Goal: Information Seeking & Learning: Find specific fact

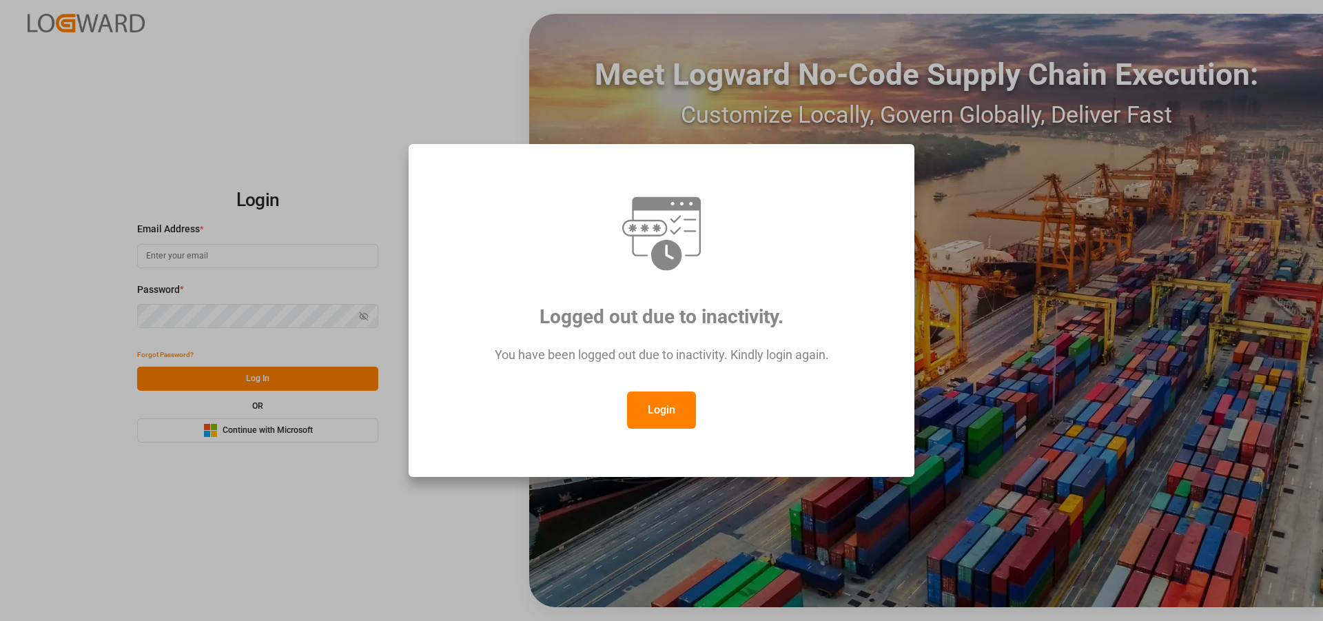
type input "nalini.basdeo@leschaco.com"
click at [669, 413] on button "Login" at bounding box center [661, 409] width 69 height 37
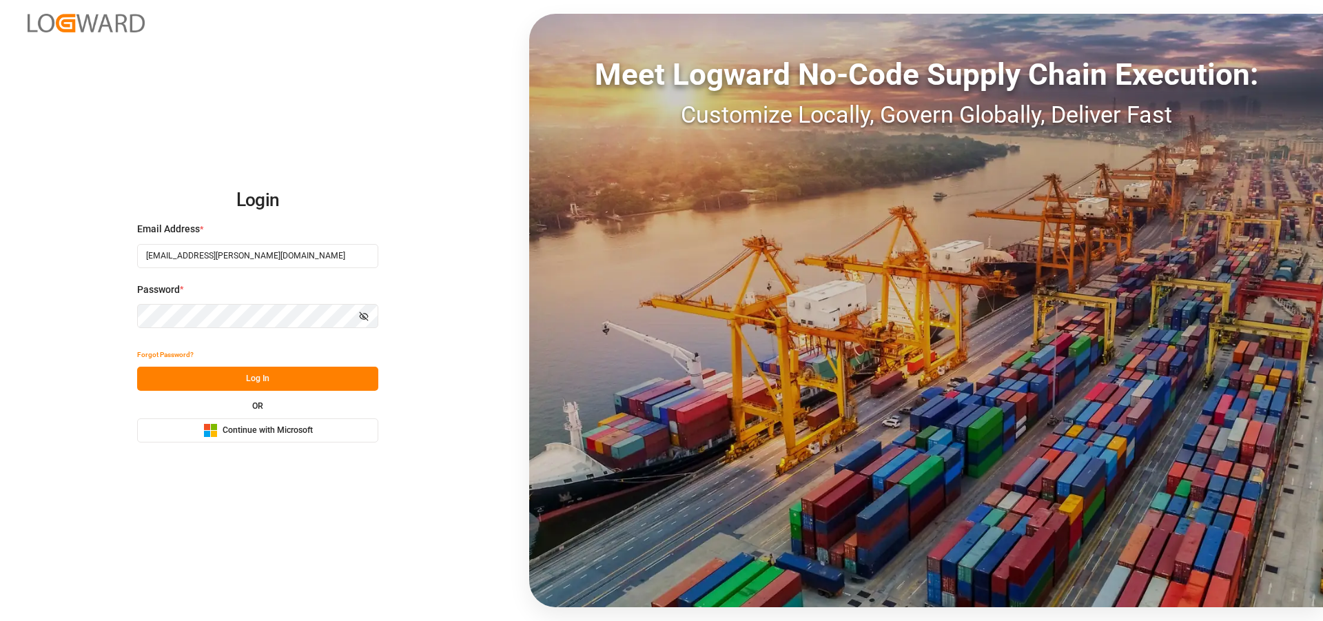
click at [309, 377] on button "Log In" at bounding box center [257, 379] width 241 height 24
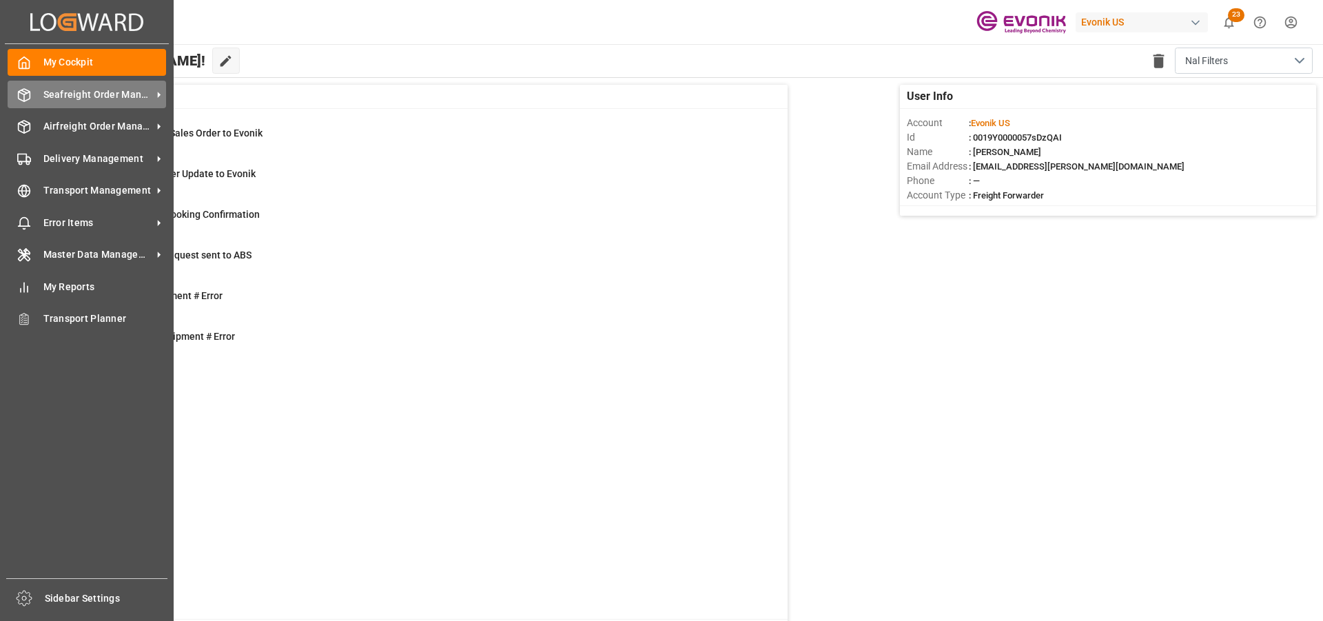
click at [72, 88] on span "Seafreight Order Management" at bounding box center [97, 95] width 109 height 14
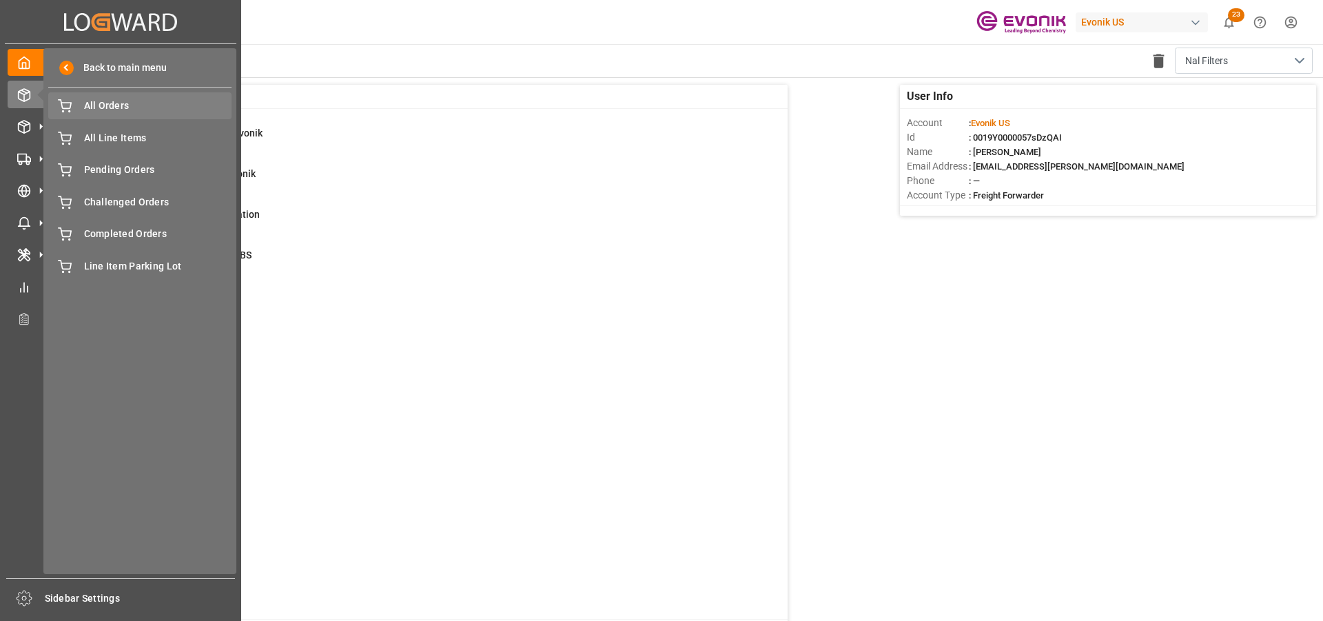
click at [111, 113] on span "All Orders" at bounding box center [158, 106] width 148 height 14
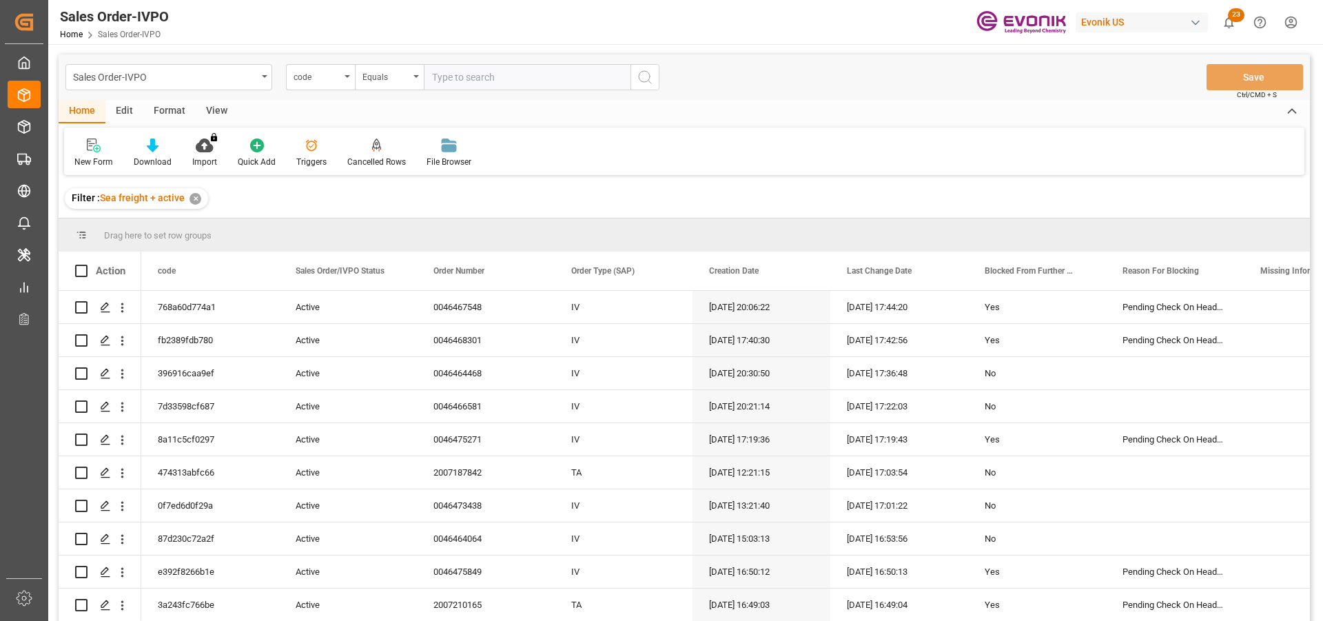
click at [334, 78] on div "code" at bounding box center [317, 76] width 47 height 16
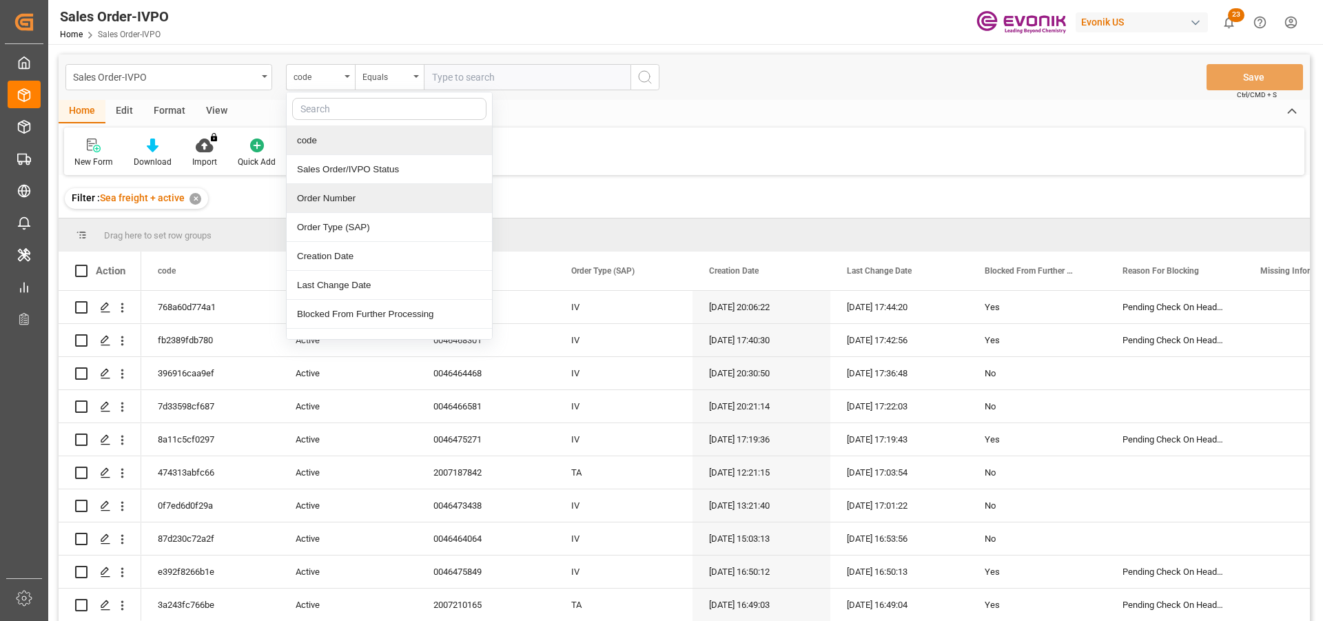
click at [349, 196] on div "Order Number" at bounding box center [389, 198] width 205 height 29
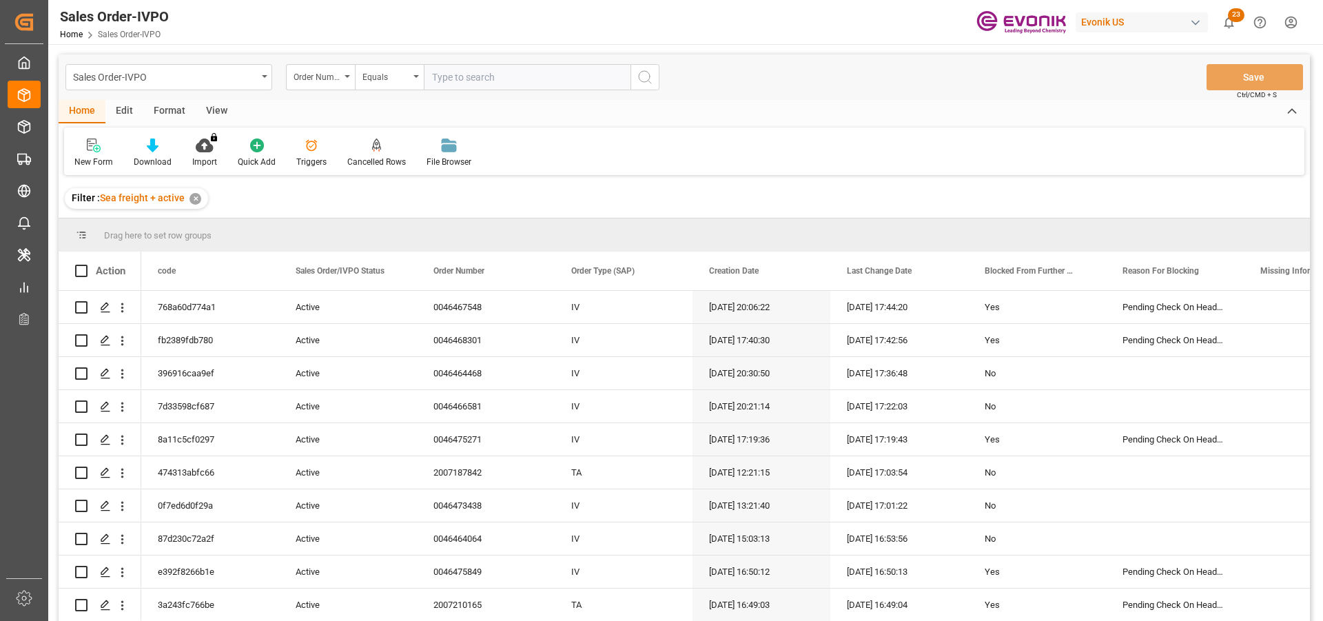
click at [454, 76] on input "text" at bounding box center [527, 77] width 207 height 26
paste input "0046470199"
type input "0046470199"
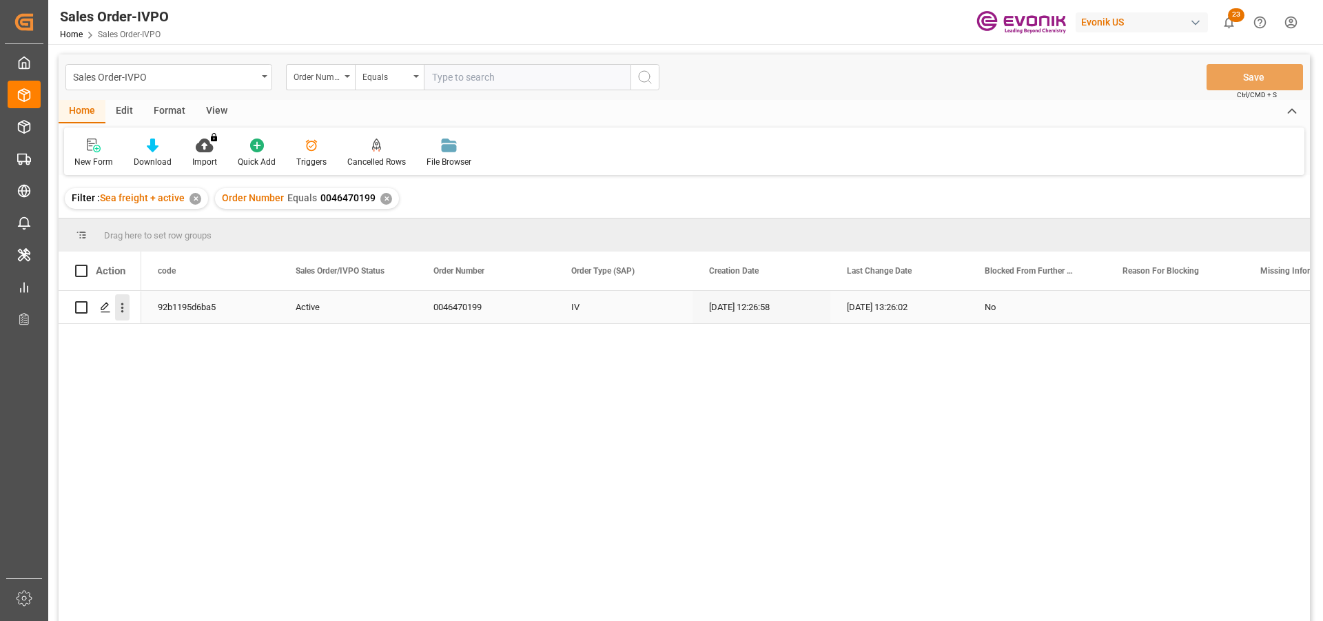
click at [125, 306] on icon "open menu" at bounding box center [122, 307] width 14 height 14
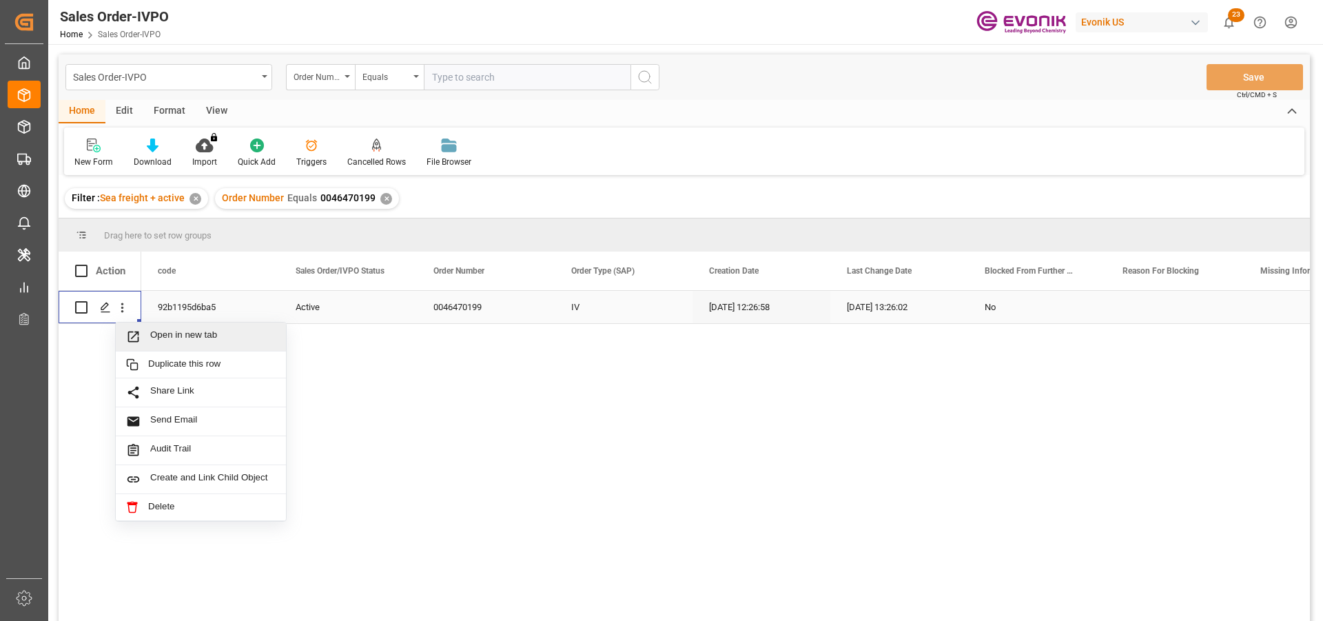
click at [152, 342] on span "Open in new tab" at bounding box center [212, 336] width 125 height 14
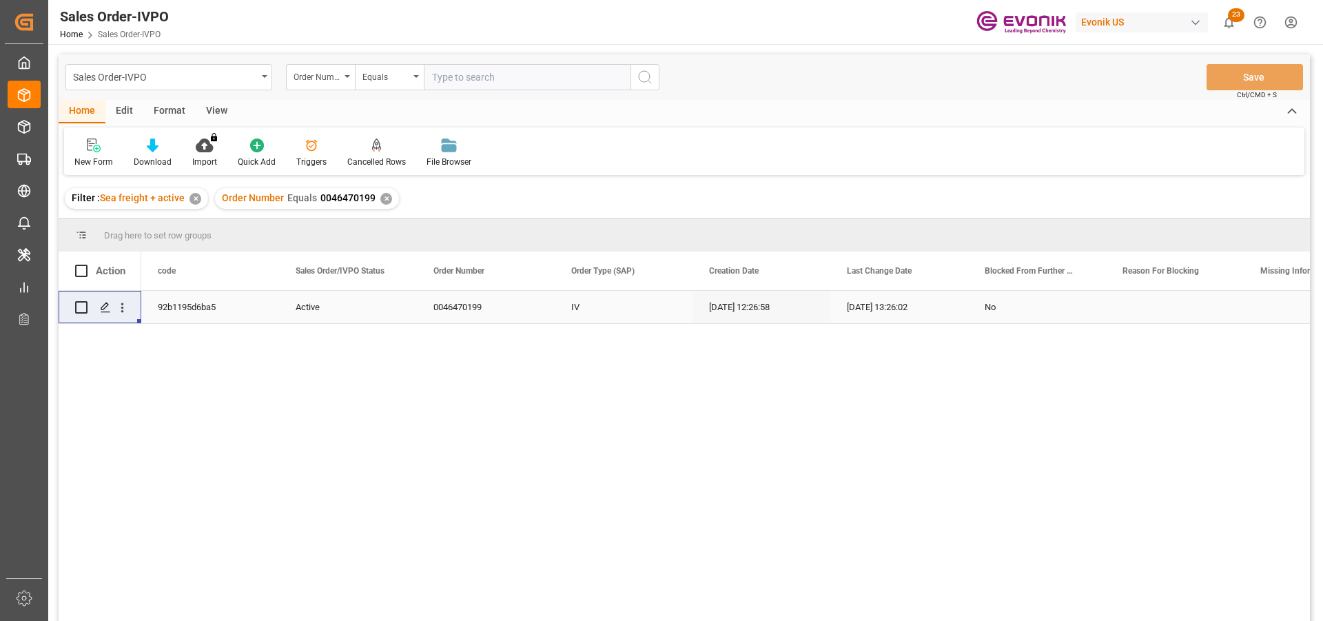
click at [386, 198] on div "✕" at bounding box center [386, 199] width 12 height 12
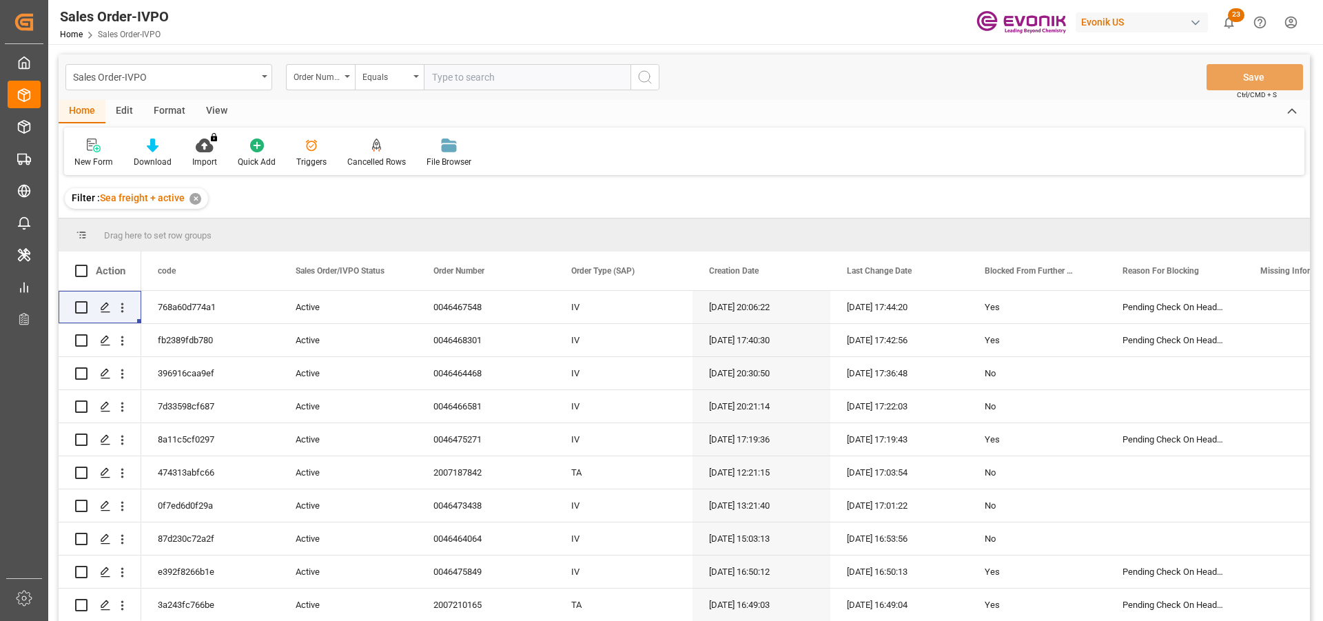
click at [489, 82] on input "text" at bounding box center [527, 77] width 207 height 26
paste input "0046470198"
type input "0046470198"
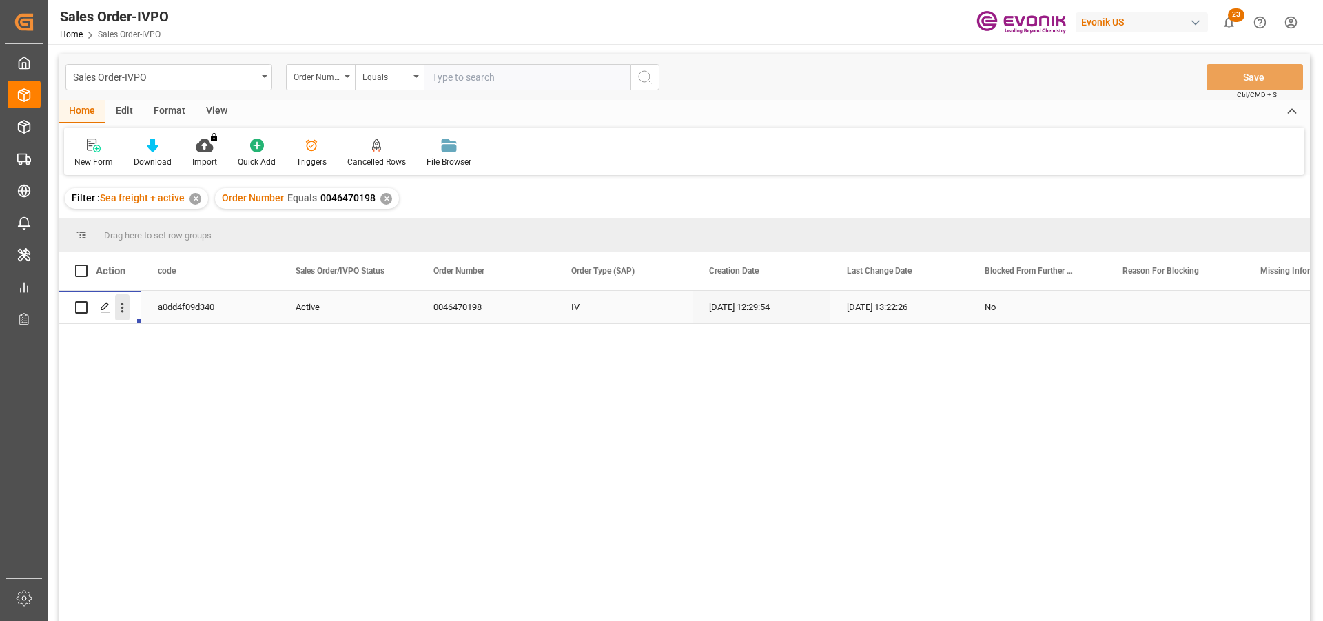
click at [117, 308] on icon "open menu" at bounding box center [122, 307] width 14 height 14
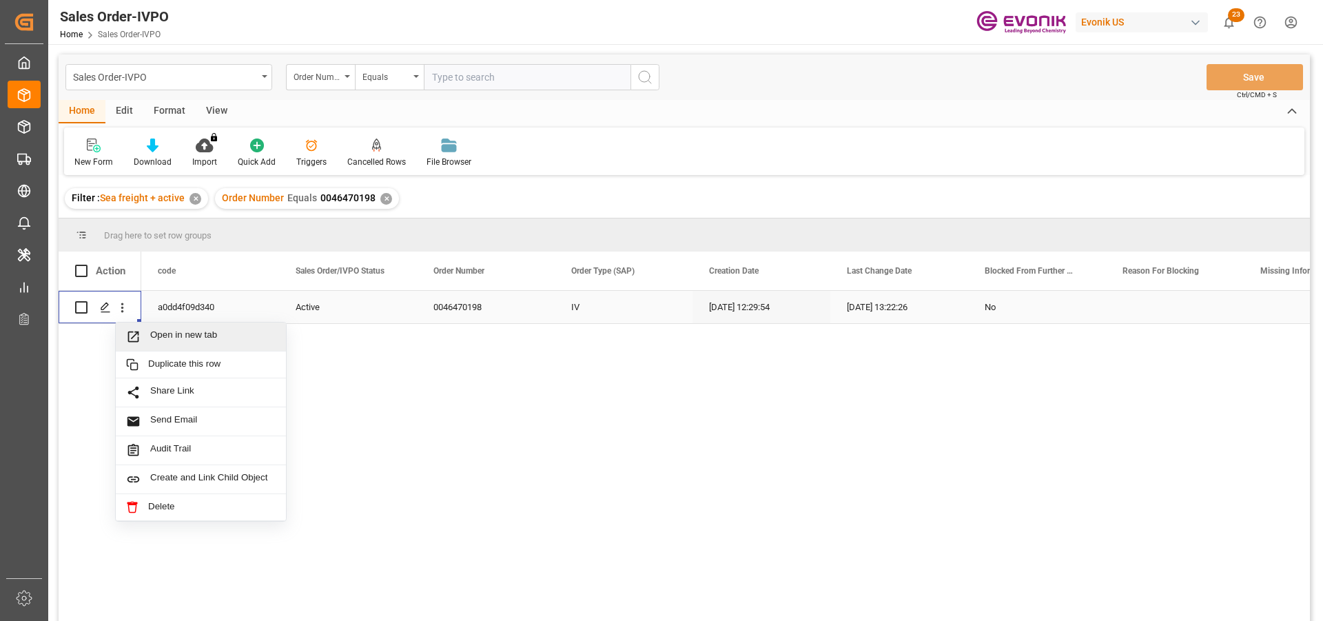
click at [175, 332] on span "Open in new tab" at bounding box center [212, 336] width 125 height 14
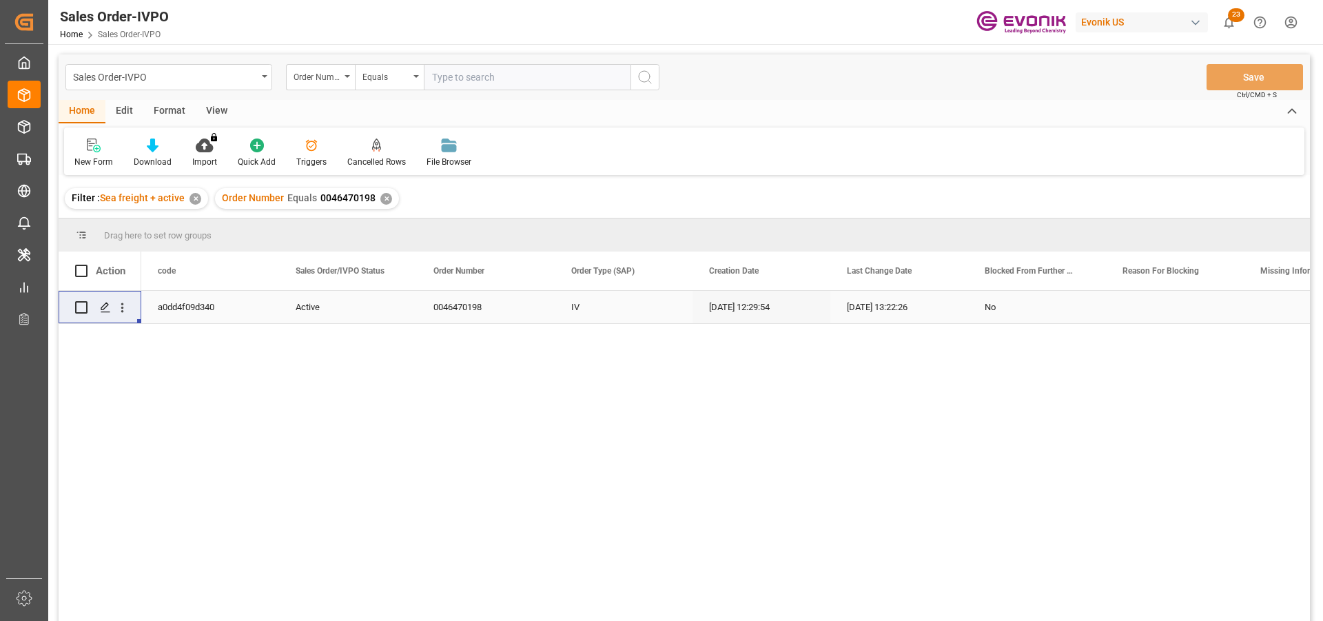
click at [380, 199] on div "✕" at bounding box center [386, 199] width 12 height 12
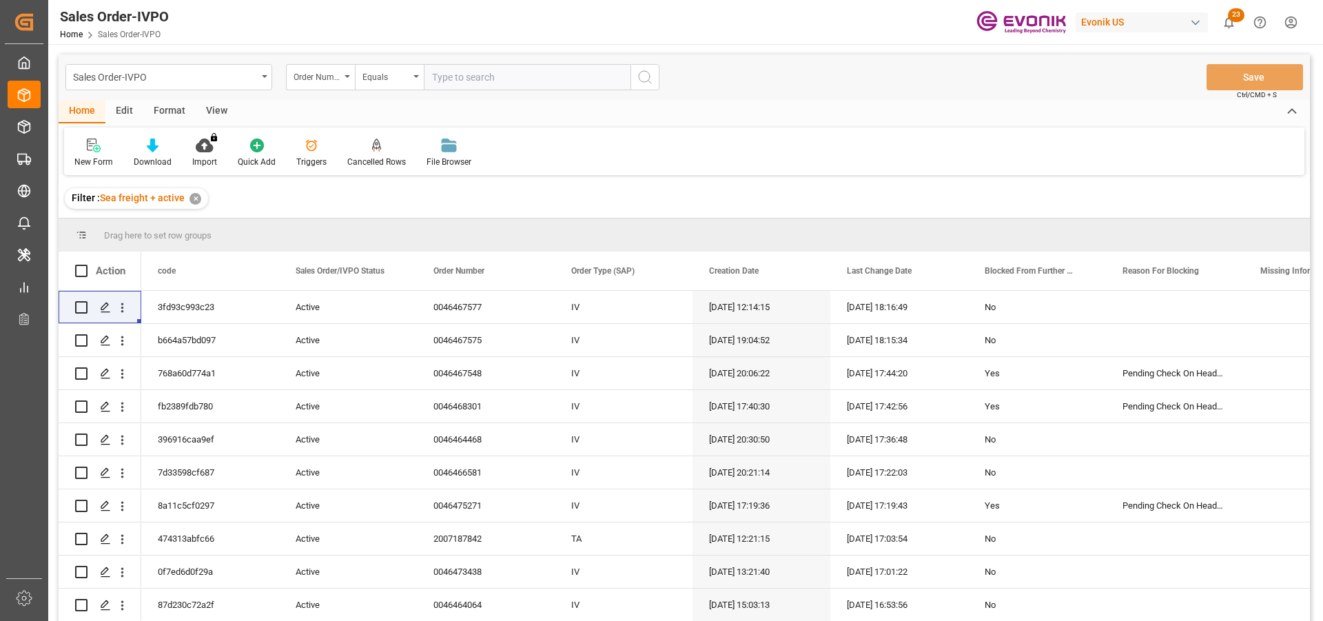
click at [475, 80] on input "text" at bounding box center [527, 77] width 207 height 26
paste input "0046469614"
type input "0046469614"
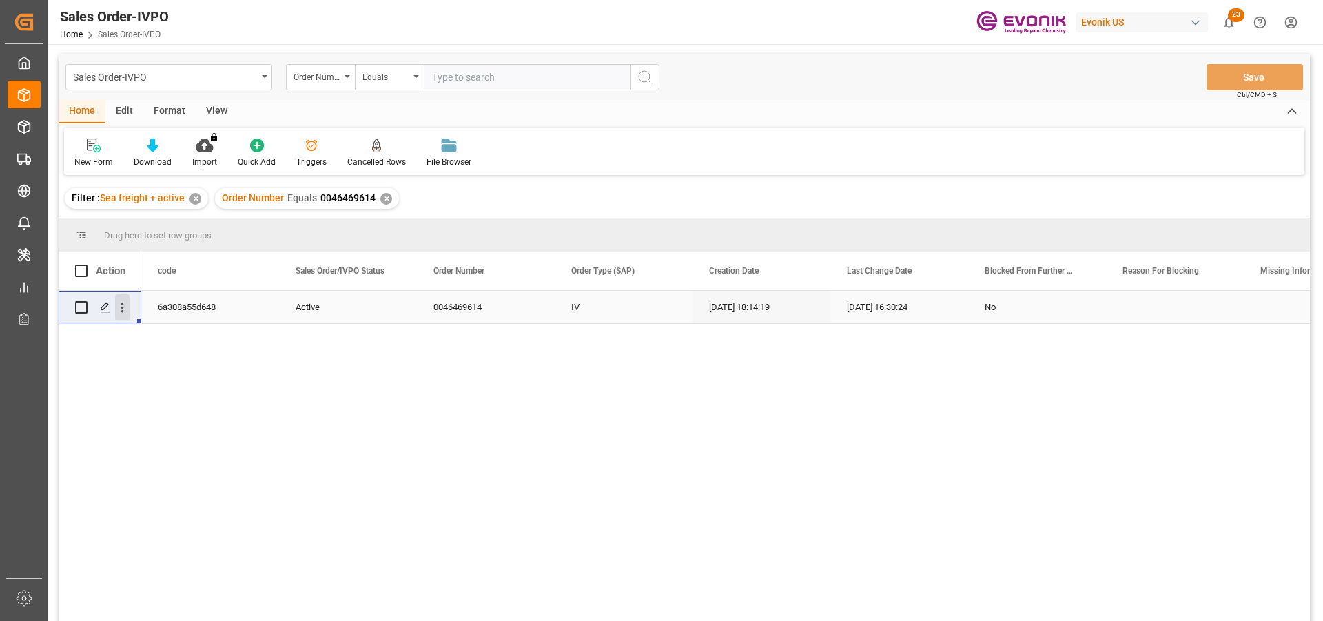
click at [118, 306] on icon "open menu" at bounding box center [122, 307] width 14 height 14
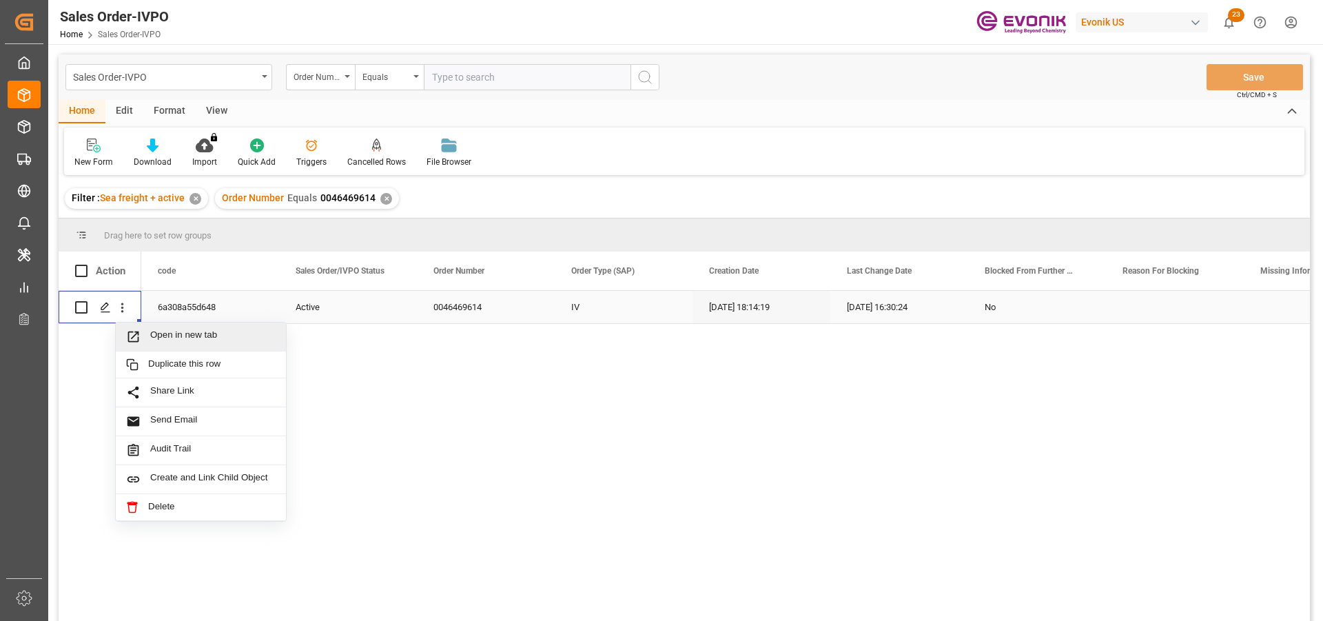
click at [180, 343] on span "Open in new tab" at bounding box center [212, 336] width 125 height 14
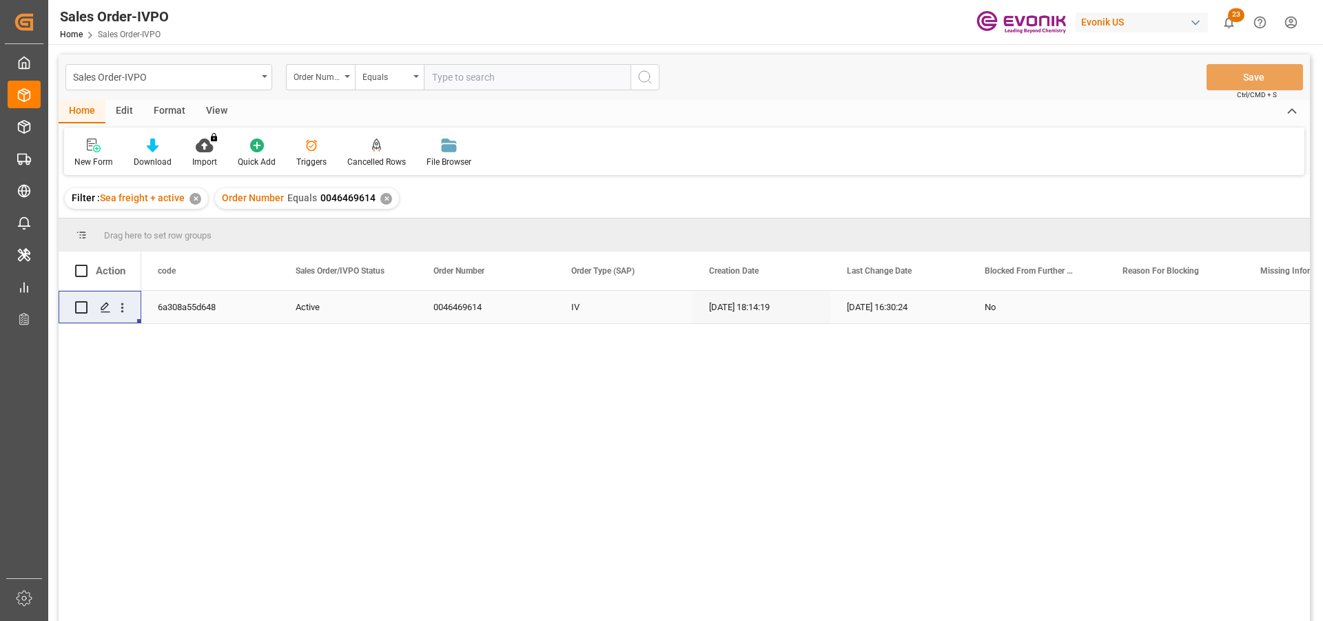
drag, startPoint x: 382, startPoint y: 196, endPoint x: 387, endPoint y: 187, distance: 10.5
click at [382, 195] on div "✕" at bounding box center [386, 199] width 12 height 12
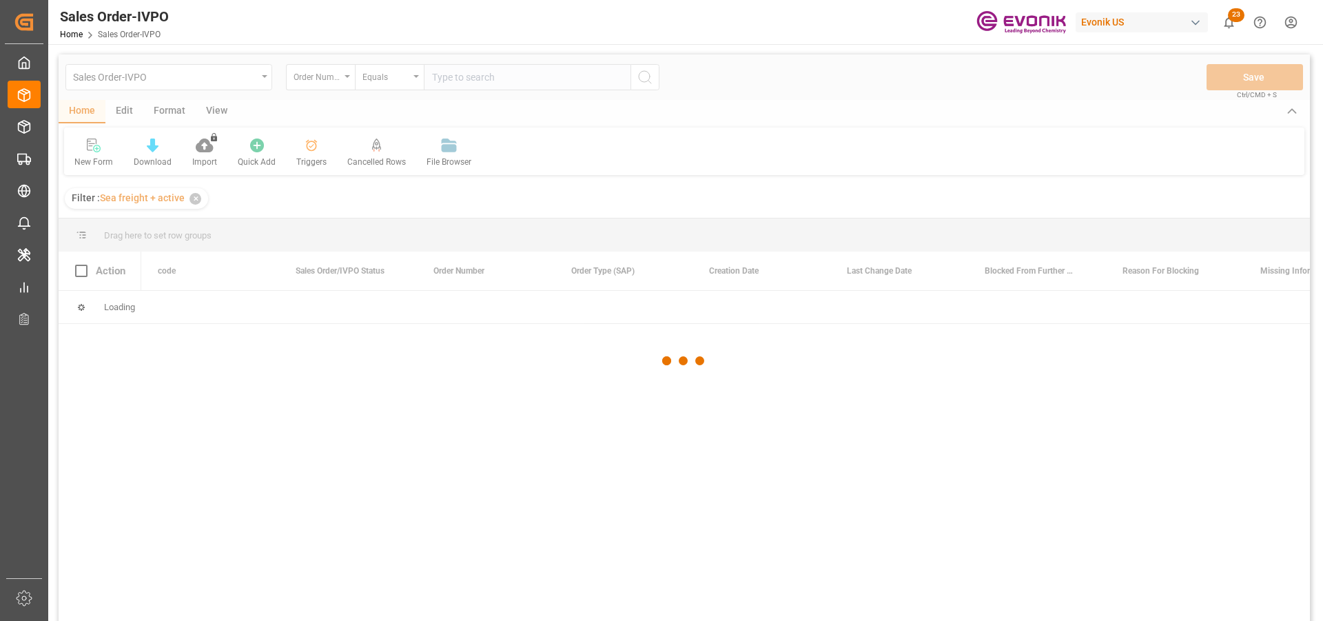
click at [477, 68] on div at bounding box center [684, 360] width 1251 height 613
click at [479, 75] on div at bounding box center [684, 360] width 1251 height 613
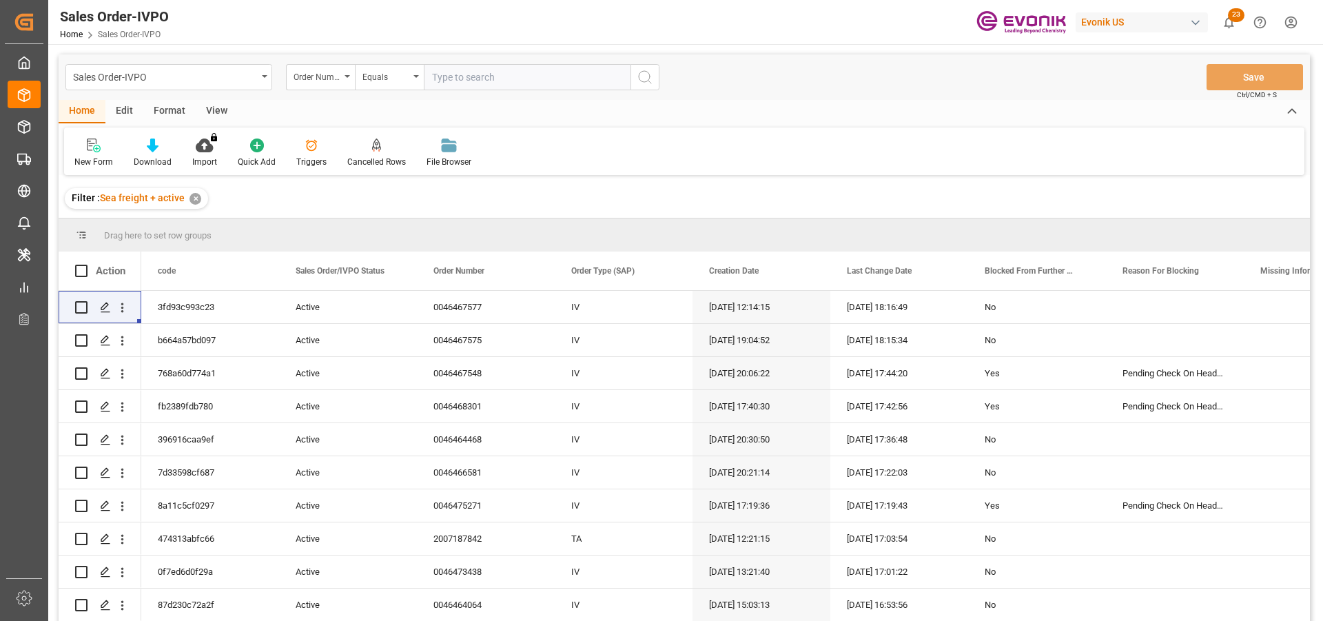
click at [479, 75] on input "text" at bounding box center [527, 77] width 207 height 26
paste input "0046472959"
type input "0046472959"
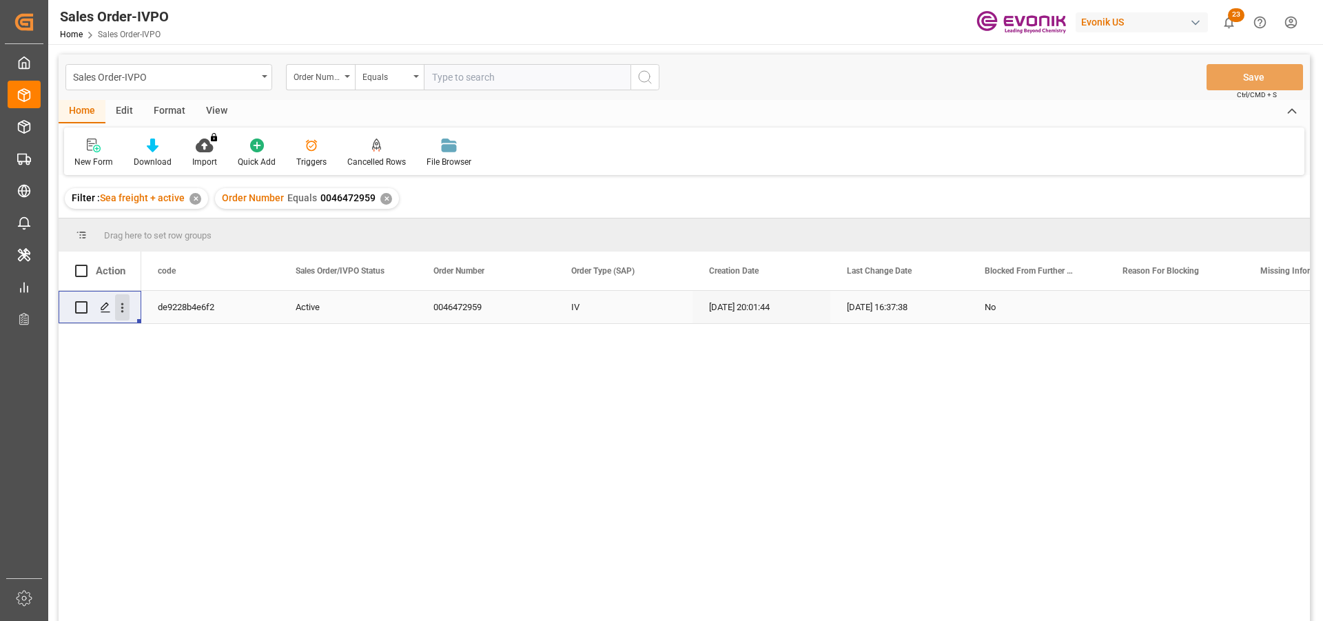
click at [122, 305] on icon "open menu" at bounding box center [122, 307] width 14 height 14
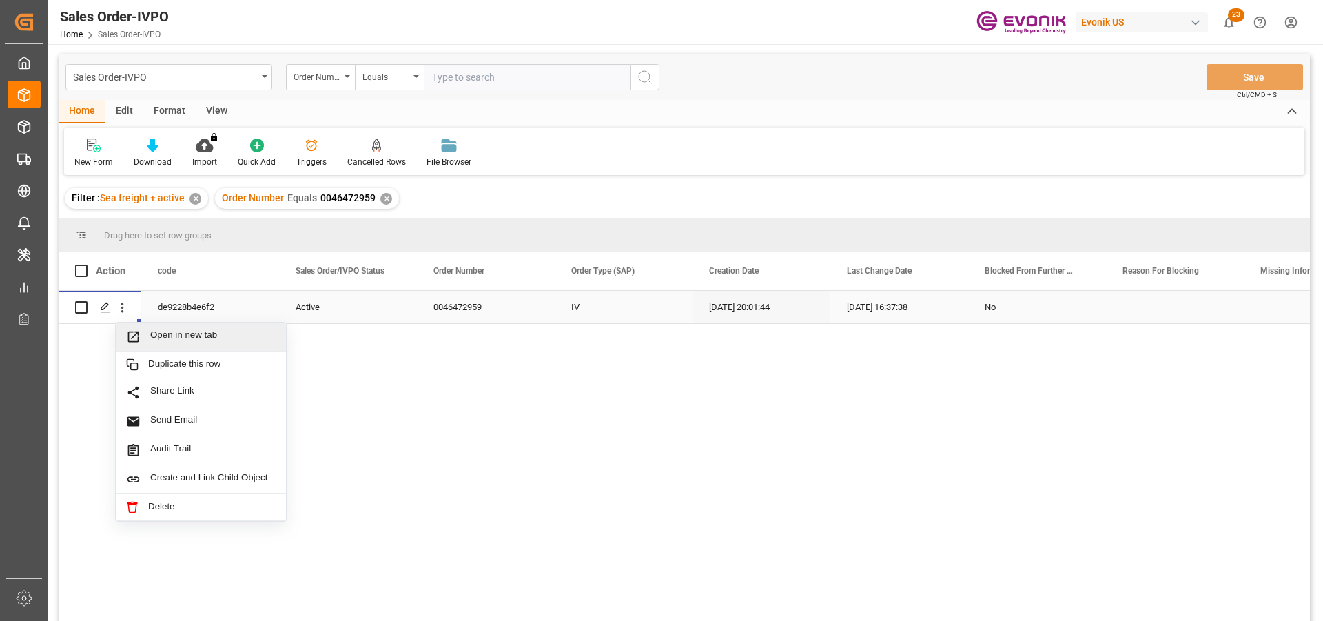
click at [201, 331] on span "Open in new tab" at bounding box center [212, 336] width 125 height 14
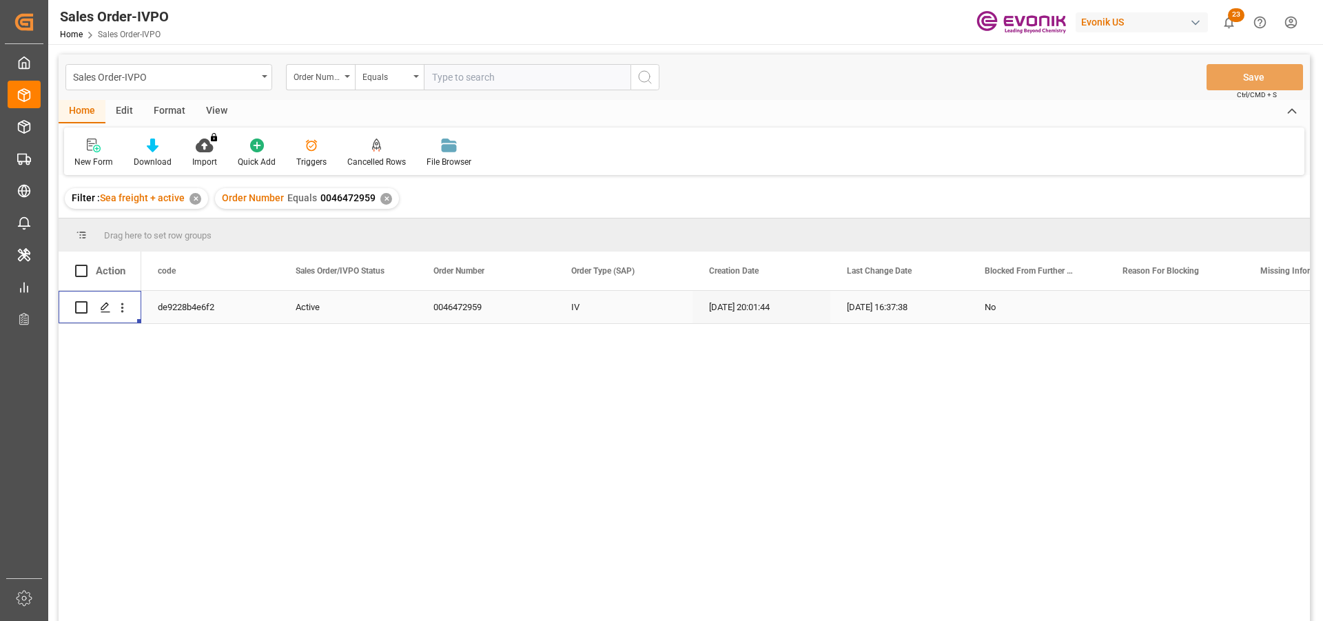
click at [380, 201] on div "✕" at bounding box center [386, 199] width 12 height 12
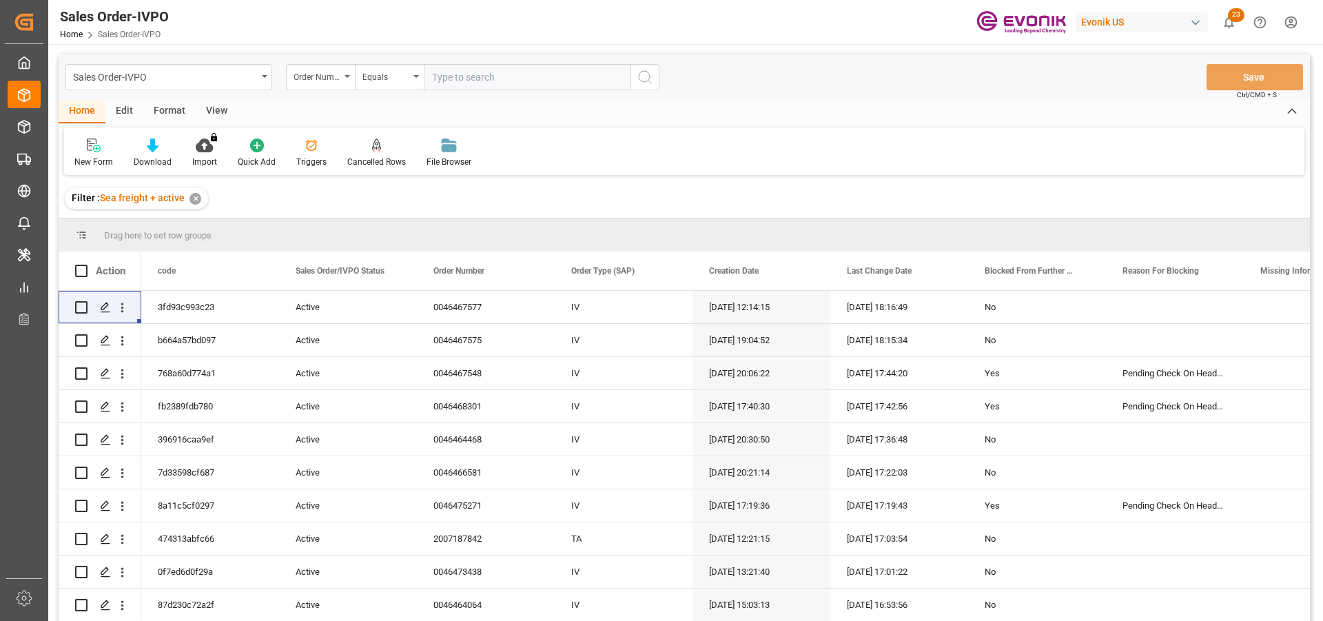
click at [464, 82] on input "text" at bounding box center [527, 77] width 207 height 26
paste input "0046472957"
type input "0046472957"
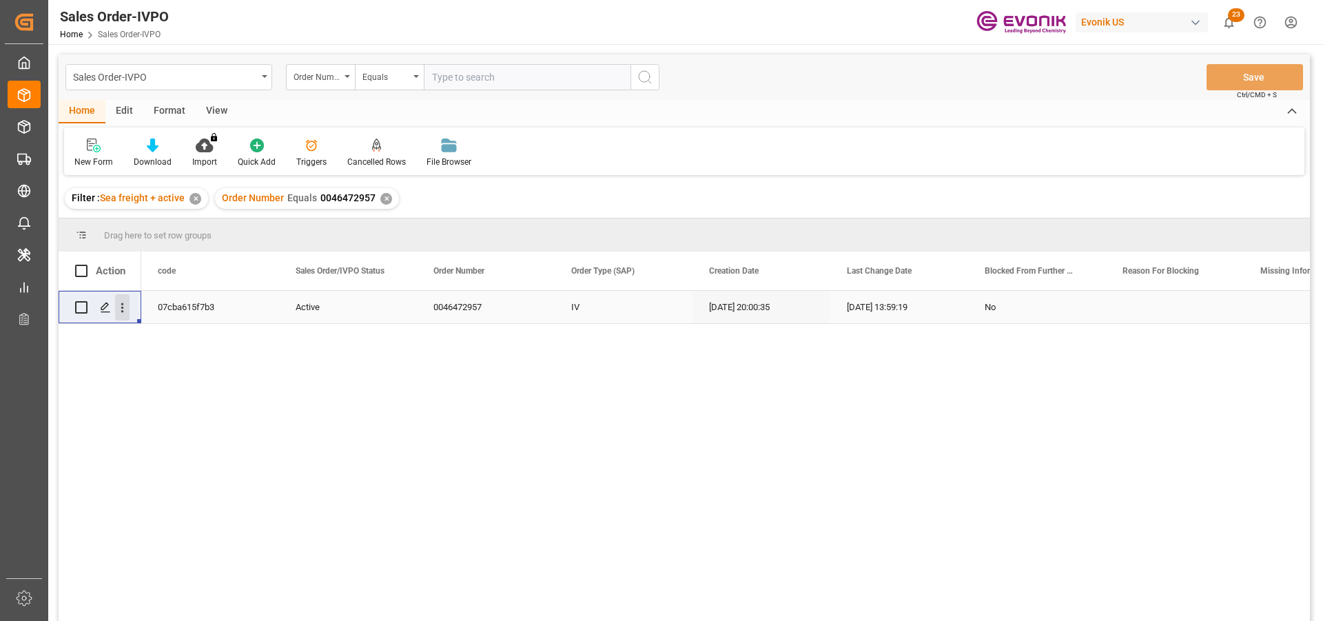
click at [125, 305] on icon "open menu" at bounding box center [122, 307] width 14 height 14
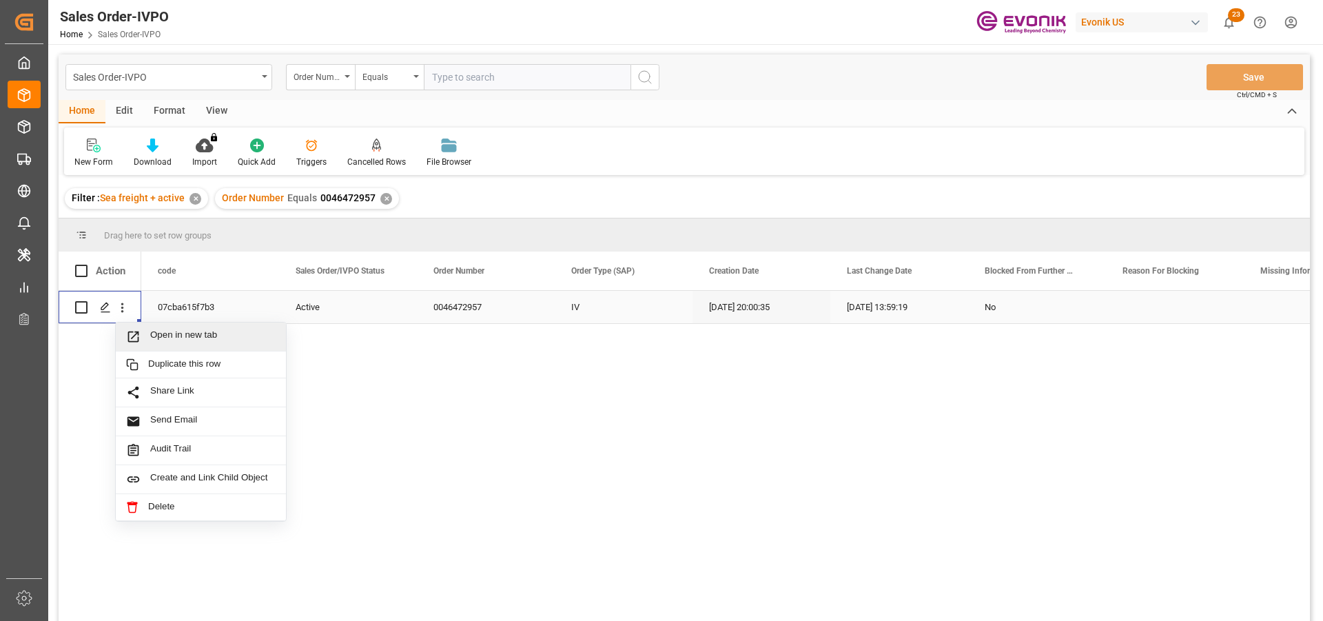
click at [220, 338] on span "Open in new tab" at bounding box center [212, 336] width 125 height 14
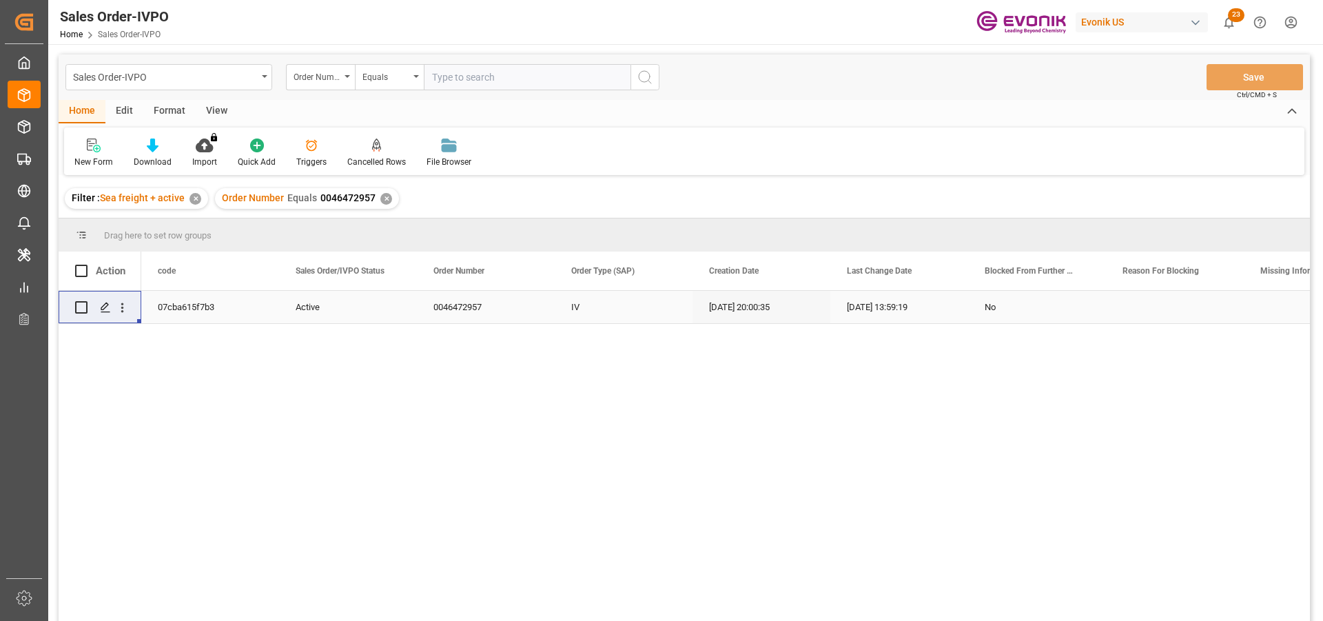
click at [385, 192] on div "Order Number Equals 0046472957 ✕" at bounding box center [307, 198] width 184 height 21
click at [384, 196] on div "✕" at bounding box center [386, 199] width 12 height 12
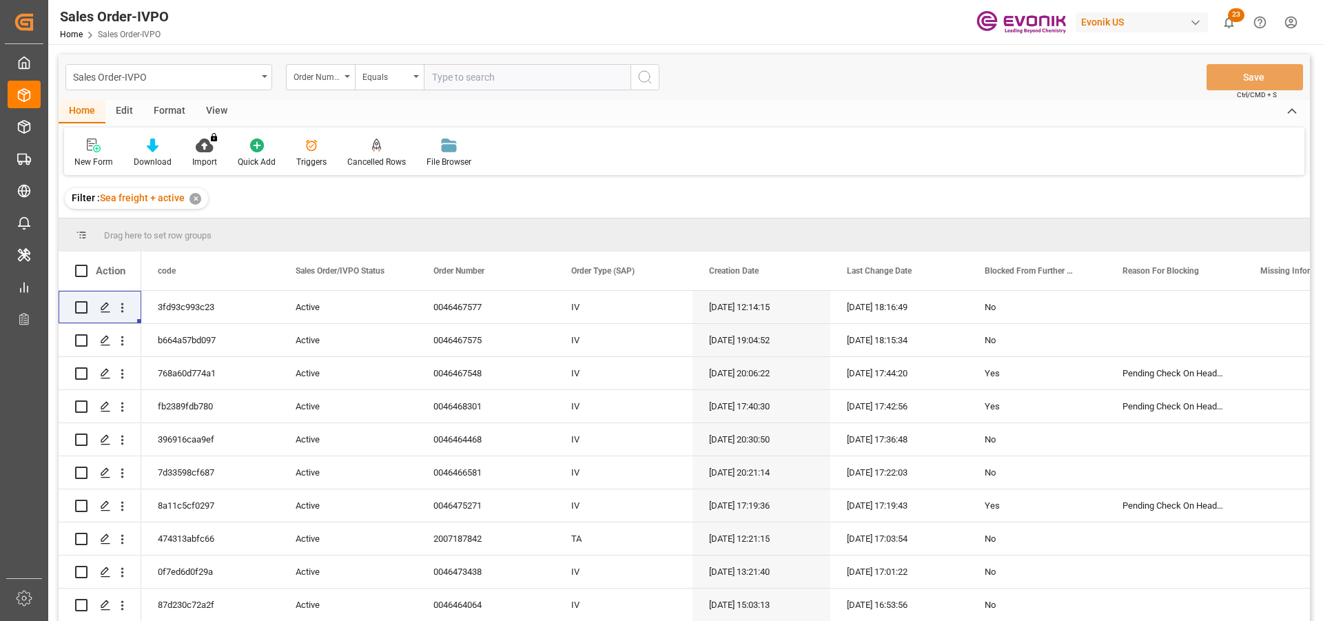
click at [475, 82] on input "text" at bounding box center [527, 77] width 207 height 26
paste input "2007173956"
type input "2007173956"
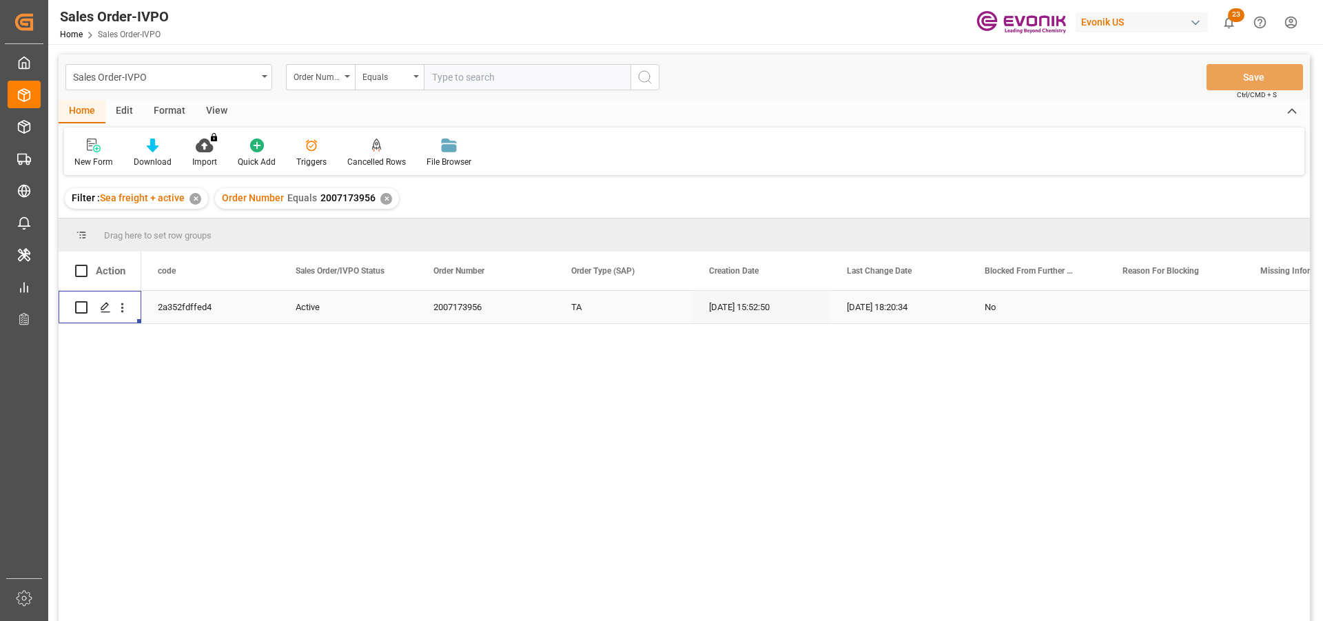
click at [130, 309] on div "Press SPACE to select this row." at bounding box center [122, 307] width 35 height 26
click at [125, 307] on icon "open menu" at bounding box center [122, 307] width 14 height 14
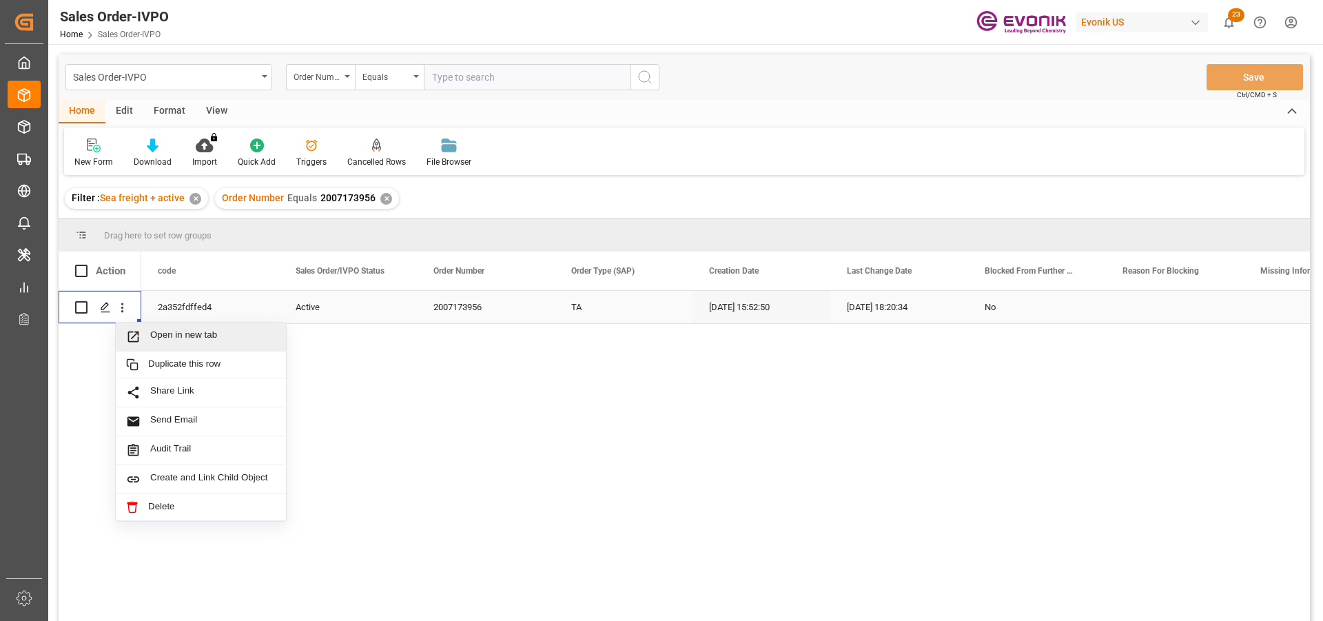
click at [272, 347] on div "Open in new tab" at bounding box center [201, 336] width 170 height 29
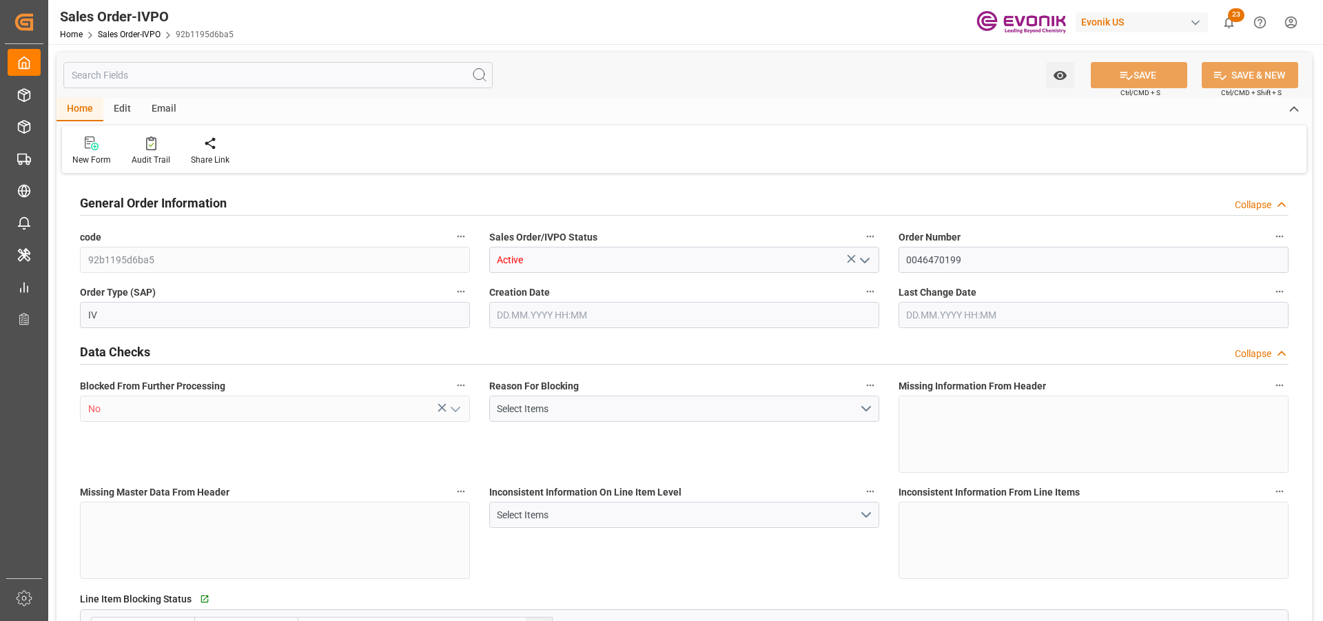
type input "BRSSZ"
type input "0"
type input "1"
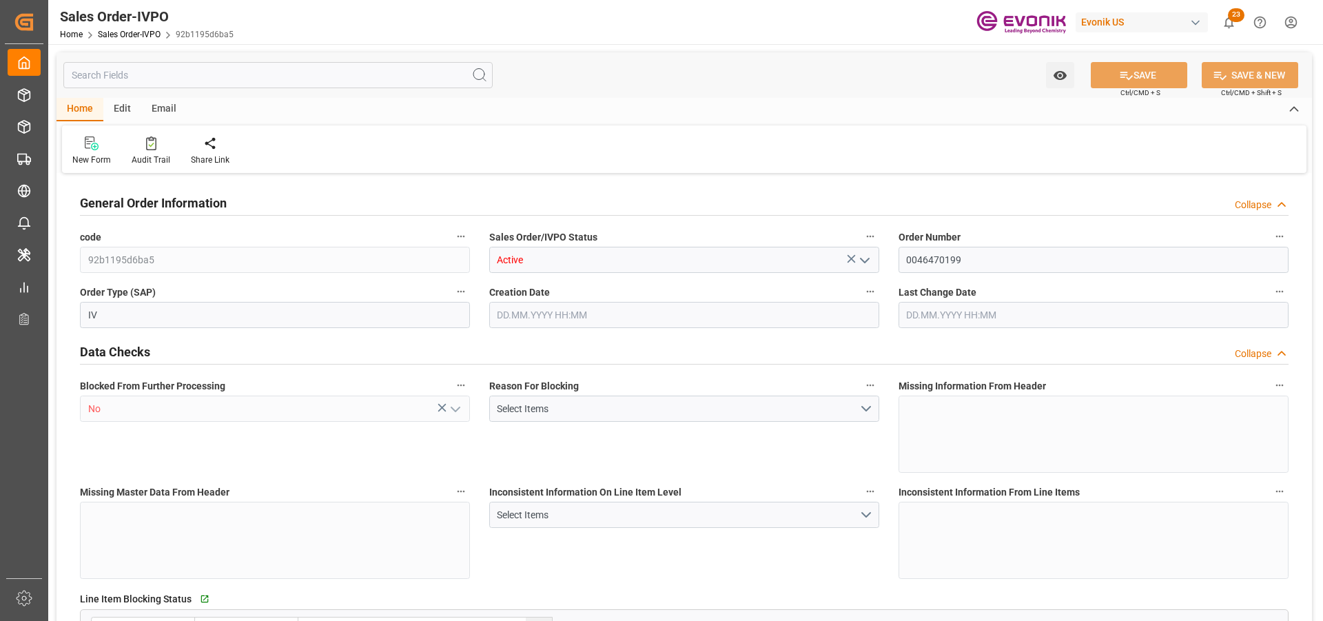
type input "16928"
type input "23.152"
type input "17000"
type input "30"
type input "26.08.2025 12:26"
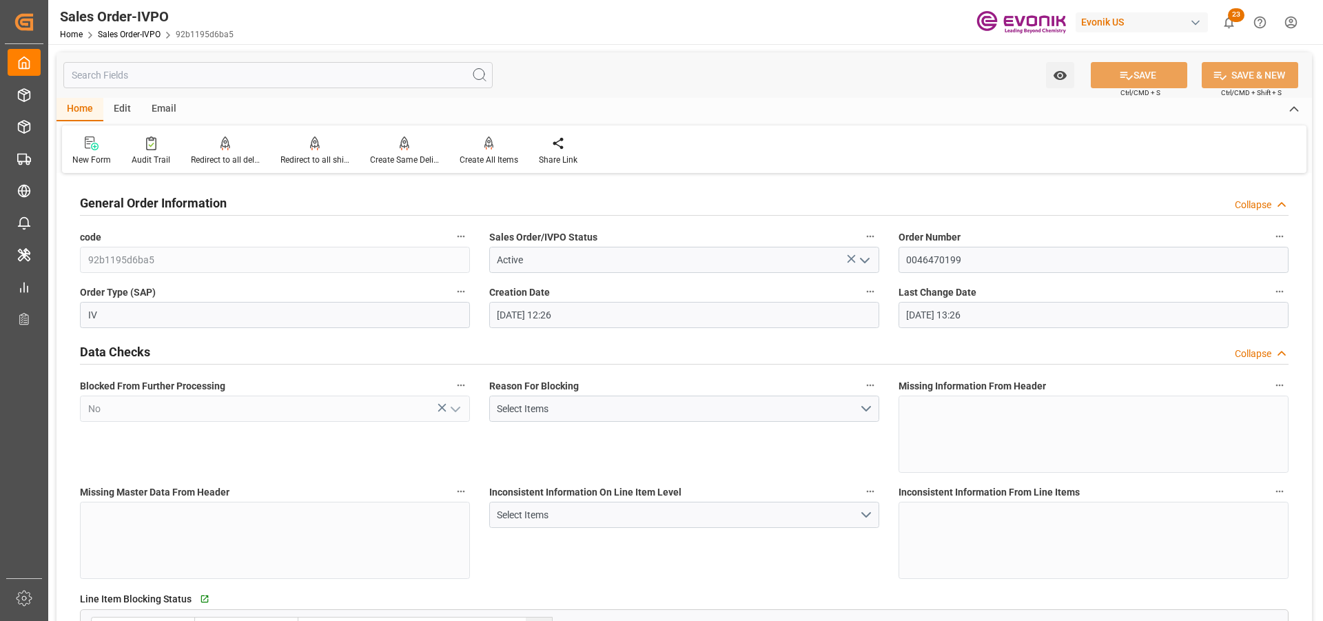
type input "11.09.2025 13:26"
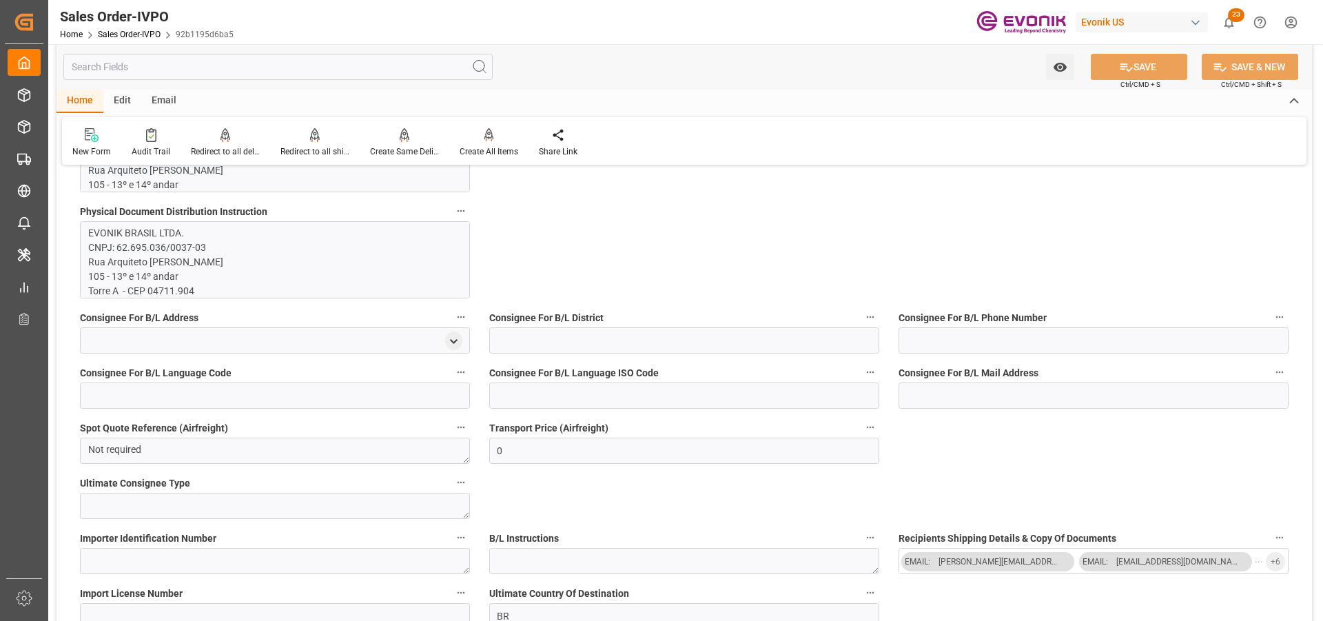
scroll to position [896, 0]
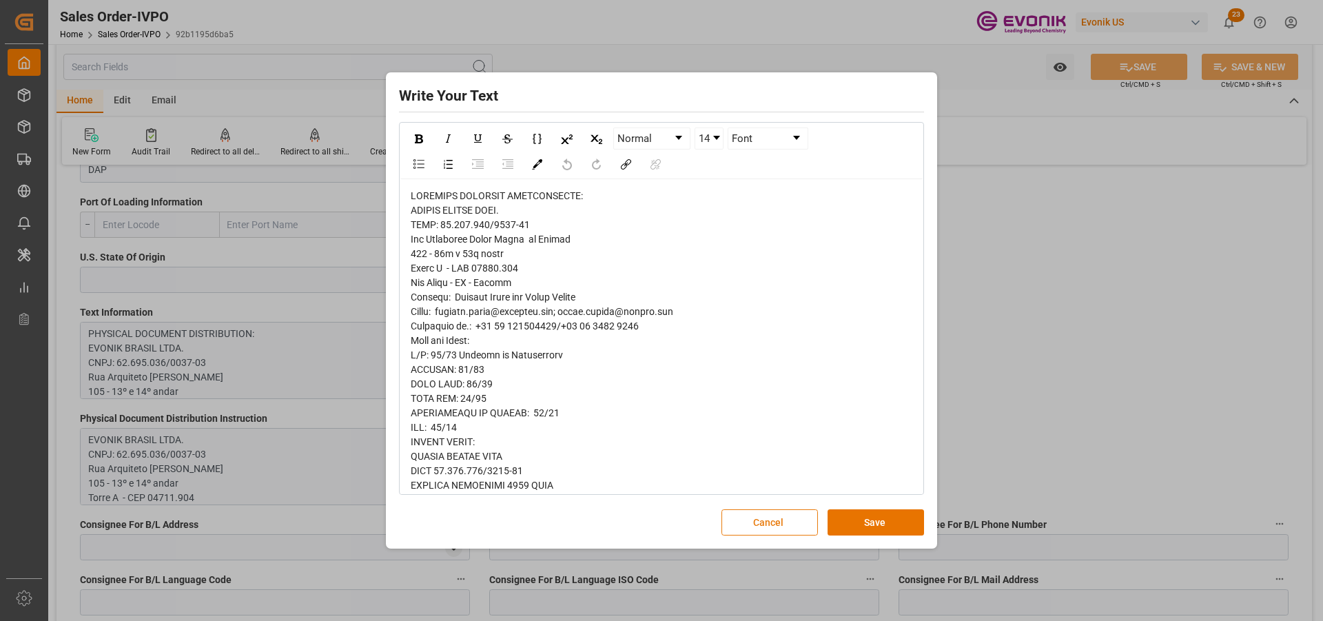
click at [758, 519] on button "Cancel" at bounding box center [769, 522] width 96 height 26
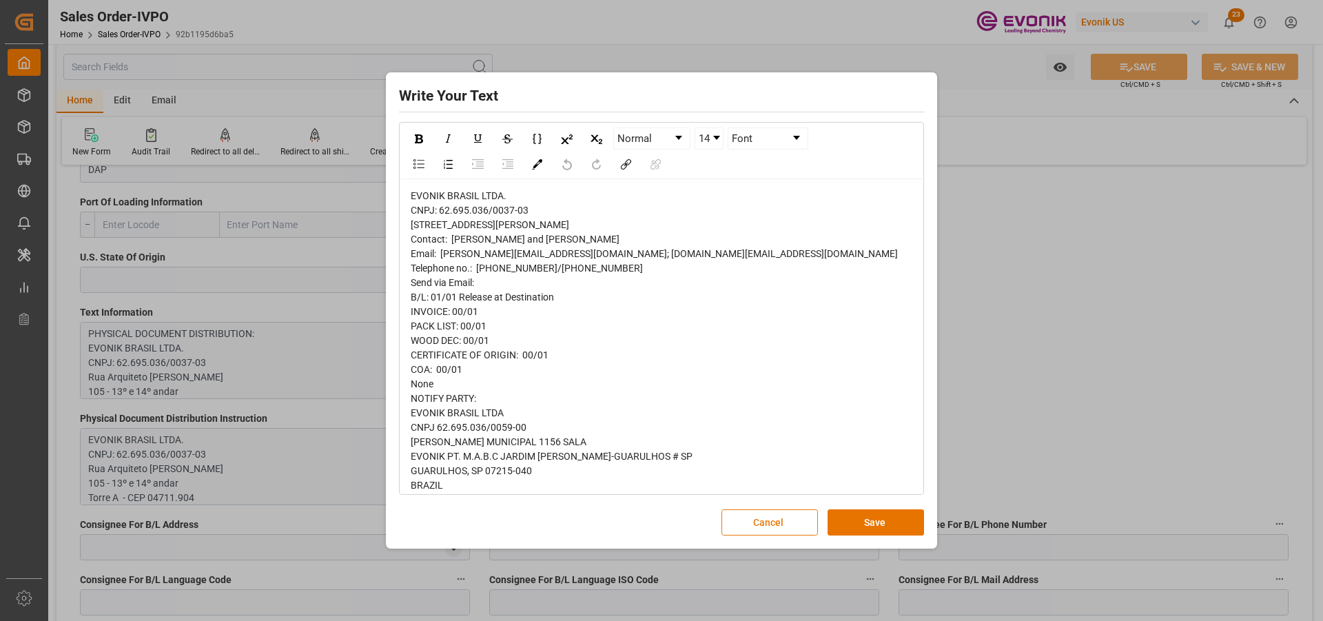
click at [750, 518] on button "Cancel" at bounding box center [769, 522] width 96 height 26
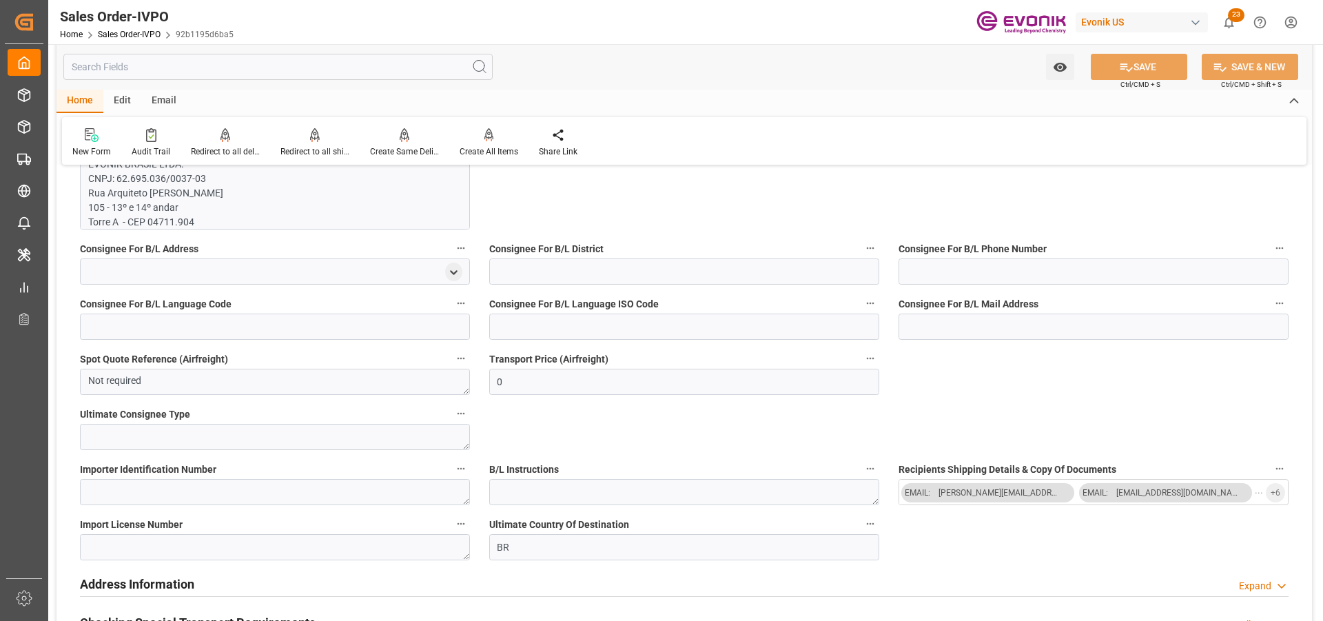
scroll to position [1034, 0]
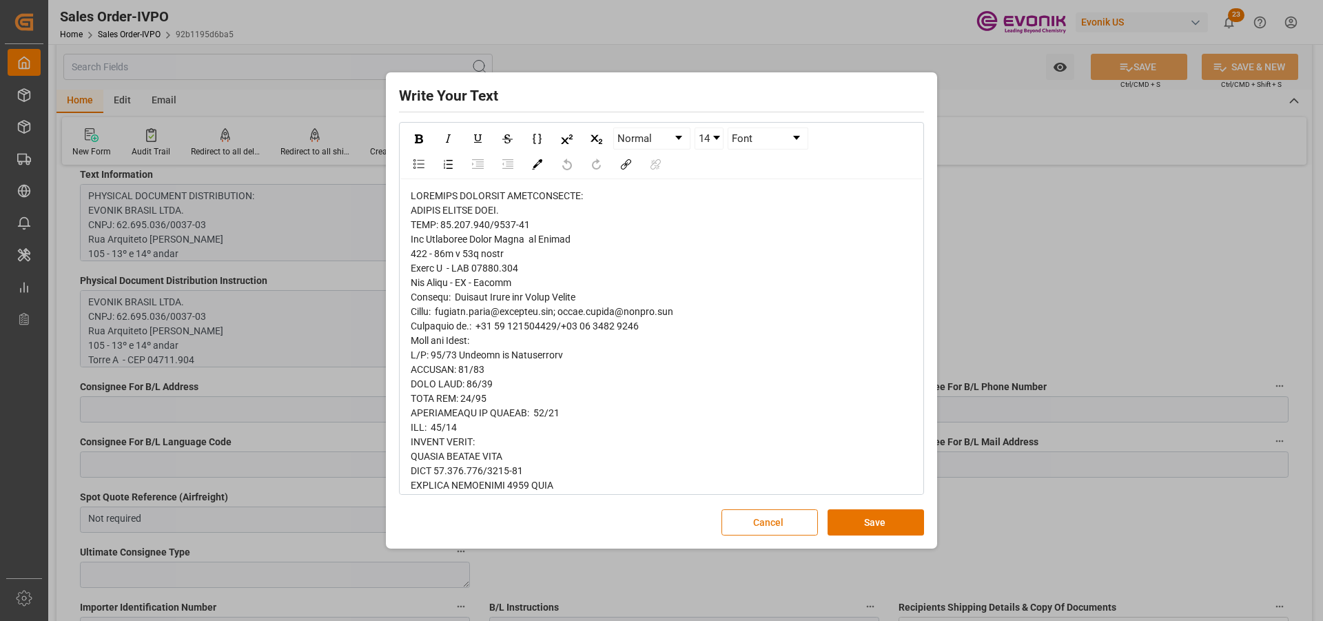
click at [792, 523] on button "Cancel" at bounding box center [769, 522] width 96 height 26
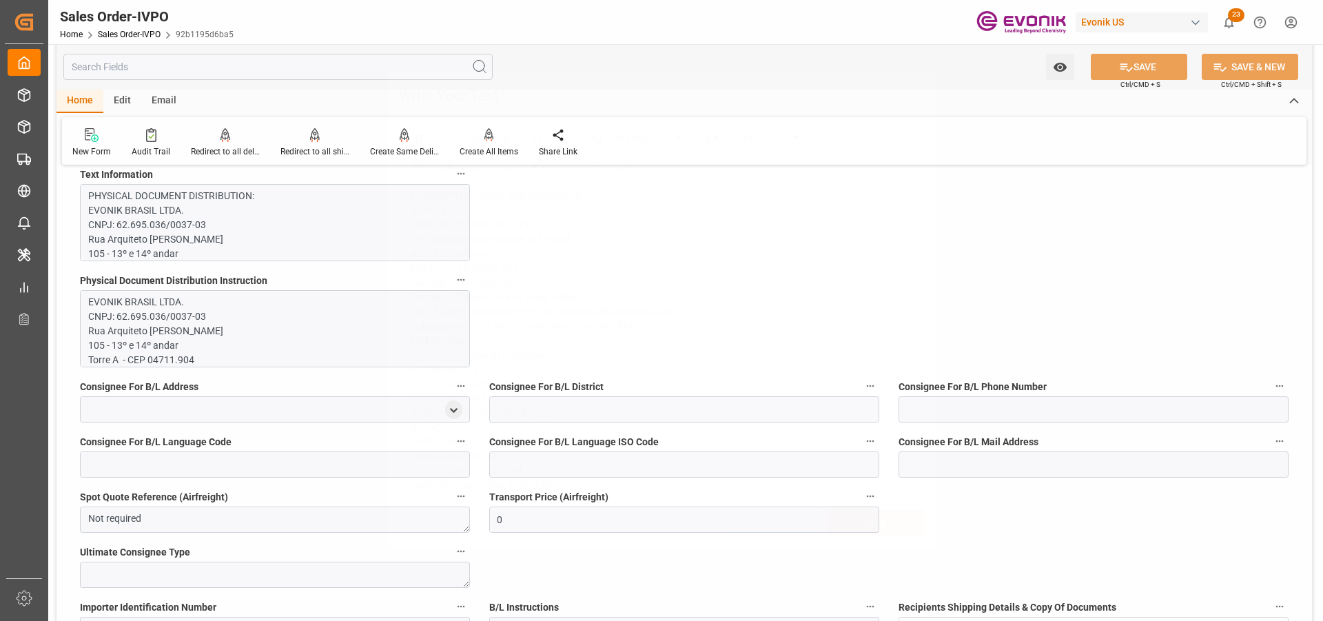
click at [208, 330] on p "EVONIK BRASIL LTDA. CNPJ: 62.695.036/0037-03 Rua Arquiteto Olavo Redig de Campo…" at bounding box center [269, 570] width 363 height 550
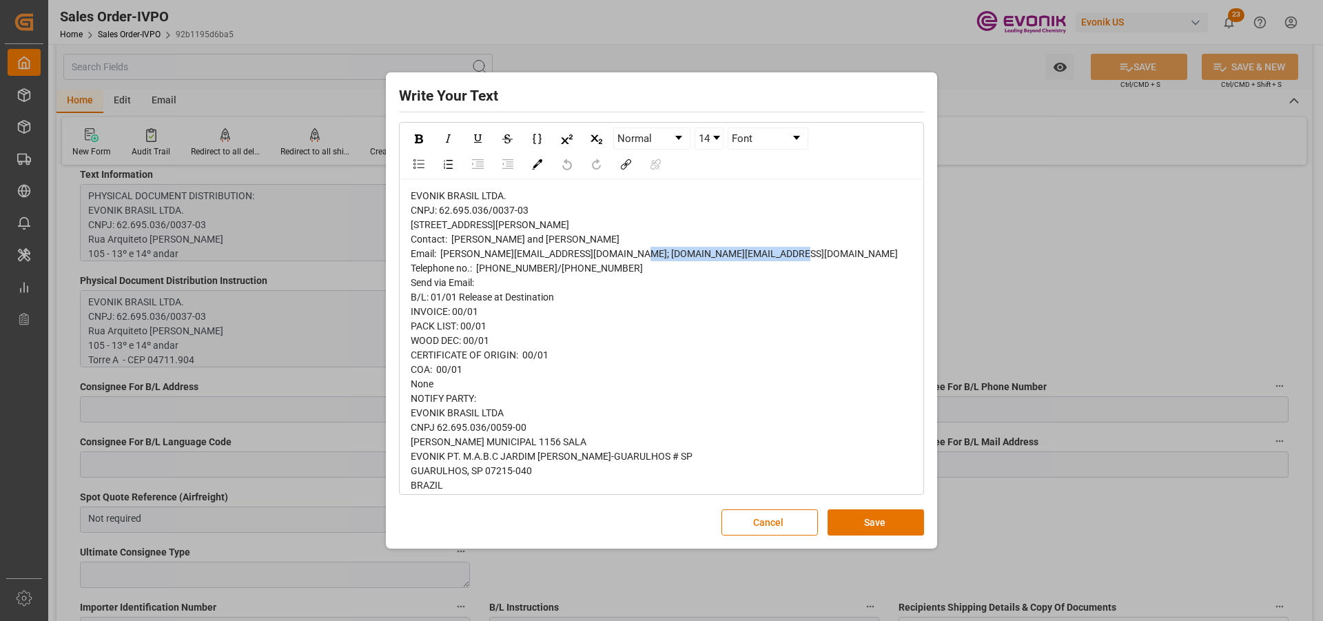
drag, startPoint x: 581, startPoint y: 285, endPoint x: 451, endPoint y: 287, distance: 130.2
click at [451, 287] on div "EVONIK BRASIL LTDA. CNPJ: 62.695.036/0037-03 Rua Arquiteto Olavo Redig de Campo…" at bounding box center [662, 428] width 502 height 478
copy span "Evellin Silva and Paula Ferraz"
click at [801, 524] on button "Cancel" at bounding box center [769, 522] width 96 height 26
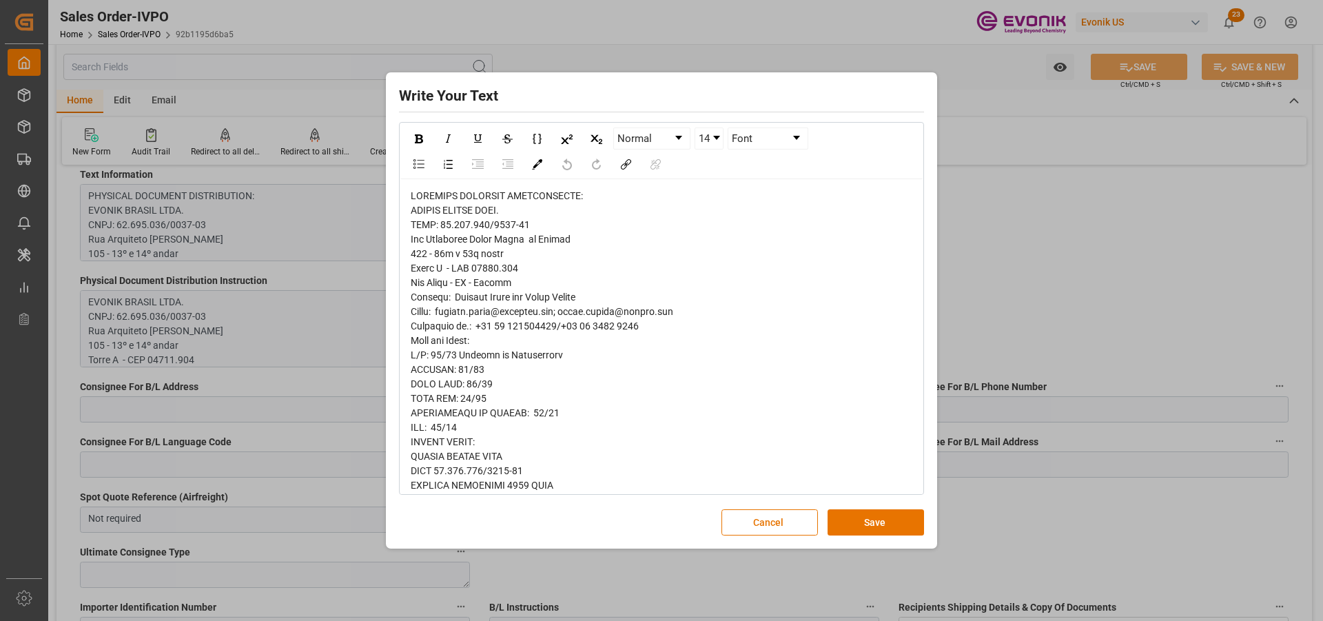
drag, startPoint x: 757, startPoint y: 520, endPoint x: 269, endPoint y: 379, distance: 507.7
click at [754, 518] on button "Cancel" at bounding box center [769, 522] width 96 height 26
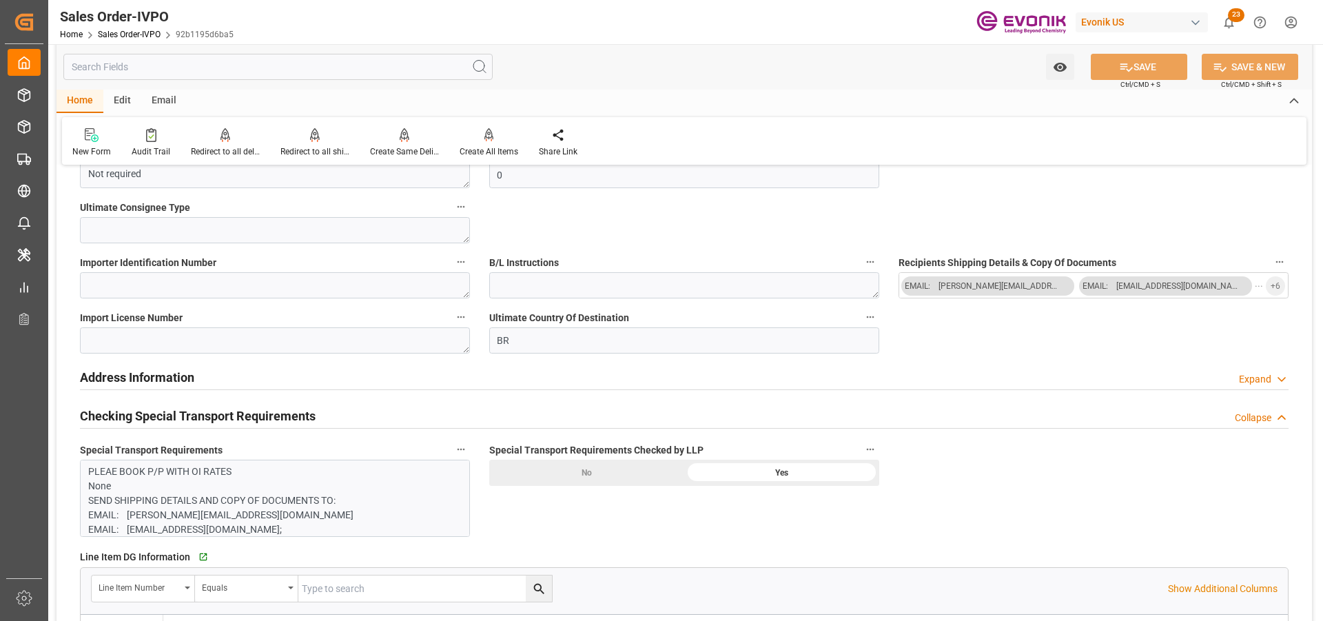
scroll to position [1585, 0]
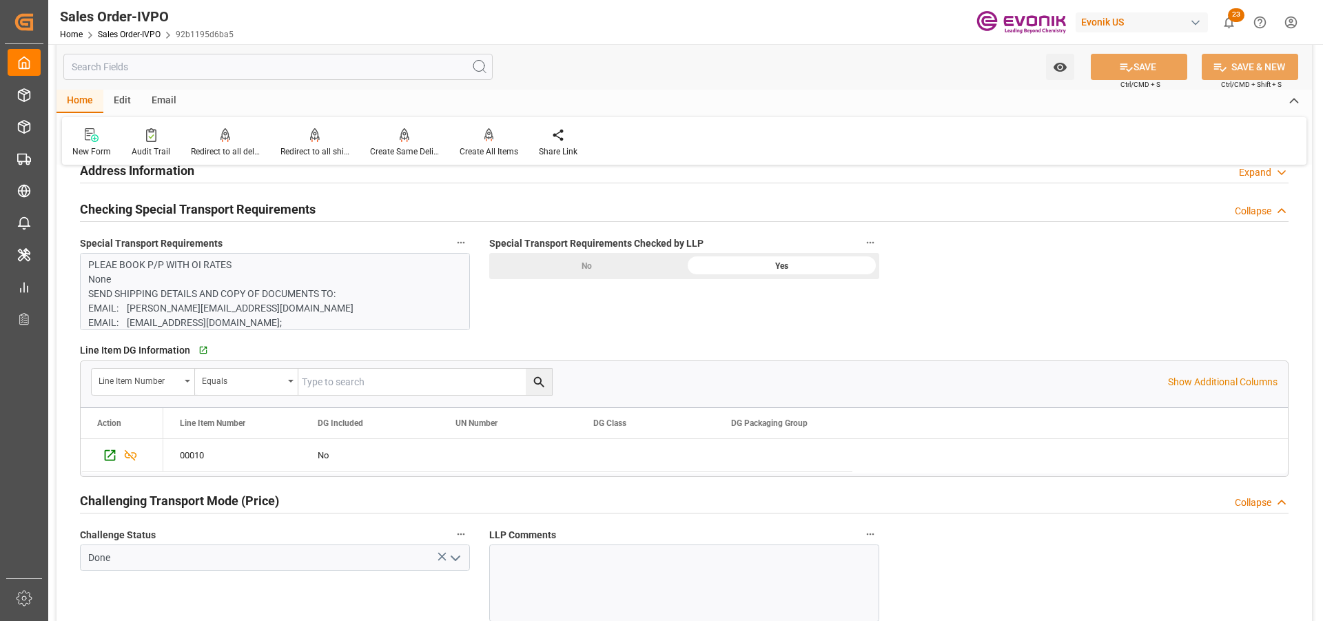
click at [322, 304] on p "PLEAE BOOK P/P WITH OI RATES None SEND SHIPPING DETAILS AND COPY OF DOCUMENTS T…" at bounding box center [269, 337] width 363 height 159
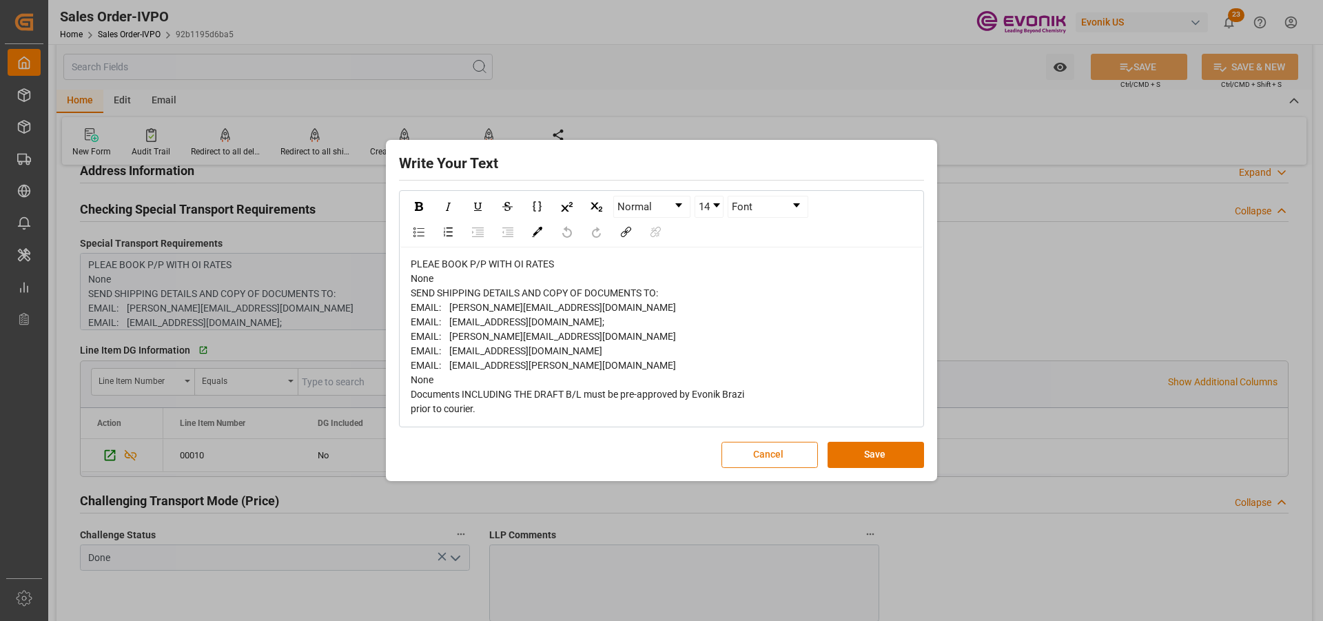
click at [787, 453] on button "Cancel" at bounding box center [769, 455] width 96 height 26
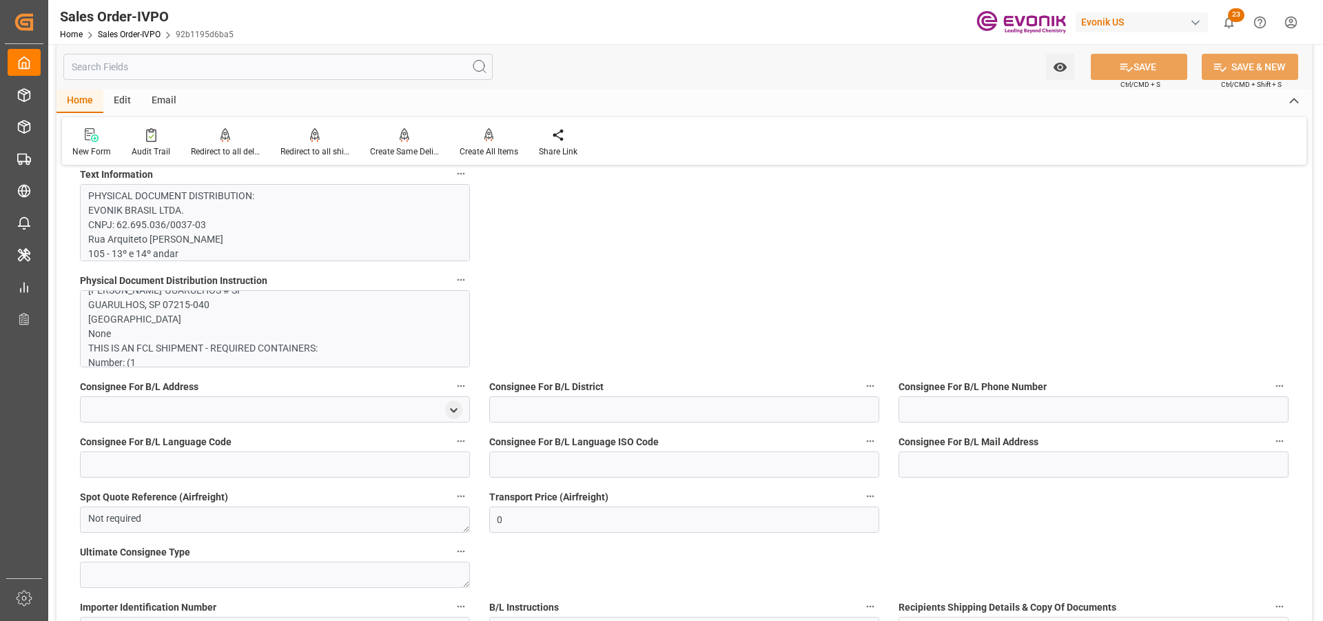
scroll to position [1103, 0]
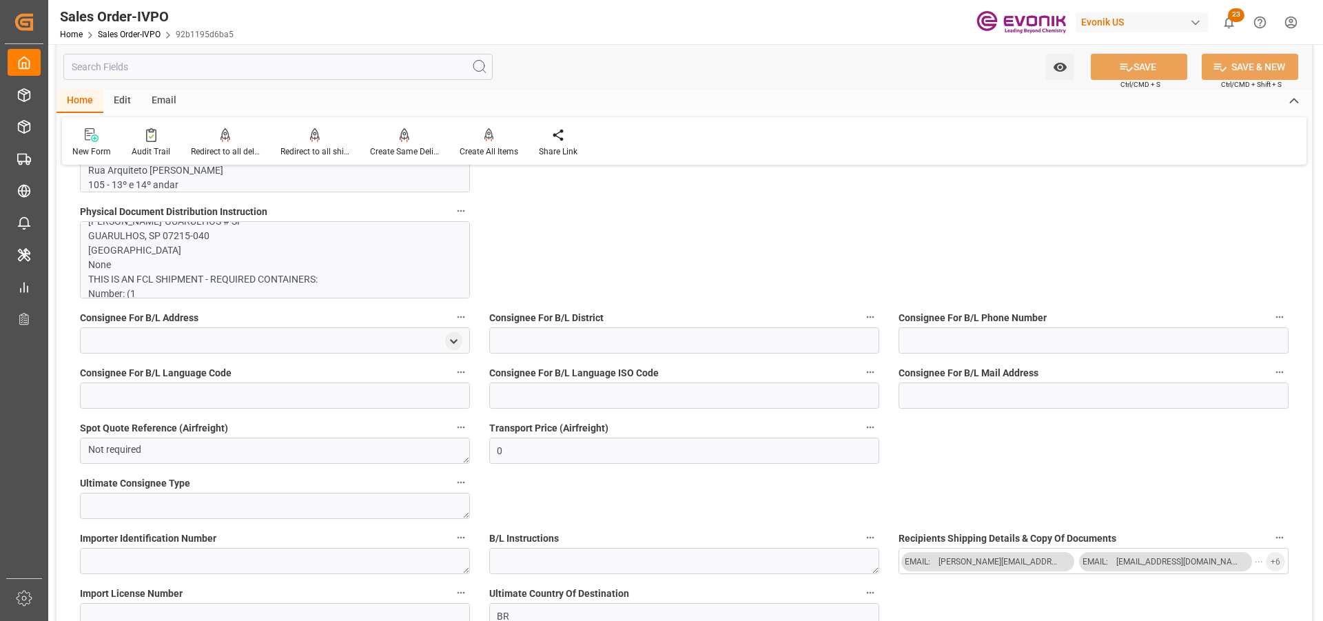
click at [298, 261] on p "EVONIK BRASIL LTDA. CNPJ: 62.695.036/0037-03 Rua Arquiteto Olavo Redig de Campo…" at bounding box center [269, 156] width 363 height 550
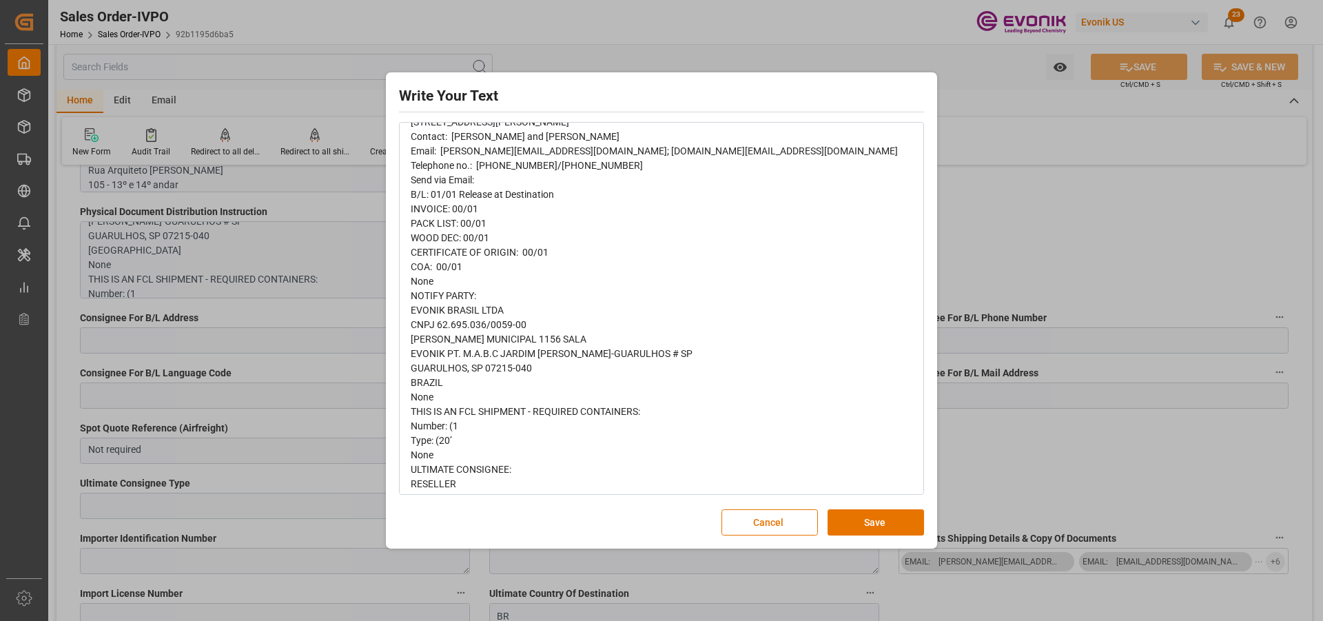
scroll to position [0, 0]
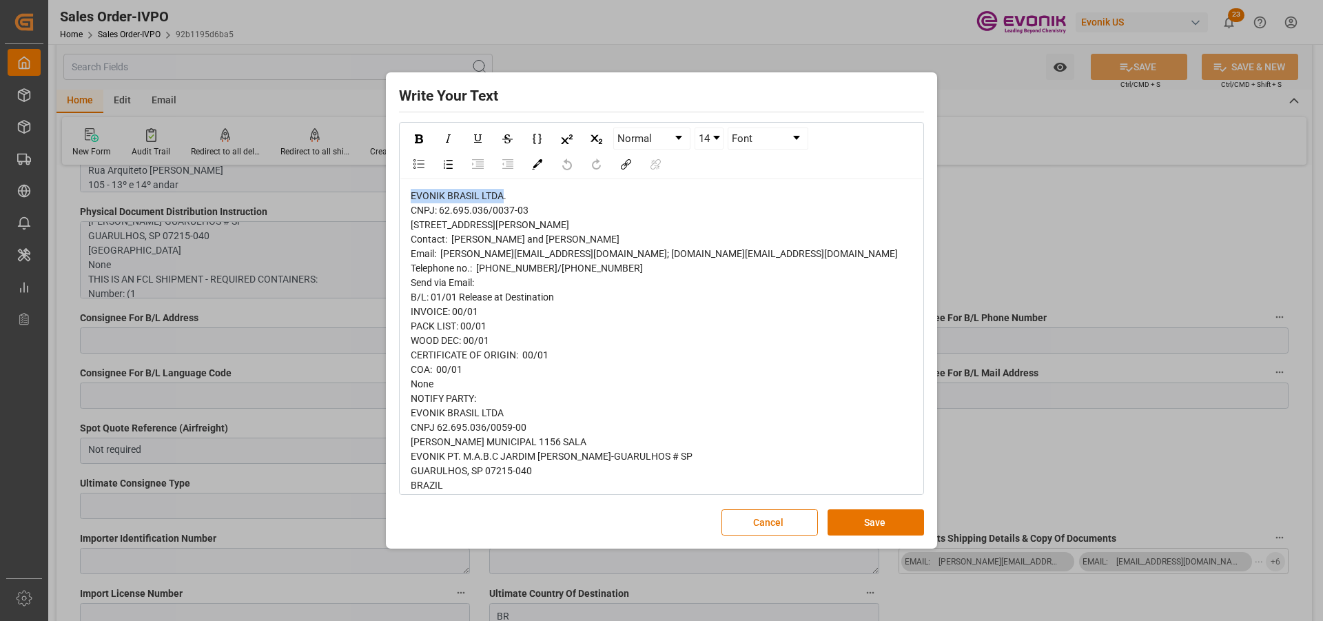
drag, startPoint x: 502, startPoint y: 193, endPoint x: 407, endPoint y: 191, distance: 95.1
click at [407, 191] on div "EVONIK BRASIL LTDA. CNPJ: 62.695.036/0037-03 Rua Arquiteto Olavo Redig de Campo…" at bounding box center [661, 427] width 522 height 497
copy span "EVONIK BRASIL LTDA"
drag, startPoint x: 528, startPoint y: 212, endPoint x: 401, endPoint y: 214, distance: 126.8
click at [401, 214] on div "EVONIK BRASIL LTDA. CNPJ: 62.695.036/0037-03 Rua Arquiteto Olavo Redig de Campo…" at bounding box center [661, 427] width 522 height 497
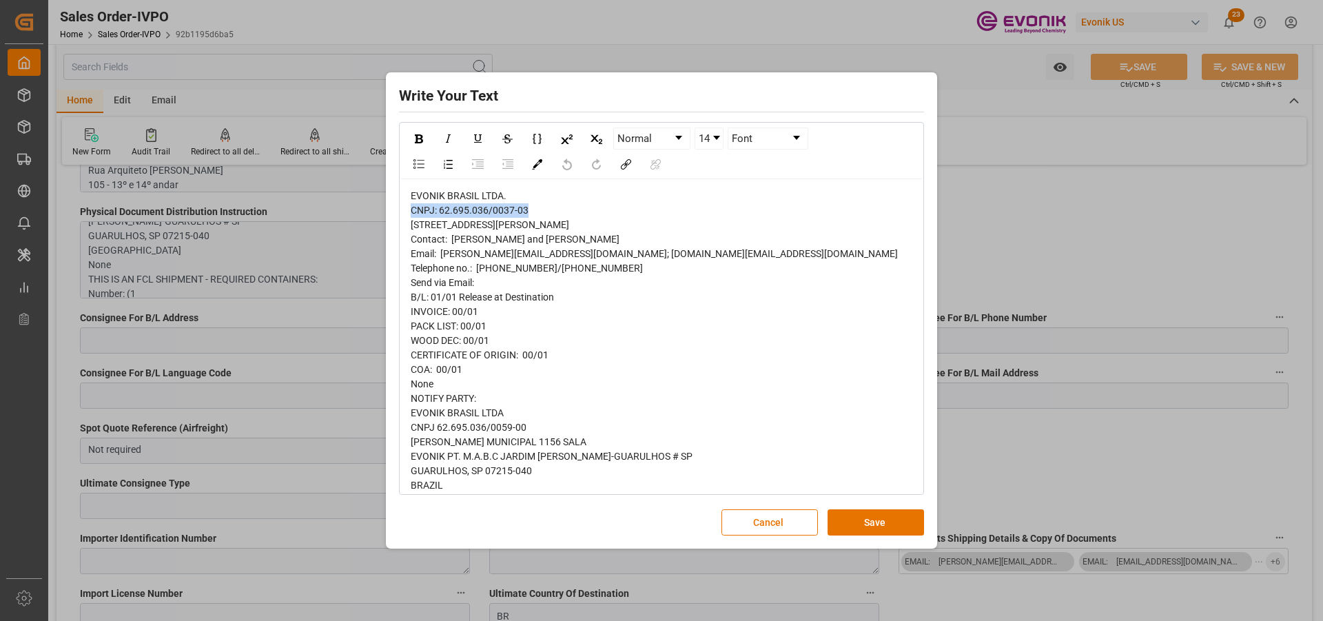
copy span "CNPJ: 62.695.036/0037-03"
drag, startPoint x: 559, startPoint y: 310, endPoint x: 497, endPoint y: 309, distance: 62.0
click at [497, 309] on span "EVONIK BRASIL LTDA. CNPJ: 62.695.036/0037-03 Rua Arquiteto Olavo Redig de Campo…" at bounding box center [654, 427] width 487 height 474
copy span "11 974203979"
drag, startPoint x: 578, startPoint y: 224, endPoint x: 409, endPoint y: 226, distance: 168.8
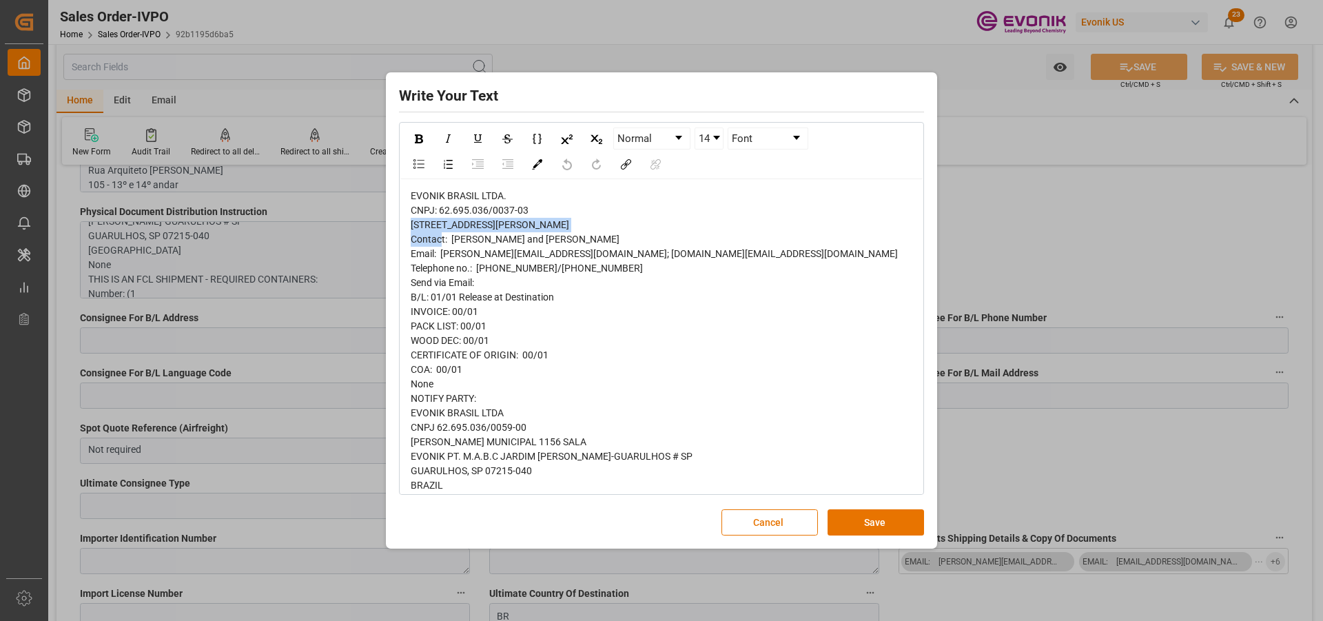
click at [409, 226] on div "EVONIK BRASIL LTDA. CNPJ: 62.695.036/0037-03 Rua Arquiteto Olavo Redig de Campo…" at bounding box center [661, 427] width 522 height 497
copy span "Rua Arquiteto Olavo Redig de Campos"
drag, startPoint x: 513, startPoint y: 237, endPoint x: 411, endPoint y: 241, distance: 102.8
click at [411, 241] on div "EVONIK BRASIL LTDA. CNPJ: 62.695.036/0037-03 Rua Arquiteto Olavo Redig de Campo…" at bounding box center [662, 428] width 502 height 478
copy span "105 - 13º e 14º andar"
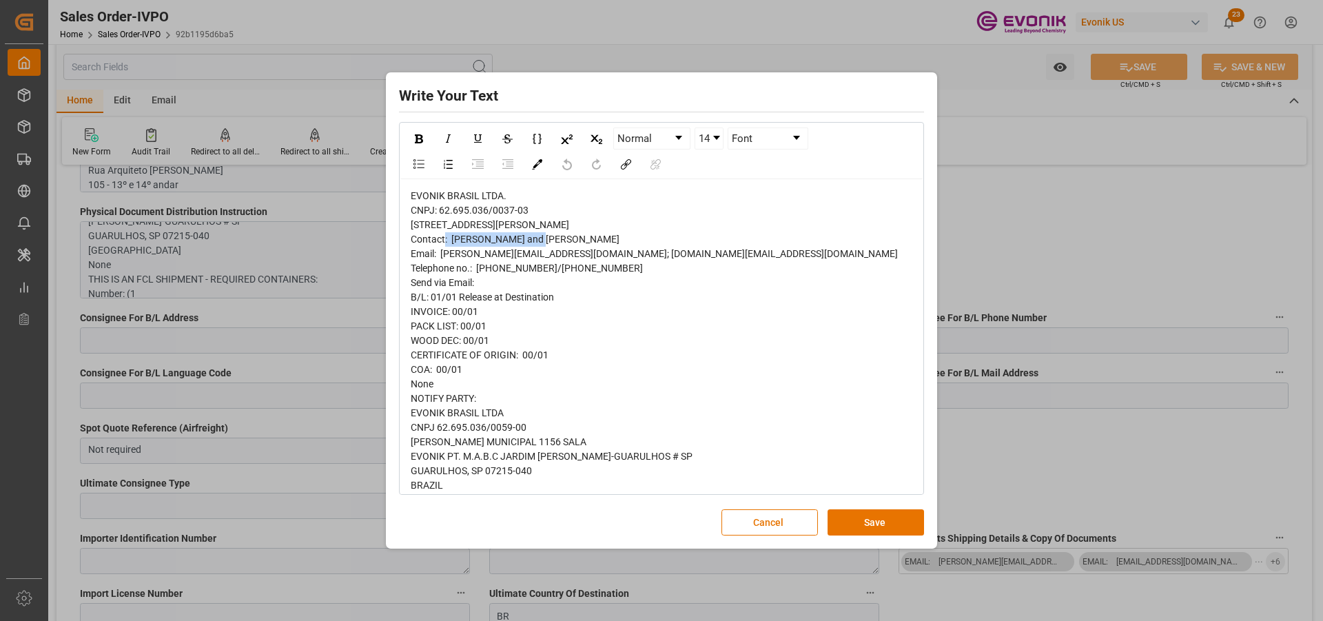
click at [516, 239] on div "EVONIK BRASIL LTDA. CNPJ: 62.695.036/0037-03 Rua Arquiteto Olavo Redig de Campo…" at bounding box center [662, 428] width 502 height 478
drag, startPoint x: 511, startPoint y: 239, endPoint x: 410, endPoint y: 244, distance: 101.4
click at [410, 244] on div "EVONIK BRASIL LTDA. CNPJ: 62.695.036/0037-03 Rua Arquiteto Olavo Redig de Campo…" at bounding box center [661, 428] width 503 height 478
copy span "105 - 13º e 14º andar"
click at [489, 254] on span "EVONIK BRASIL LTDA. CNPJ: 62.695.036/0037-03 Rua Arquiteto Olavo Redig de Campo…" at bounding box center [654, 427] width 487 height 474
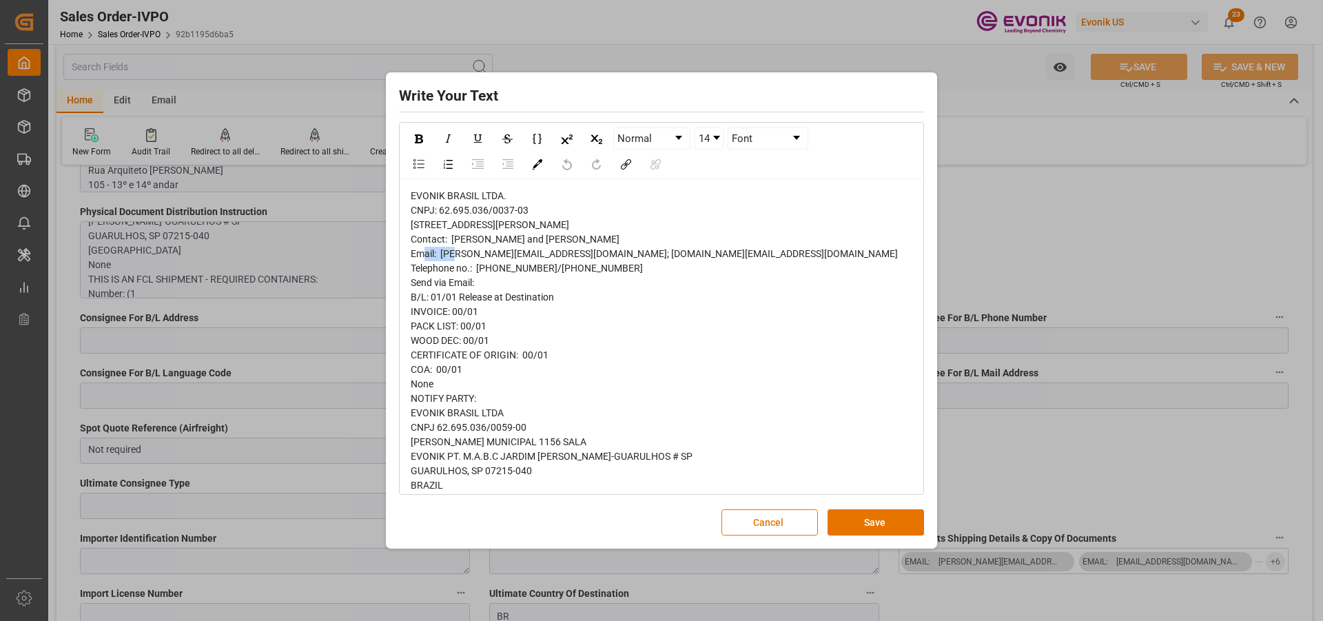
click at [489, 254] on span "EVONIK BRASIL LTDA. CNPJ: 62.695.036/0037-03 Rua Arquiteto Olavo Redig de Campo…" at bounding box center [654, 427] width 487 height 474
copy span "04711.904"
click at [783, 522] on button "Cancel" at bounding box center [769, 522] width 96 height 26
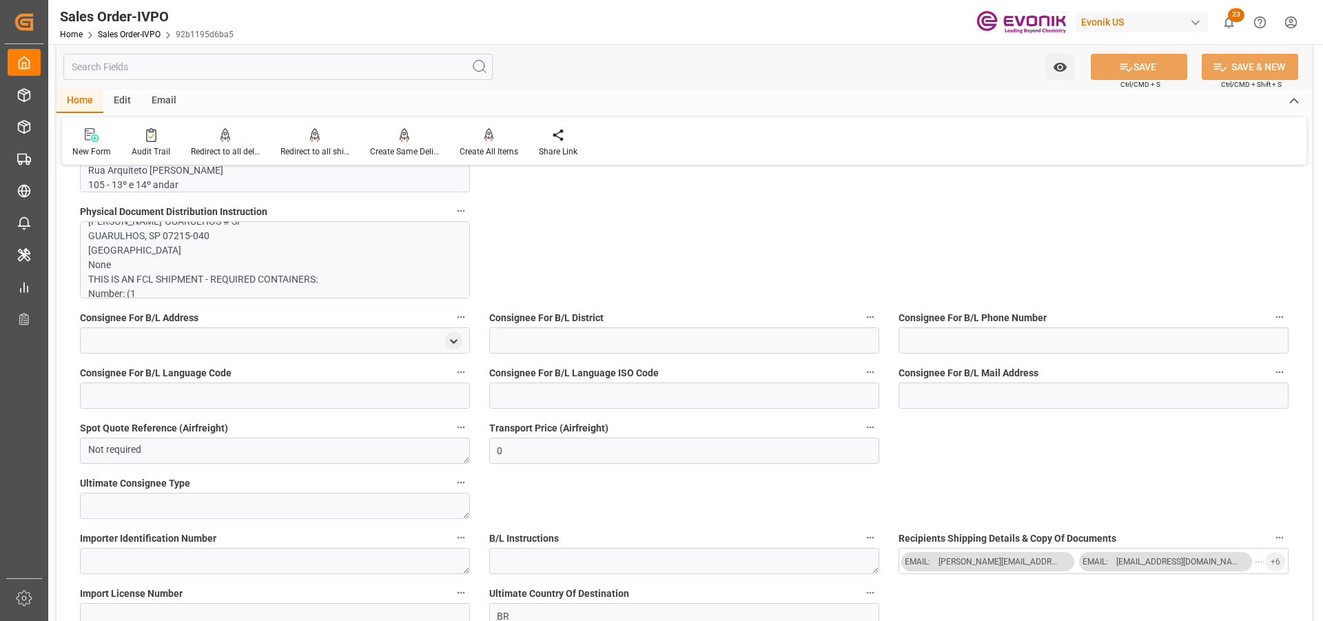
click at [186, 246] on p "EVONIK BRASIL LTDA. CNPJ: 62.695.036/0037-03 Rua Arquiteto Olavo Redig de Campo…" at bounding box center [269, 156] width 363 height 550
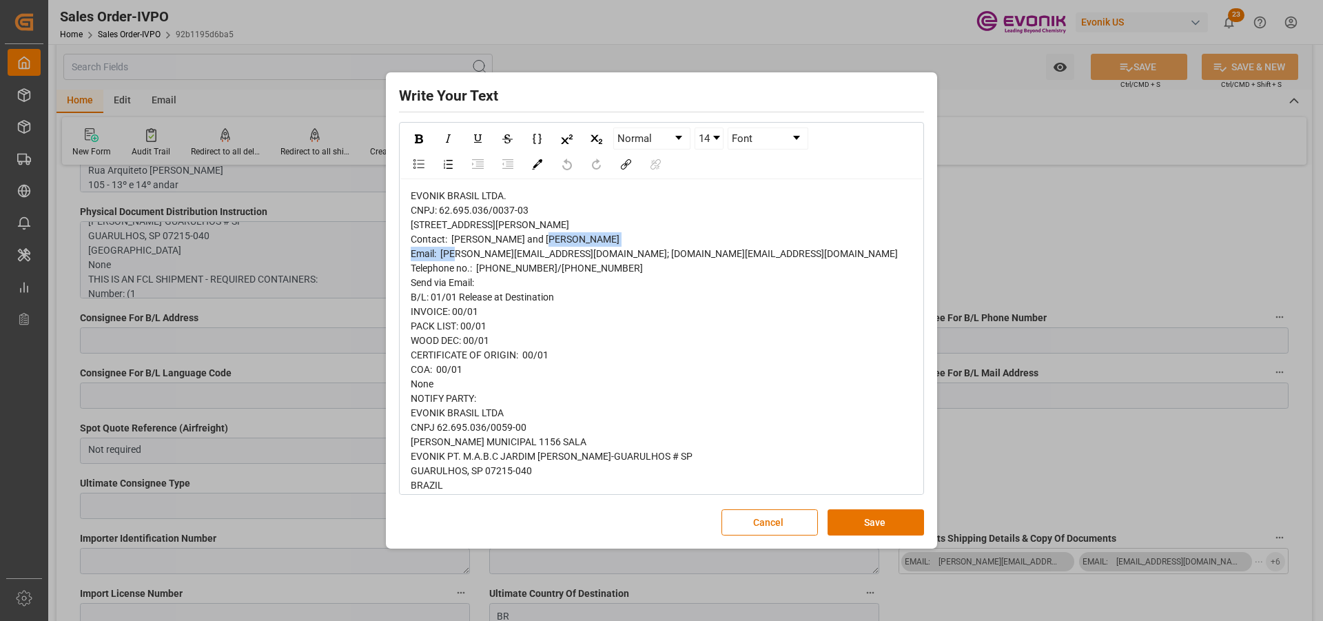
drag, startPoint x: 526, startPoint y: 252, endPoint x: 412, endPoint y: 252, distance: 113.7
click at [412, 252] on div "EVONIK BRASIL LTDA. CNPJ: 62.695.036/0037-03 Rua Arquiteto Olavo Redig de Campo…" at bounding box center [662, 428] width 502 height 478
copy span "Torre A - CEP 04711.904"
drag, startPoint x: 526, startPoint y: 210, endPoint x: 403, endPoint y: 209, distance: 123.3
click at [403, 209] on div "EVONIK BRASIL LTDA. CNPJ: 62.695.036/0037-03 Rua Arquiteto Olavo Redig de Campo…" at bounding box center [661, 427] width 522 height 497
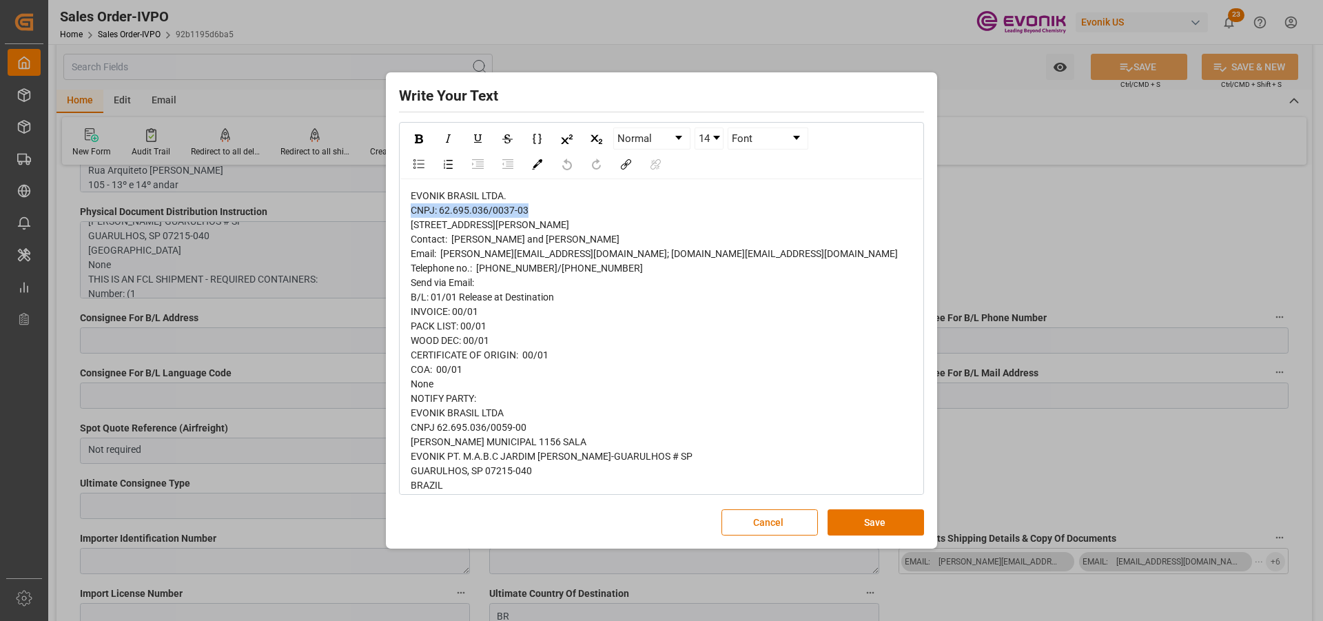
copy span "CNPJ: 62.695.036/0037-03"
click at [515, 254] on span "EVONIK BRASIL LTDA. CNPJ: 62.695.036/0037-03 Rua Arquiteto Olavo Redig de Campo…" at bounding box center [654, 427] width 487 height 474
drag, startPoint x: 520, startPoint y: 254, endPoint x: 451, endPoint y: 256, distance: 68.3
click at [451, 256] on div "EVONIK BRASIL LTDA. CNPJ: 62.695.036/0037-03 Rua Arquiteto Olavo Redig de Campo…" at bounding box center [662, 428] width 502 height 478
drag, startPoint x: 584, startPoint y: 221, endPoint x: 562, endPoint y: 209, distance: 25.9
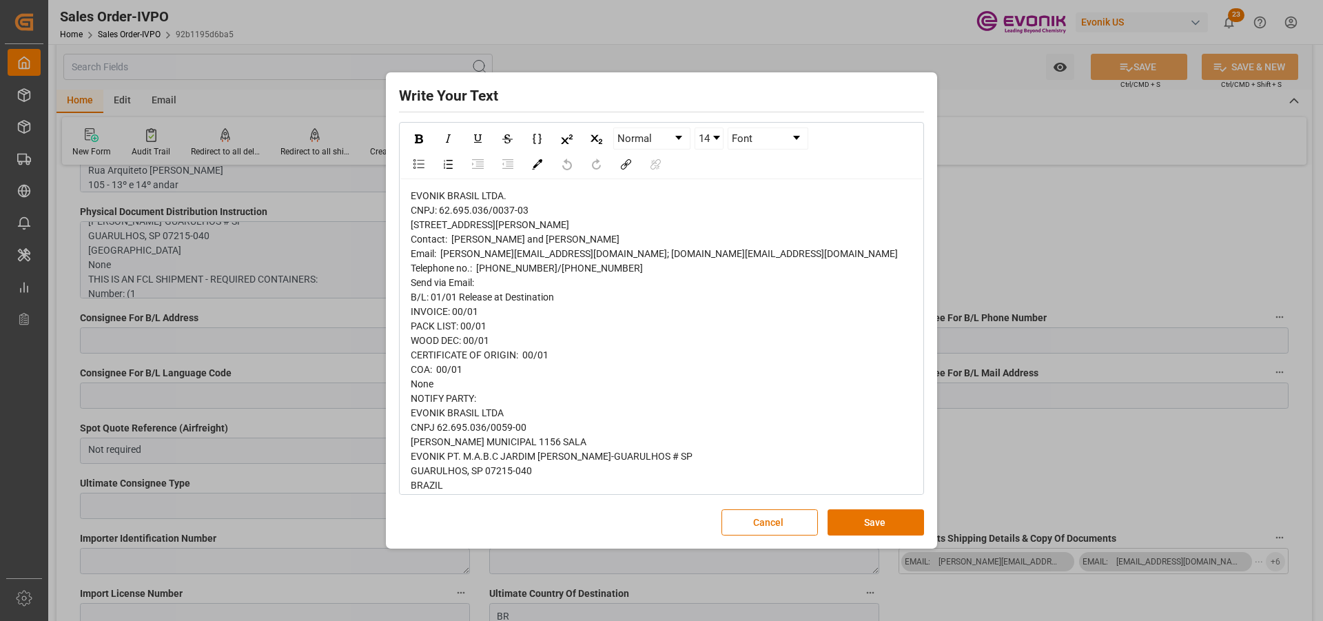
click at [584, 221] on div "EVONIK BRASIL LTDA. CNPJ: 62.695.036/0037-03 Rua Arquiteto Olavo Redig de Campo…" at bounding box center [662, 428] width 502 height 478
drag, startPoint x: 527, startPoint y: 207, endPoint x: 402, endPoint y: 205, distance: 125.4
click at [402, 205] on div "EVONIK BRASIL LTDA. CNPJ: 62.695.036/0037-03 Rua Arquiteto Olavo Redig de Campo…" at bounding box center [661, 427] width 522 height 497
drag, startPoint x: 558, startPoint y: 301, endPoint x: 442, endPoint y: 298, distance: 116.5
click at [442, 298] on span "EVONIK BRASIL LTDA. CNPJ: 62.695.036/0037-03 Rua Arquiteto Olavo Redig de Campo…" at bounding box center [654, 427] width 487 height 474
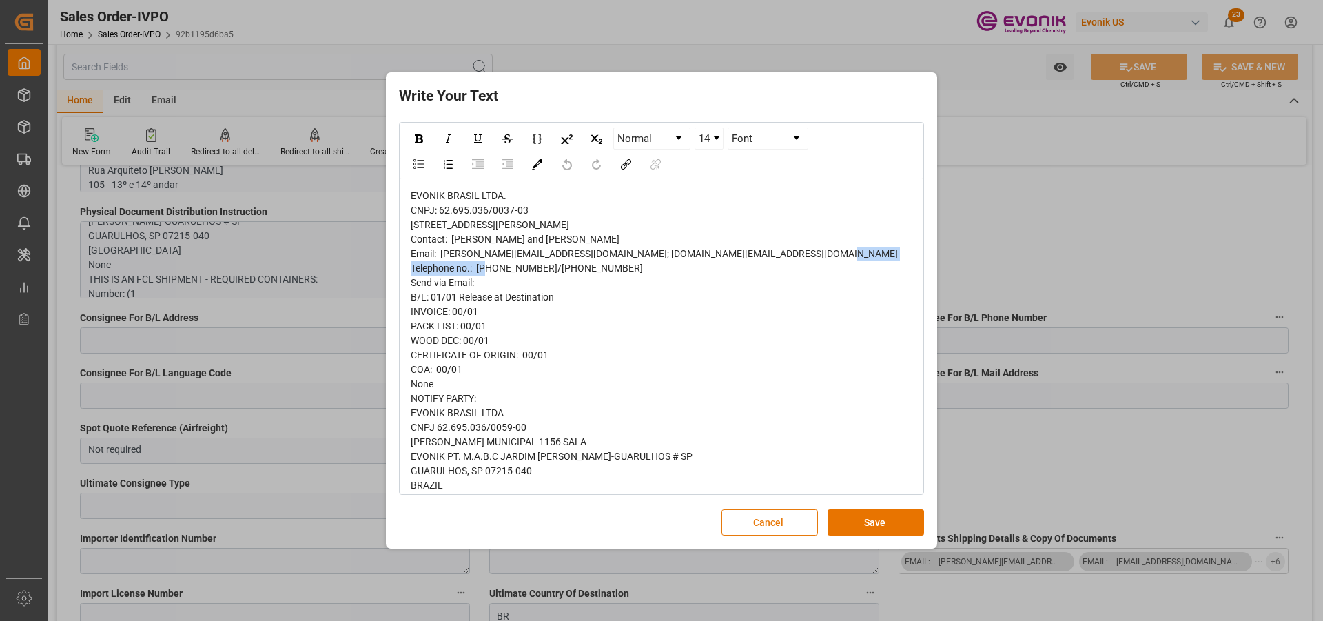
click at [790, 526] on button "Cancel" at bounding box center [769, 522] width 96 height 26
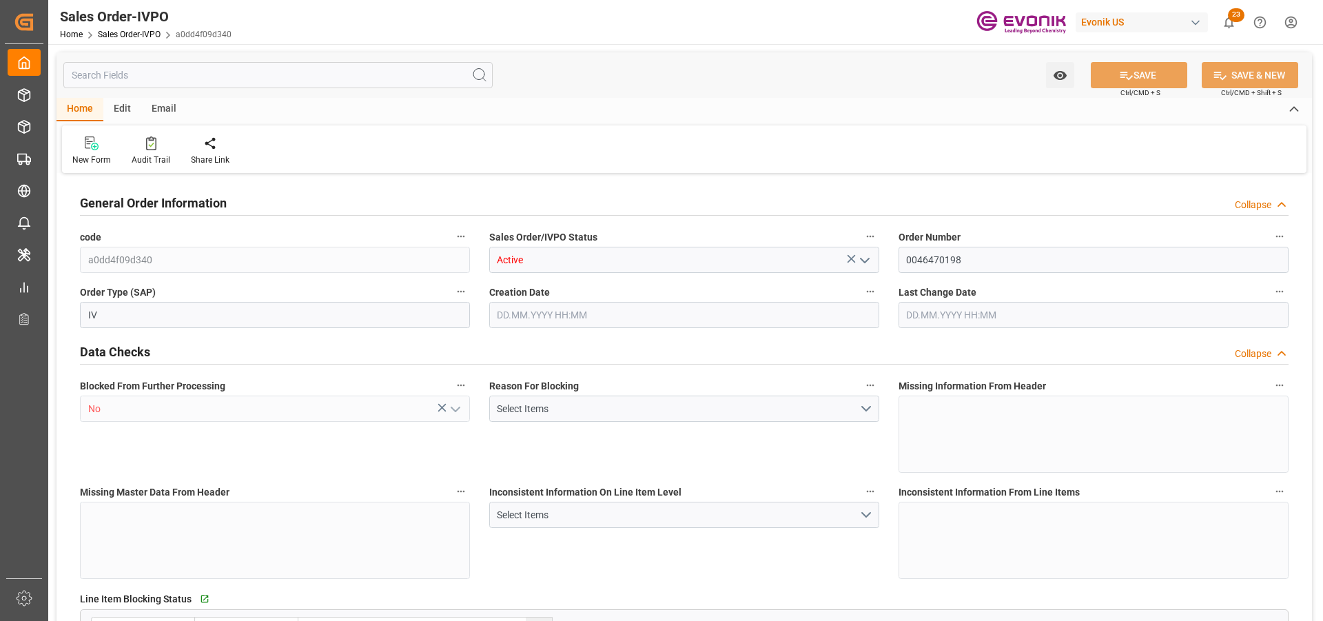
type input "BRSSZ"
type input "0"
type input "1"
type input "2"
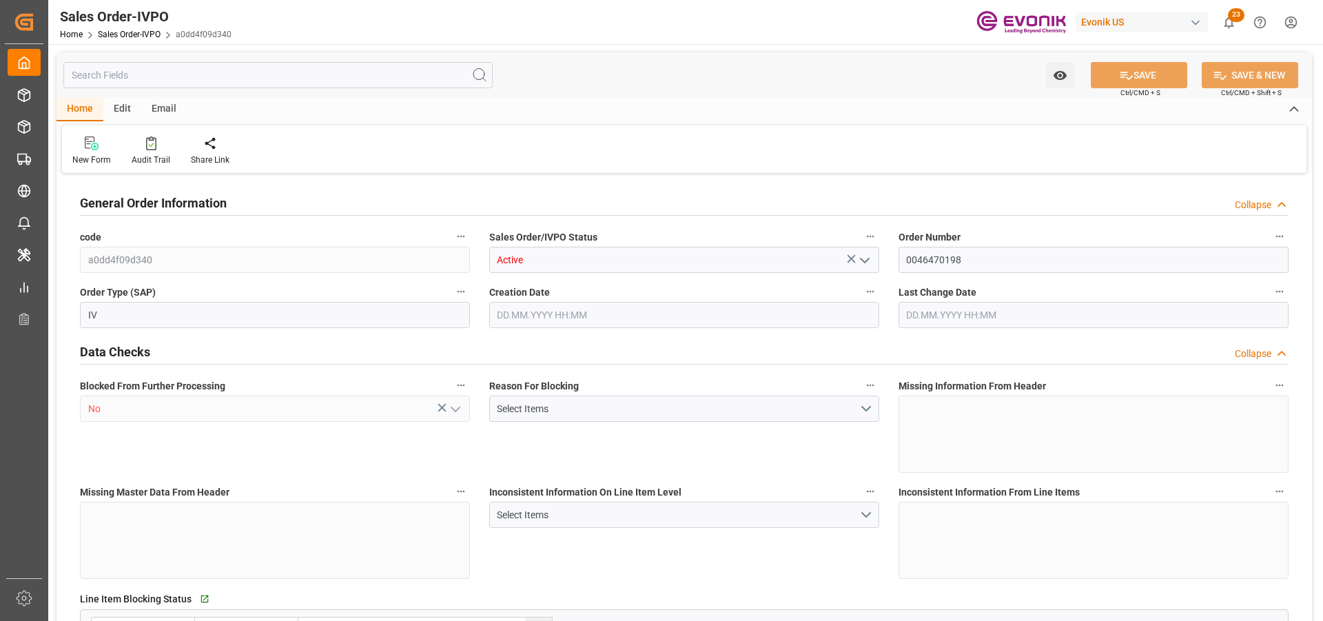
type input "15281.6"
type input "39.4542"
type input "17000"
type input "30"
type input "[DATE] 12:29"
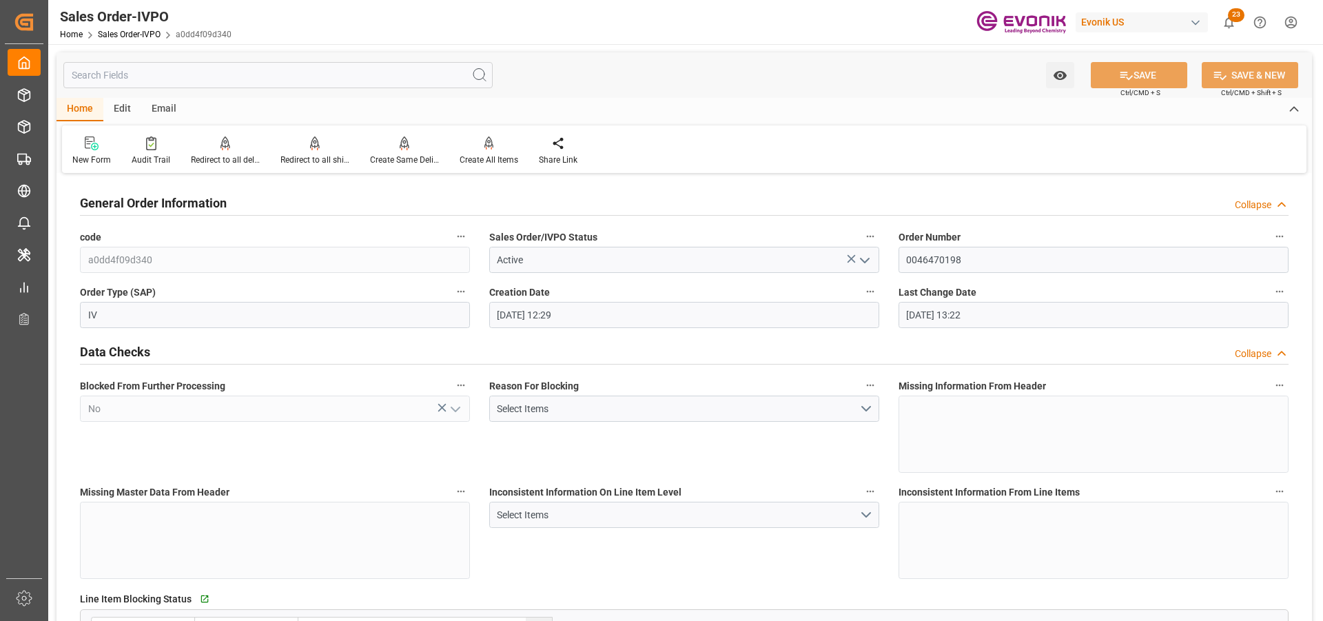
type input "[DATE] 13:22"
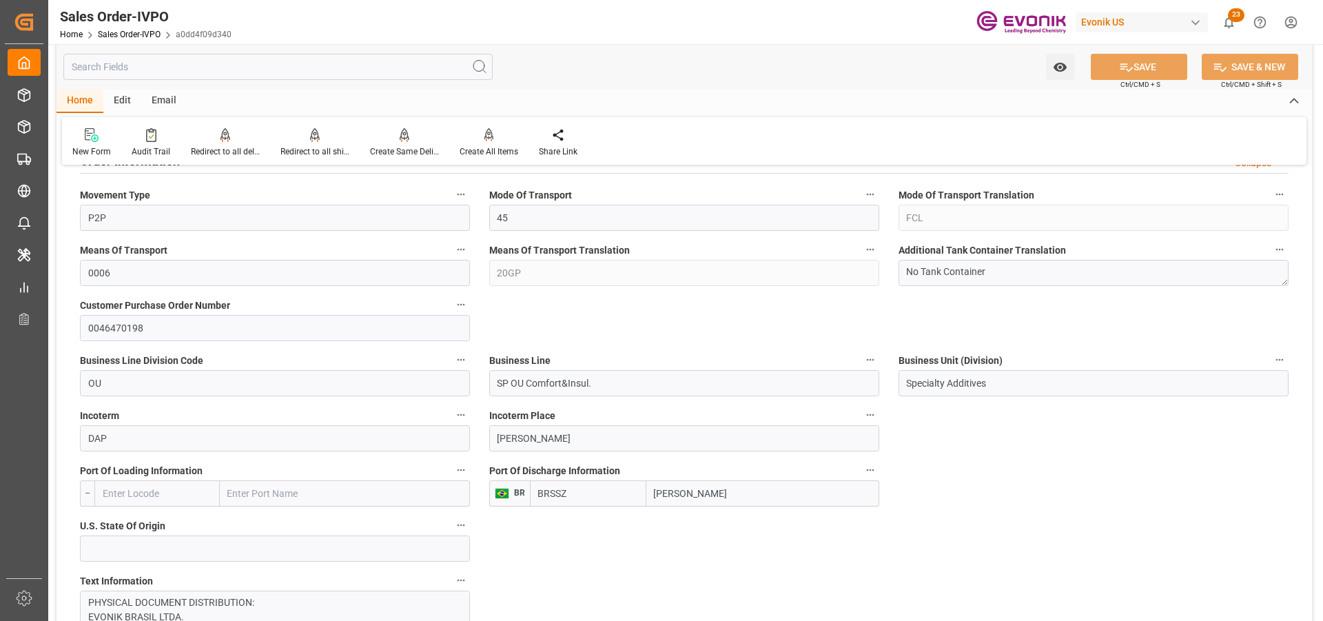
scroll to position [965, 0]
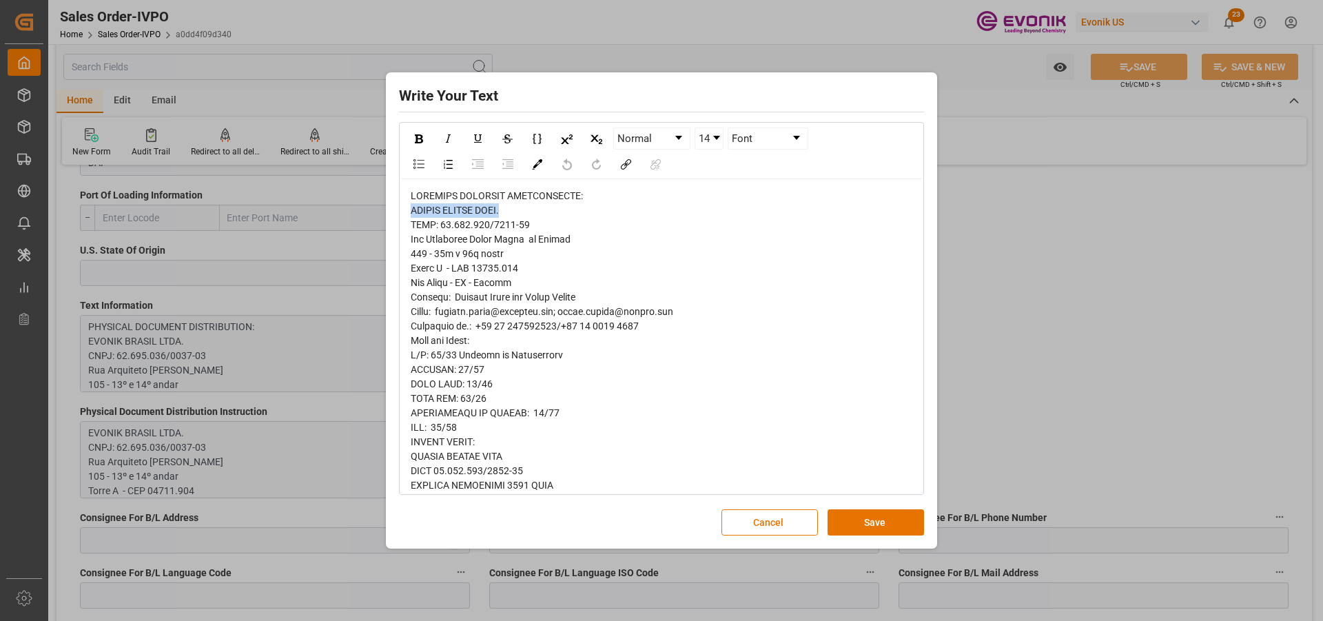
drag, startPoint x: 506, startPoint y: 212, endPoint x: 411, endPoint y: 214, distance: 95.8
copy span "EVONIK BRASIL LTDA."
drag, startPoint x: 591, startPoint y: 299, endPoint x: 453, endPoint y: 300, distance: 138.5
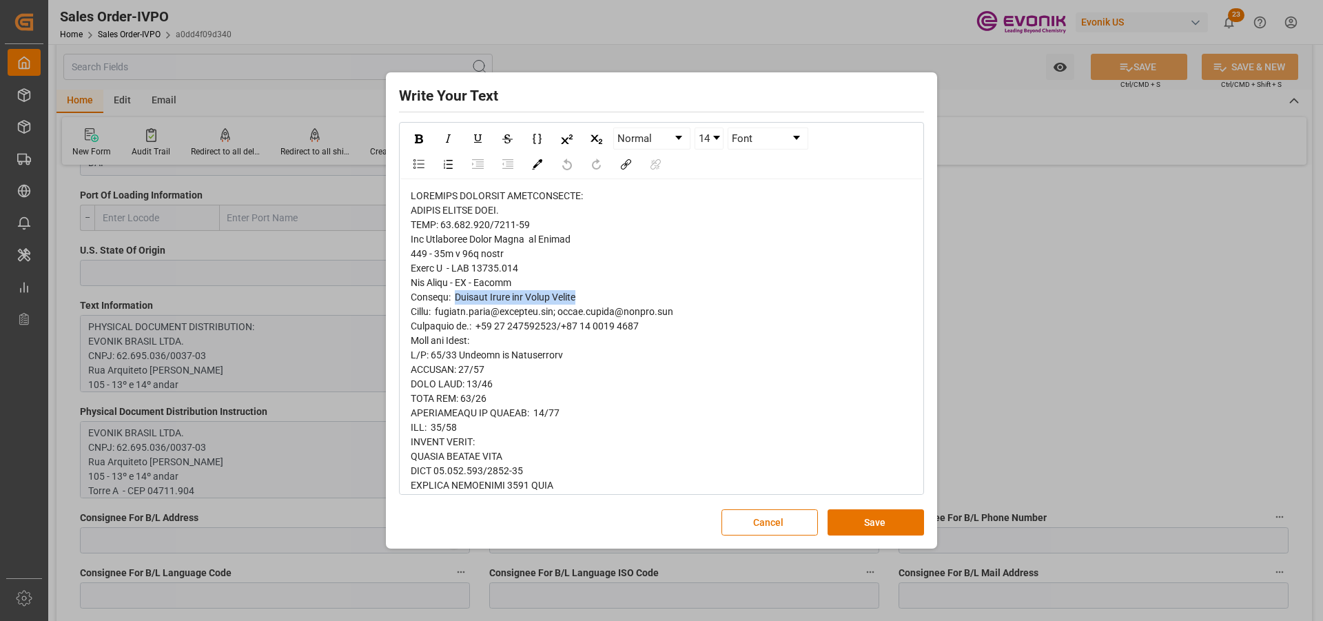
copy span "Evellin Silva and Paula Ferraz"
copy span "04711.904"
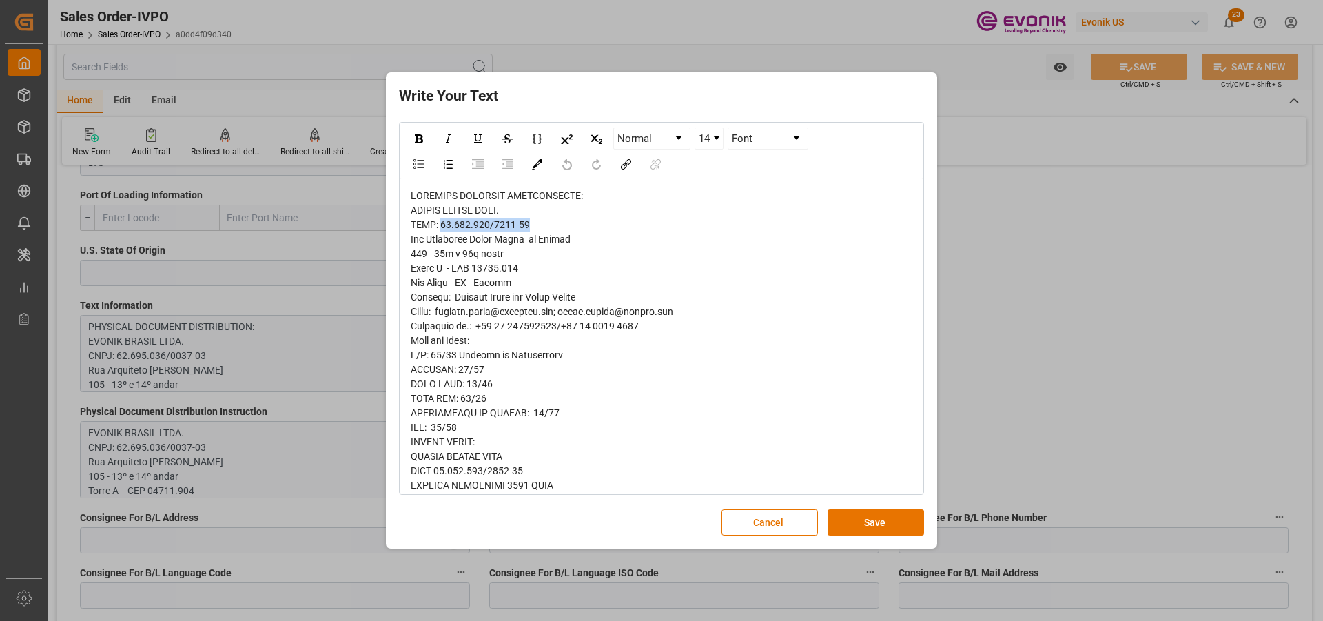
drag, startPoint x: 531, startPoint y: 220, endPoint x: 438, endPoint y: 228, distance: 92.7
copy span "62.695.036/0037-03"
drag, startPoint x: 558, startPoint y: 327, endPoint x: 498, endPoint y: 329, distance: 60.7
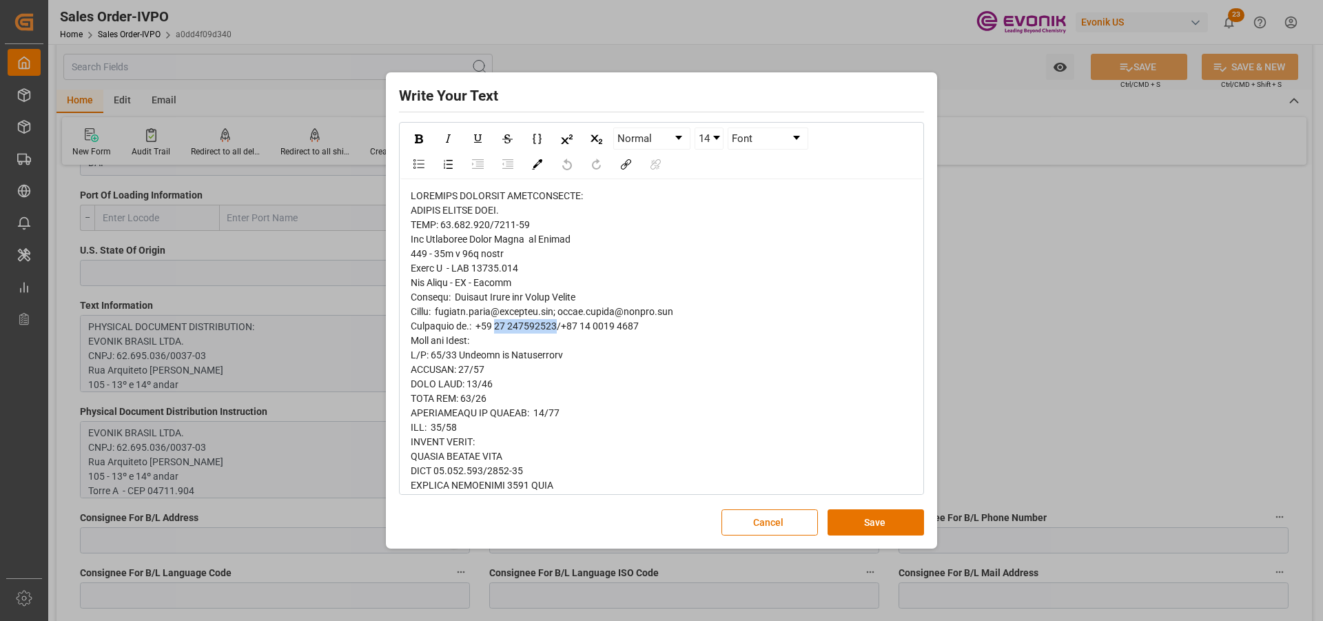
copy span "11 974203979"
drag, startPoint x: 582, startPoint y: 241, endPoint x: 409, endPoint y: 239, distance: 173.0
copy span "Rua Arquiteto Olavo Redig de Campos"
drag, startPoint x: 544, startPoint y: 261, endPoint x: 529, endPoint y: 261, distance: 14.5
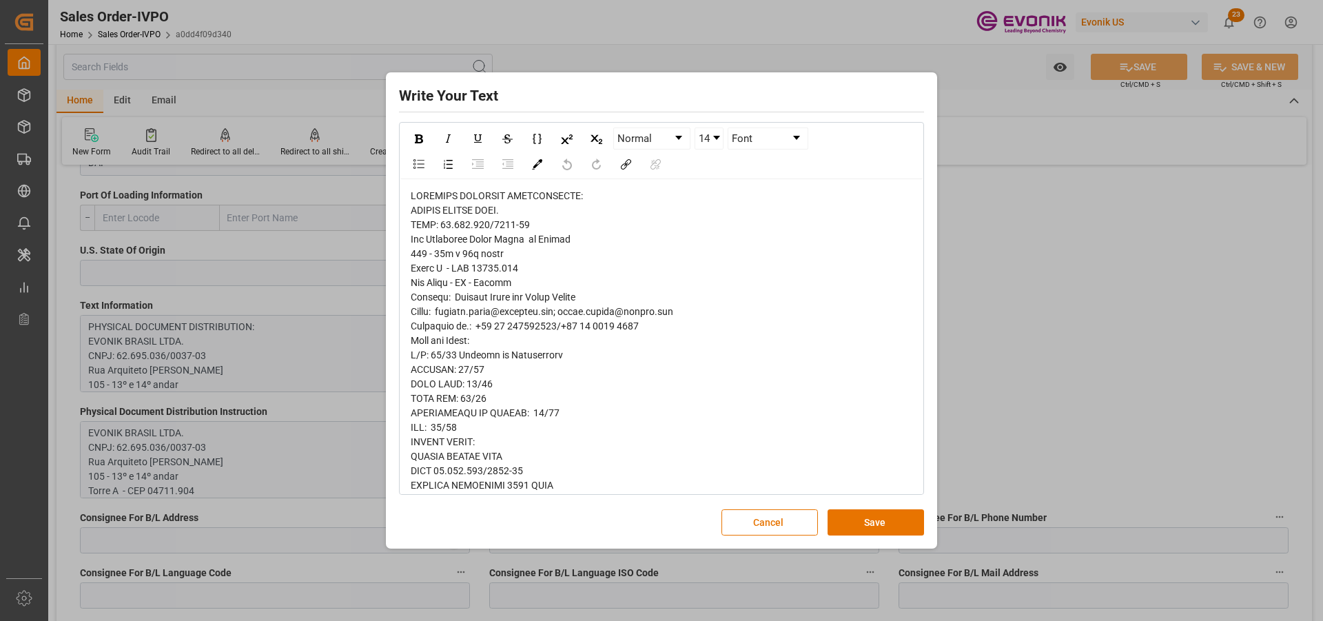
drag, startPoint x: 504, startPoint y: 256, endPoint x: 411, endPoint y: 256, distance: 93.7
copy span "105 - 13º e 14º andar"
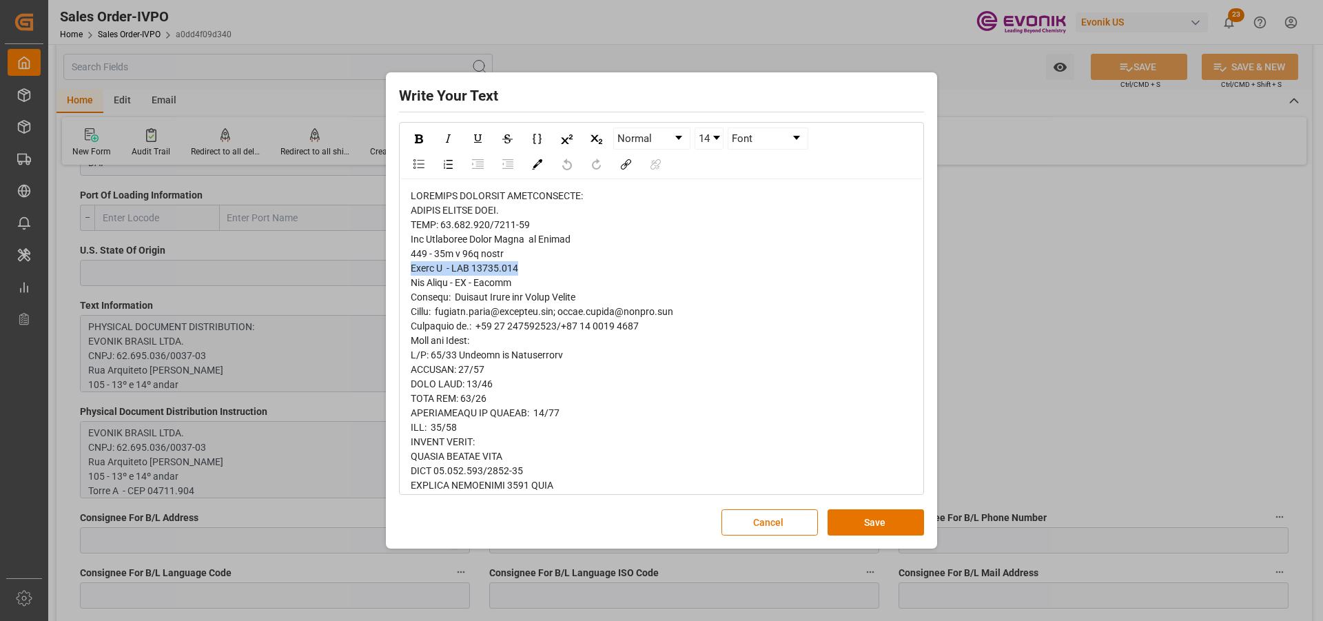
drag, startPoint x: 523, startPoint y: 268, endPoint x: 406, endPoint y: 267, distance: 117.1
copy span "Torre A - CEP 04711.904"
drag, startPoint x: 559, startPoint y: 313, endPoint x: 443, endPoint y: 316, distance: 115.8
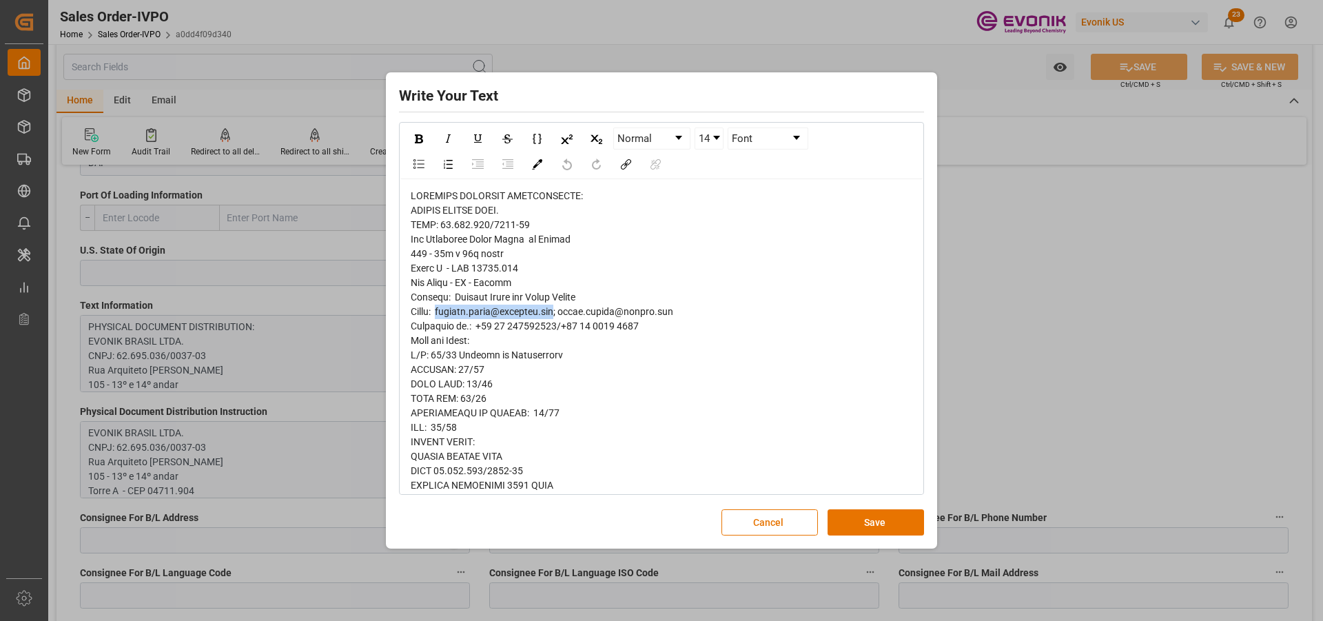
copy span "evellin.silva@dgextern.com"
click at [781, 518] on button "Cancel" at bounding box center [769, 522] width 96 height 26
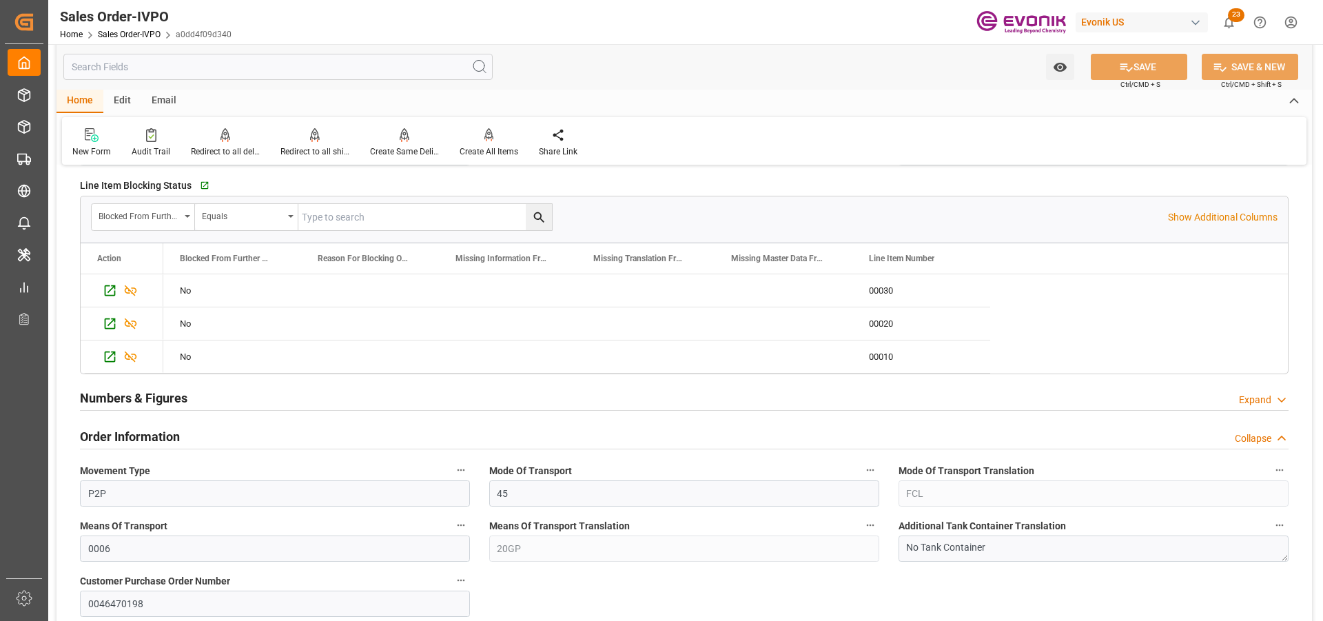
scroll to position [276, 0]
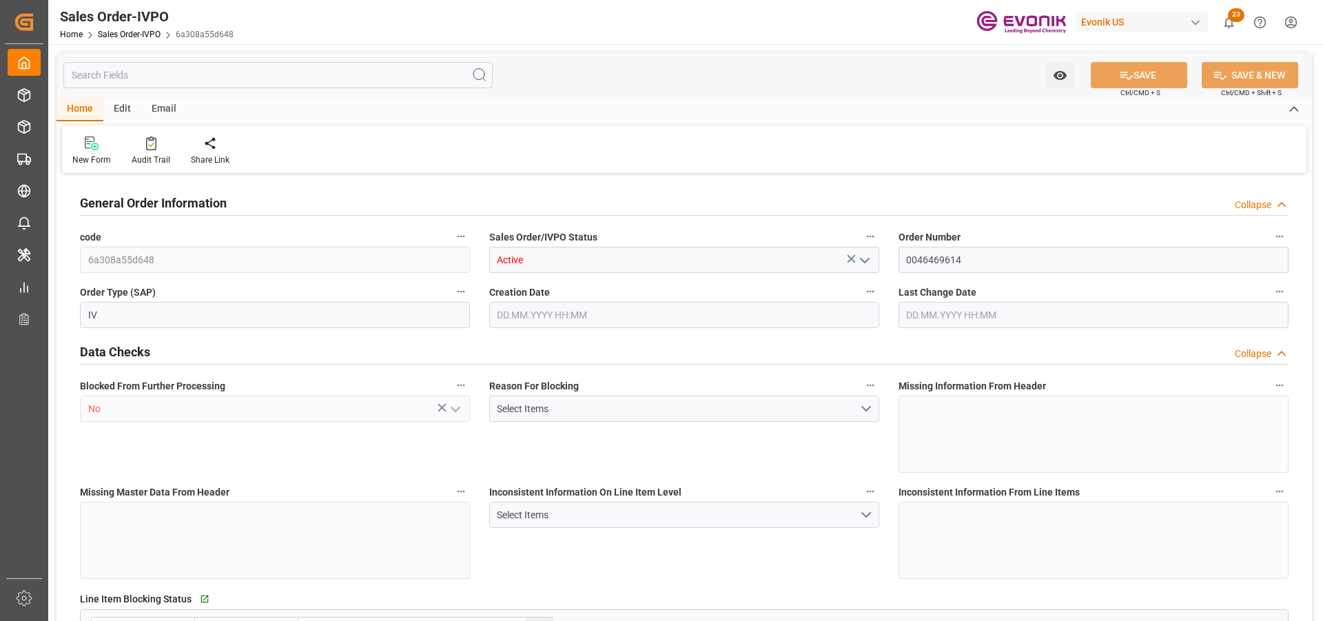
type input "BRSSZ"
type input "livia.leone@evonik.comTelephone No: 55 19 3475-3130"
type input "0"
type input "1"
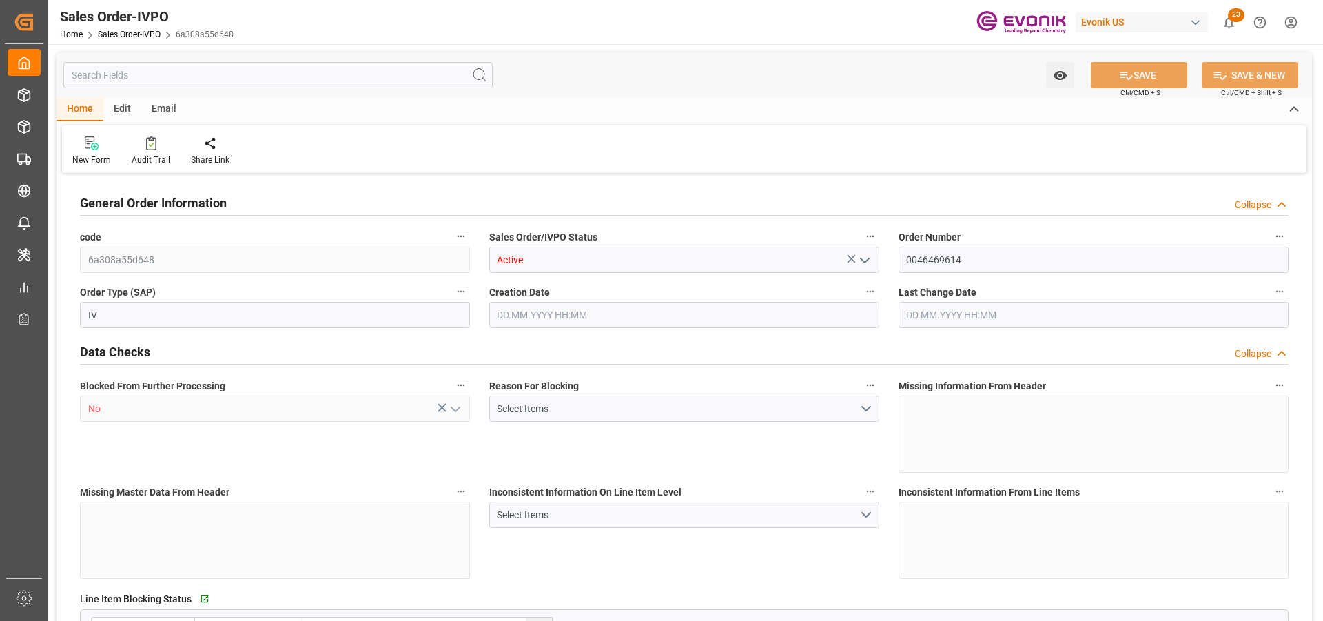
type input "1"
type input "13308"
type input "17.196"
type input "17000"
type input "30"
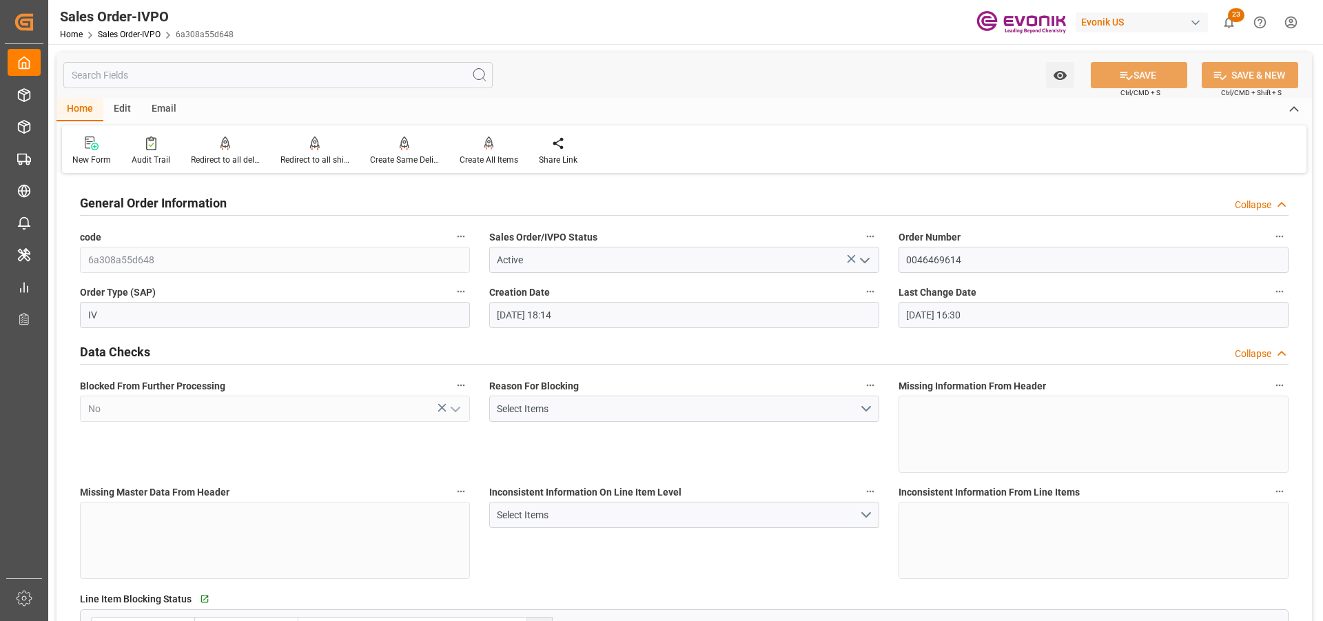
type input "21.08.2025 18:14"
type input "25.08.2025 16:30"
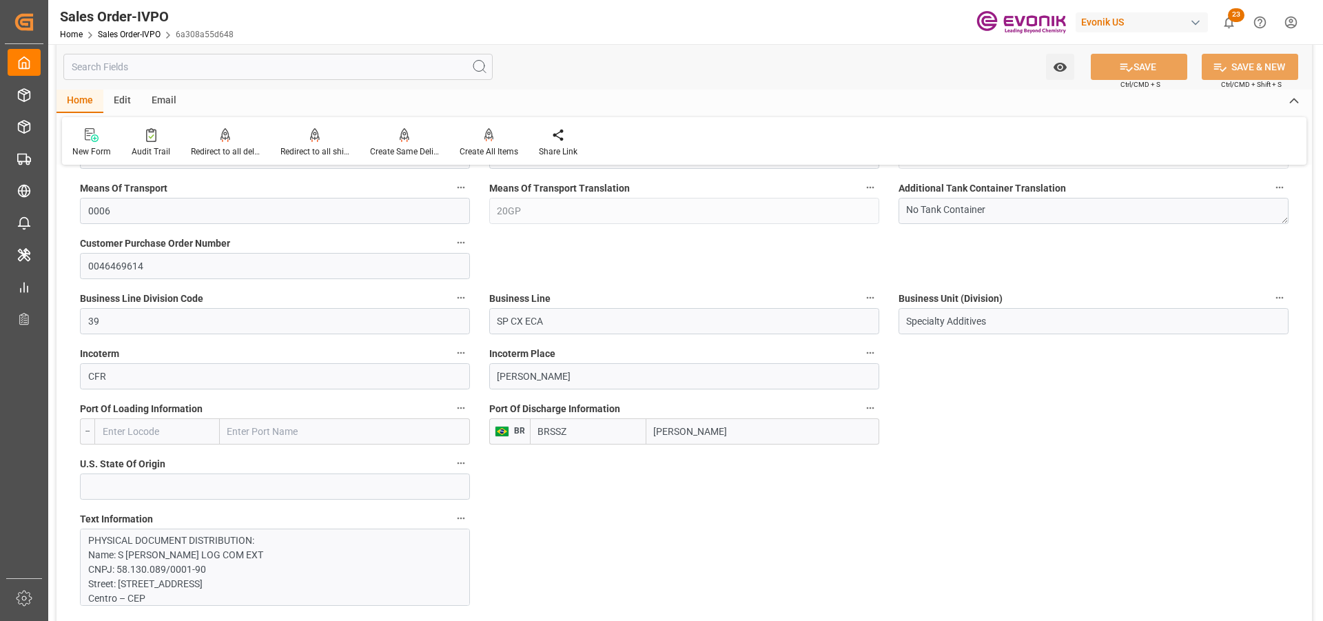
scroll to position [896, 0]
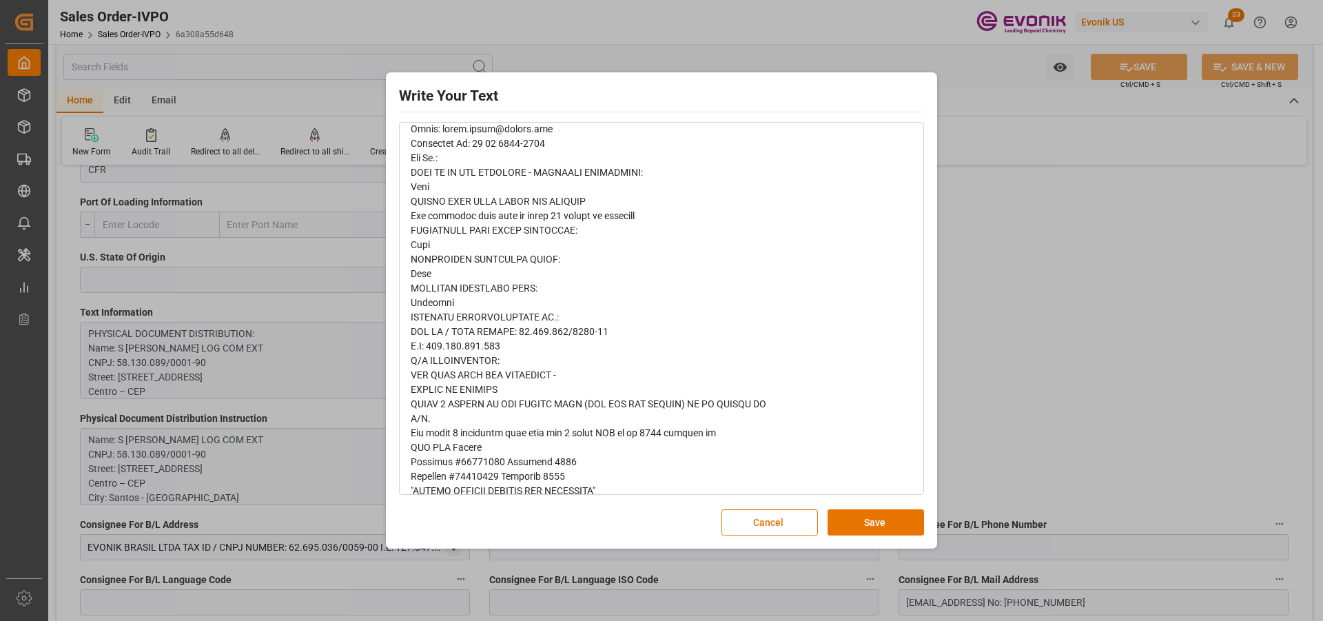
scroll to position [413, 0]
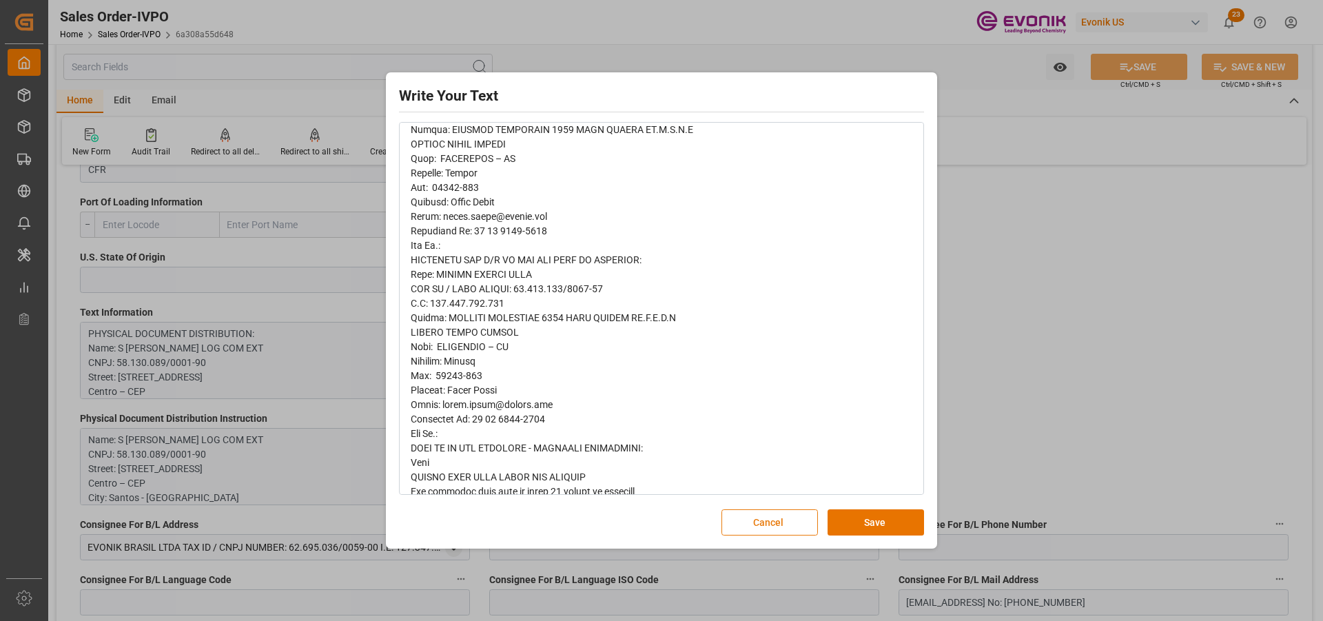
click at [770, 515] on button "Cancel" at bounding box center [769, 522] width 96 height 26
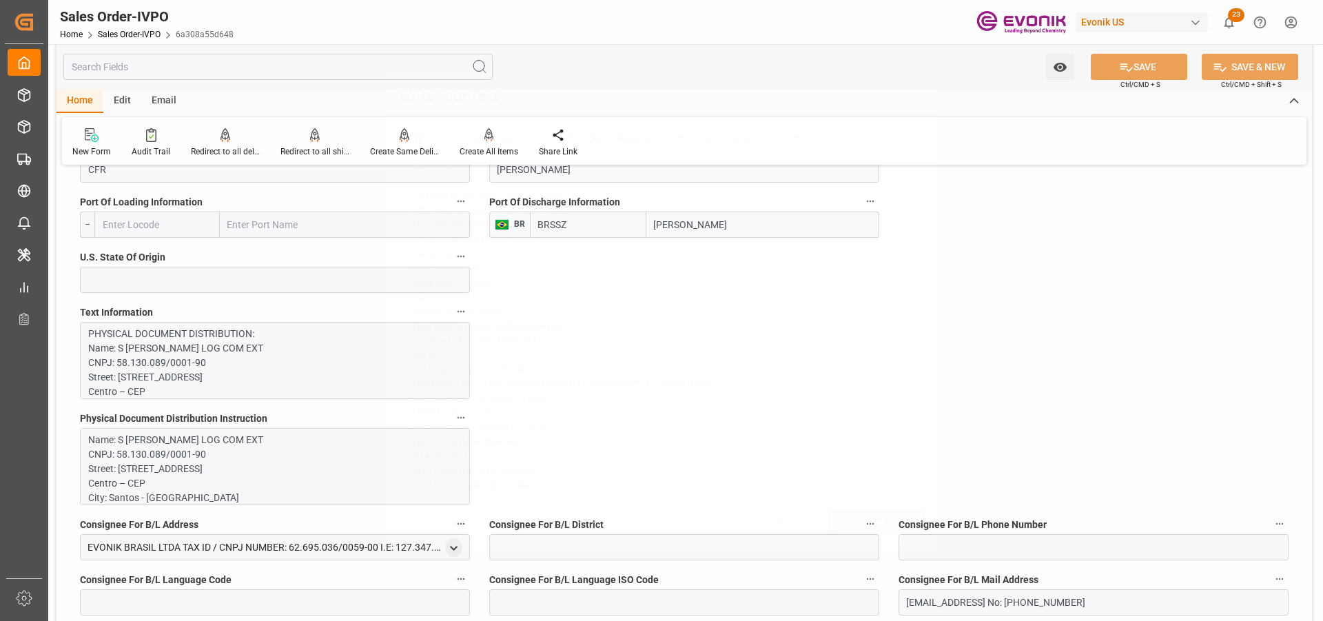
click at [141, 444] on p "Name: S MAGALHAES S.A LOG COM EXT CNPJ: 58.130.089/0001-90 Street: Praça da Rep…" at bounding box center [269, 570] width 363 height 275
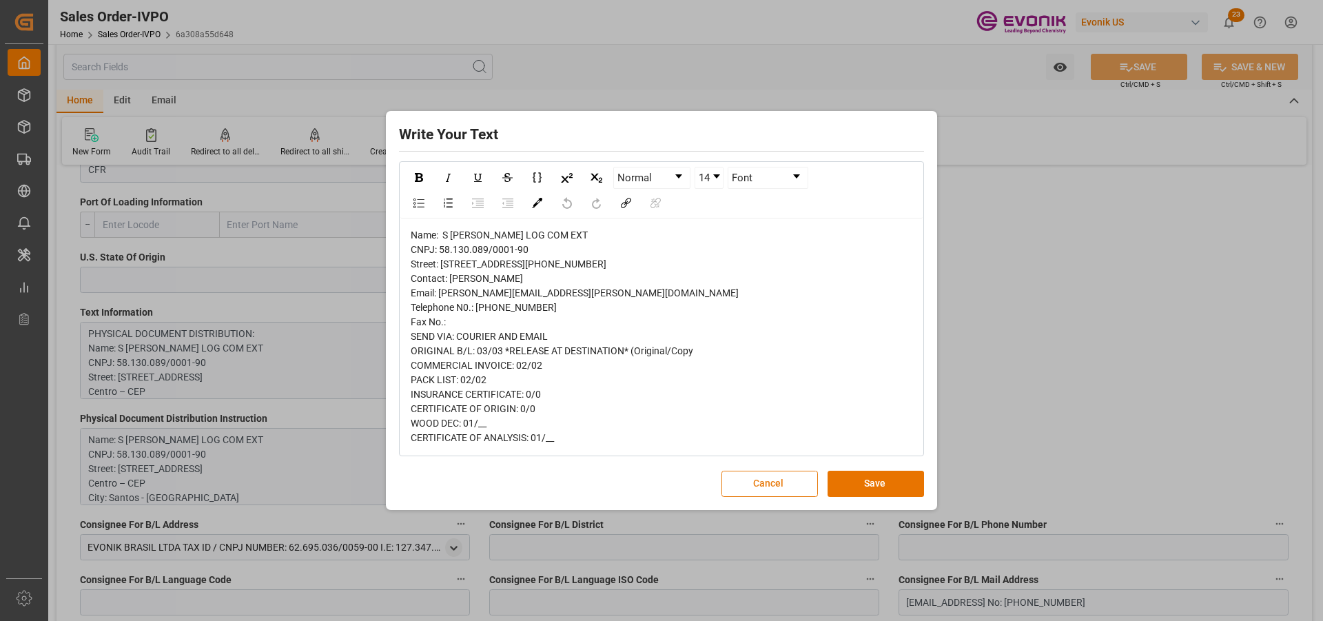
click at [758, 497] on button "Cancel" at bounding box center [769, 484] width 96 height 26
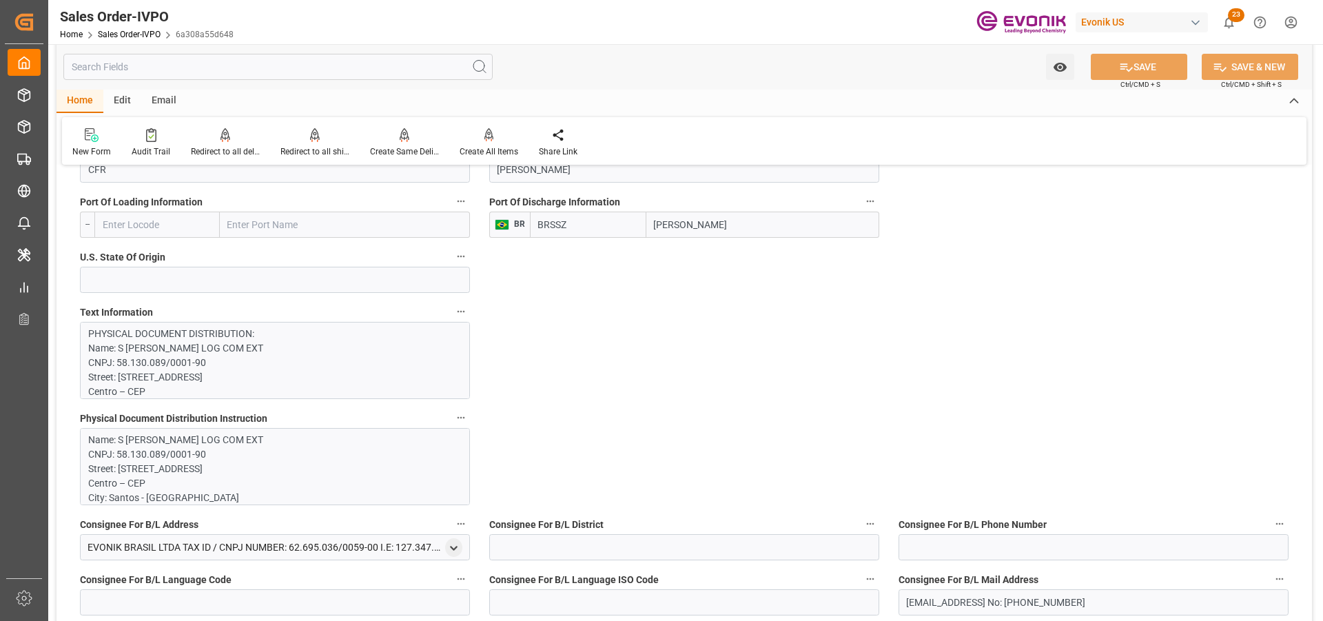
type input "livia.leone@evonik.comTelephone No: 55 19 3475-3130"
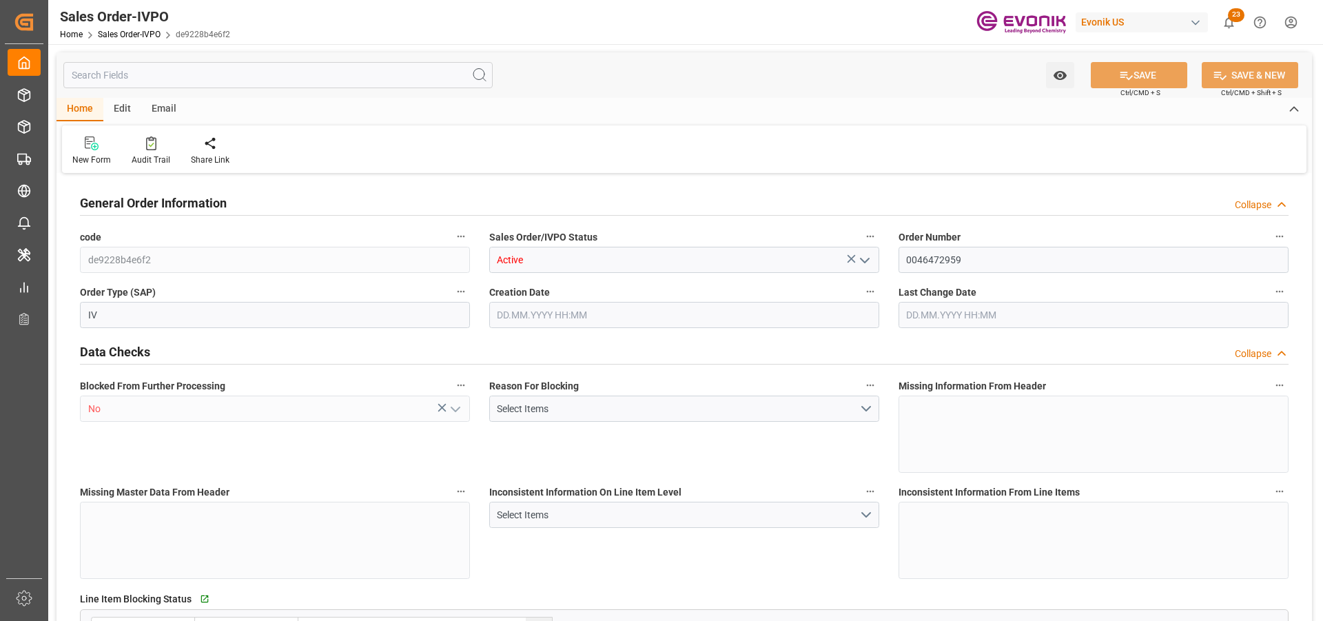
type input "GBSOU"
type input "0"
type input "1"
type input "2"
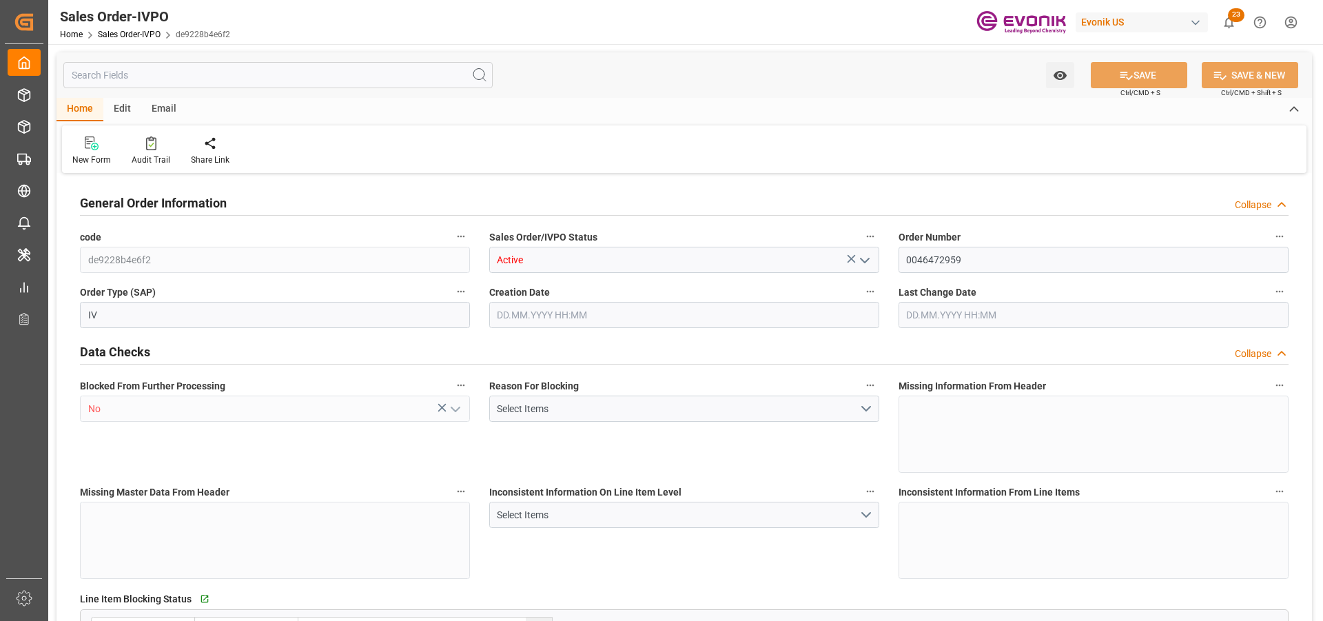
type input "17640"
type input "50.112"
type input "17000"
type input "30"
type input "[DATE] 20:01"
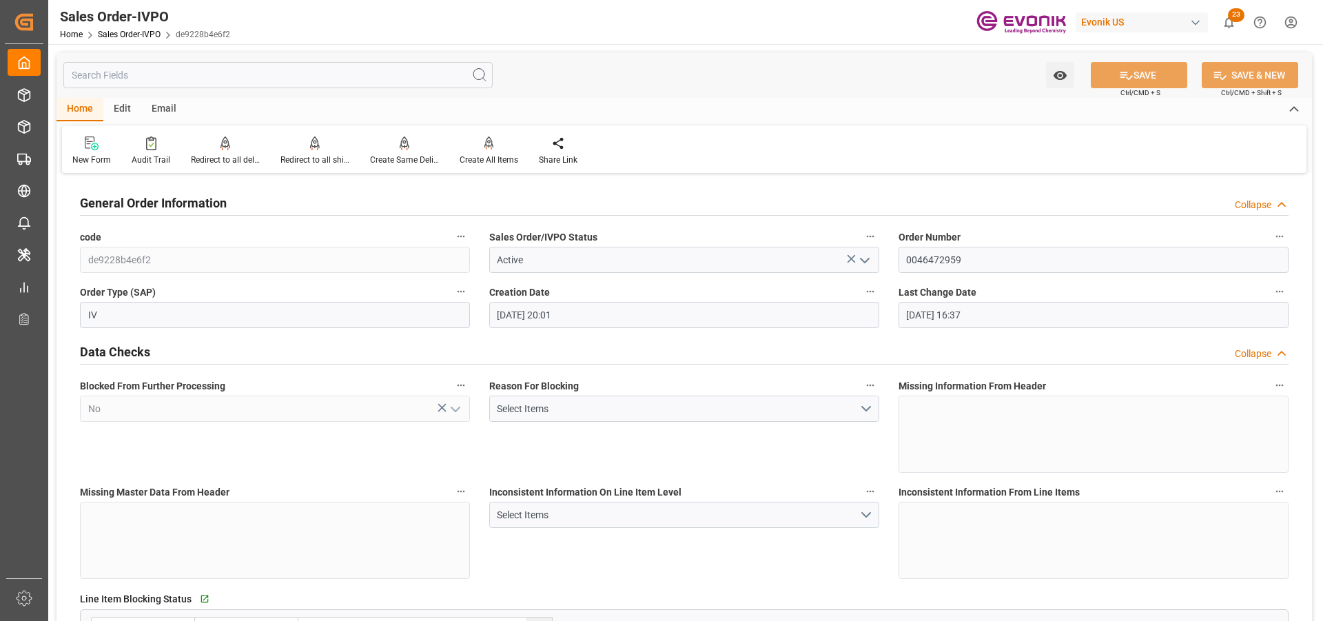
type input "[DATE] 16:37"
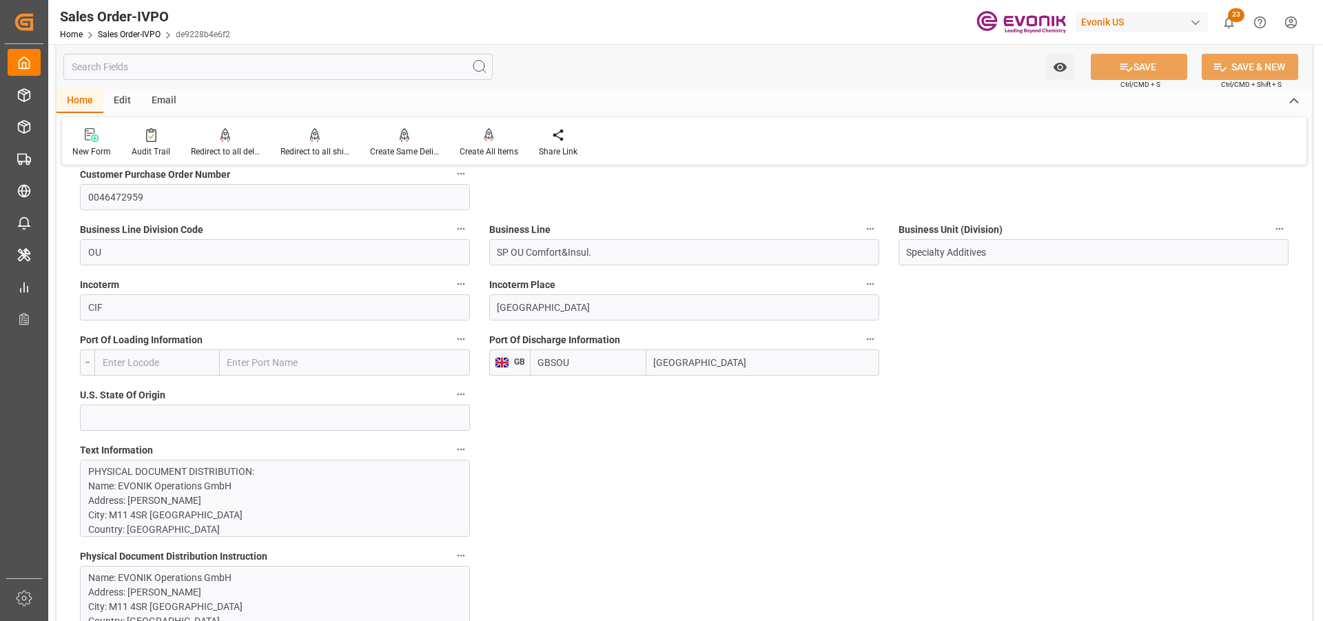
scroll to position [827, 0]
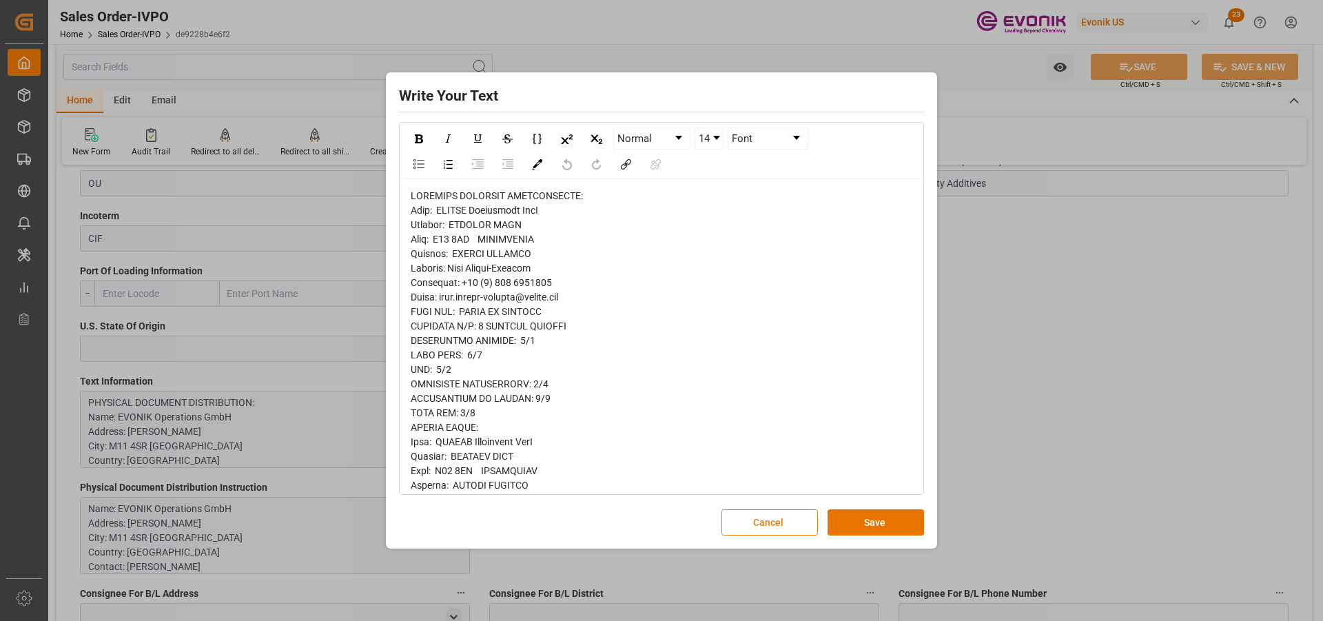
click at [755, 526] on button "Cancel" at bounding box center [769, 522] width 96 height 26
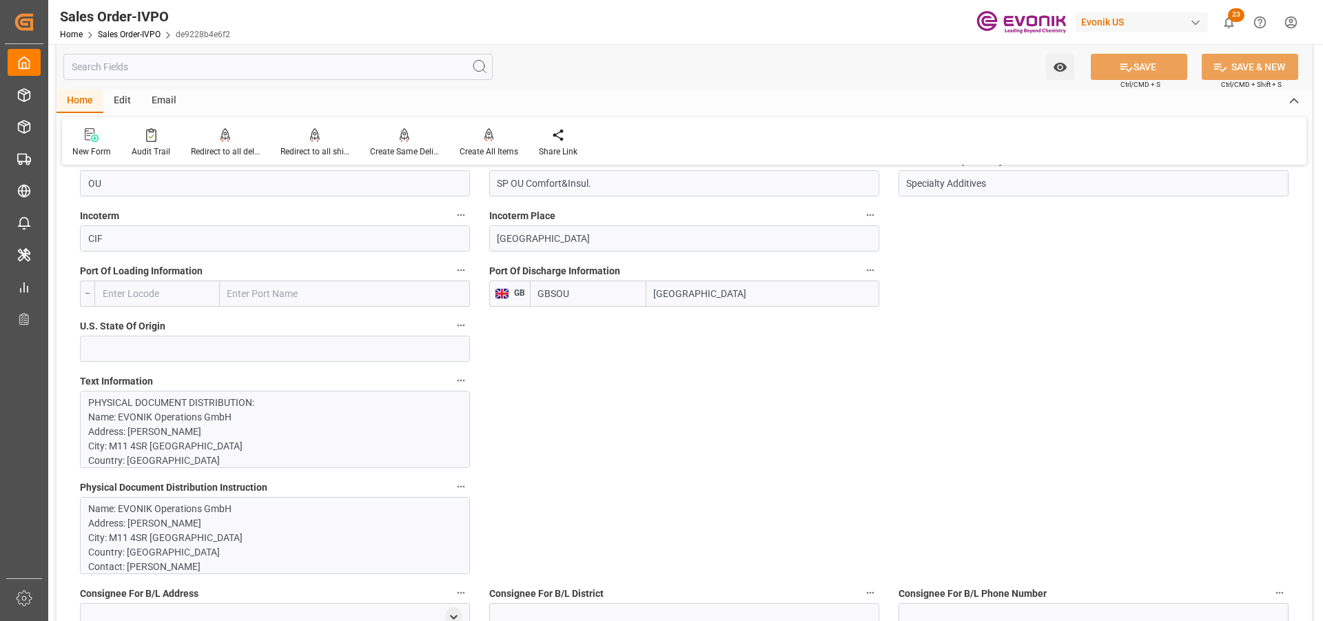
click at [197, 515] on p "Name: EVONIK Operations GmbH Address: [PERSON_NAME][GEOGRAPHIC_DATA] Country: […" at bounding box center [269, 552] width 363 height 101
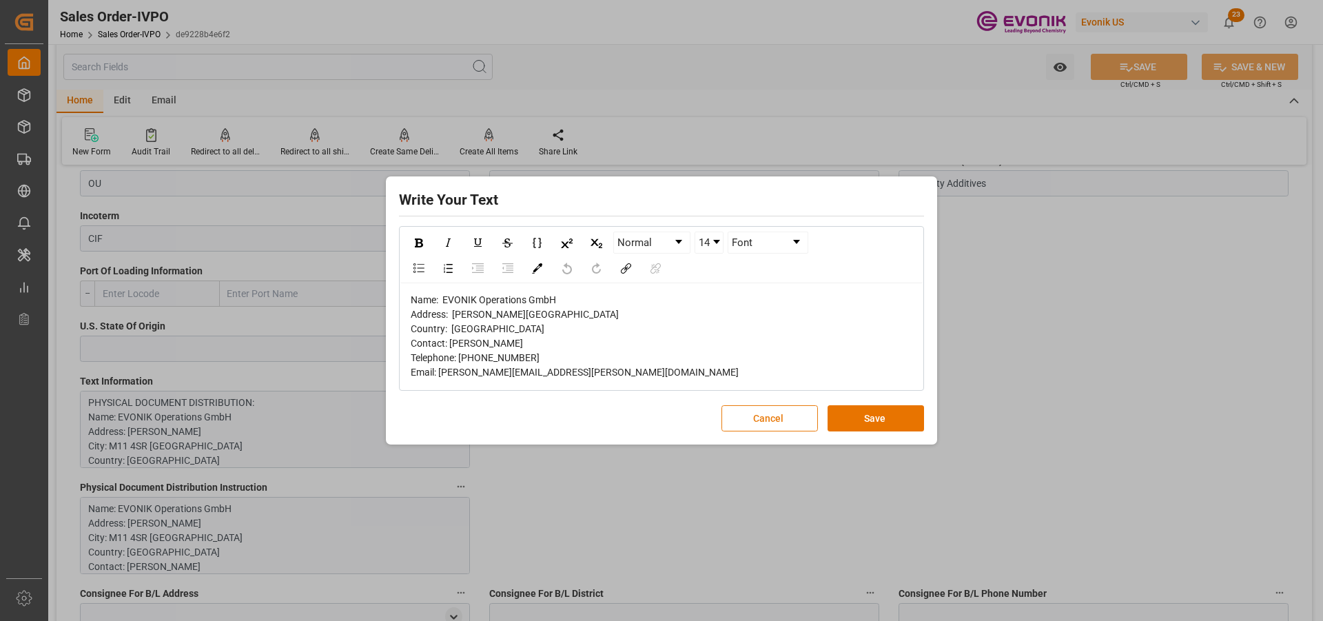
click at [754, 420] on button "Cancel" at bounding box center [769, 418] width 96 height 26
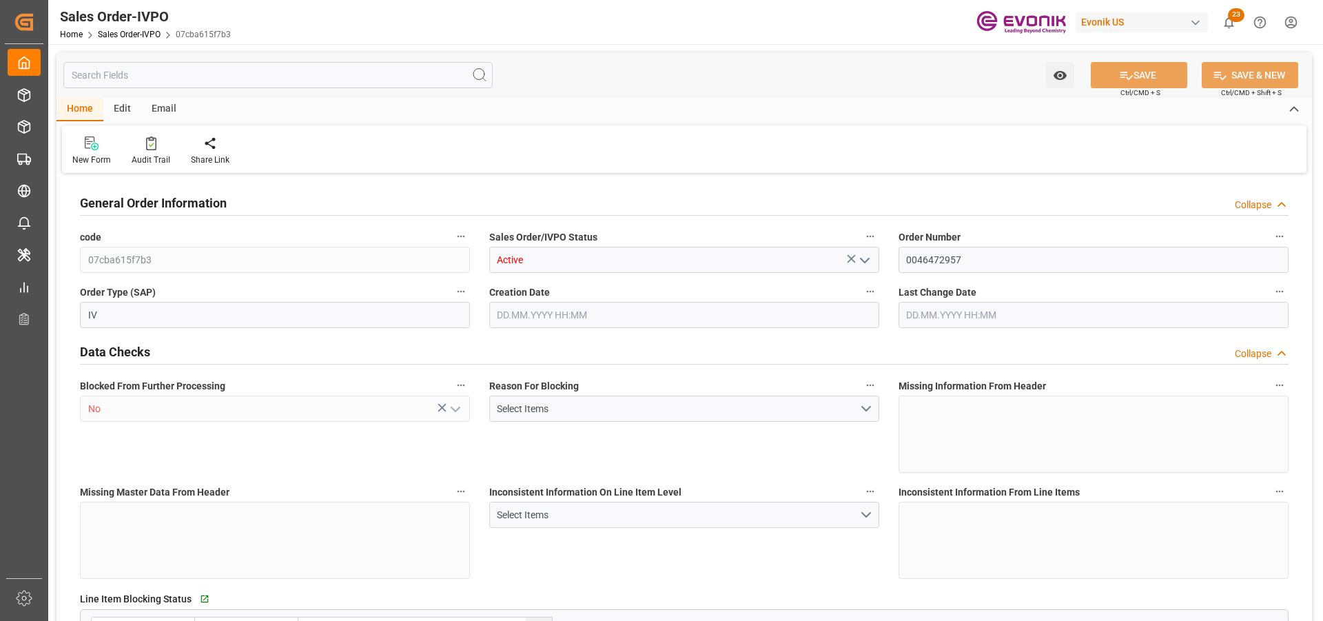
type input "GBSOU"
type input "0"
type input "1"
type input "2"
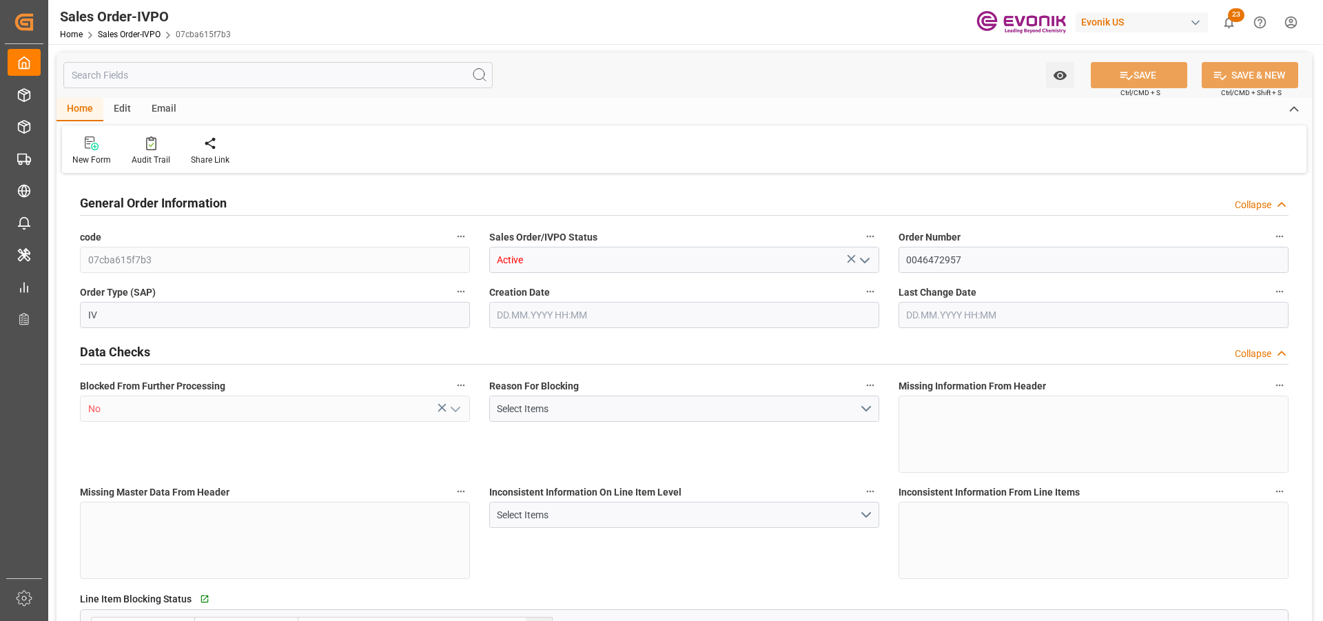
type input "17640"
type input "50.112"
type input "17000"
type input "30"
type input "12.09.2025 20:00"
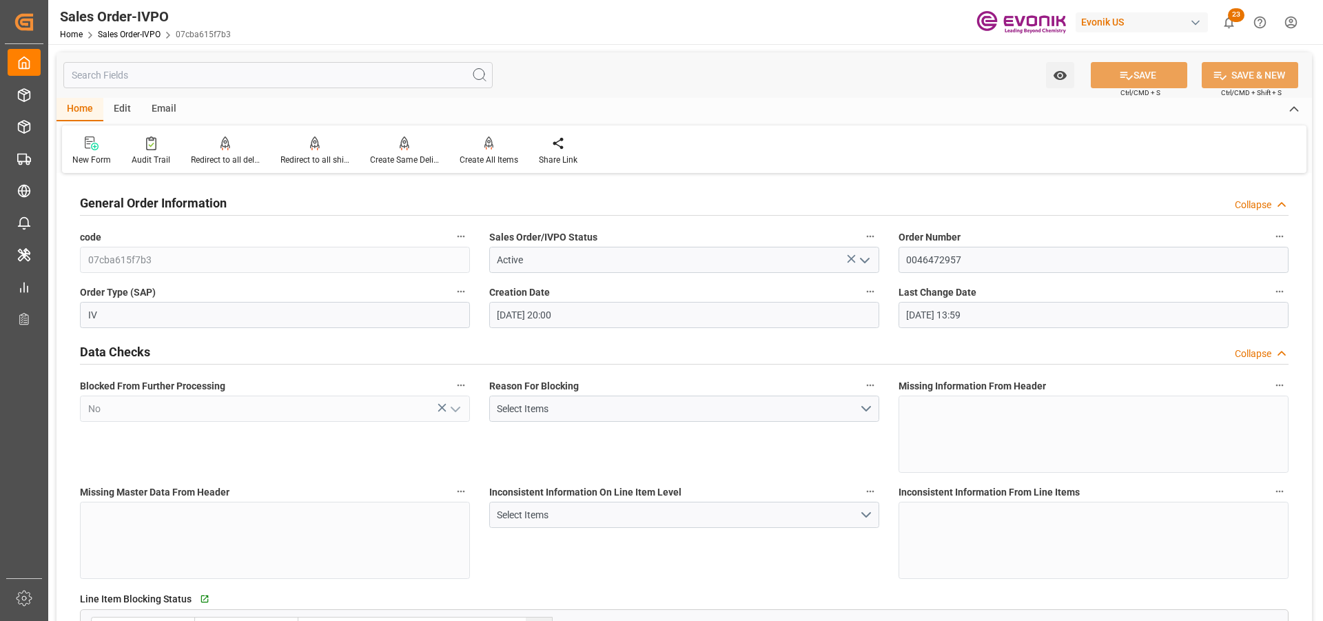
type input "16.09.2025 13:59"
type input "COCTG"
type input "0"
type input "1"
type input "1449"
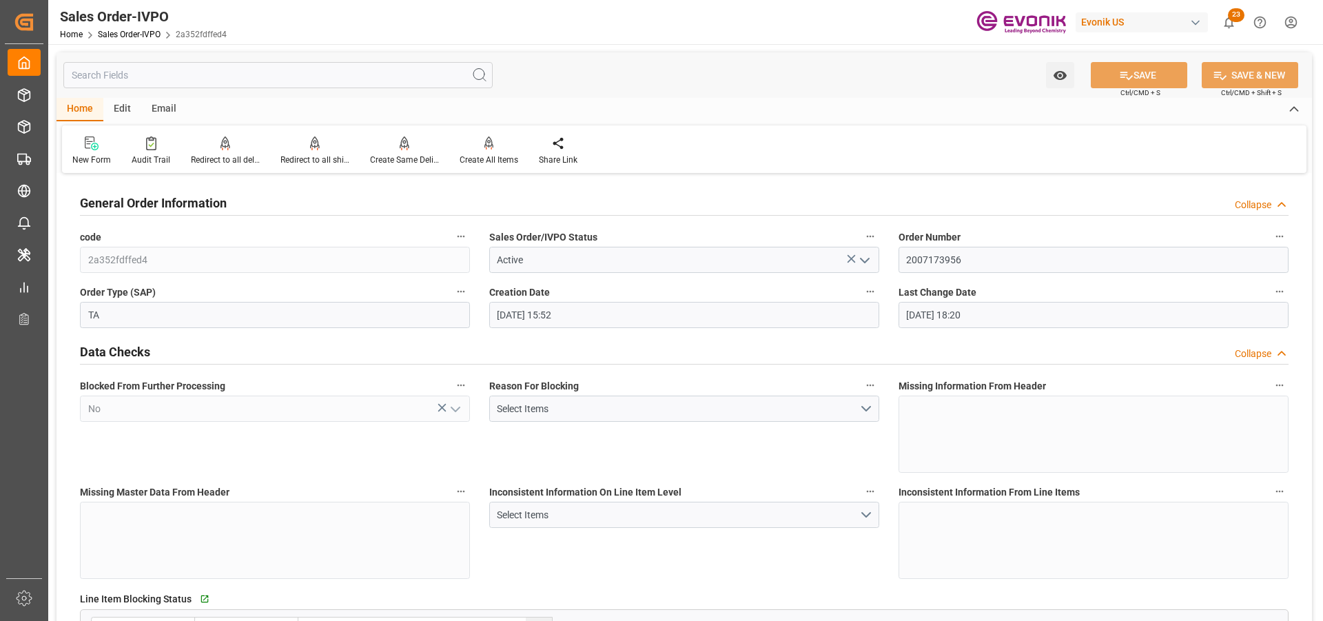
type input "[DATE] 15:52"
type input "[DATE] 18:20"
click at [939, 260] on input "2007173956" at bounding box center [1094, 260] width 390 height 26
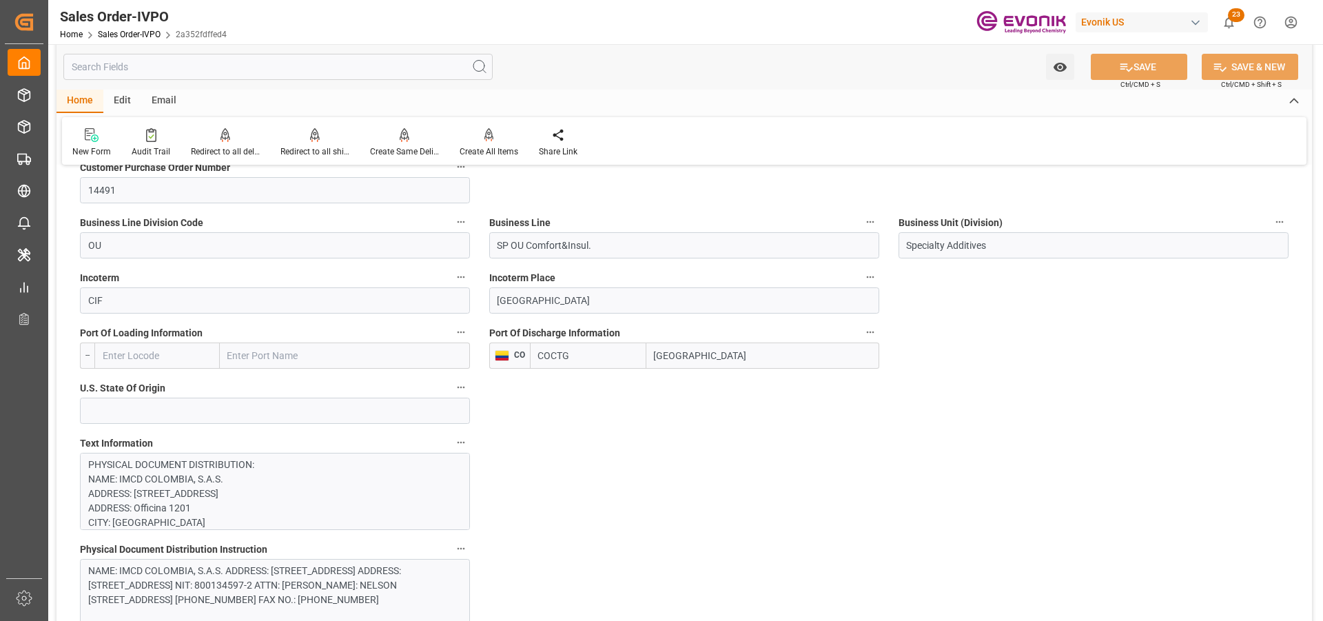
scroll to position [620, 0]
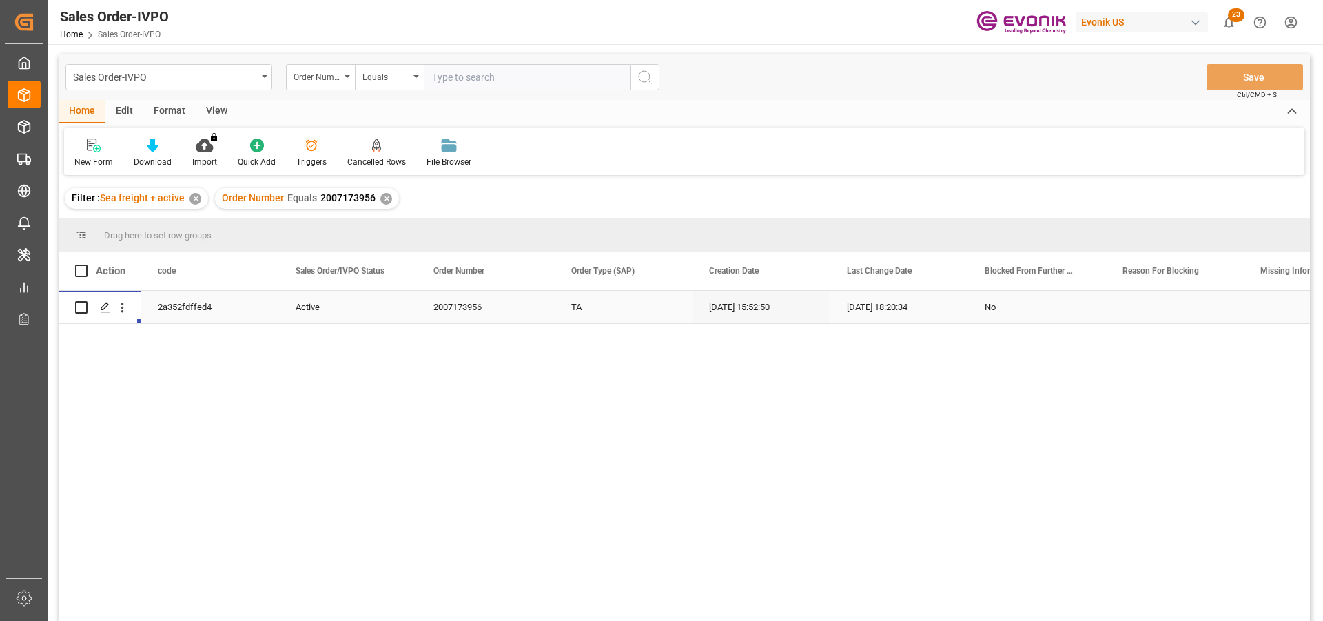
click at [384, 196] on div "✕" at bounding box center [386, 199] width 12 height 12
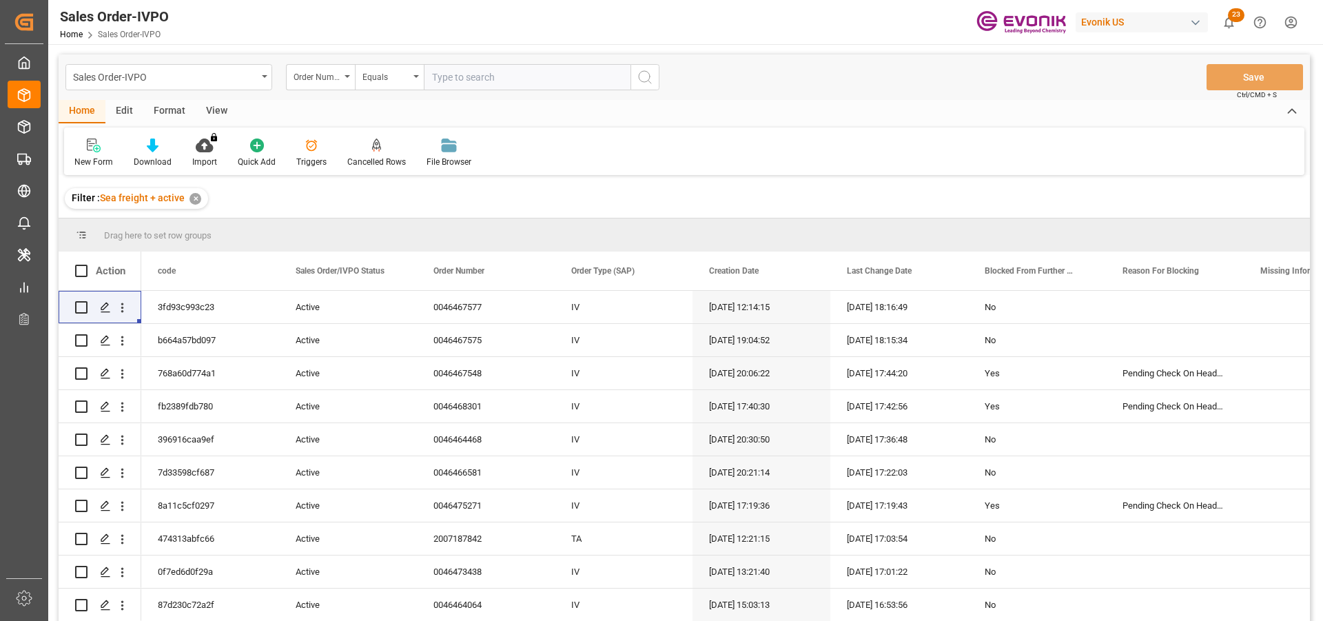
click at [506, 88] on input "text" at bounding box center [527, 77] width 207 height 26
paste input "0046473696"
type input "0046473696"
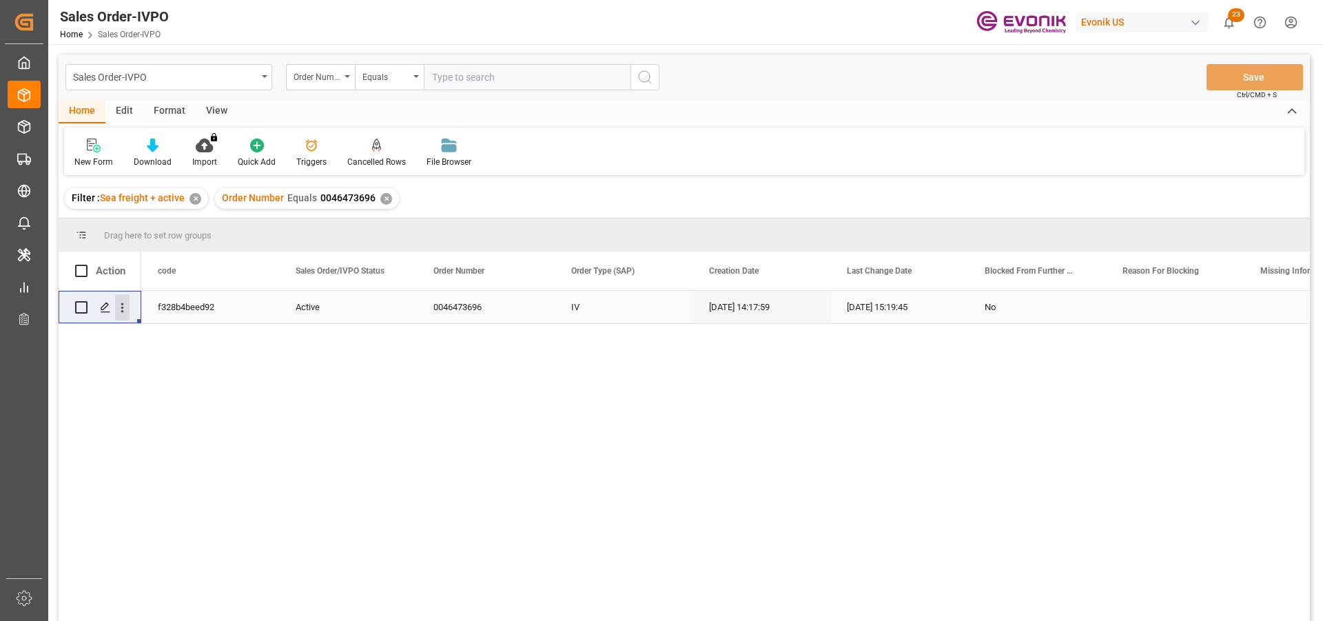
click at [125, 309] on icon "open menu" at bounding box center [122, 307] width 14 height 14
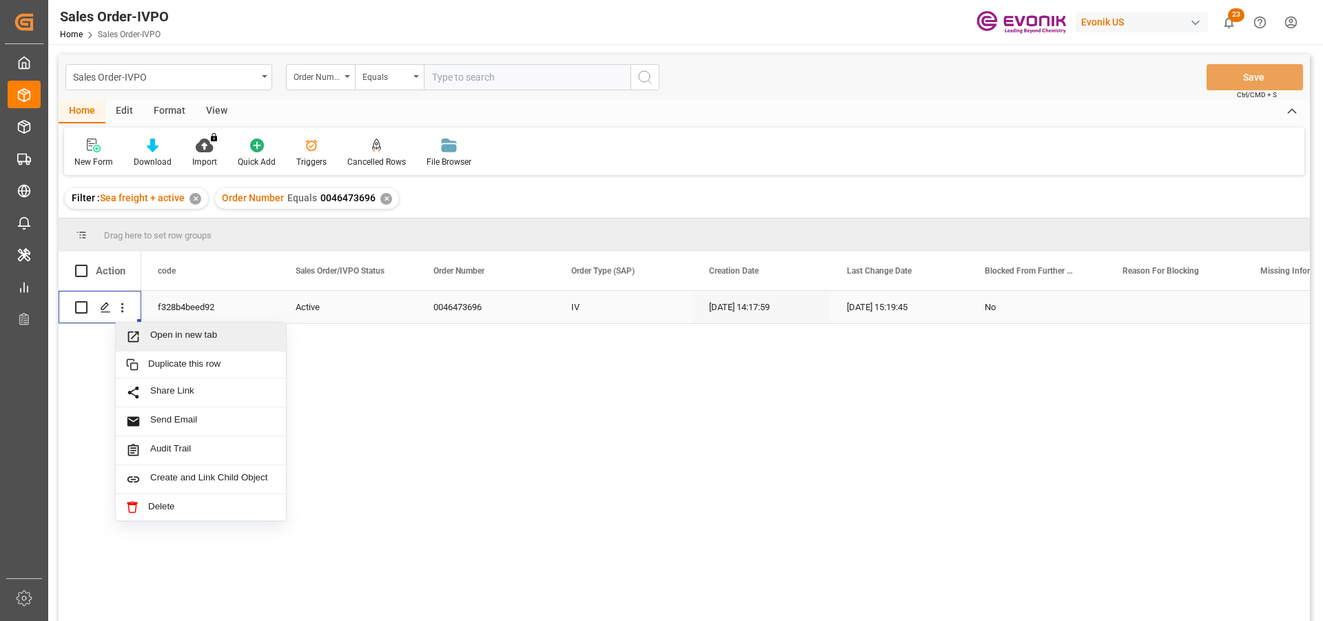
click at [201, 335] on span "Open in new tab" at bounding box center [212, 336] width 125 height 14
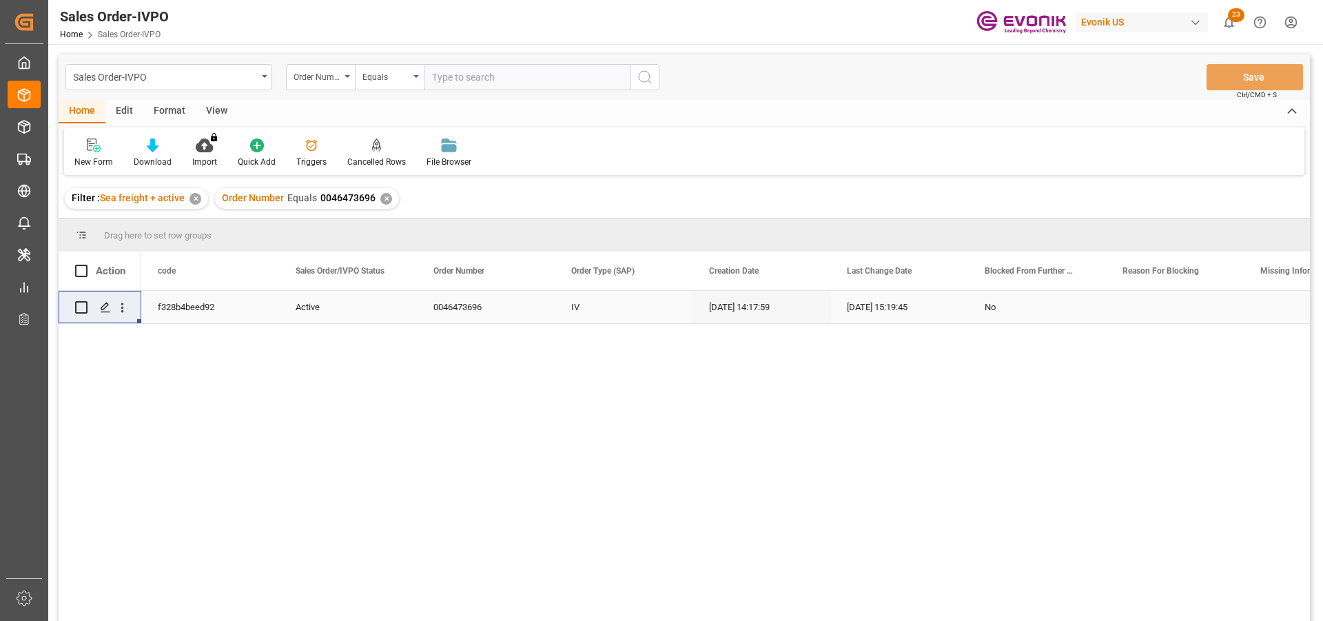
click at [381, 197] on div "✕" at bounding box center [386, 199] width 12 height 12
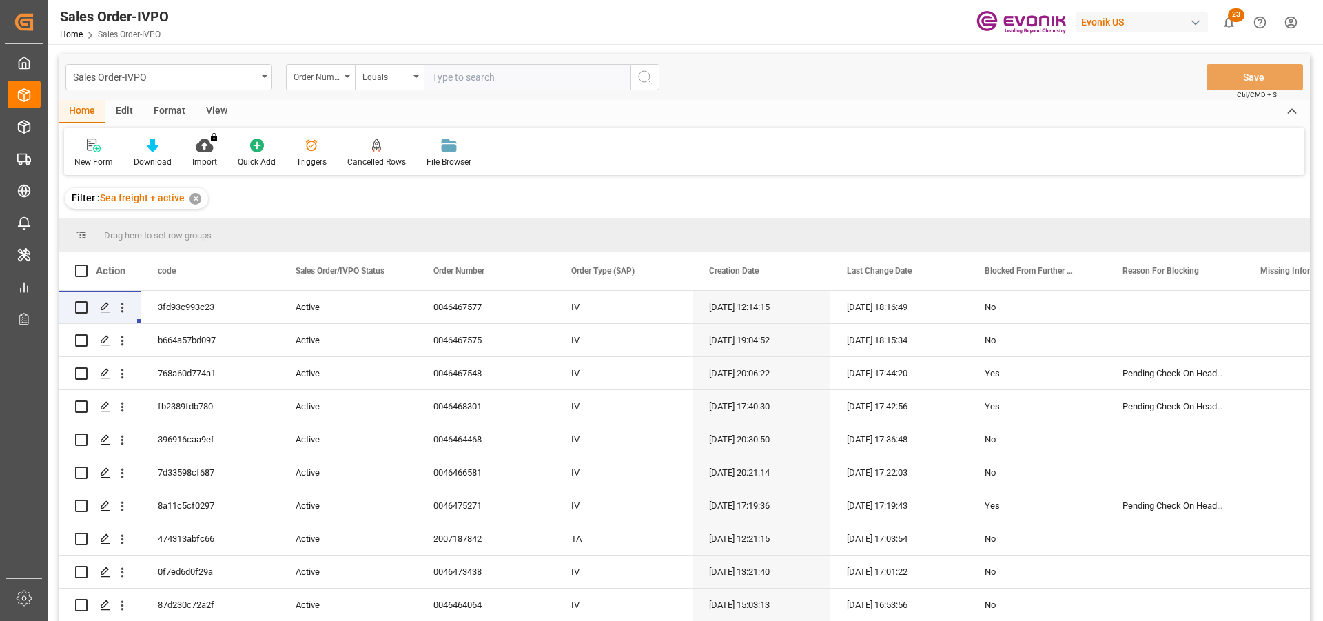
click at [462, 77] on input "text" at bounding box center [527, 77] width 207 height 26
paste input "0046455423"
type input "0046455423"
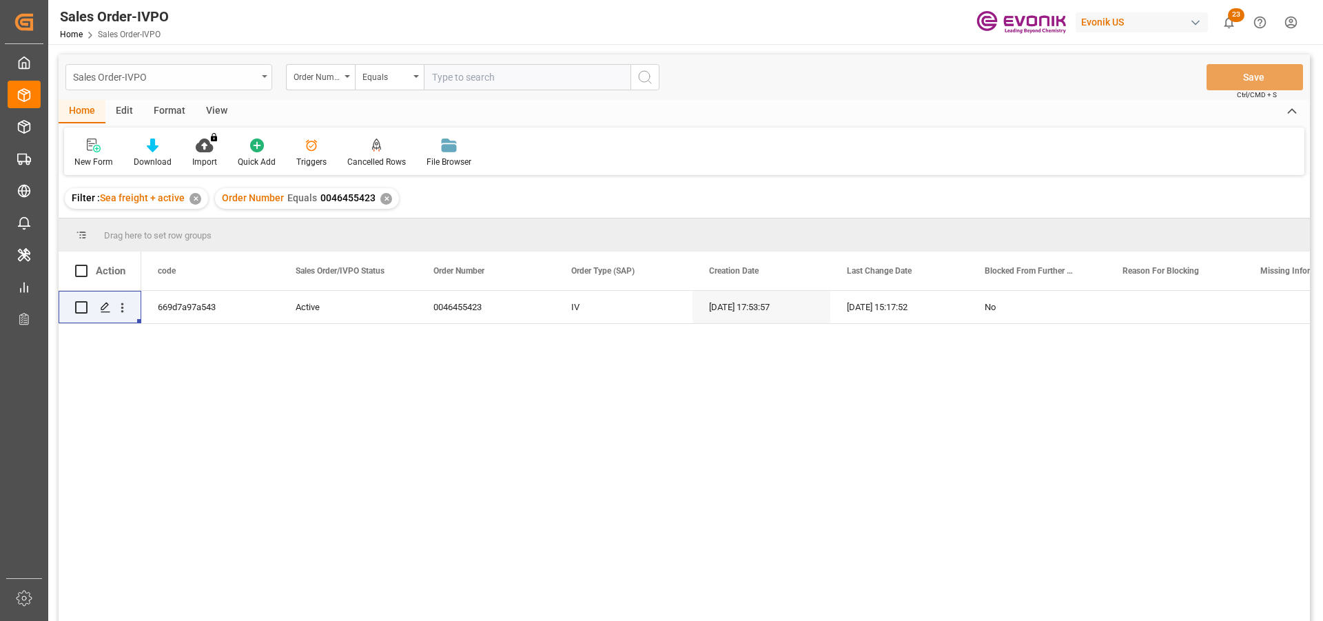
click at [264, 72] on div "Sales Order-IVPO" at bounding box center [168, 77] width 207 height 26
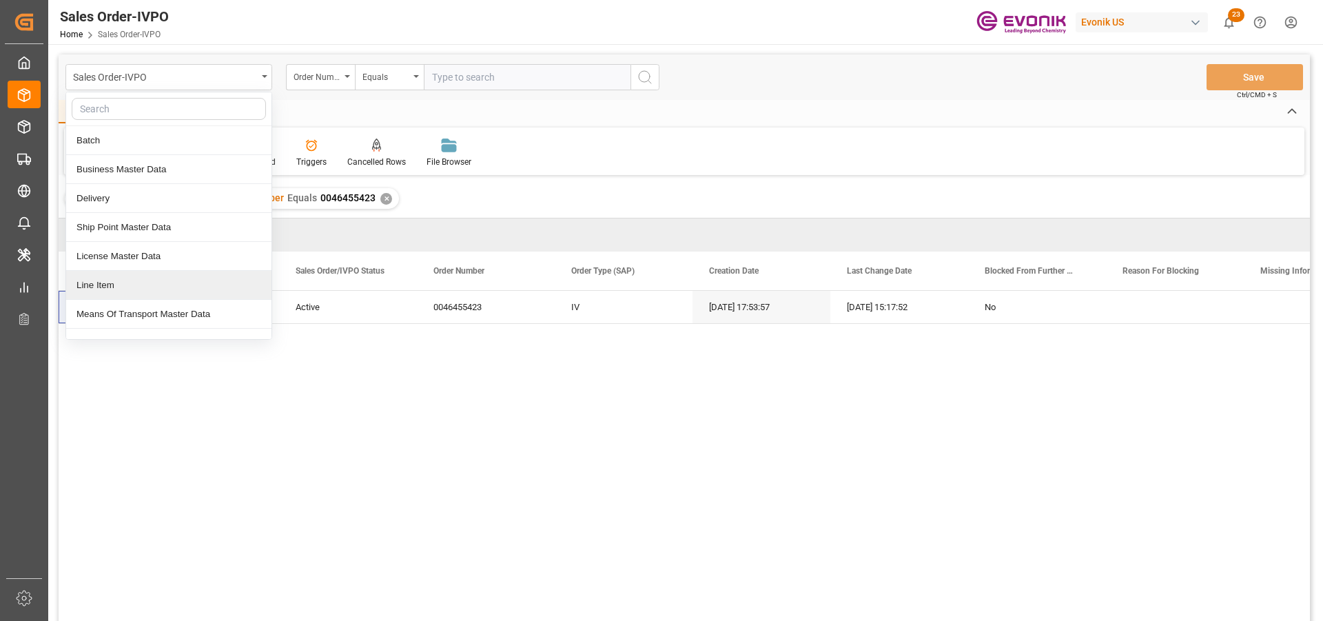
click at [140, 284] on div "Line Item" at bounding box center [168, 285] width 205 height 29
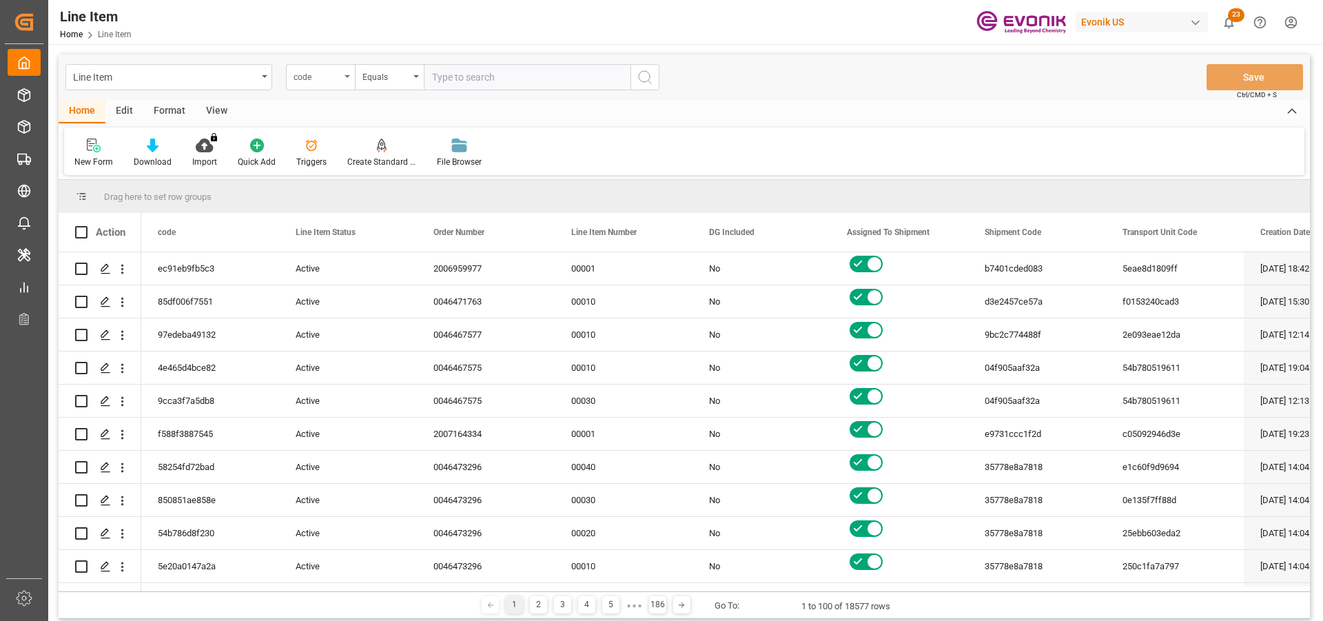
click at [342, 77] on div "code" at bounding box center [320, 77] width 69 height 26
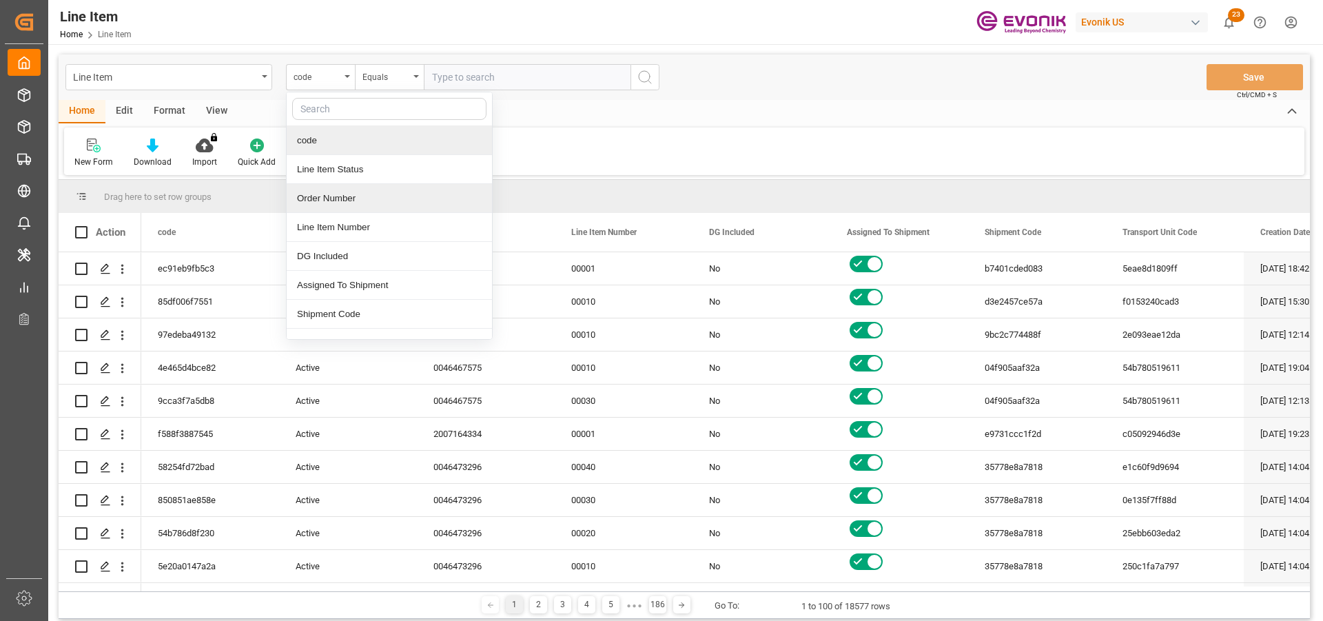
click at [345, 196] on div "Order Number" at bounding box center [389, 198] width 205 height 29
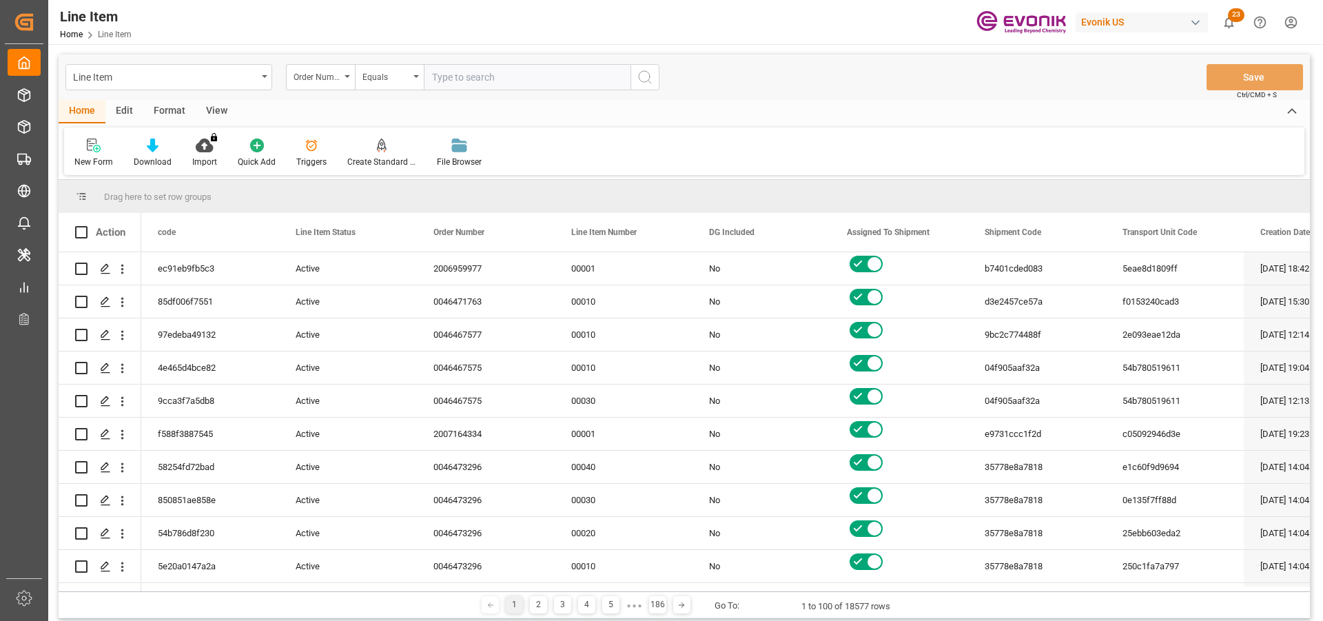
click at [480, 84] on input "text" at bounding box center [527, 77] width 207 height 26
paste input "0046455423"
type input "0046455423"
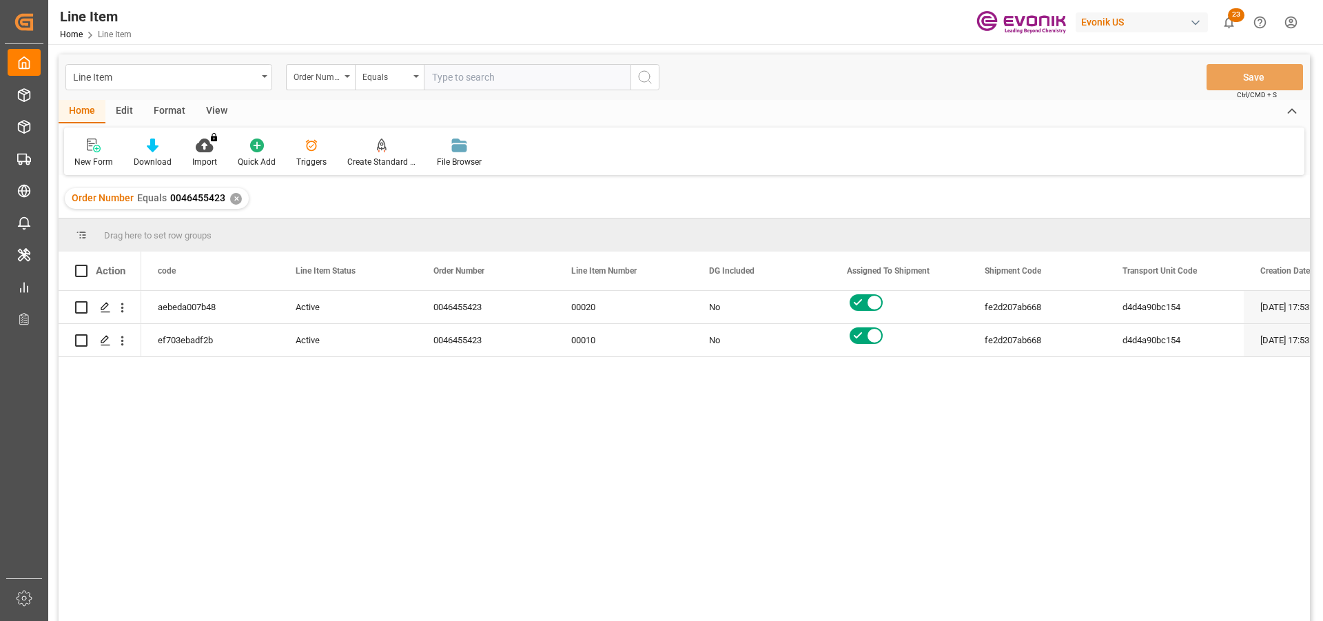
click at [207, 109] on div "View" at bounding box center [217, 111] width 42 height 23
click at [159, 146] on icon at bounding box center [157, 146] width 14 height 14
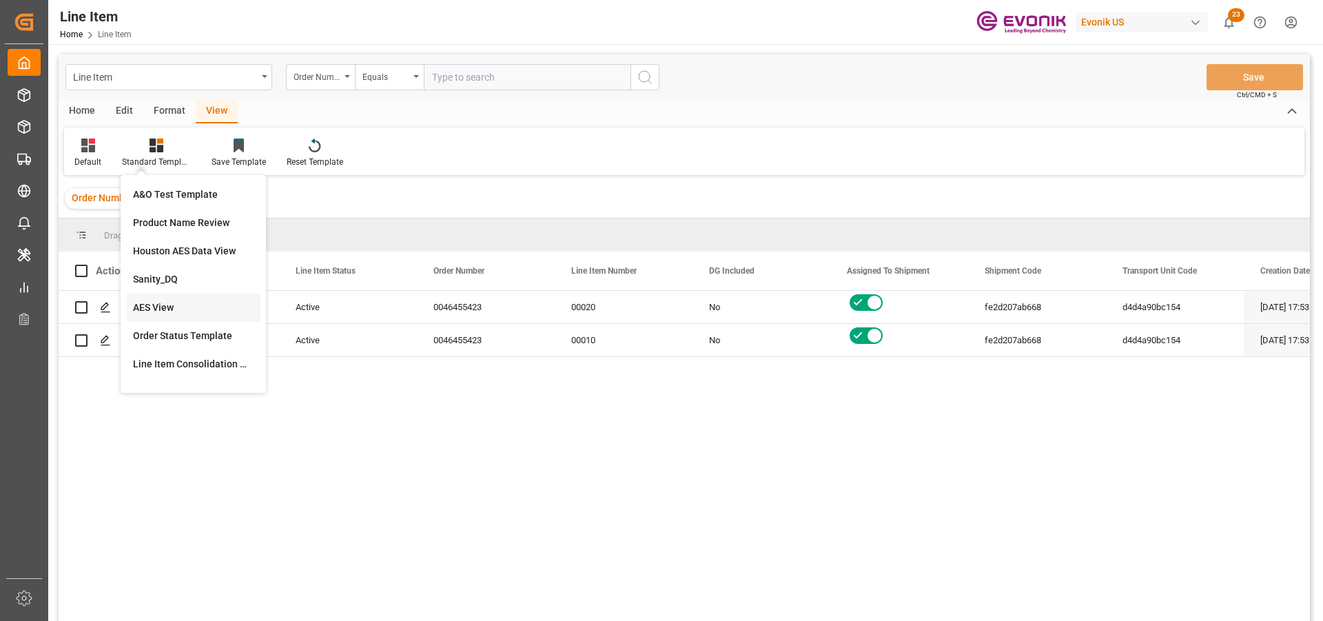
click at [170, 307] on div "AES View" at bounding box center [193, 307] width 121 height 14
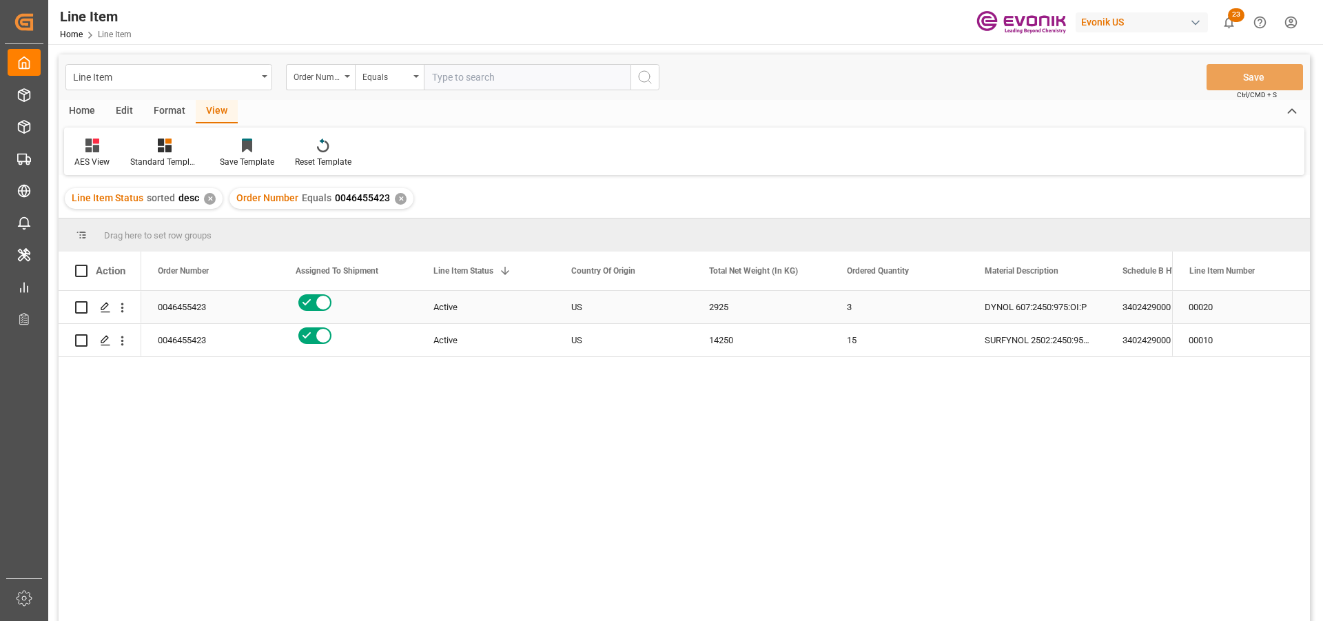
click at [416, 319] on div "Press SPACE to select this row." at bounding box center [348, 307] width 138 height 32
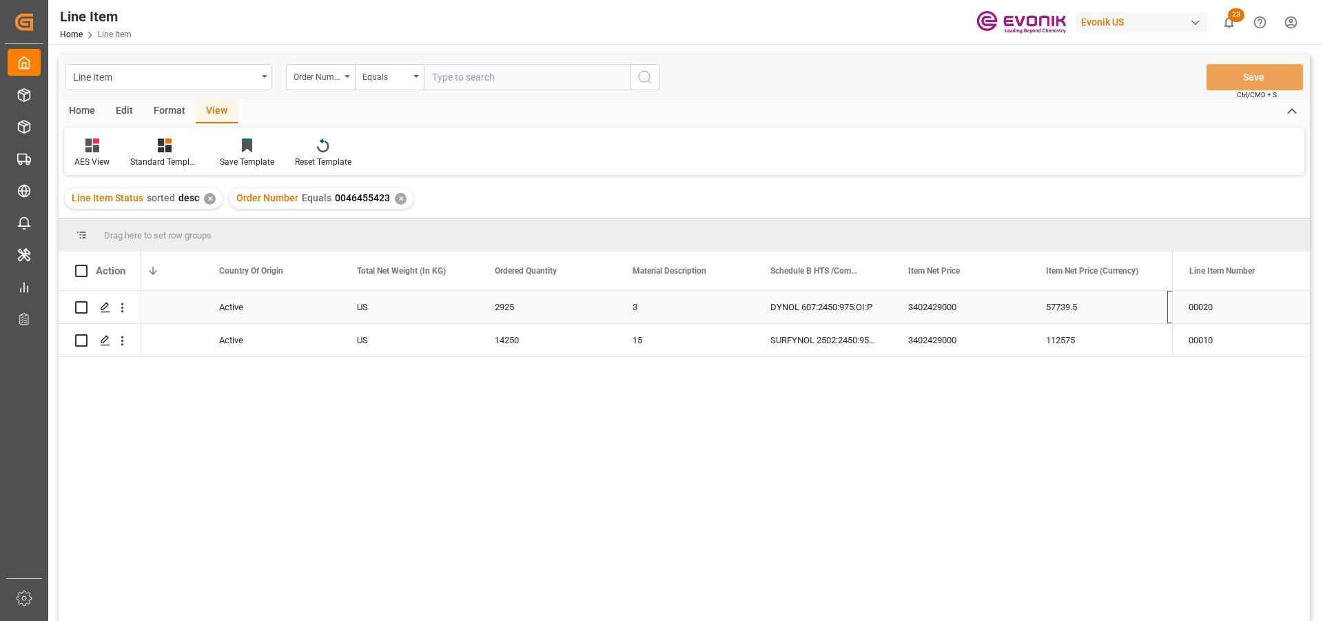
scroll to position [0, 352]
click at [401, 308] on div "2925" at bounding box center [409, 307] width 138 height 32
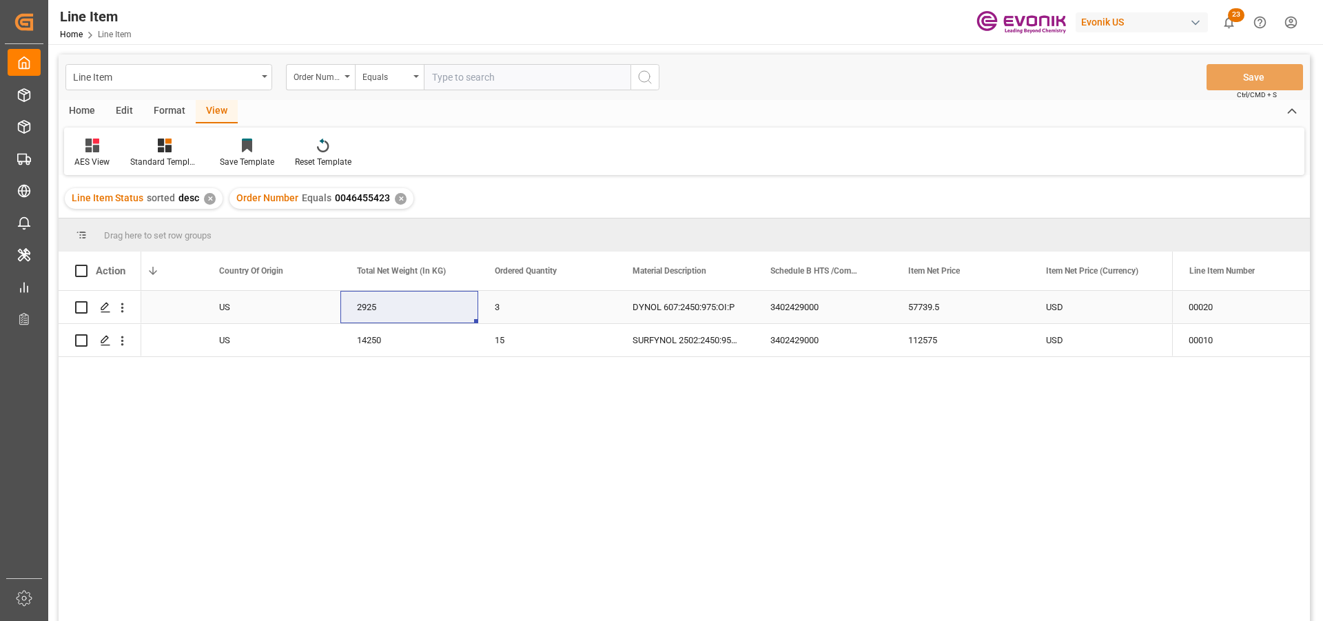
click at [940, 309] on div "57739.5" at bounding box center [961, 307] width 138 height 32
click at [942, 345] on div "112575" at bounding box center [961, 340] width 138 height 32
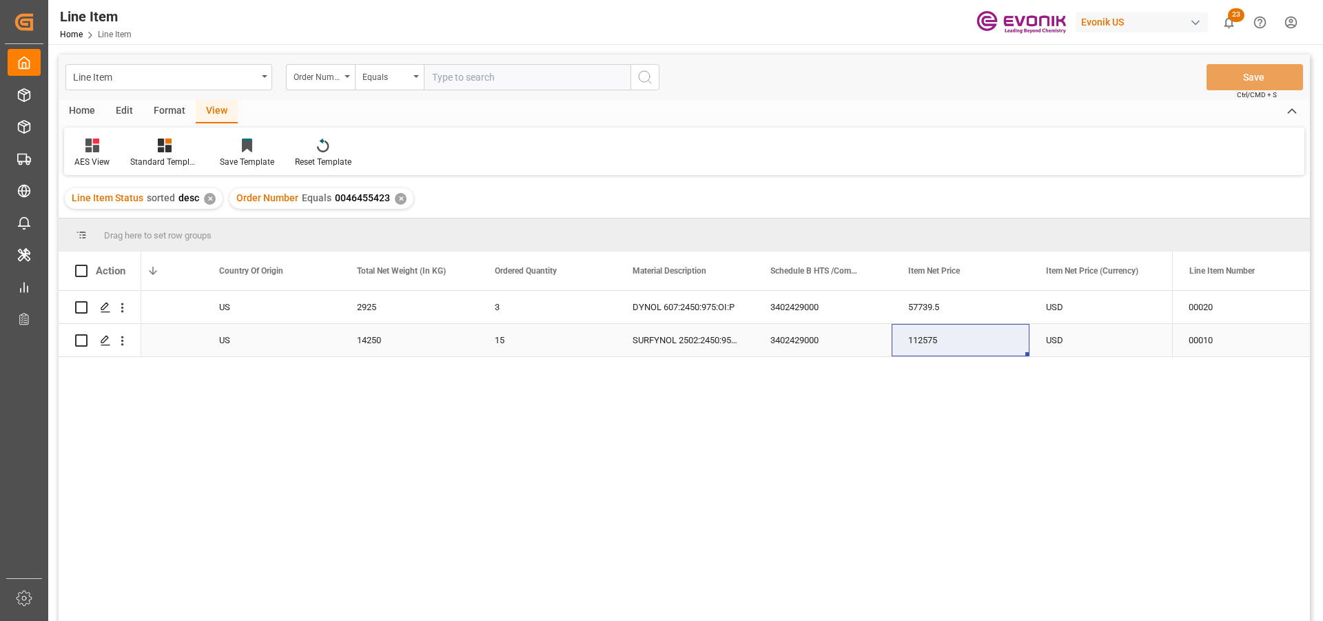
click at [380, 340] on div "14250" at bounding box center [409, 340] width 138 height 32
click at [916, 313] on div "57739.5" at bounding box center [961, 307] width 138 height 32
click at [360, 309] on div "2925" at bounding box center [409, 307] width 138 height 32
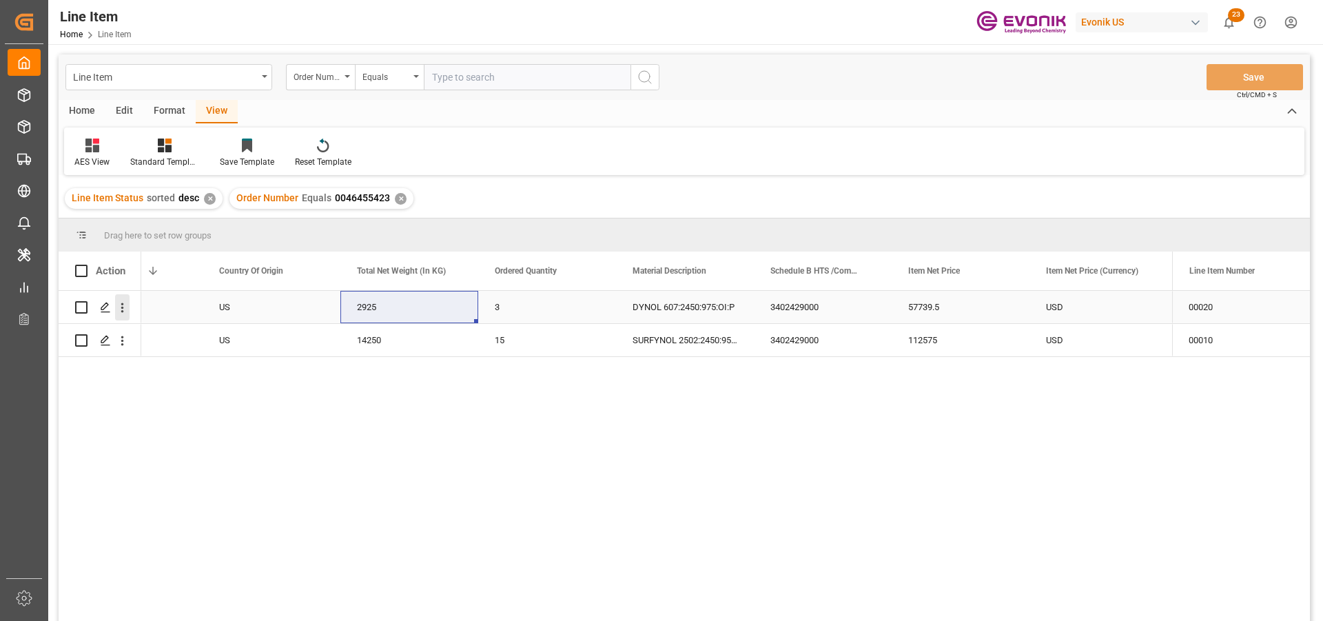
click at [121, 309] on icon "open menu" at bounding box center [122, 307] width 14 height 14
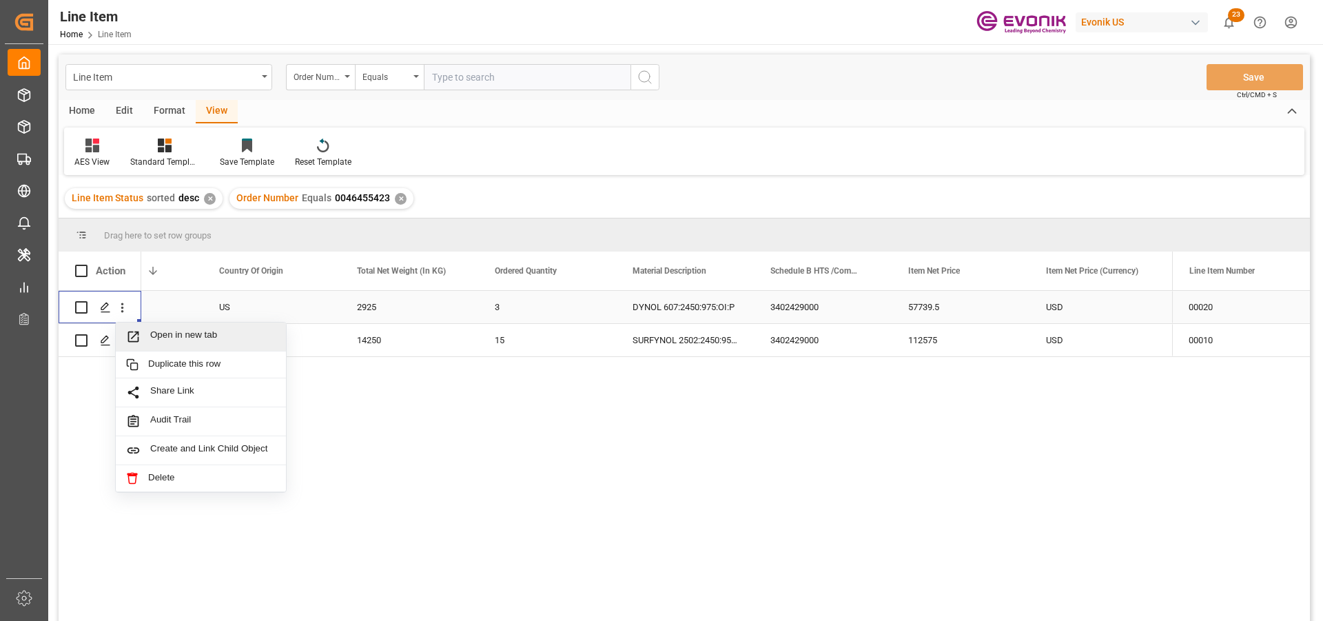
click at [178, 337] on span "Open in new tab" at bounding box center [212, 336] width 125 height 14
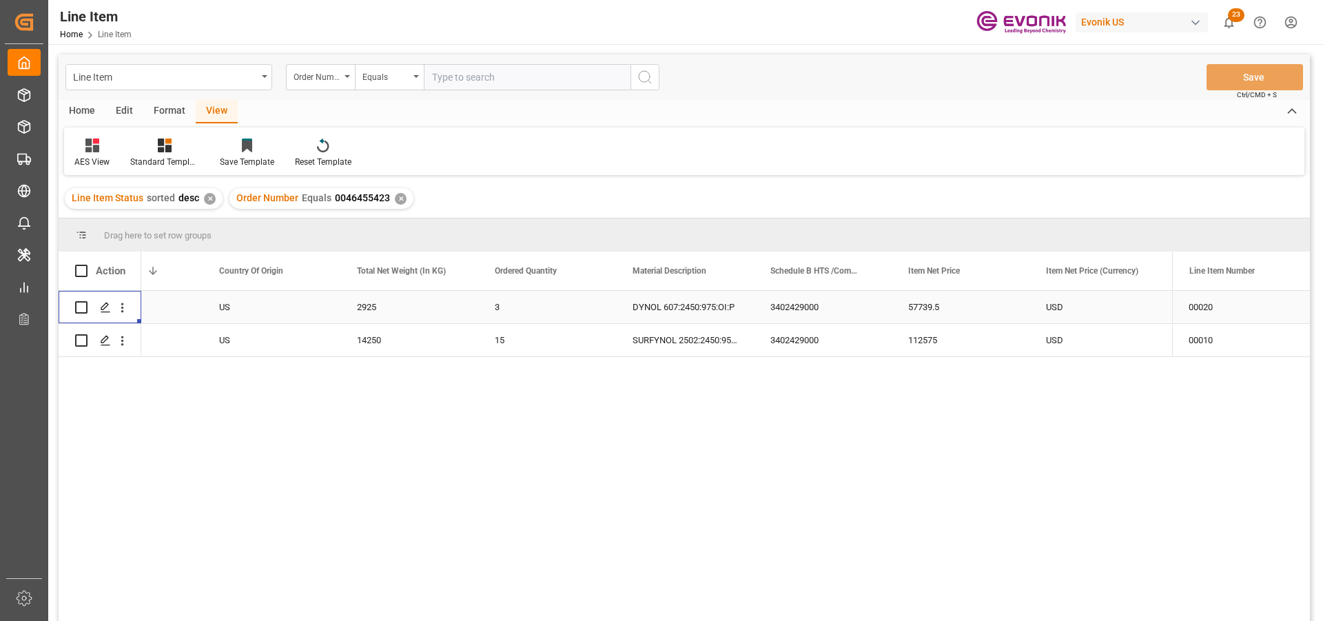
click at [396, 200] on div "✕" at bounding box center [401, 199] width 12 height 12
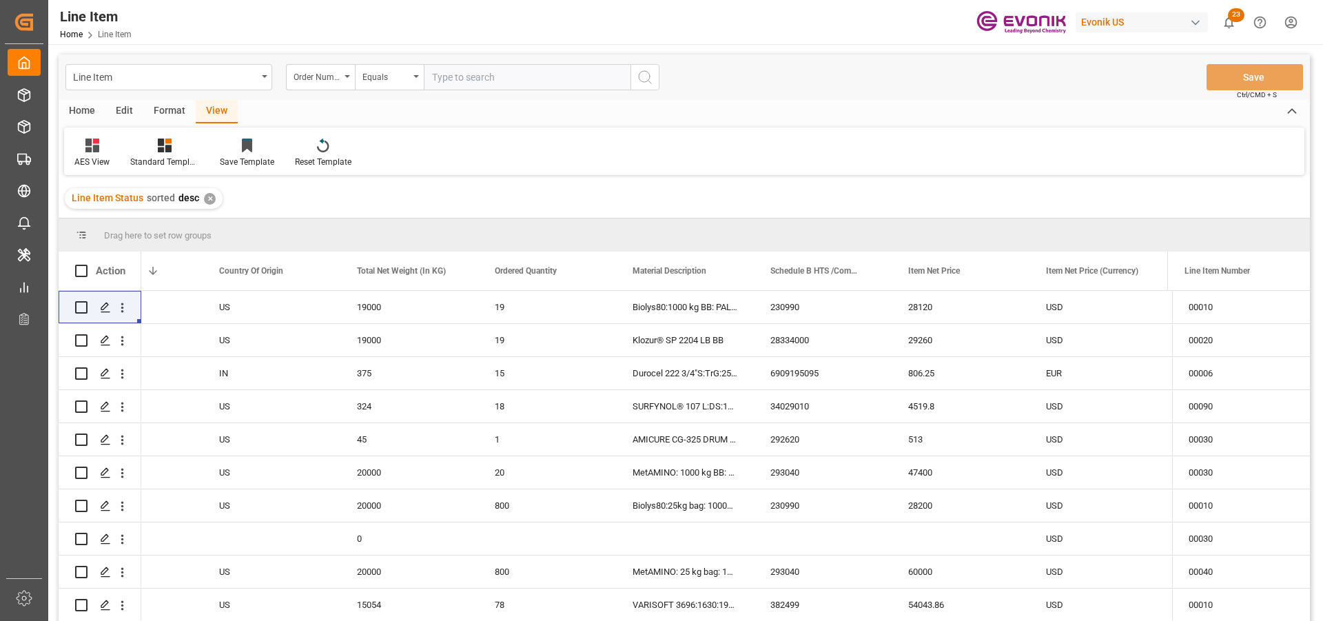
click at [505, 81] on input "text" at bounding box center [527, 77] width 207 height 26
paste input "0046467217"
type input "0046467217"
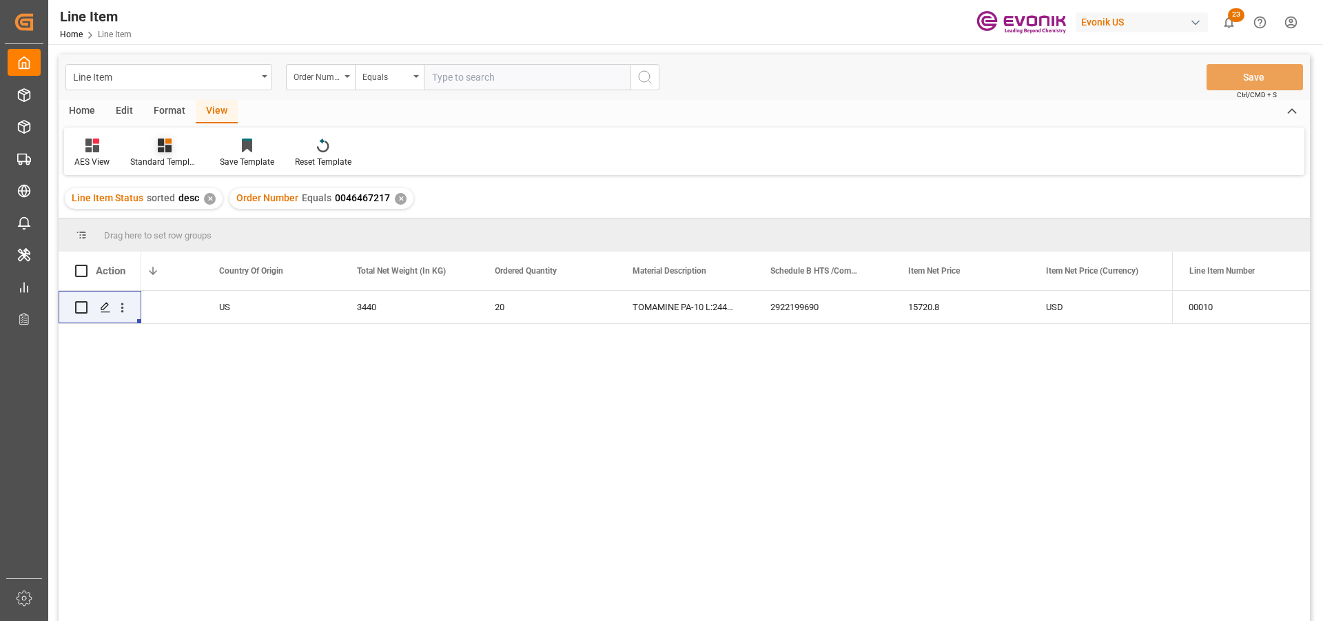
click at [166, 158] on div "Standard Templates" at bounding box center [164, 162] width 69 height 12
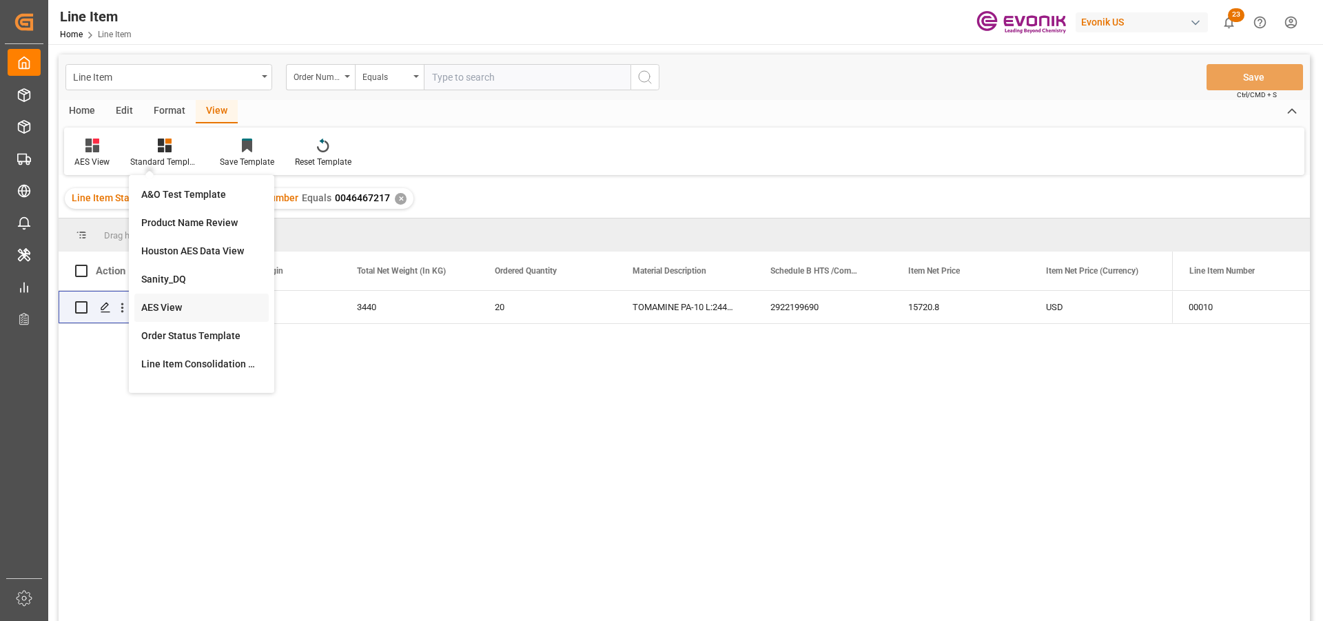
click at [192, 312] on div "AES View" at bounding box center [201, 307] width 121 height 14
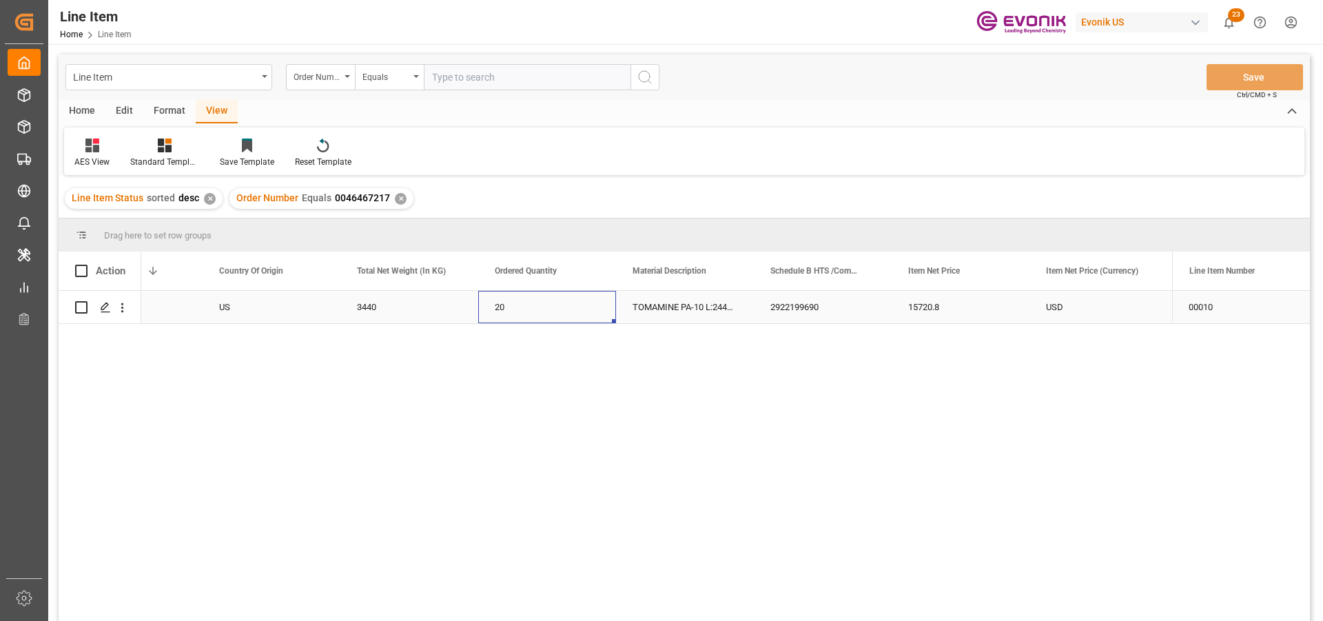
click at [511, 297] on div "20" at bounding box center [547, 307] width 138 height 32
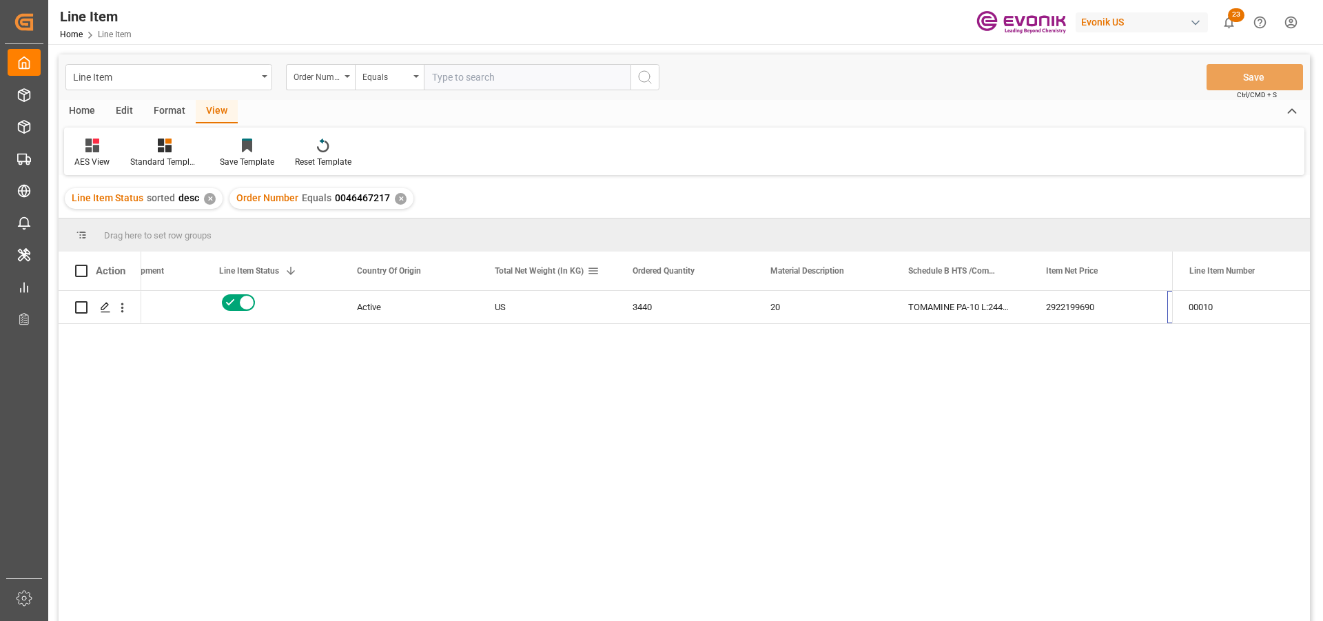
scroll to position [0, 352]
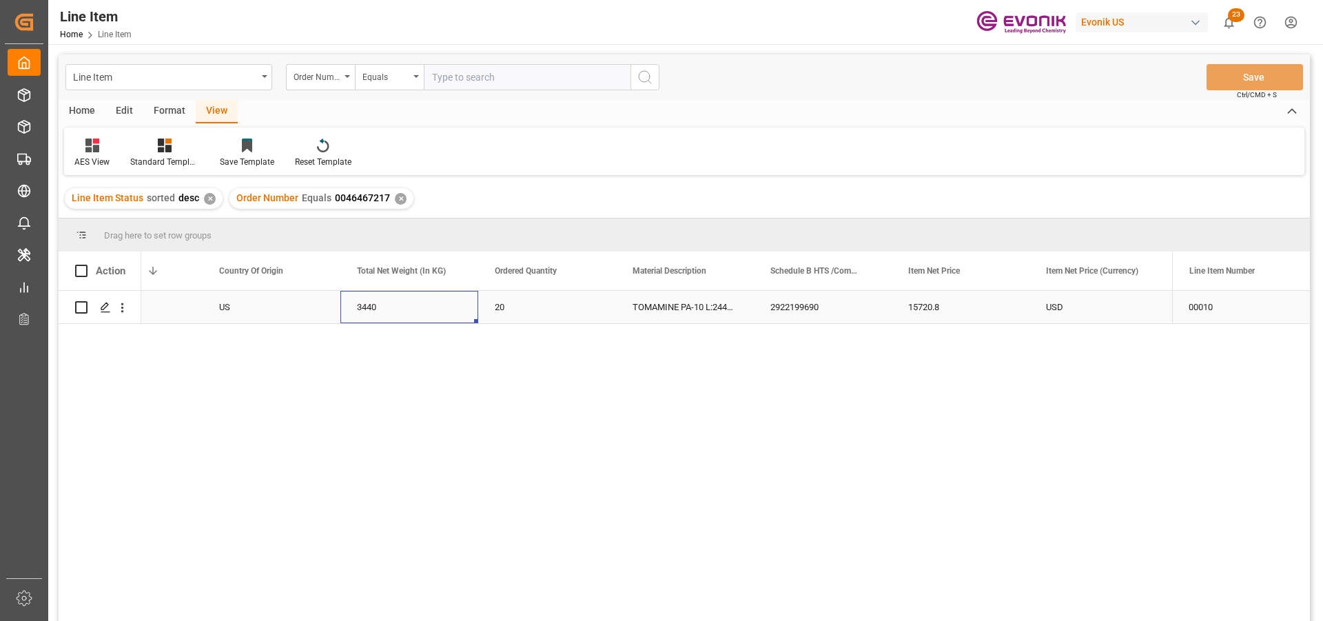
click at [402, 307] on div "3440" at bounding box center [409, 307] width 138 height 32
click at [927, 306] on div "15720.8" at bounding box center [961, 307] width 138 height 32
click at [121, 305] on icon "open menu" at bounding box center [122, 307] width 14 height 14
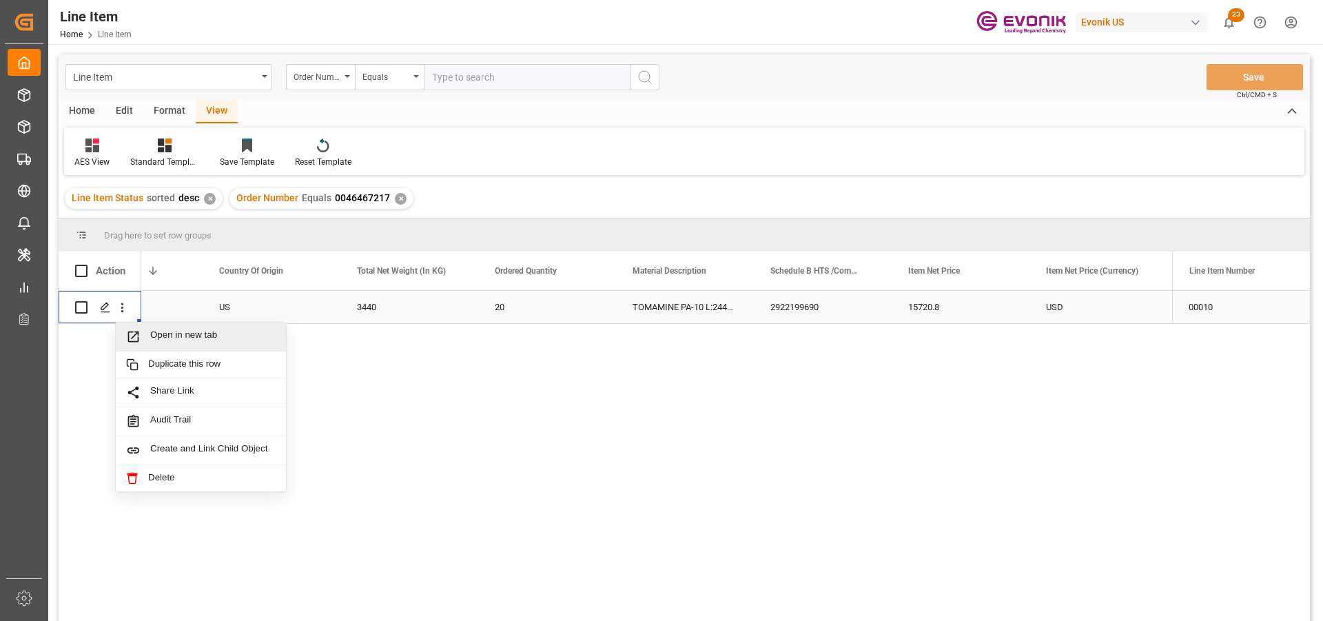
click at [180, 335] on span "Open in new tab" at bounding box center [212, 336] width 125 height 14
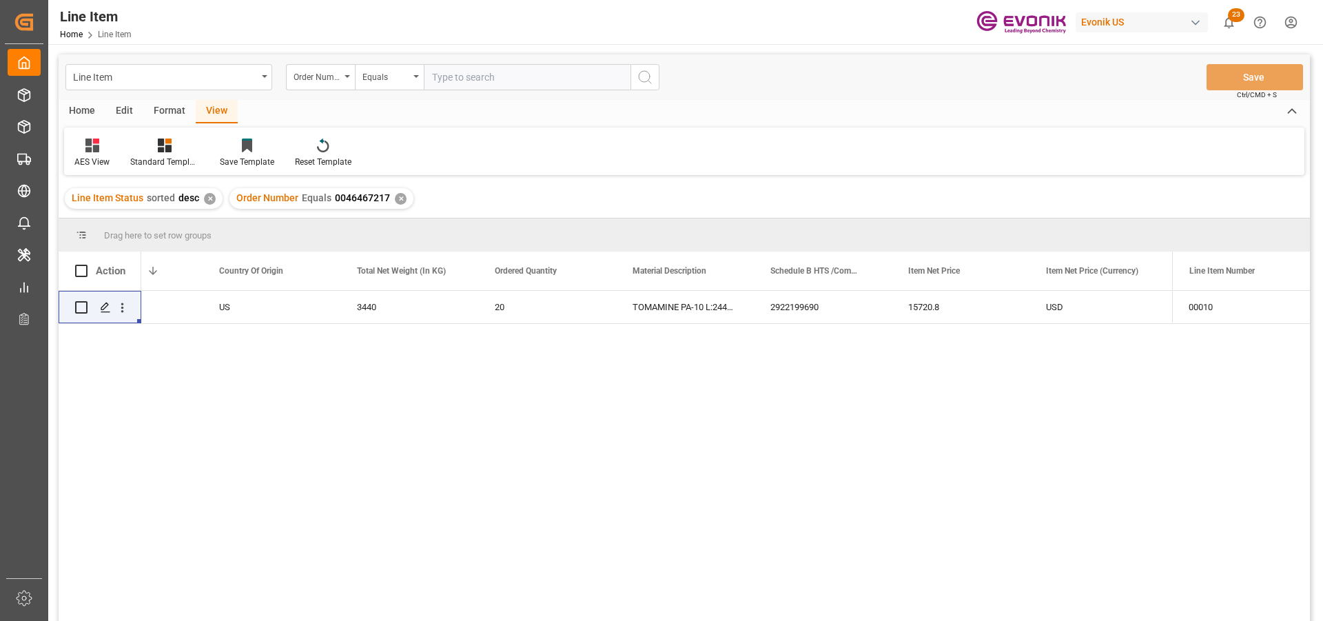
click at [395, 196] on div "✕" at bounding box center [401, 199] width 12 height 12
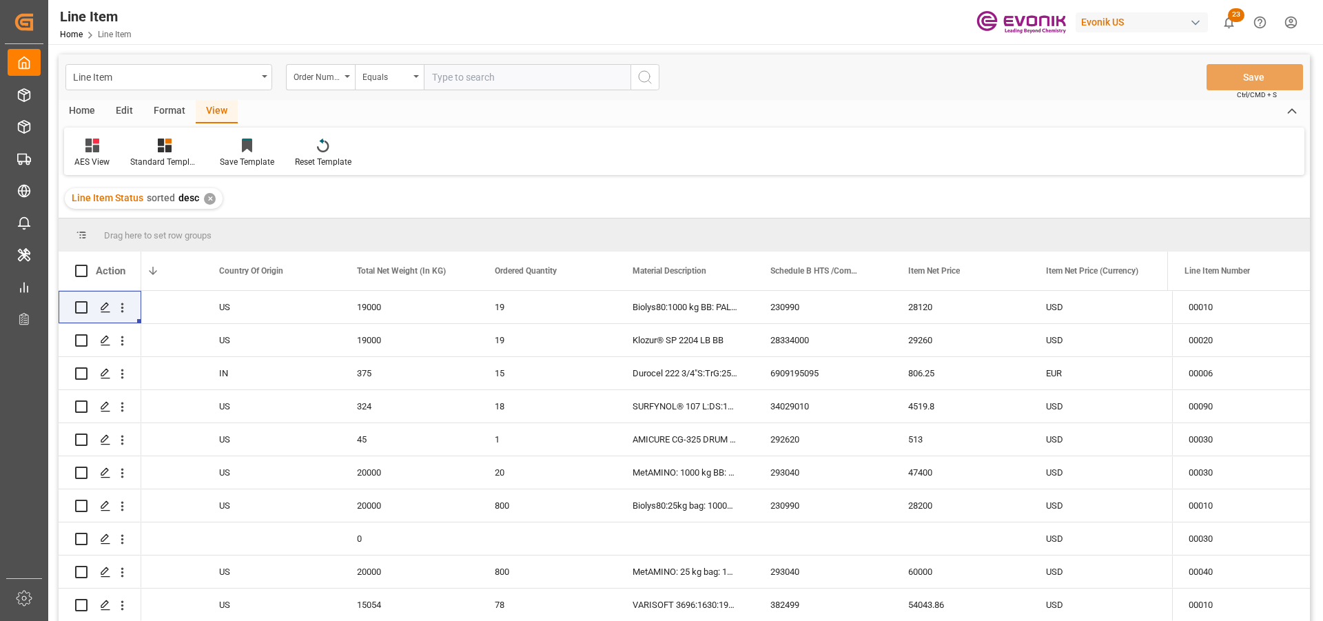
click at [475, 81] on input "text" at bounding box center [527, 77] width 207 height 26
paste input "2007115566"
type input "2007115566"
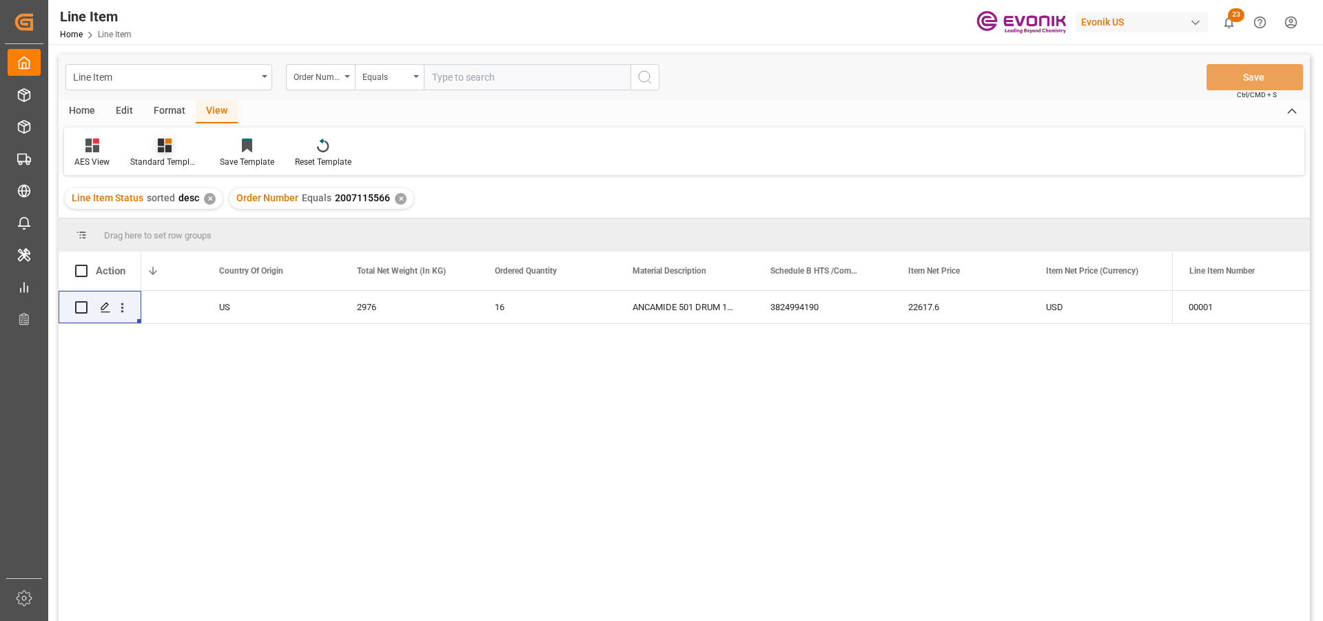
click at [175, 145] on div at bounding box center [164, 145] width 69 height 14
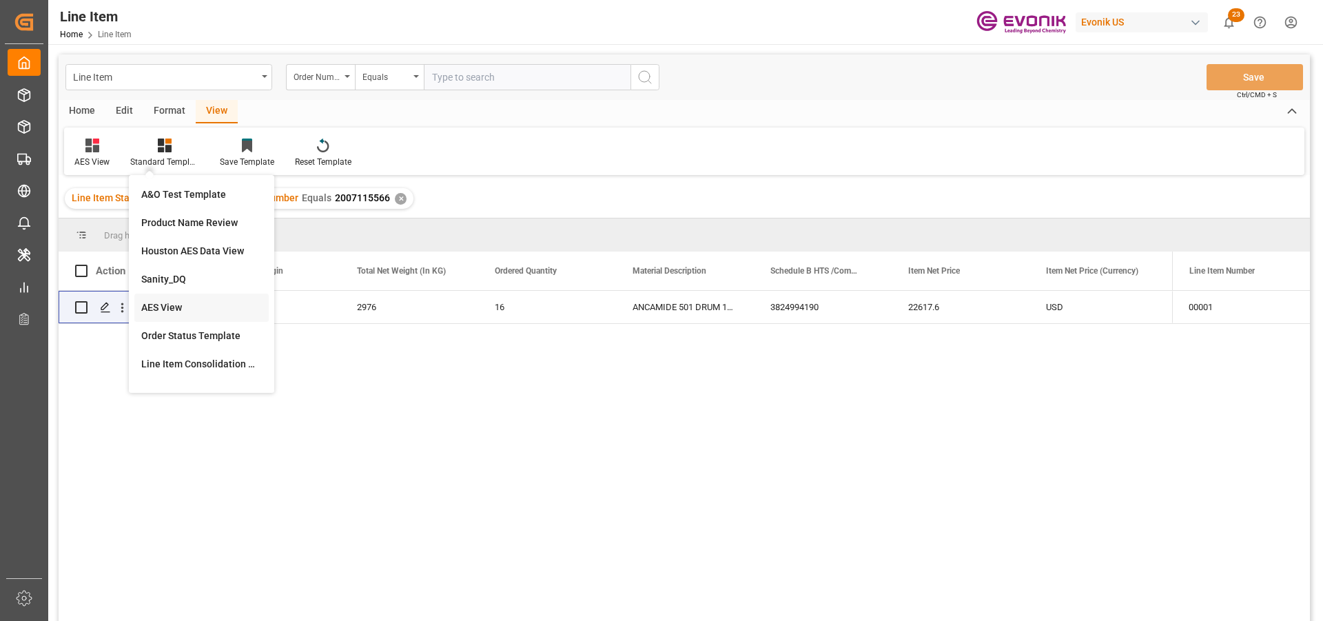
click at [196, 309] on div "AES View" at bounding box center [201, 307] width 121 height 14
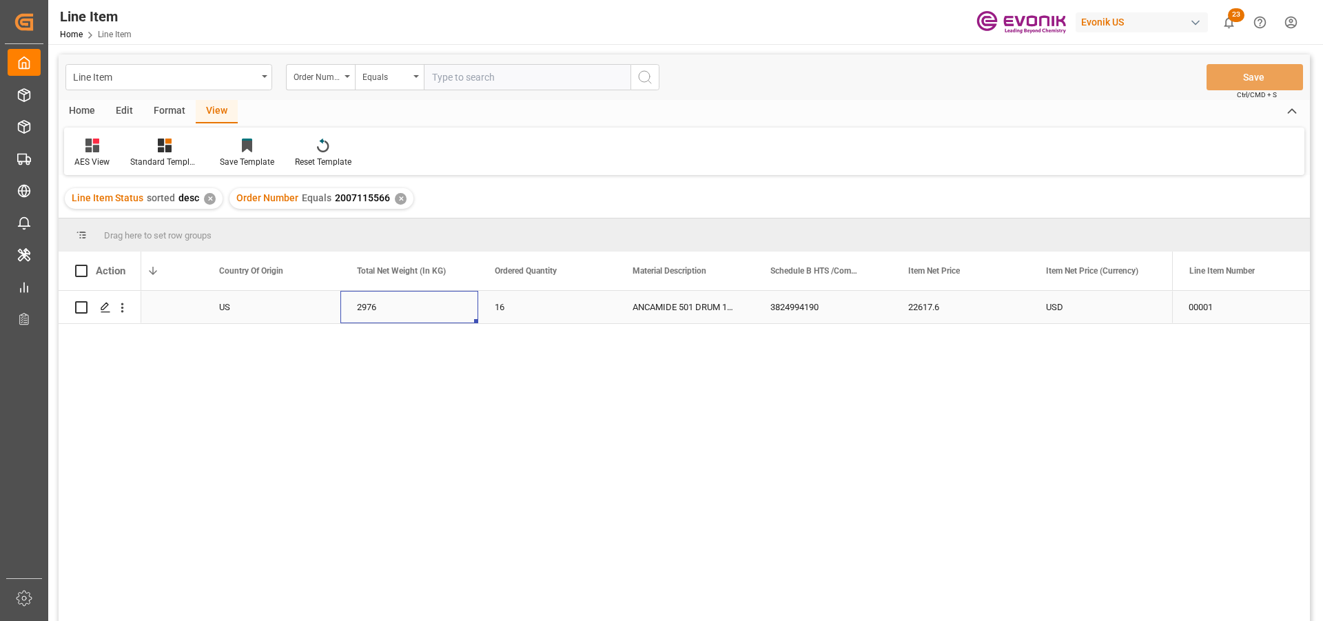
click at [431, 309] on div "2976" at bounding box center [409, 307] width 138 height 32
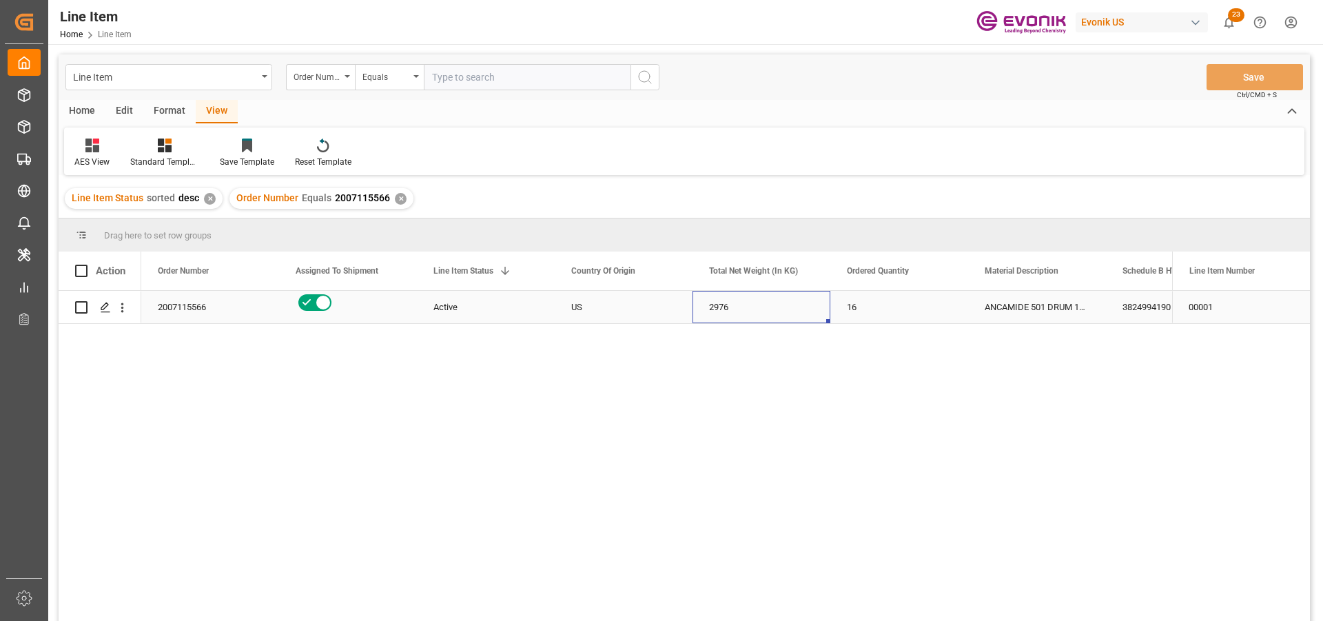
click at [745, 312] on div "2976" at bounding box center [762, 307] width 138 height 32
click at [1085, 305] on div "ANCAMIDE 501 DRUM 186KG" at bounding box center [1037, 307] width 138 height 32
click at [1147, 305] on div "3824994190" at bounding box center [1175, 307] width 138 height 32
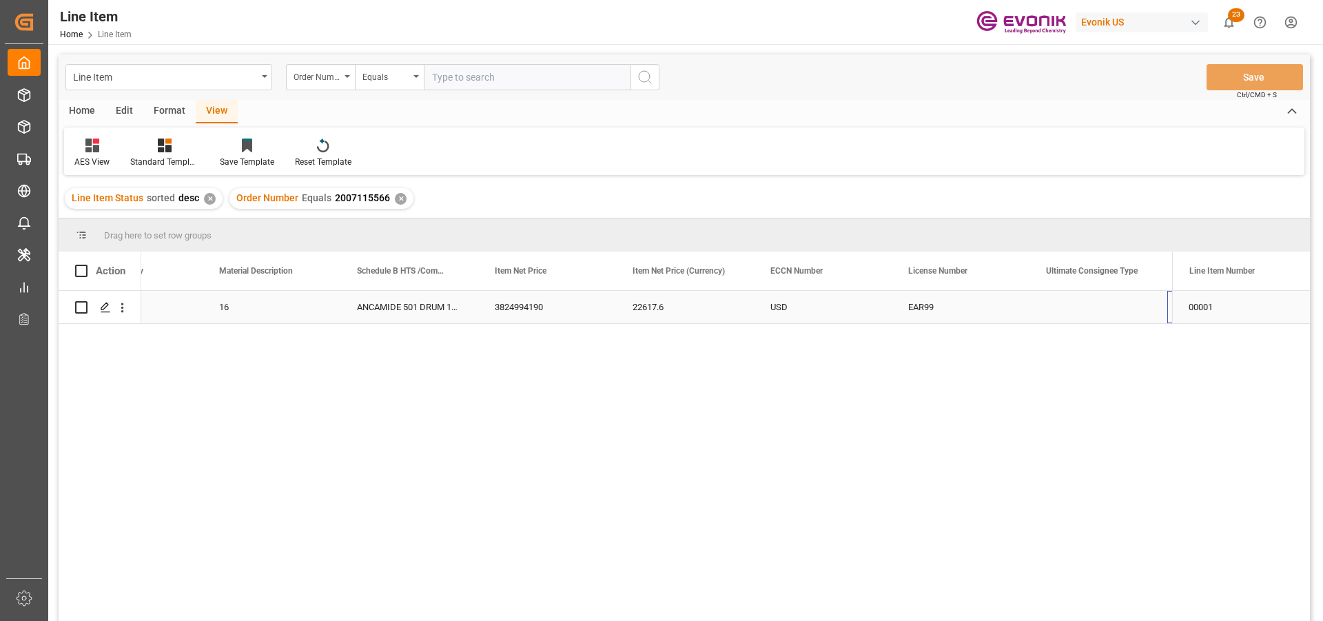
scroll to position [0, 766]
click at [518, 308] on div "22617.6" at bounding box center [547, 307] width 138 height 32
click at [1008, 292] on div "Press SPACE to select this row." at bounding box center [961, 307] width 138 height 32
click at [1063, 305] on div "DIRECT CONSUMER" at bounding box center [1099, 307] width 138 height 32
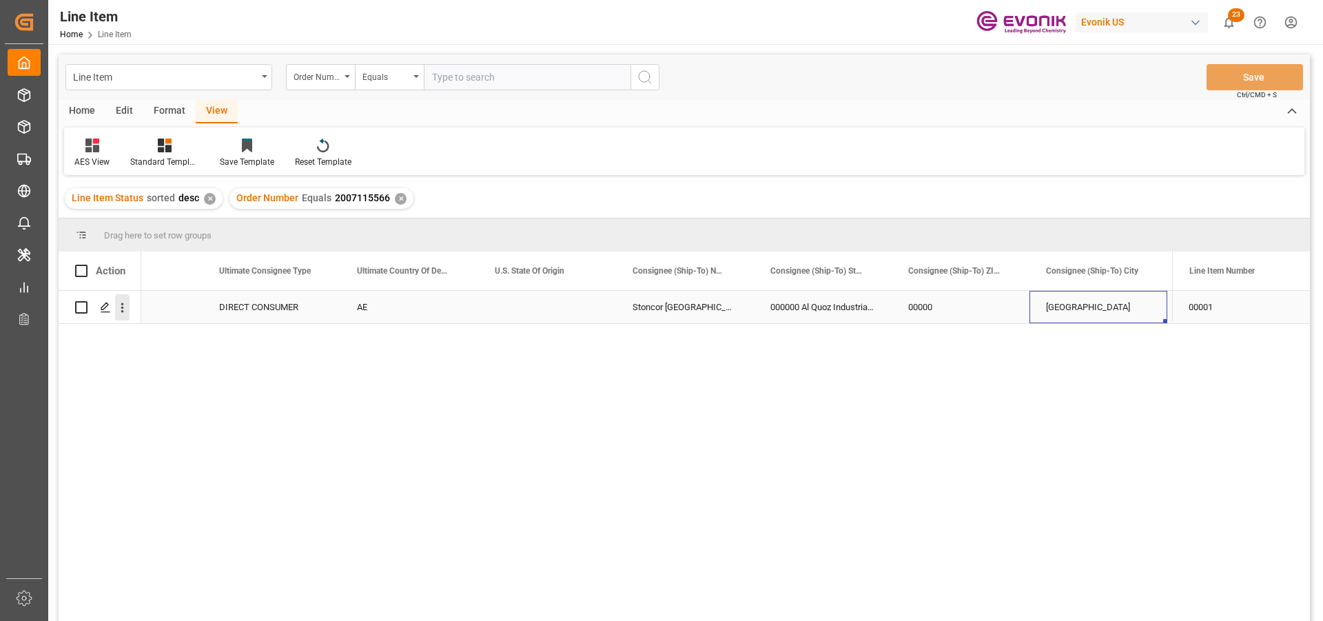
click at [127, 313] on icon "open menu" at bounding box center [122, 307] width 14 height 14
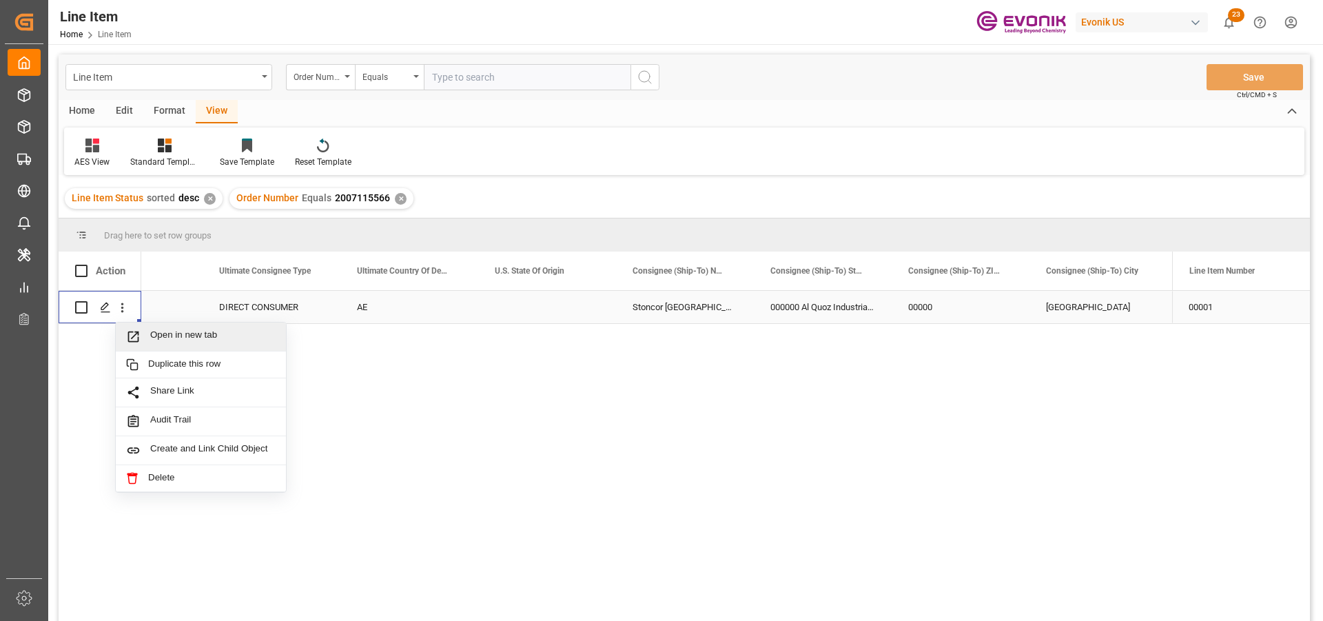
click at [232, 336] on span "Open in new tab" at bounding box center [212, 336] width 125 height 14
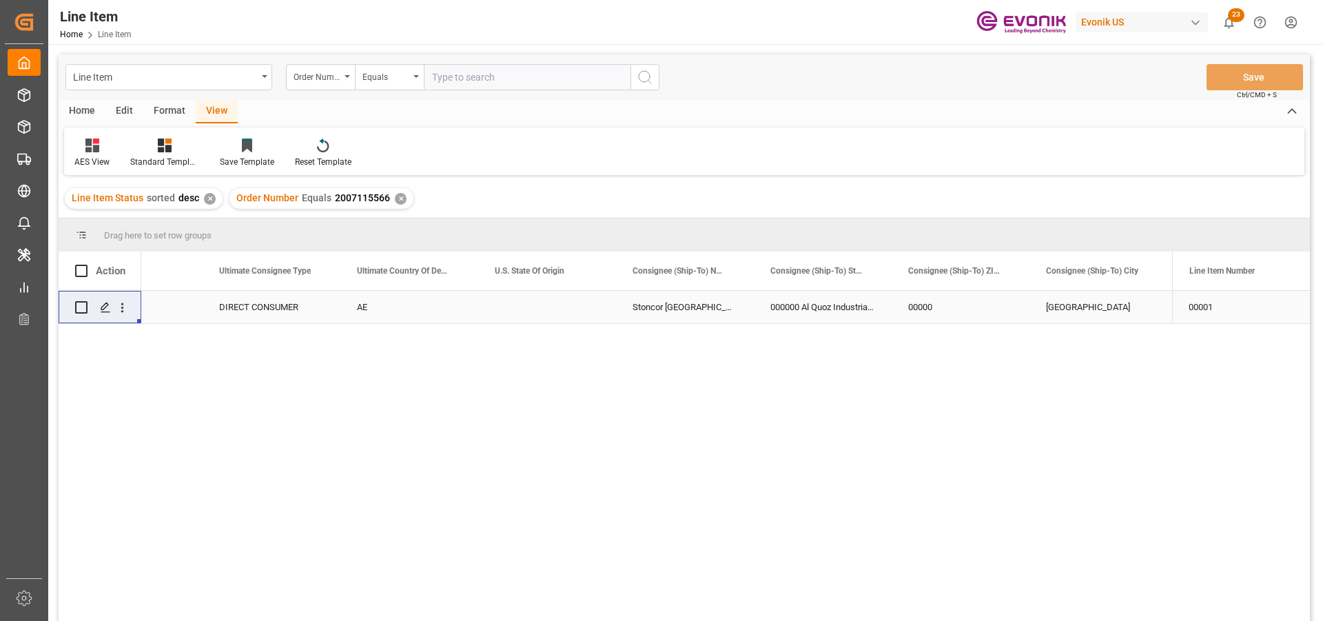
click at [395, 200] on div "✕" at bounding box center [401, 199] width 12 height 12
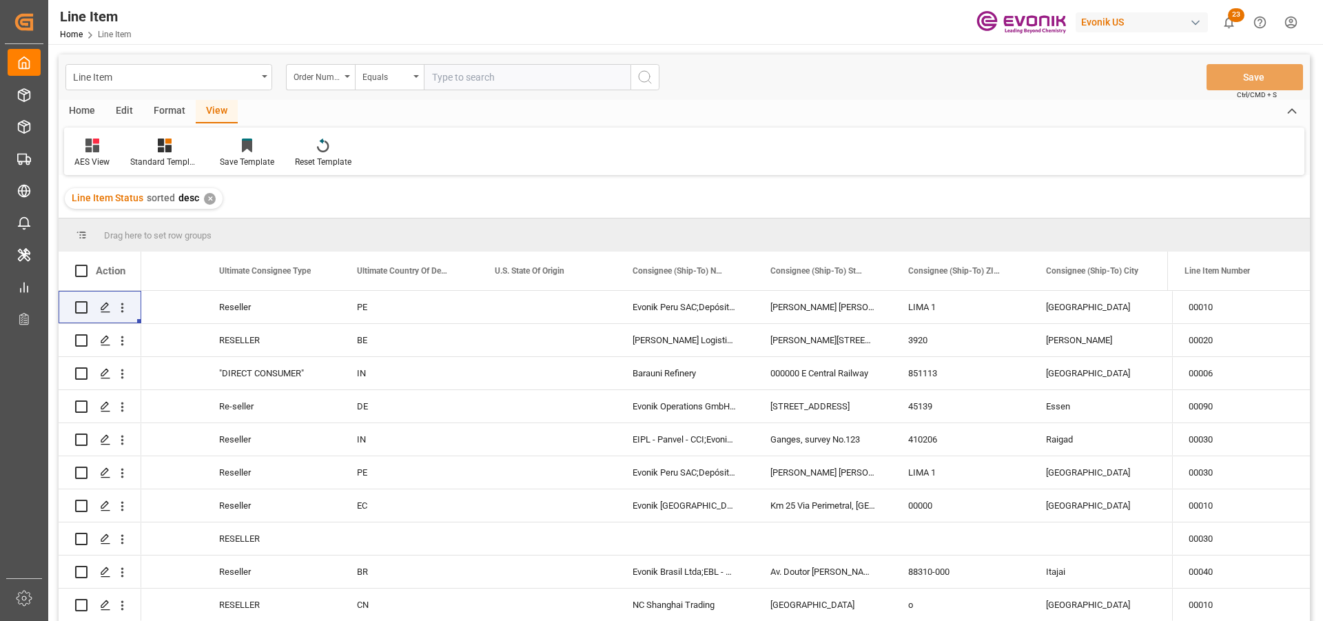
click at [458, 81] on input "text" at bounding box center [527, 77] width 207 height 26
paste input "2007139207"
type input "2007139207"
click at [244, 80] on div "Line Item" at bounding box center [165, 76] width 184 height 17
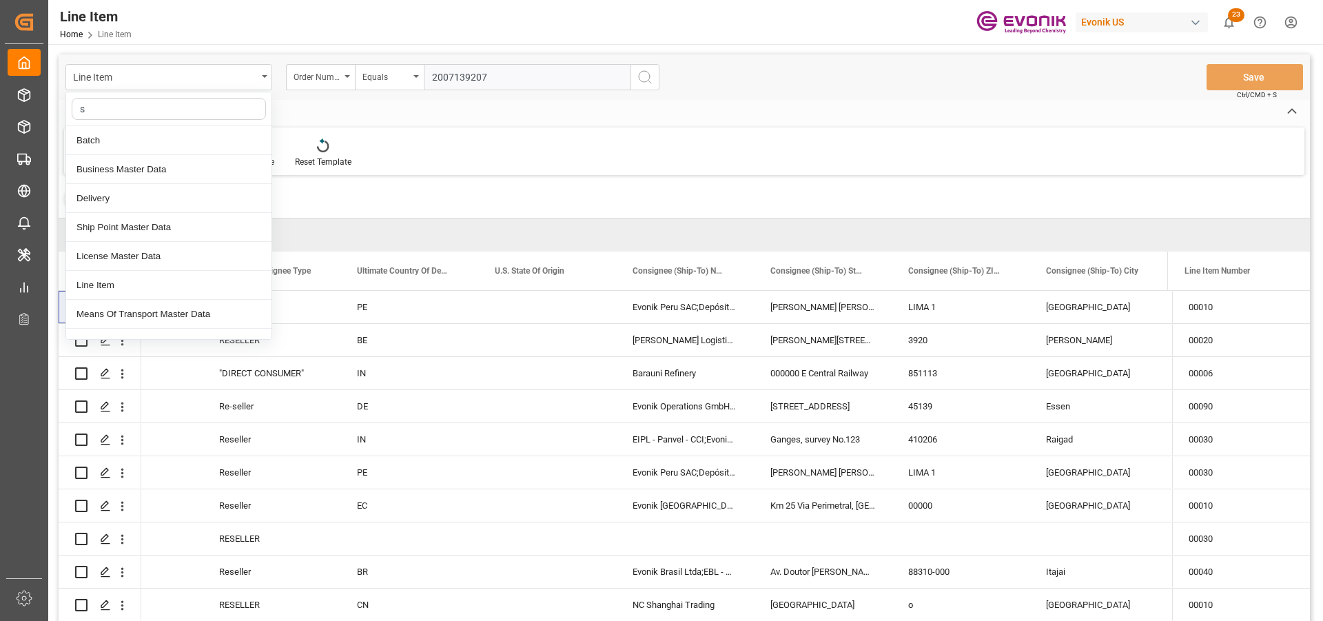
type input "sa"
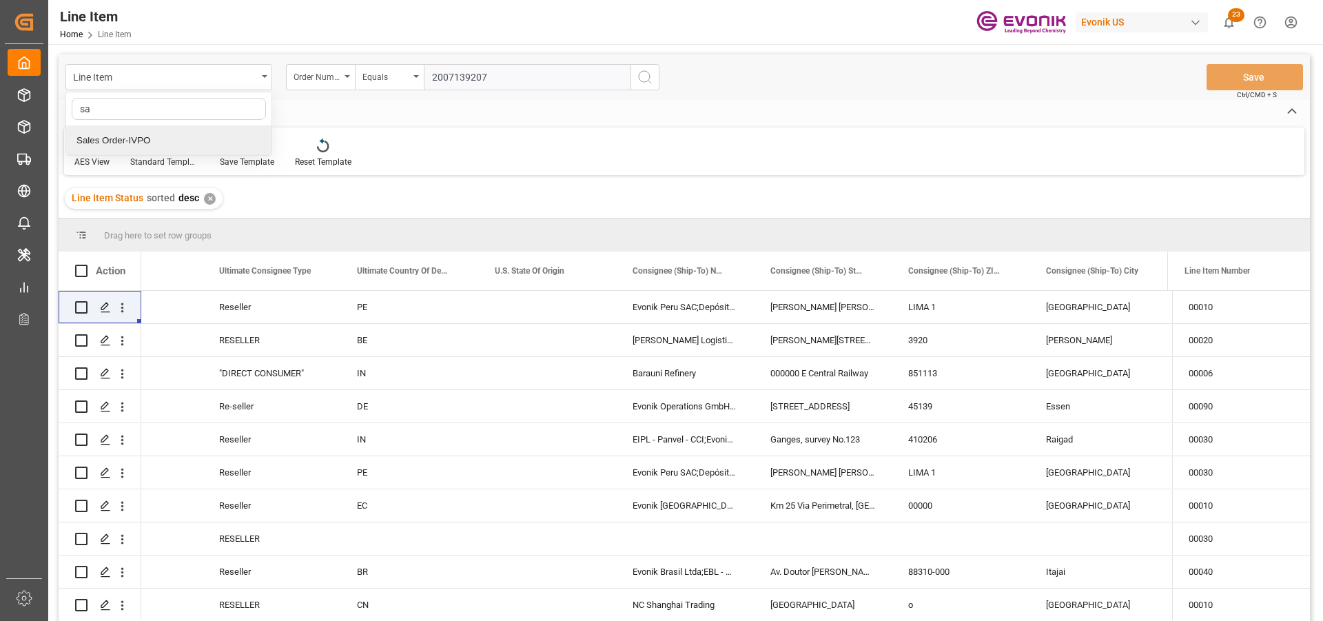
click at [153, 141] on div "Sales Order-IVPO" at bounding box center [168, 140] width 205 height 29
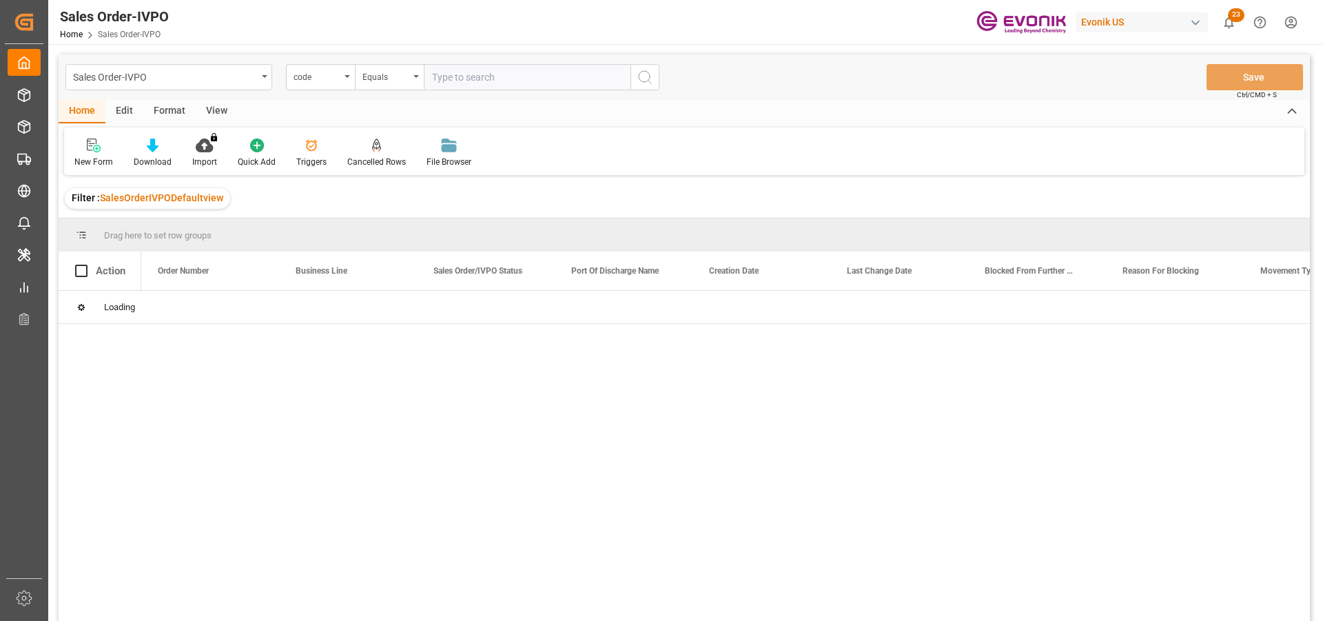
click at [451, 77] on input "text" at bounding box center [527, 77] width 207 height 26
paste input "2007139207"
type input "2007139207"
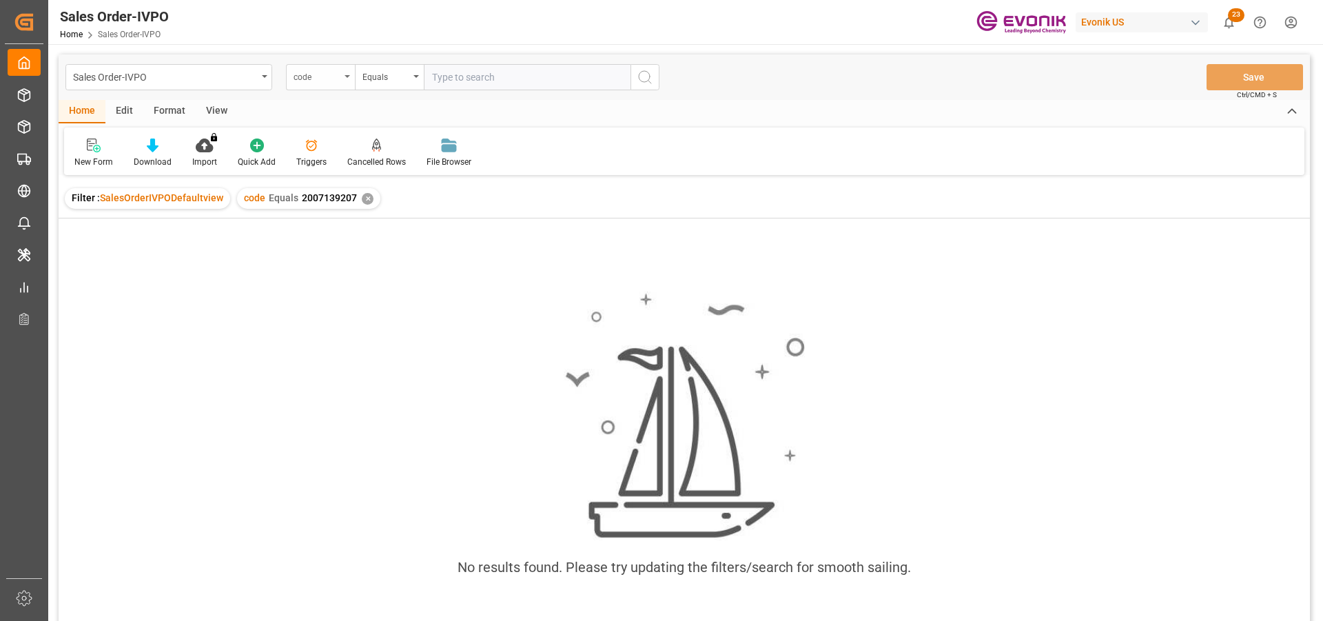
click at [342, 80] on div "code" at bounding box center [320, 77] width 69 height 26
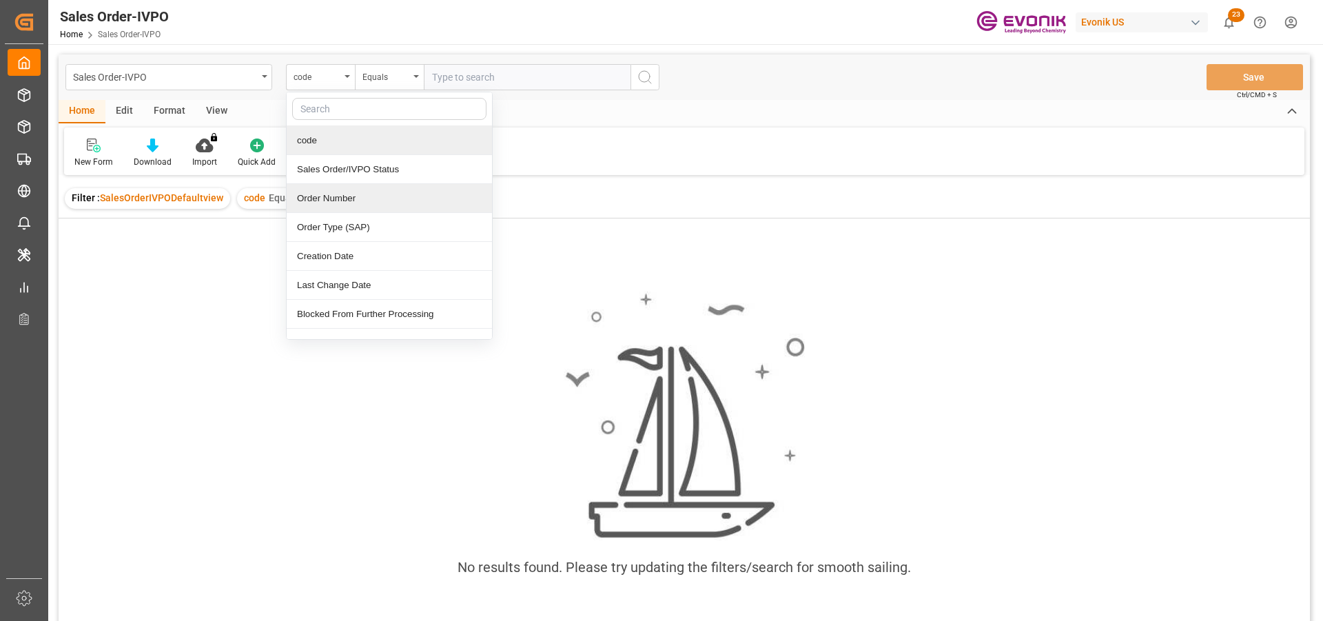
click at [350, 200] on div "Order Number" at bounding box center [389, 198] width 205 height 29
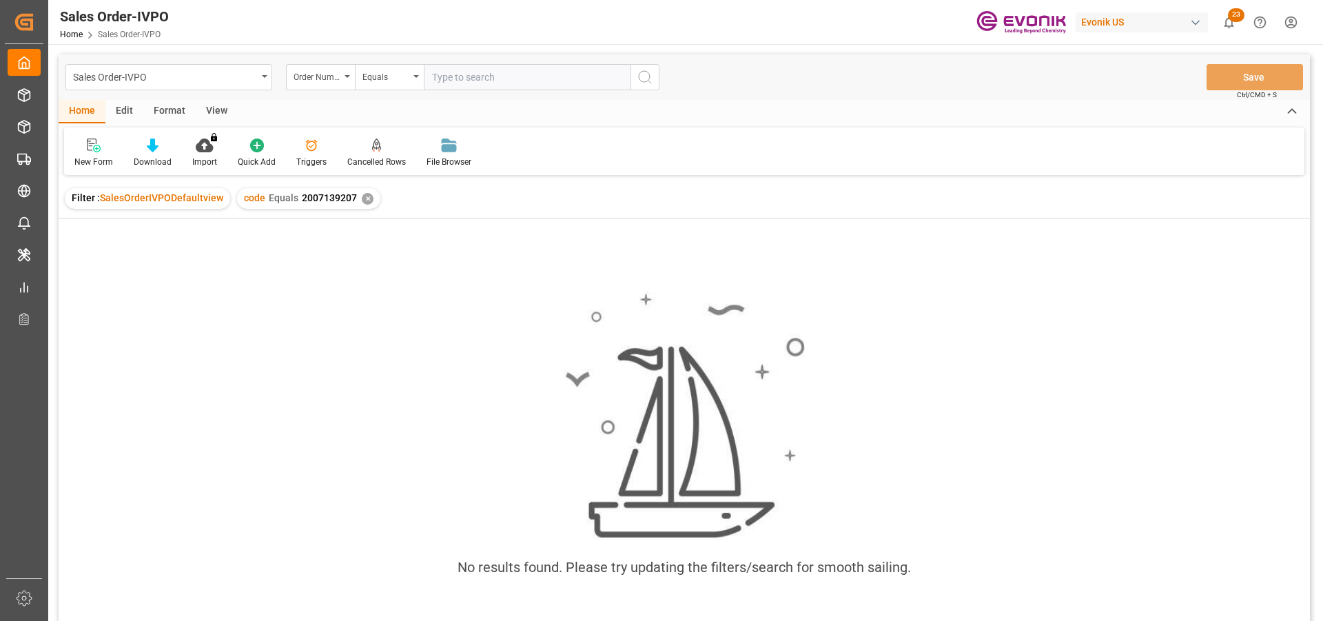
click at [524, 79] on input "text" at bounding box center [527, 77] width 207 height 26
paste input "2007139207"
type input "2007139207"
click at [367, 197] on div "✕" at bounding box center [368, 199] width 12 height 12
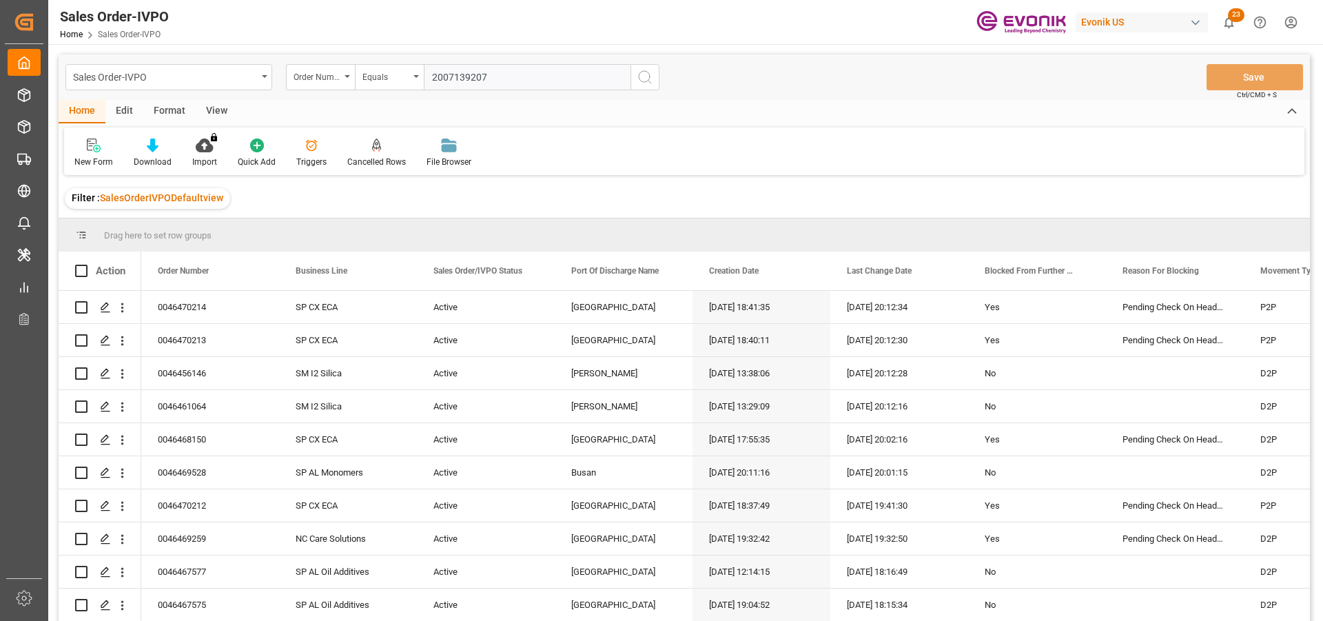
click at [518, 84] on input "2007139207" at bounding box center [527, 77] width 207 height 26
click at [652, 77] on icon "search button" at bounding box center [645, 77] width 17 height 17
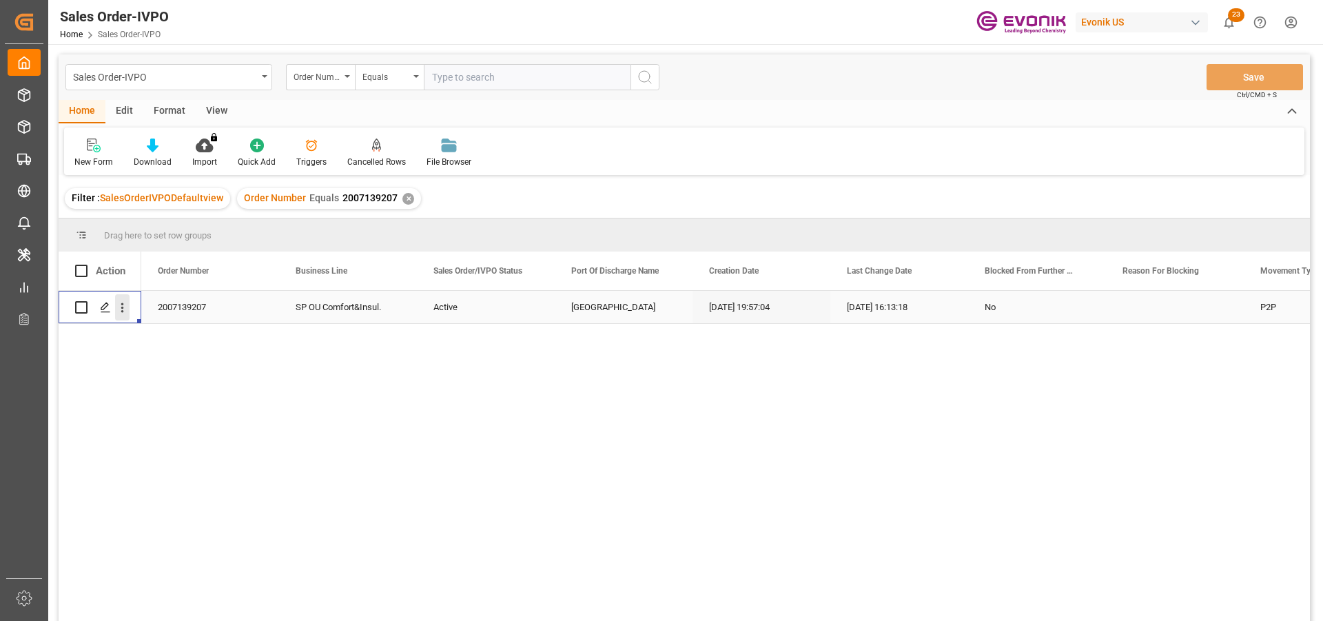
click at [120, 313] on icon "open menu" at bounding box center [122, 307] width 14 height 14
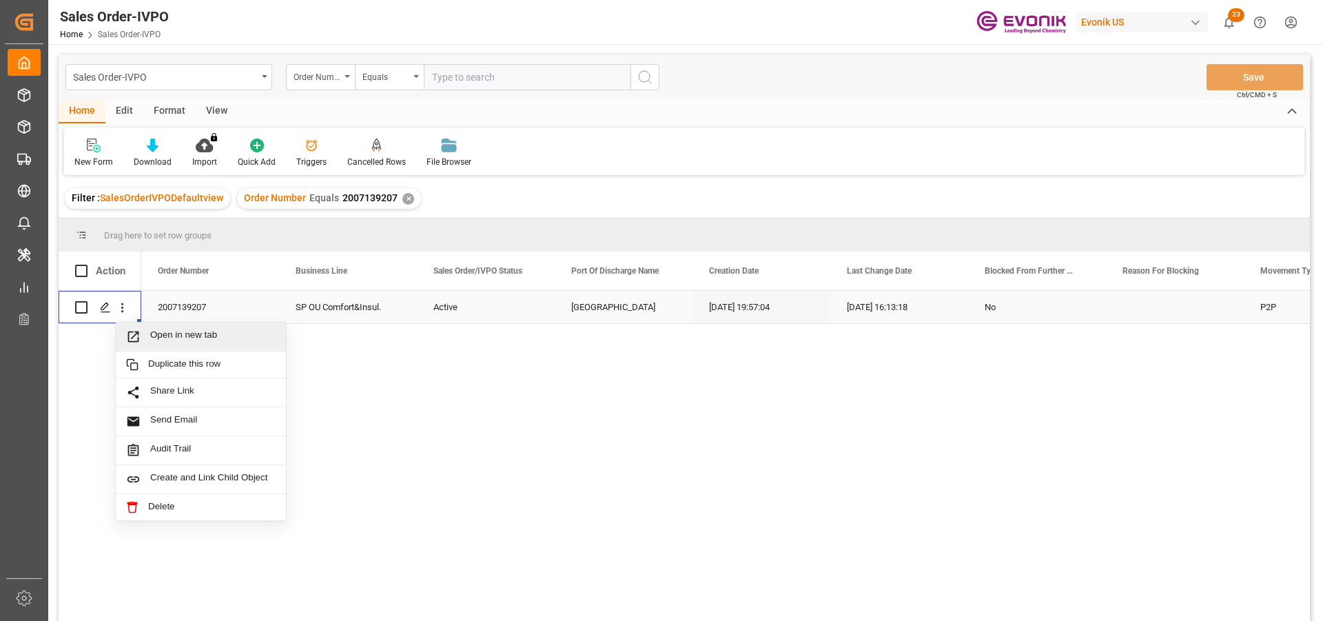
click at [181, 331] on span "Open in new tab" at bounding box center [212, 336] width 125 height 14
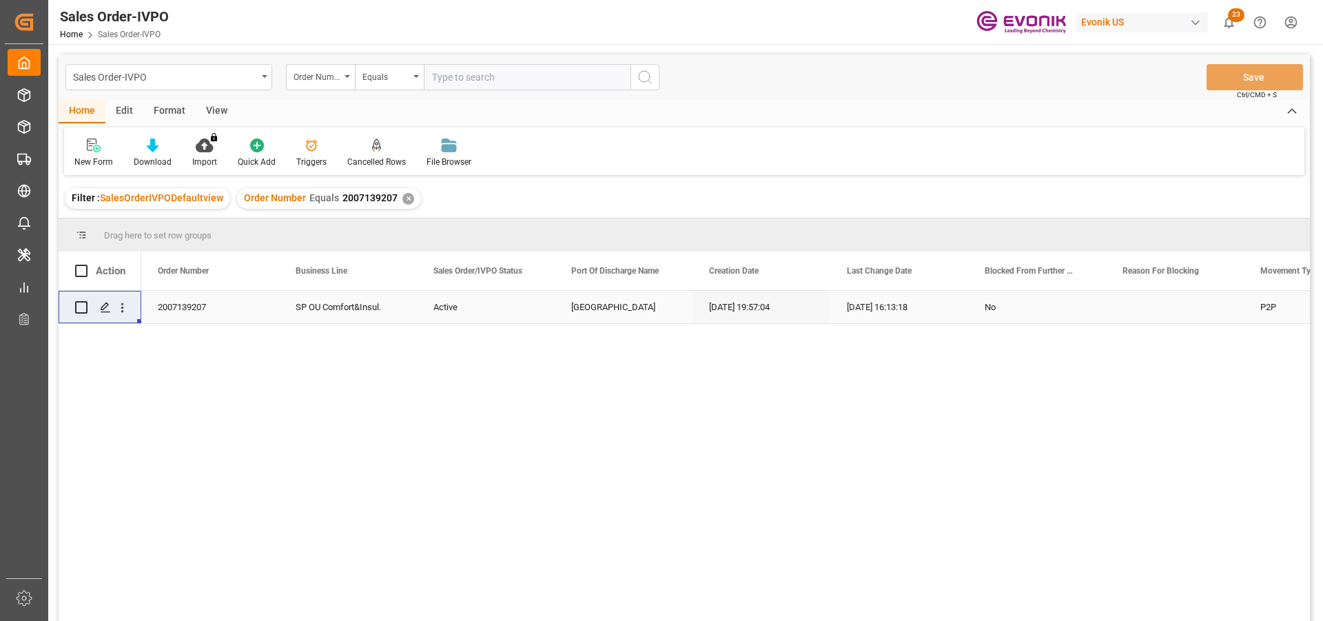
click at [407, 196] on div "✕" at bounding box center [408, 199] width 12 height 12
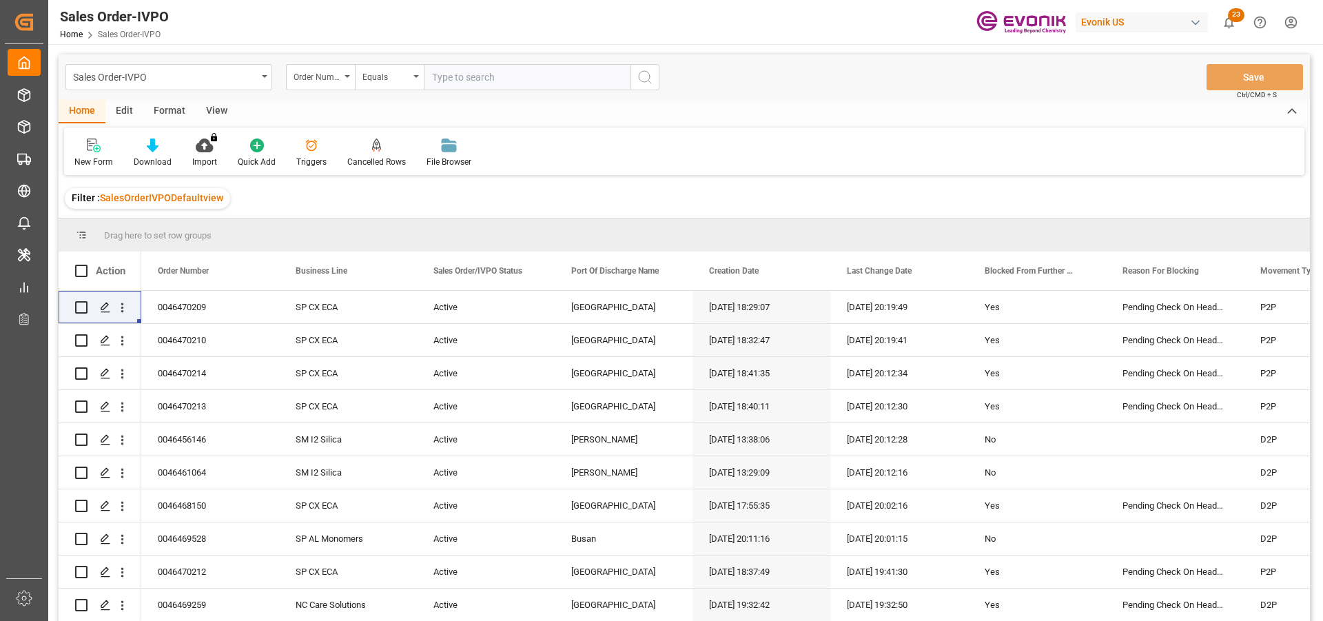
click at [459, 76] on input "text" at bounding box center [527, 77] width 207 height 26
paste input "0046463974"
type input "0046463974"
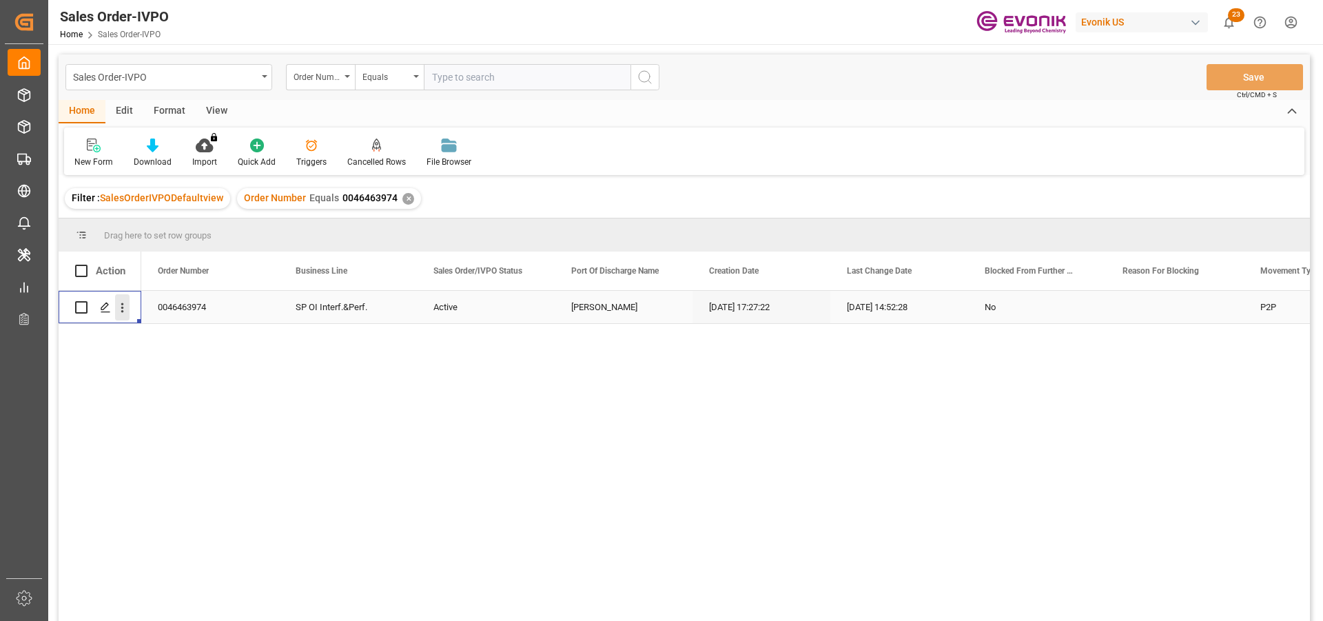
click at [122, 307] on icon "open menu" at bounding box center [122, 307] width 14 height 14
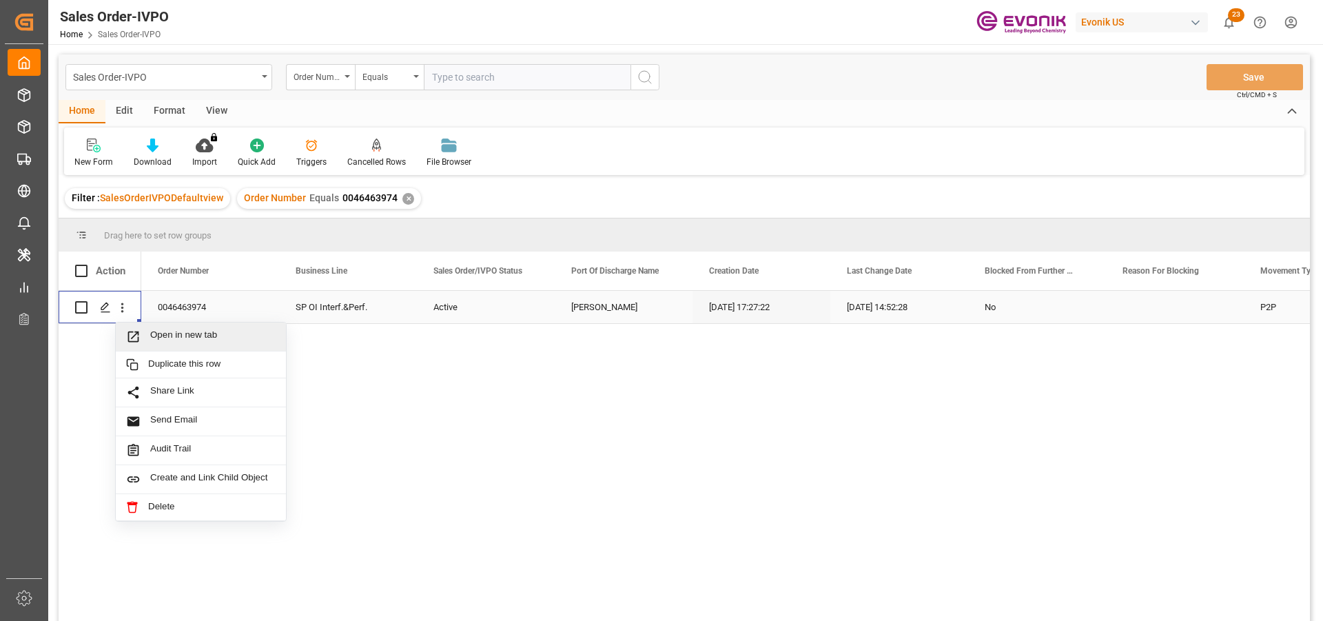
click at [182, 337] on span "Open in new tab" at bounding box center [212, 336] width 125 height 14
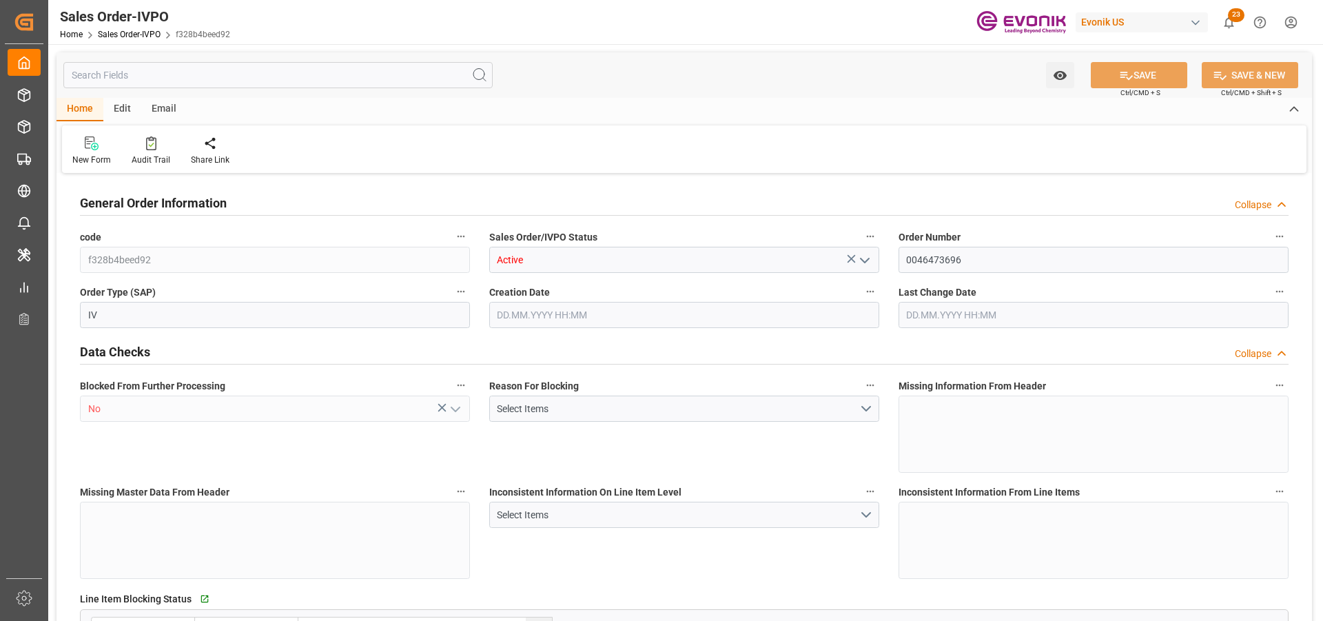
type input "BRSSZ"
type input "[EMAIL_ADDRESS] No: [PHONE_NUMBER]"
type input "0"
type input "1"
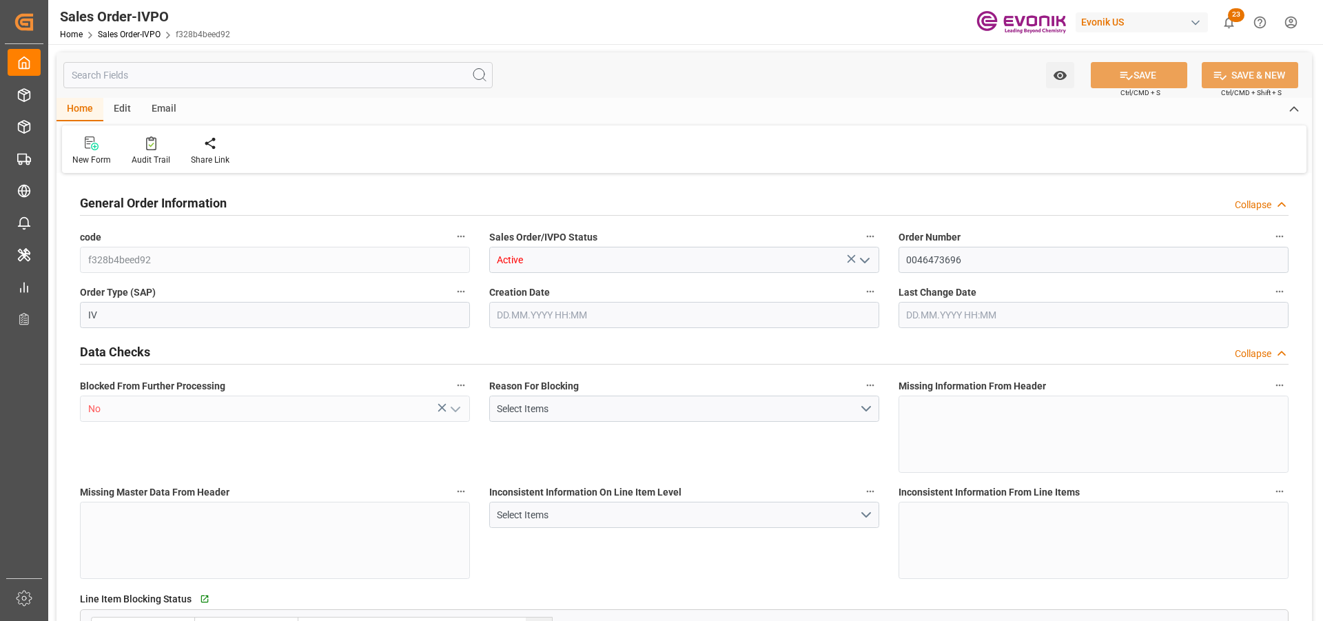
type input "1"
type input "9932.776"
type input "12.6175"
type input "17000"
type input "30"
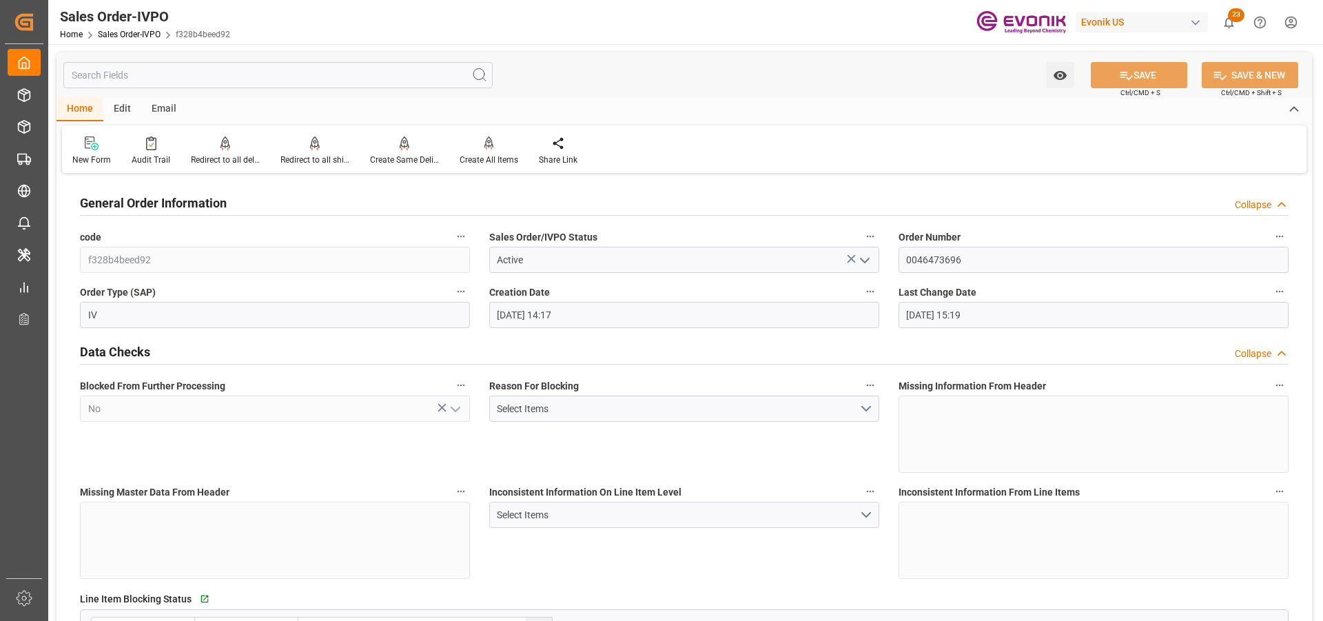
type input "[DATE] 14:17"
type input "[DATE] 15:19"
type input "[EMAIL_ADDRESS] No: [PHONE_NUMBER]"
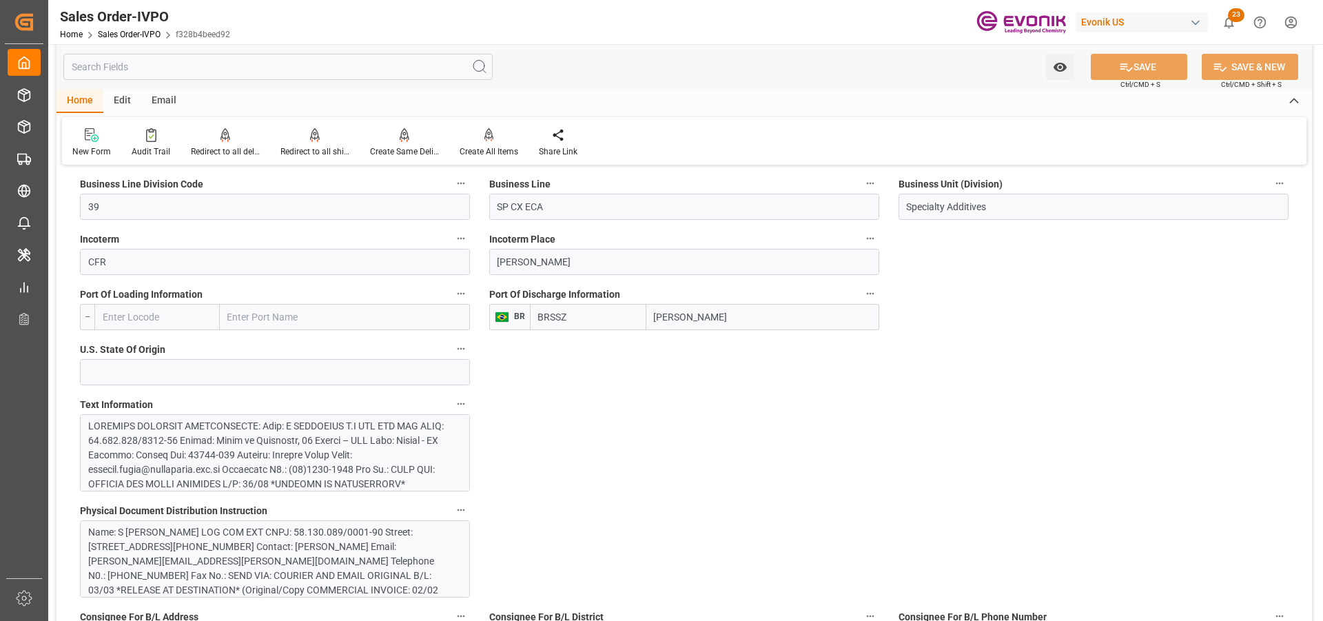
scroll to position [1309, 0]
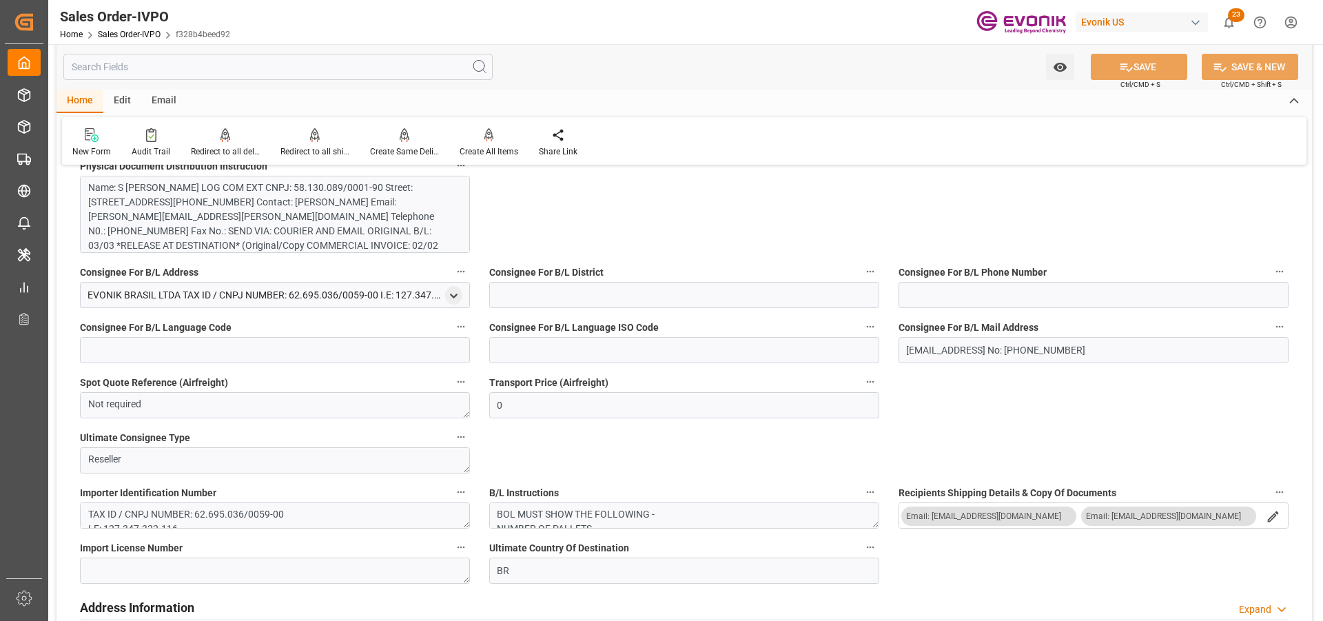
click at [198, 66] on input "text" at bounding box center [277, 67] width 429 height 26
type input "c"
type input "[EMAIL_ADDRESS] No: [PHONE_NUMBER]"
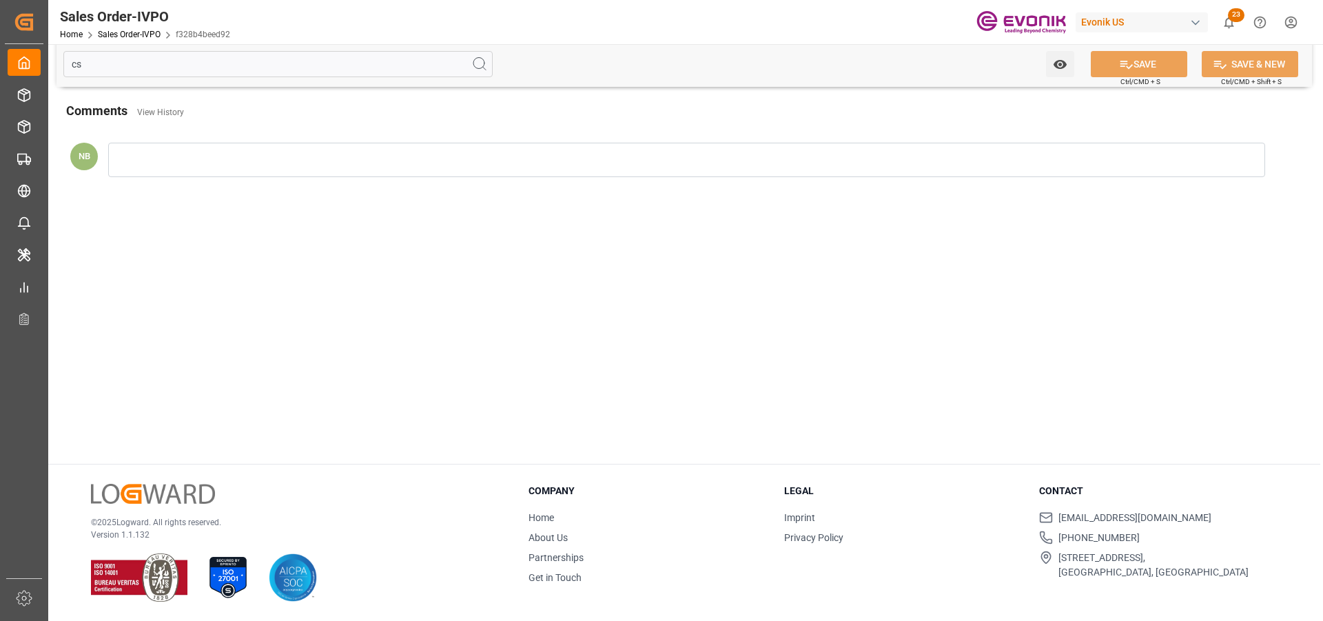
scroll to position [0, 0]
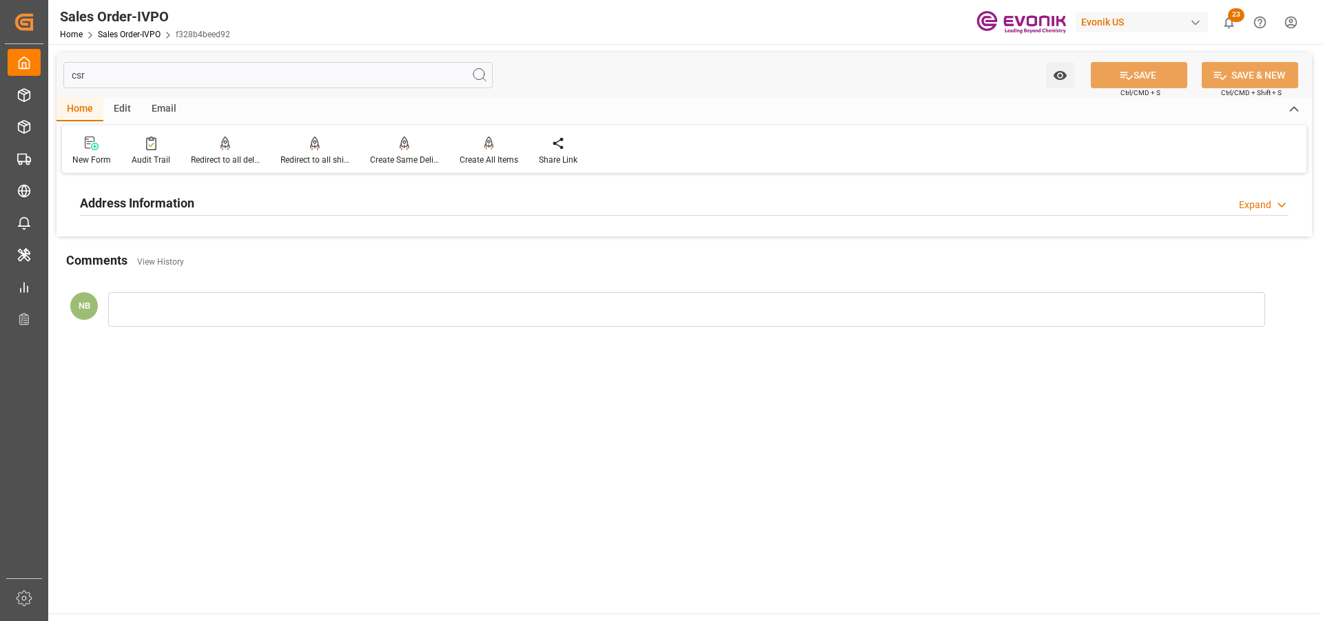
type input "csr"
click at [205, 203] on div "Address Information Expand" at bounding box center [684, 202] width 1209 height 26
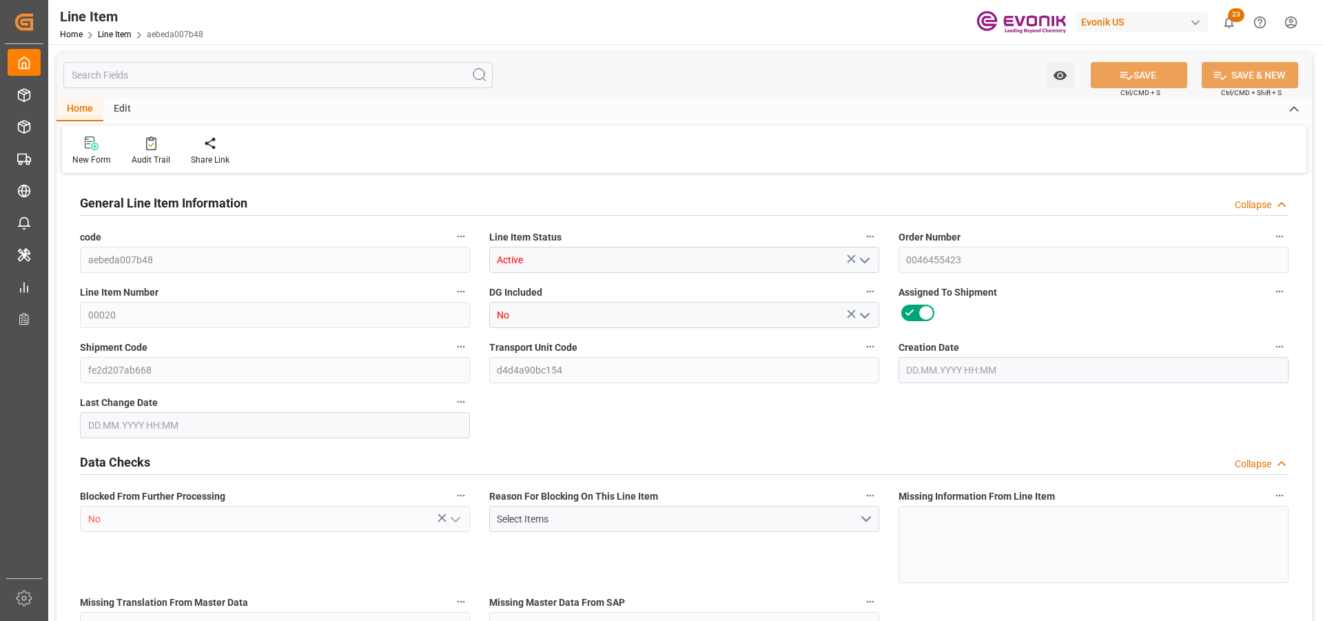
type input "3"
type input "3090"
type input "2925"
type input "4.176"
type input "3"
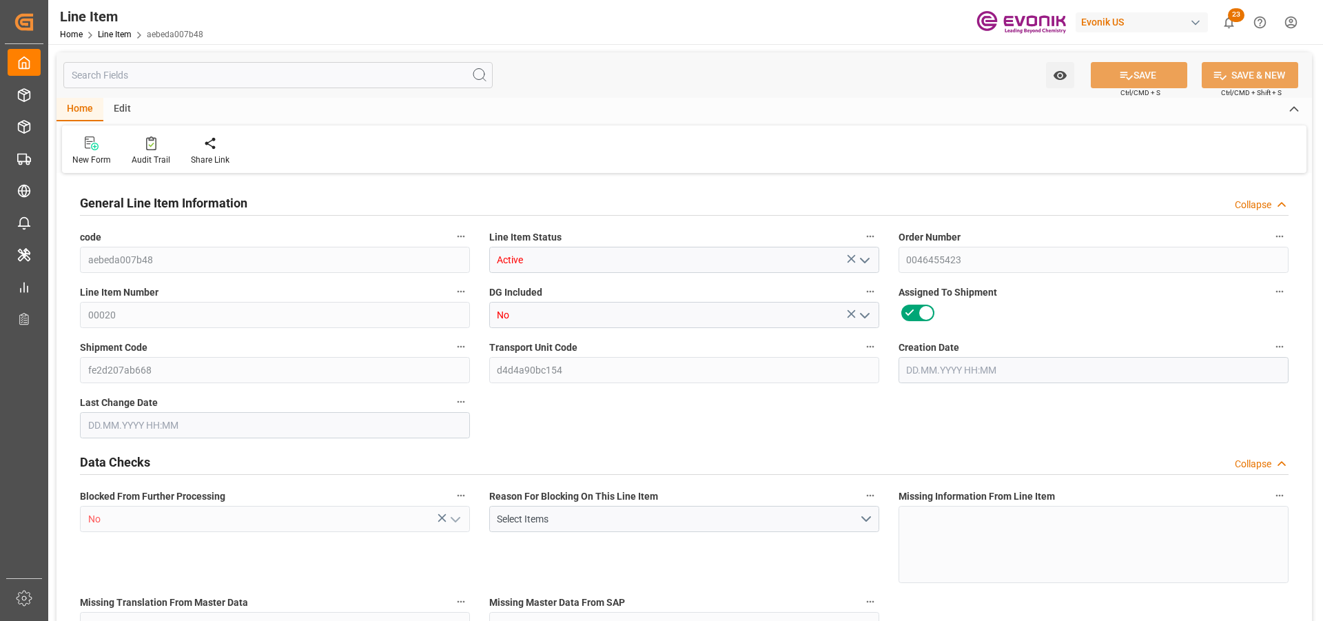
type input "57739.5"
type input "3"
type input "3090"
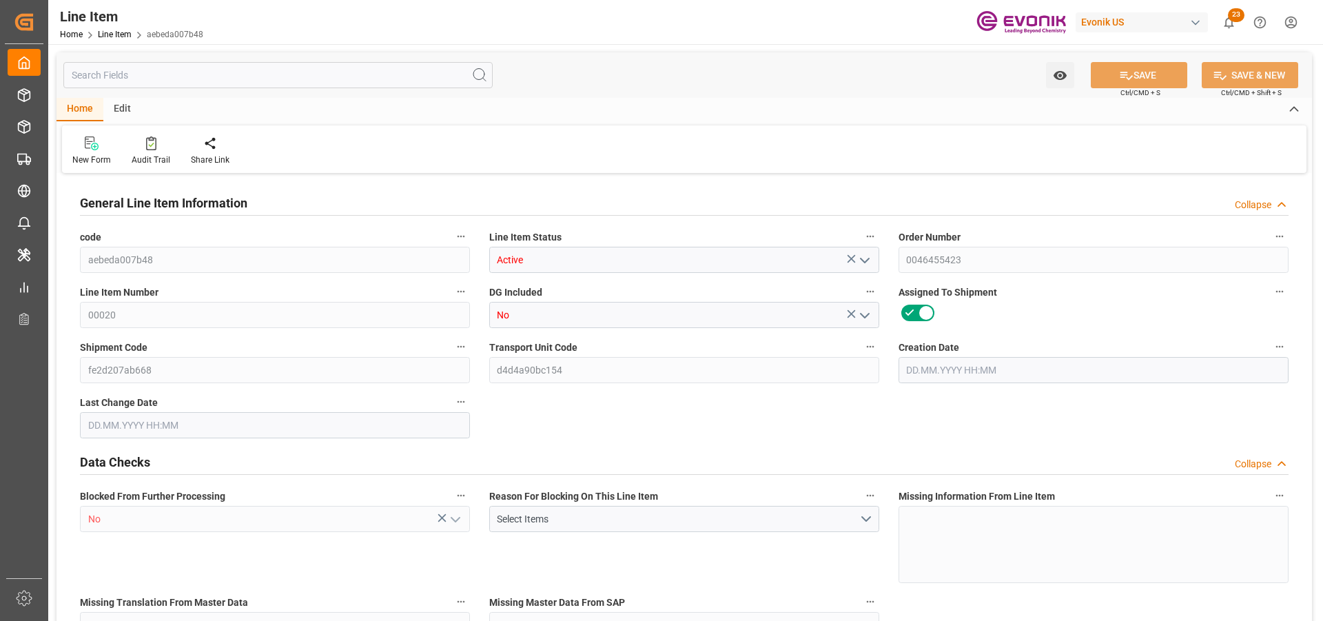
type input "3090"
type input "2925"
type input "4.176"
type input "4176"
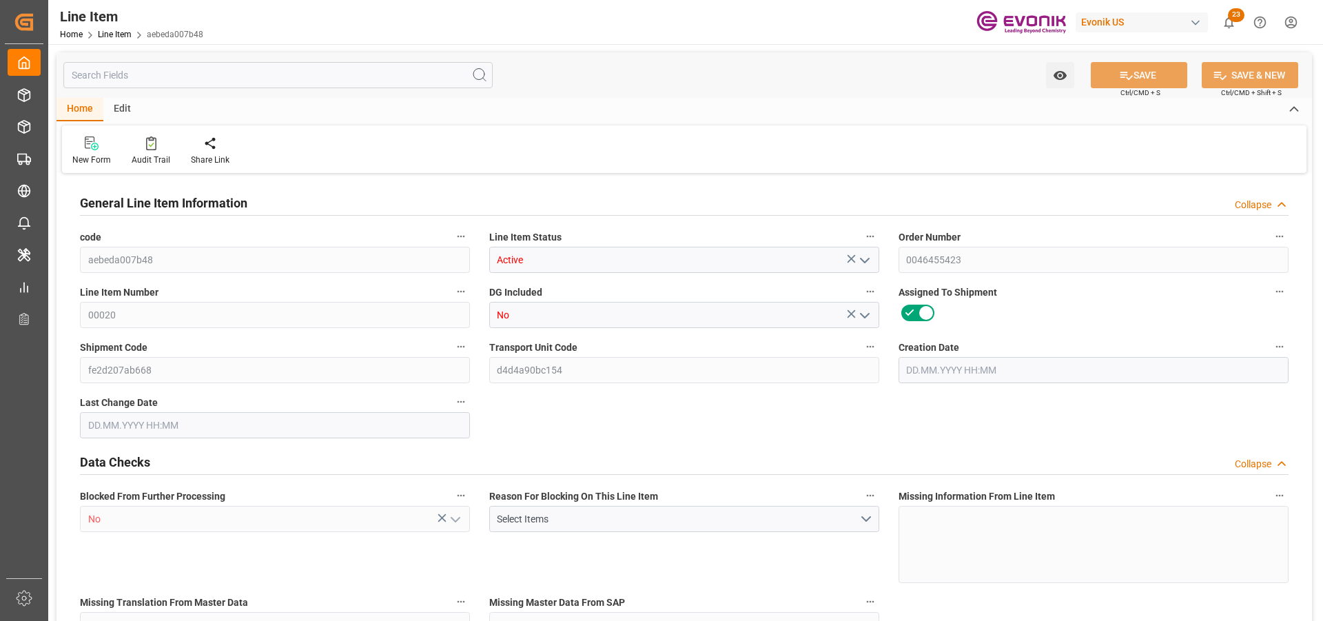
type input "3"
type input "3090"
type input "2925"
type input "4.176"
type input "[DATE] 17:53"
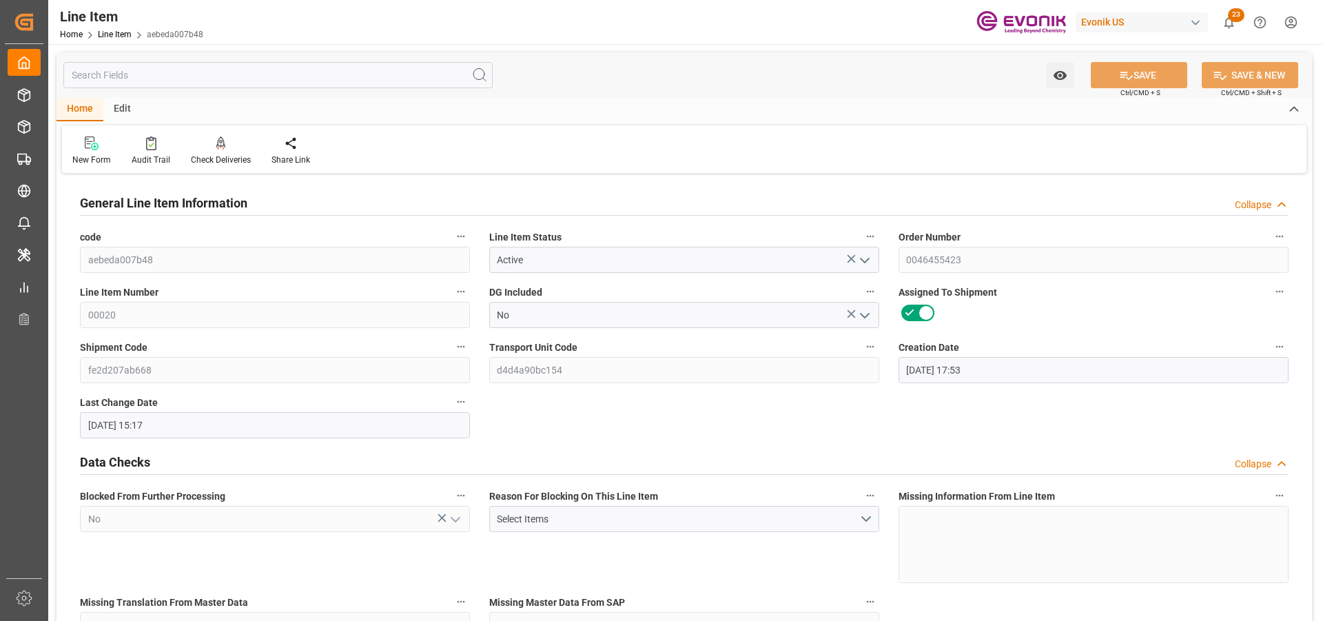
type input "[DATE] 15:17"
type input "[DATE]"
click at [147, 79] on input "text" at bounding box center [277, 75] width 429 height 26
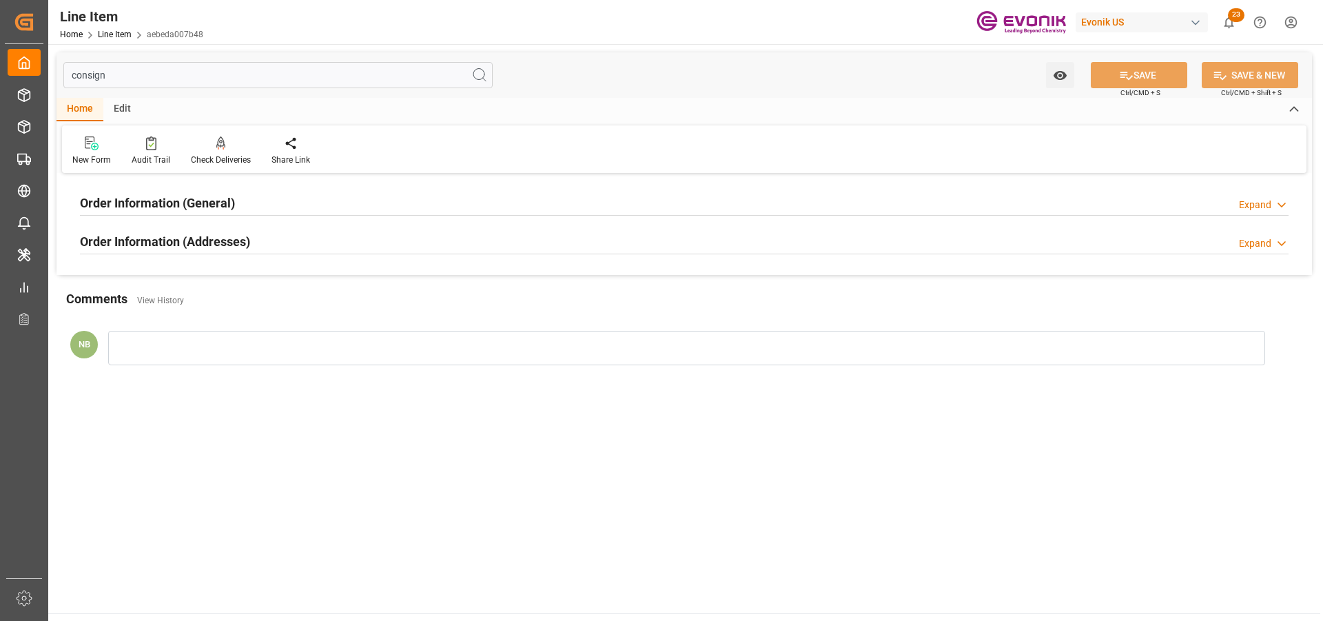
type input "consign"
click at [256, 244] on div "Order Information (Addresses) Expand" at bounding box center [684, 240] width 1209 height 26
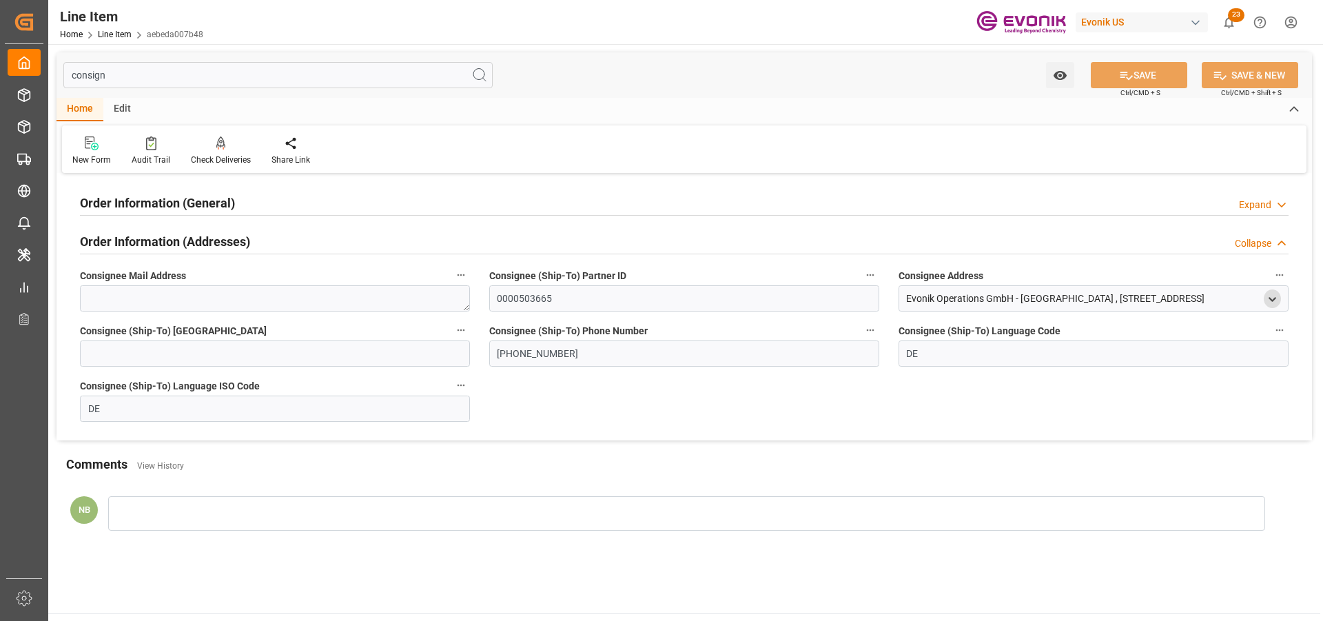
click at [1267, 298] on icon "open menu" at bounding box center [1273, 300] width 12 height 12
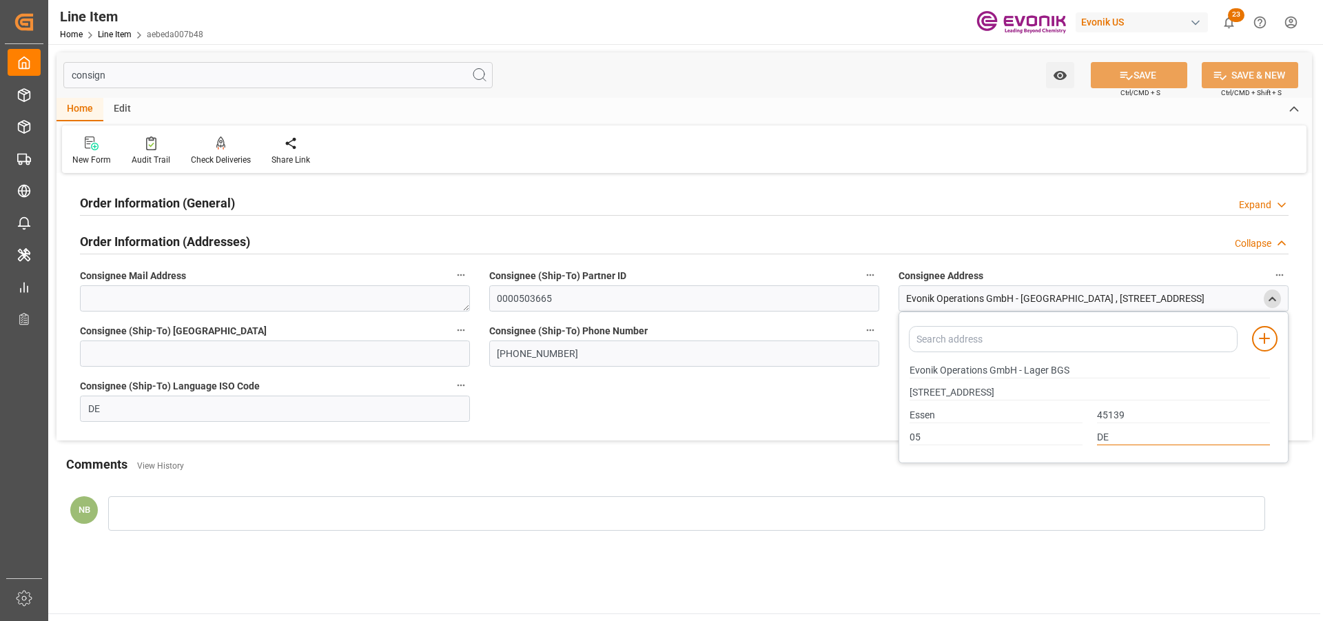
drag, startPoint x: 1116, startPoint y: 435, endPoint x: 1080, endPoint y: 438, distance: 35.9
click at [1080, 438] on div "05 DE" at bounding box center [1090, 438] width 375 height 23
click at [473, 203] on div "Order Information (General) Expand" at bounding box center [684, 202] width 1209 height 26
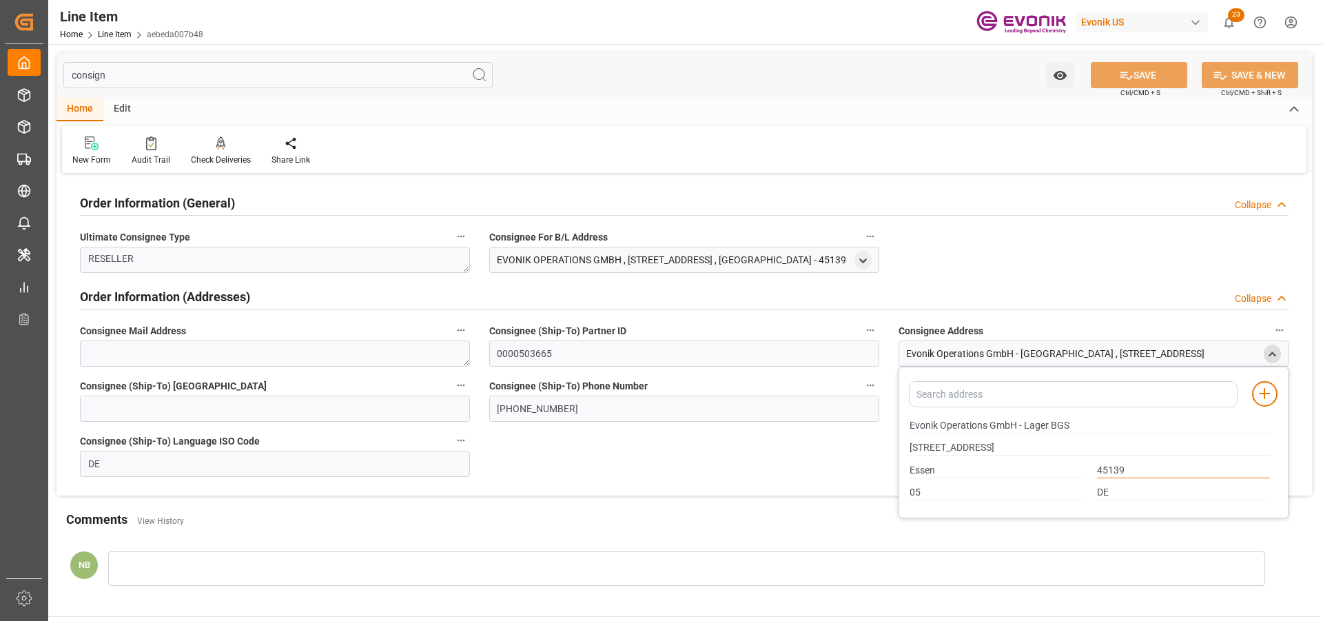
click at [1117, 468] on input "45139" at bounding box center [1183, 470] width 173 height 15
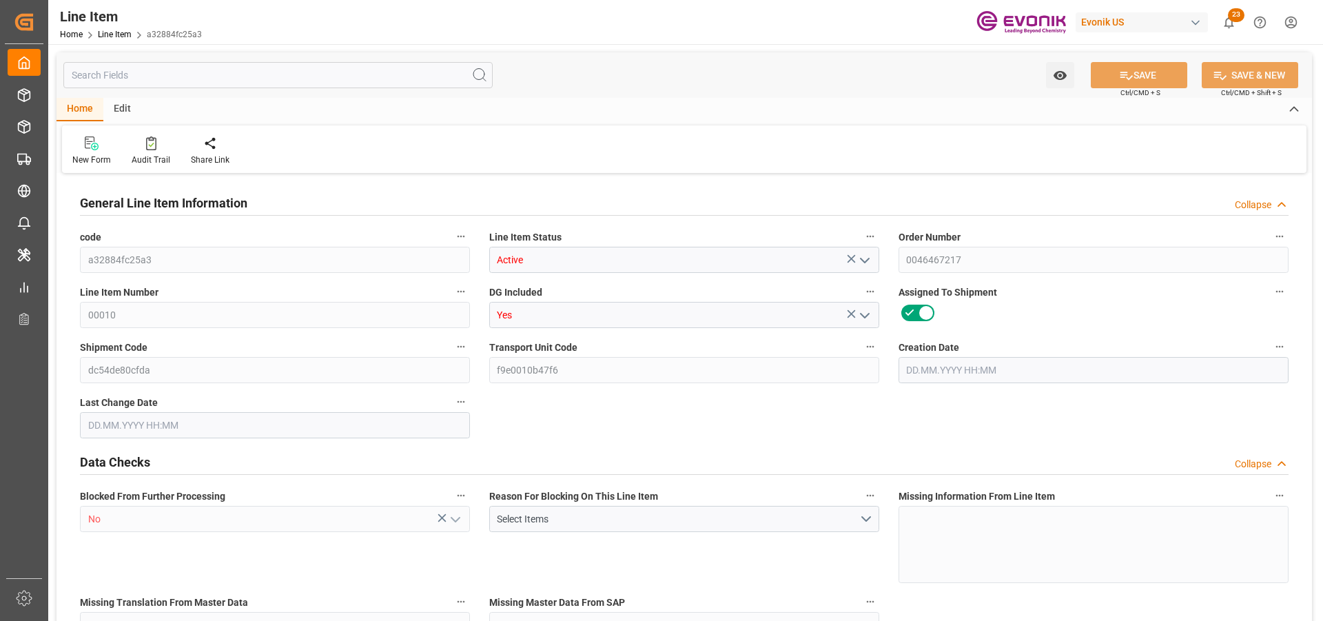
type input "5"
type input "3777.12"
type input "3440"
type input "6.036"
type input "20"
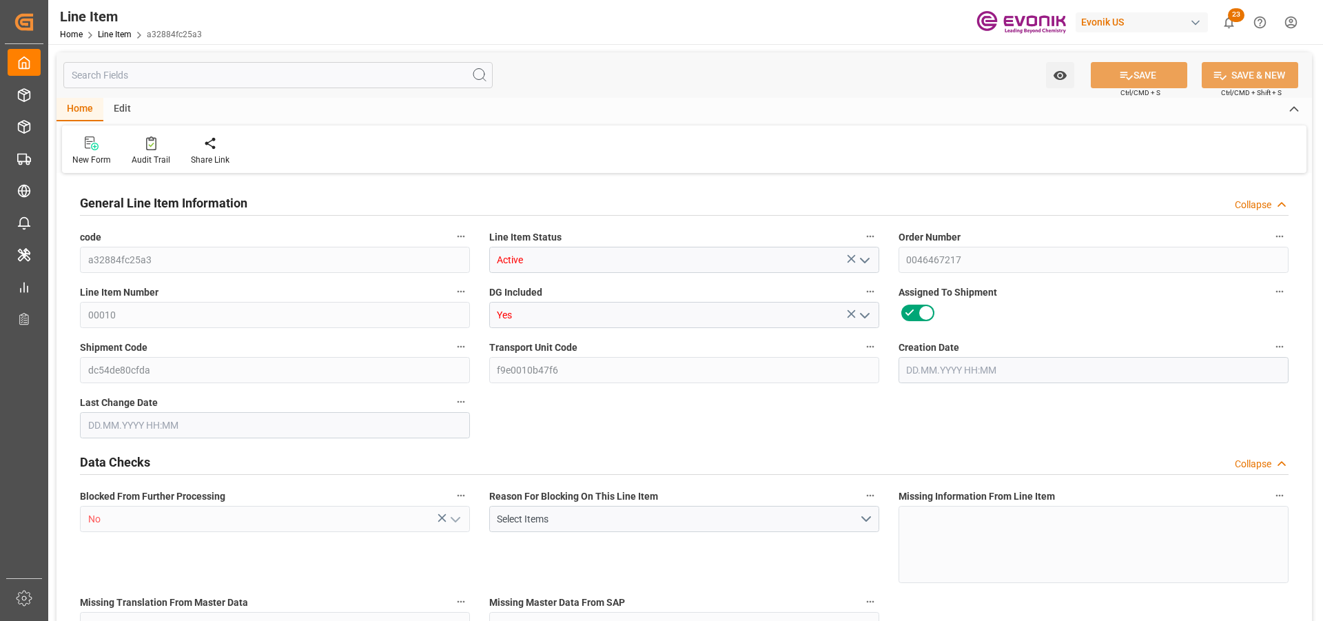
type input "15720.8"
type input "20"
type input "3440"
type input "3777.12"
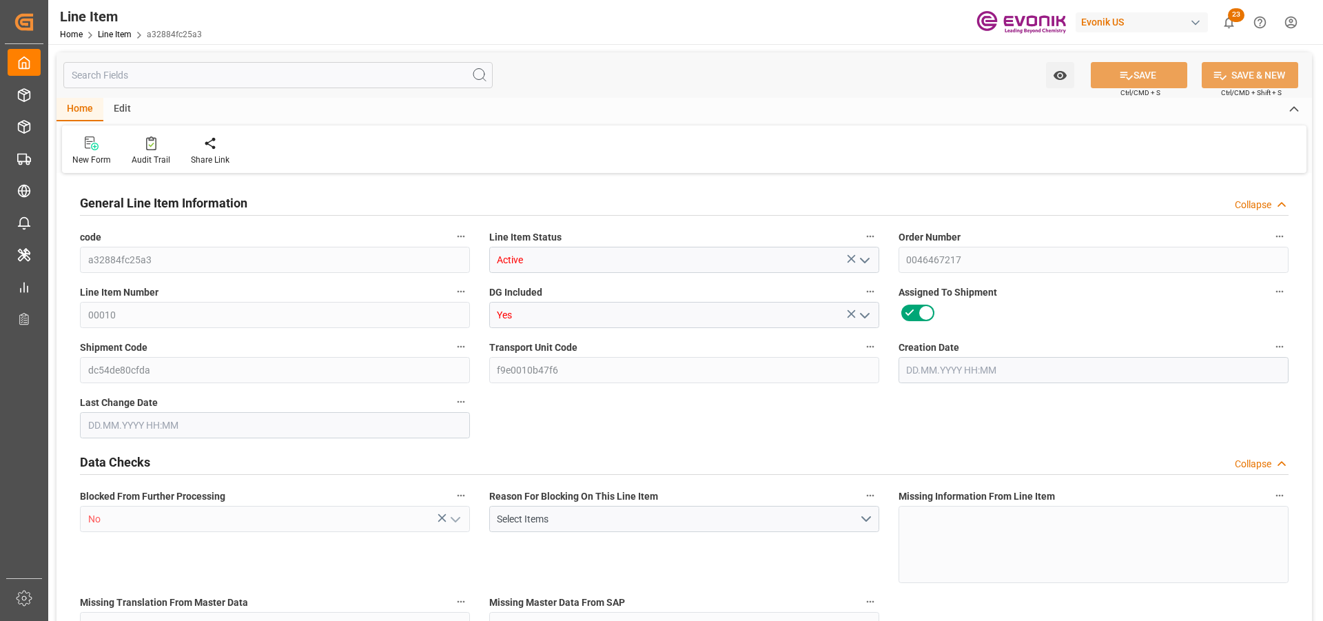
type input "3877.12"
type input "3440"
type input "6.036"
type input "1035.44"
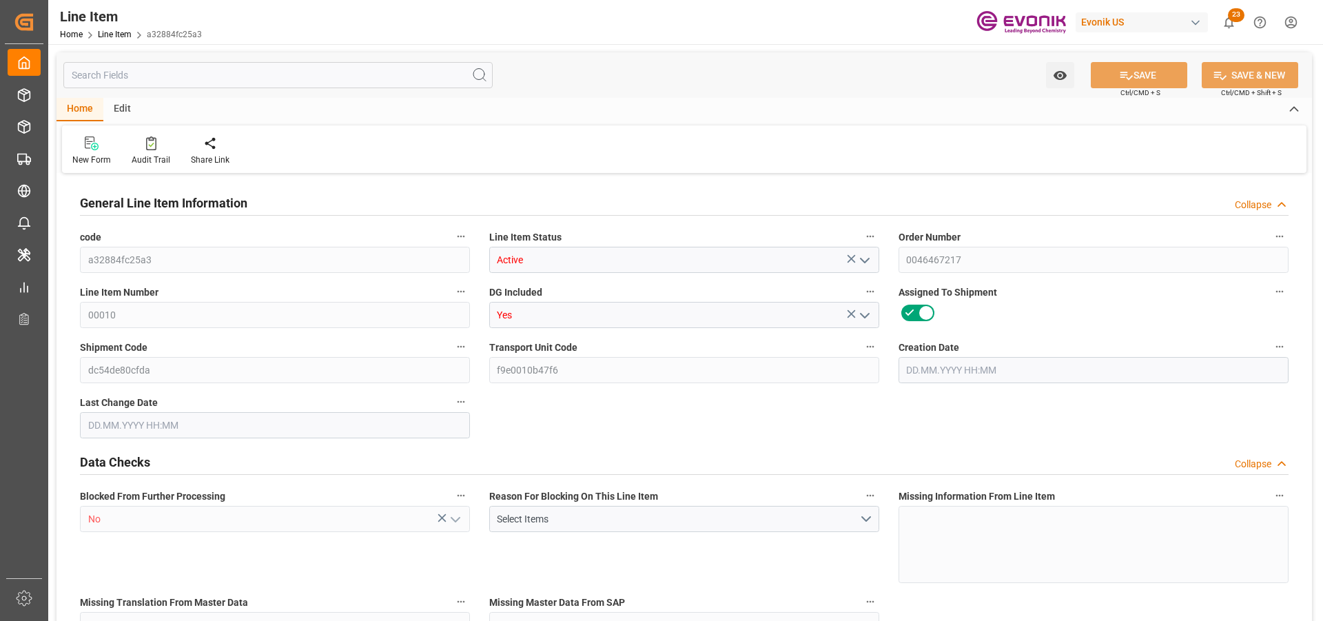
type input "20"
type input "3777.12"
type input "3440"
type input "1035.44"
type input "[DATE] 22:45"
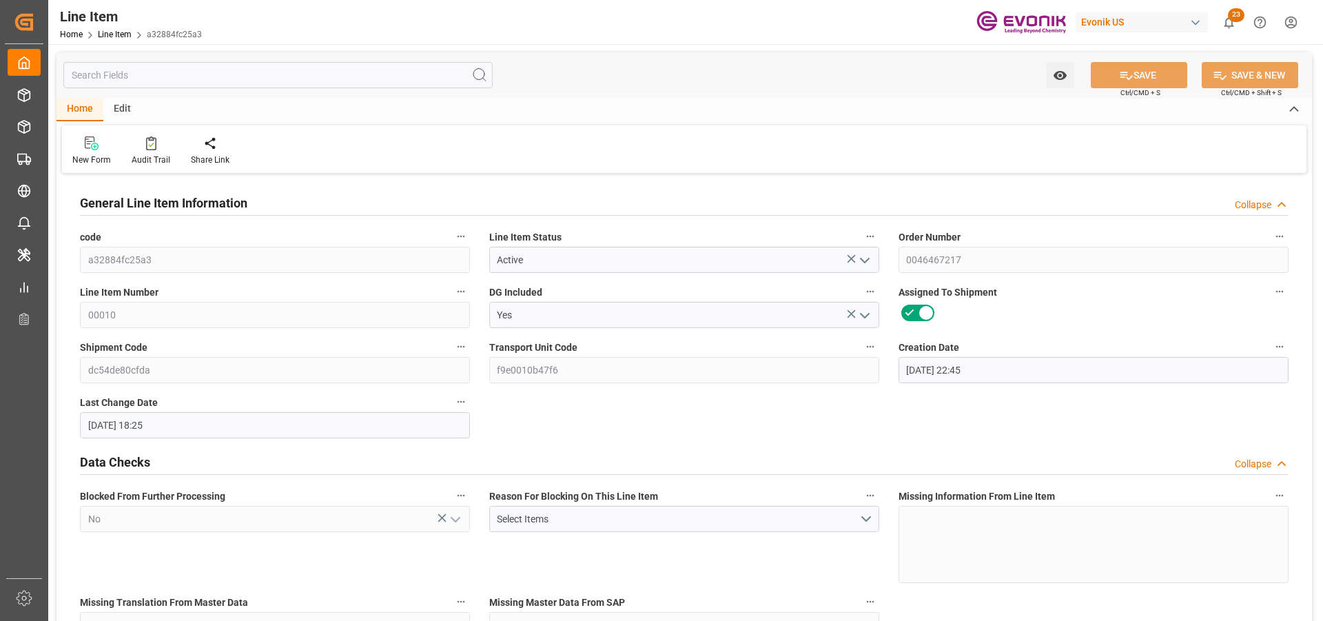
type input "[DATE] 18:25"
type input "[DATE]"
click at [129, 73] on input "text" at bounding box center [277, 75] width 429 height 26
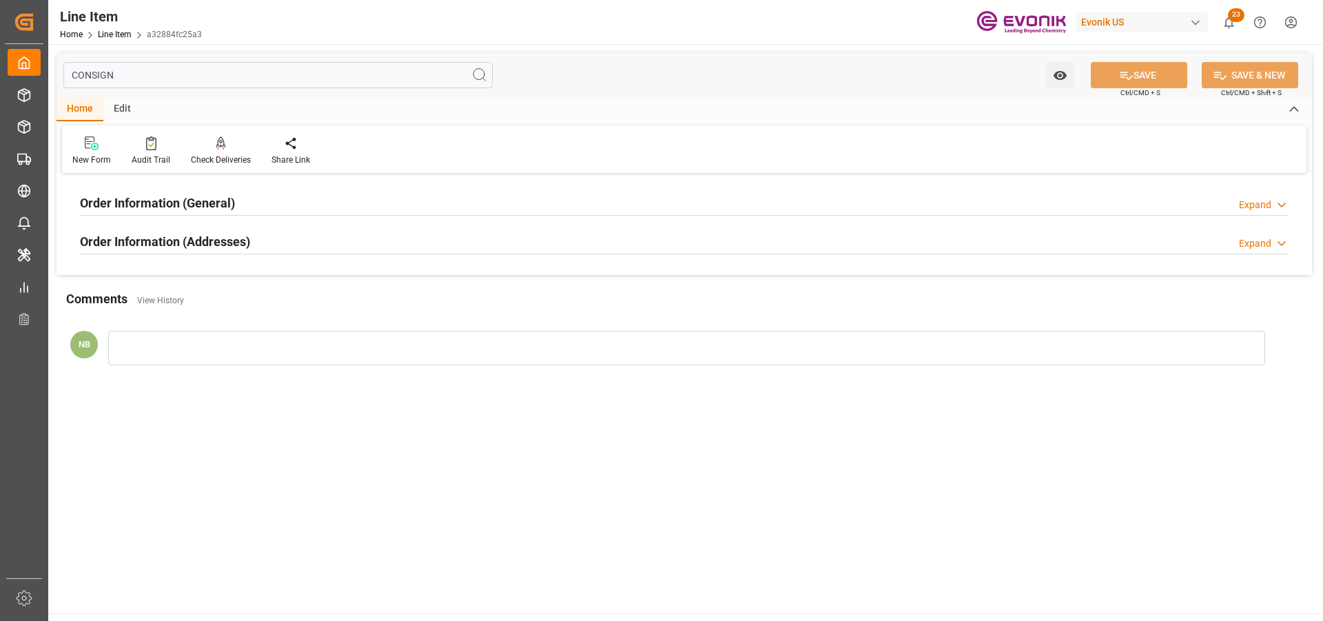
type input "CONSIGN"
click at [207, 245] on h2 "Order Information (Addresses)" at bounding box center [165, 241] width 170 height 19
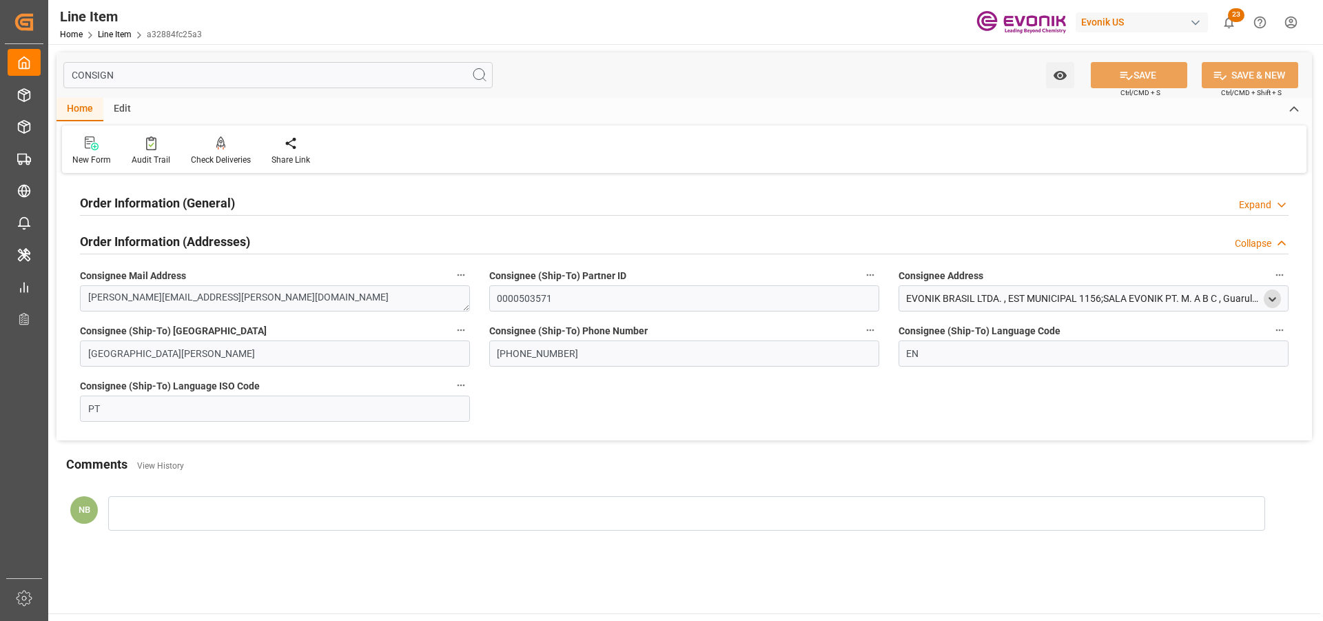
click at [1273, 298] on icon "open menu" at bounding box center [1273, 300] width 12 height 12
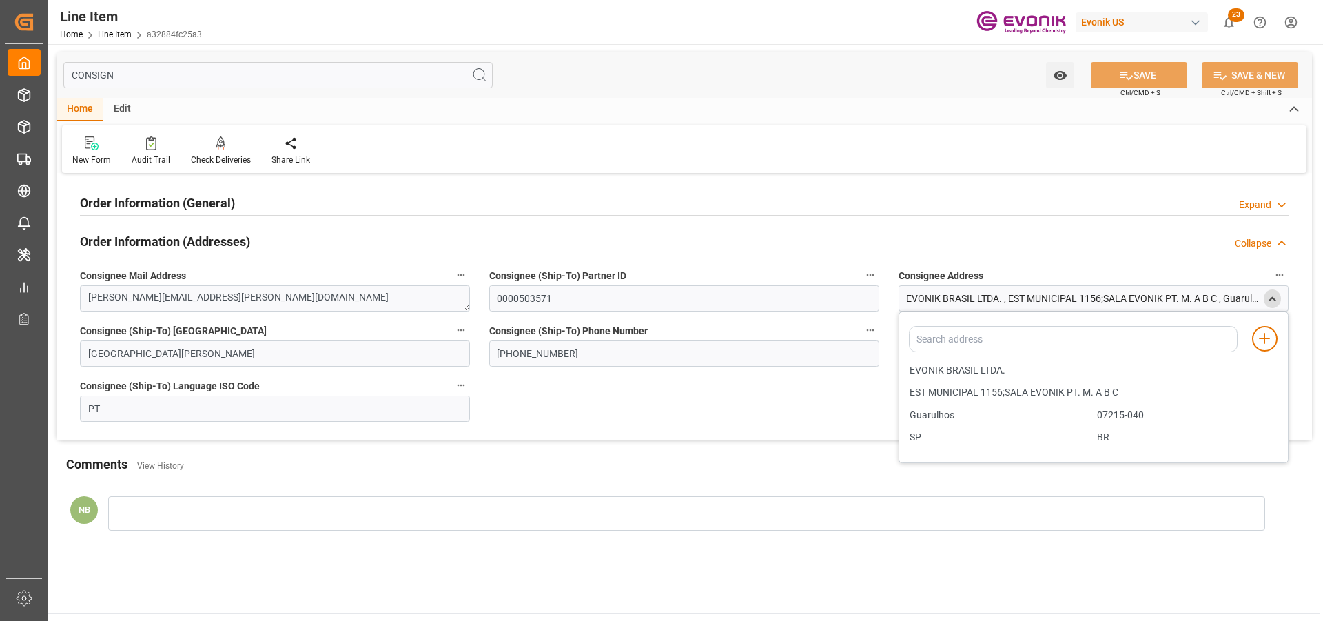
click at [172, 200] on h2 "Order Information (General)" at bounding box center [157, 203] width 155 height 19
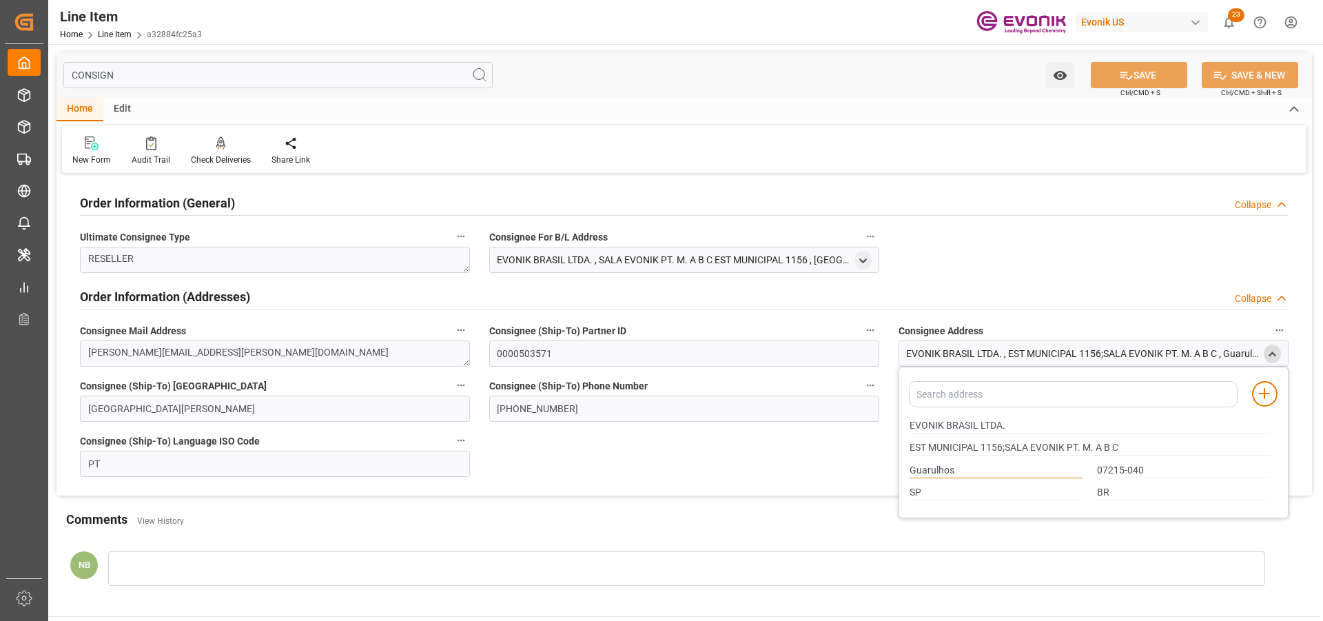
click at [914, 469] on input "Guarulhos" at bounding box center [996, 470] width 173 height 15
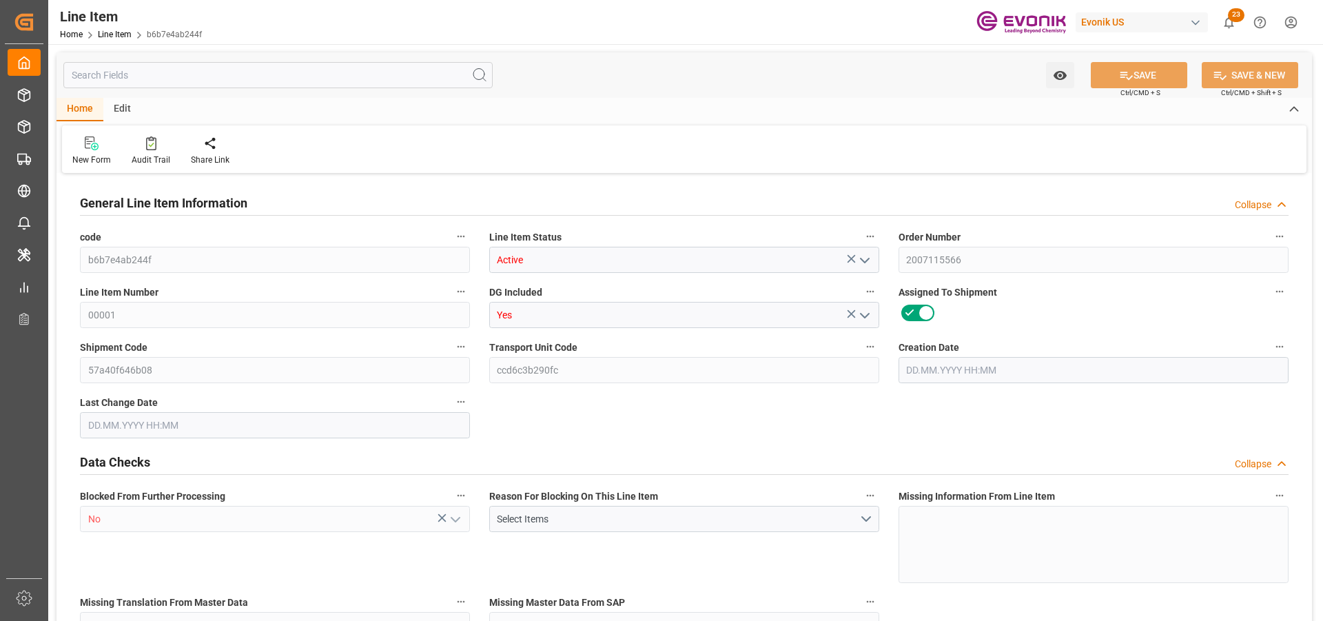
type input "b6b7e4ab244f"
type input "Active"
type input "2007115566"
type input "00001"
type input "Yes"
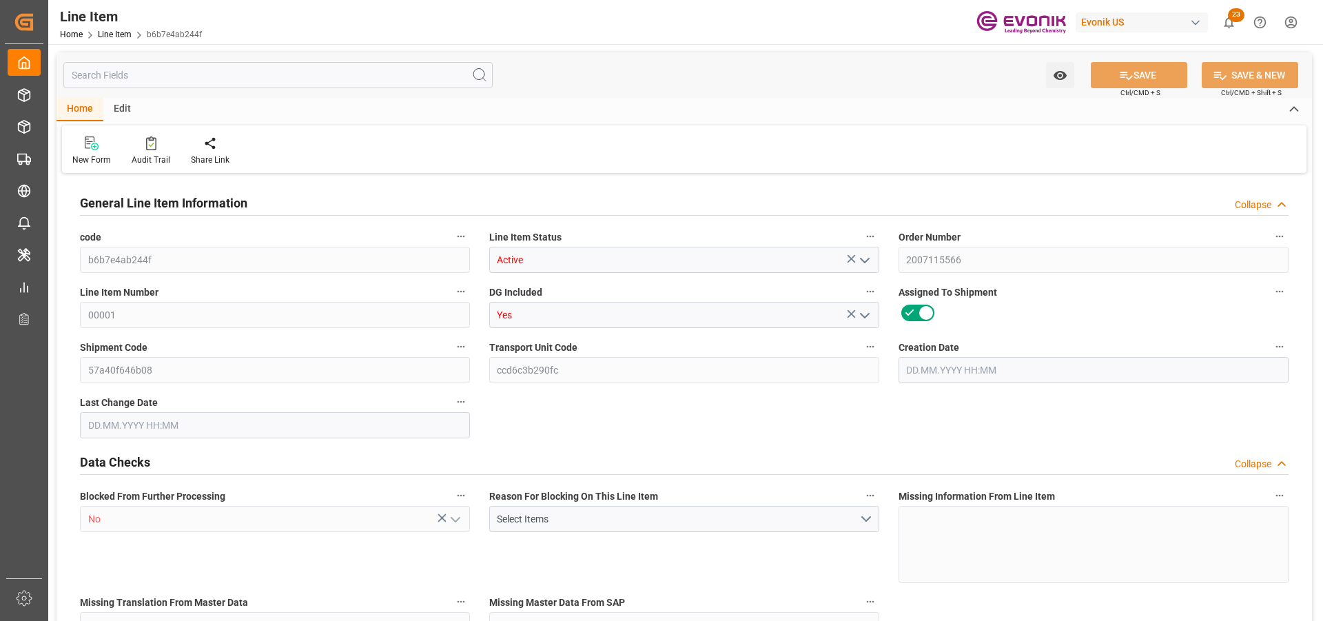
type input "57a40f646b08"
type input "ccd6c3b290fc"
type input "No"
type input "DR"
type input "No"
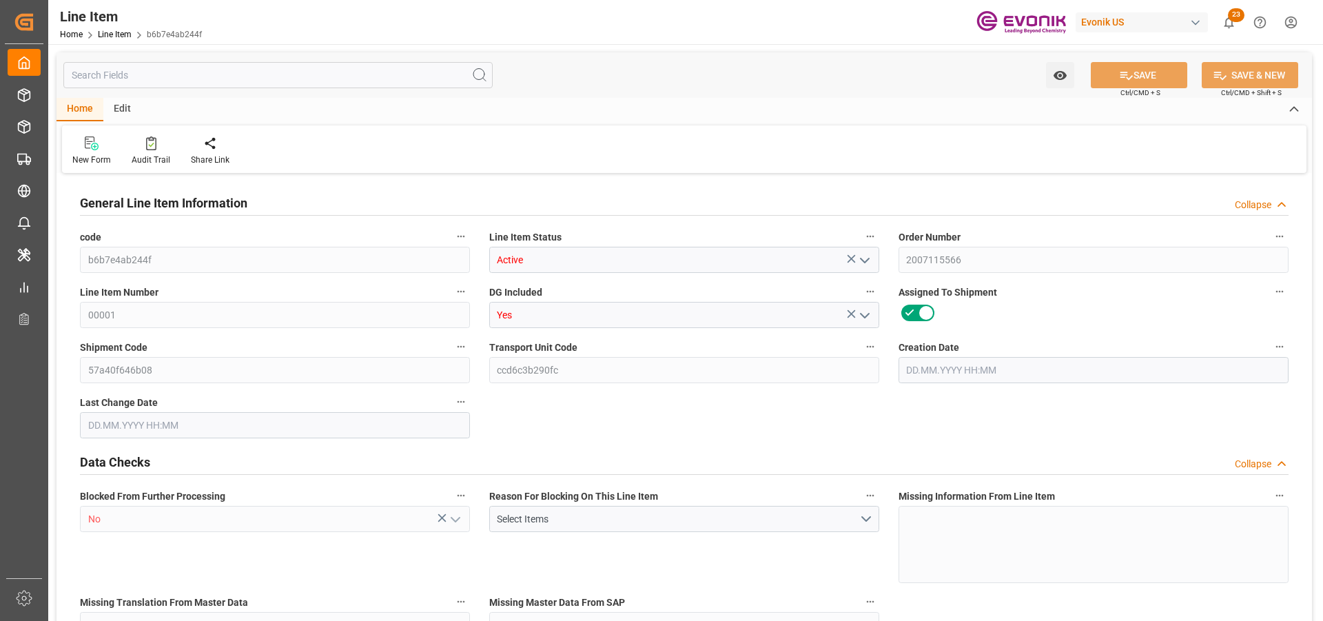
type input "99104657"
type textarea "ANCAMIDE 501 DRUM 186KG"
type input "USD"
type input "PACK"
type input "3824994190"
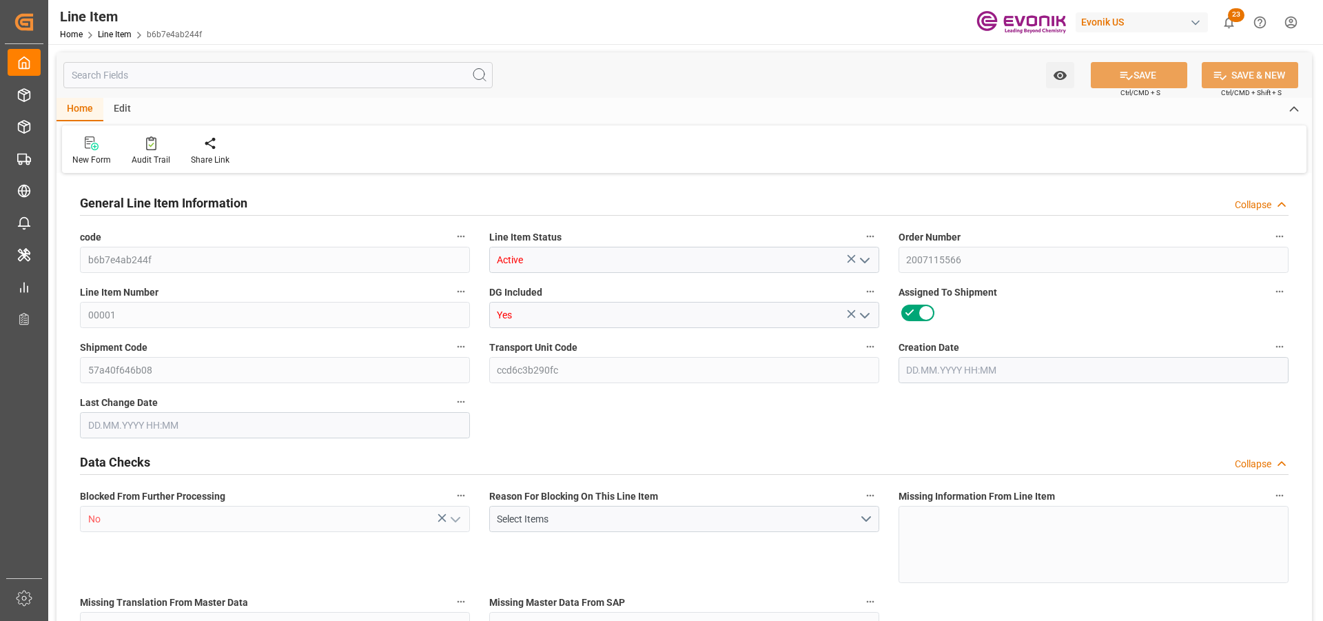
type input "EAR99"
type input "US"
type input "DR"
type input "KGM"
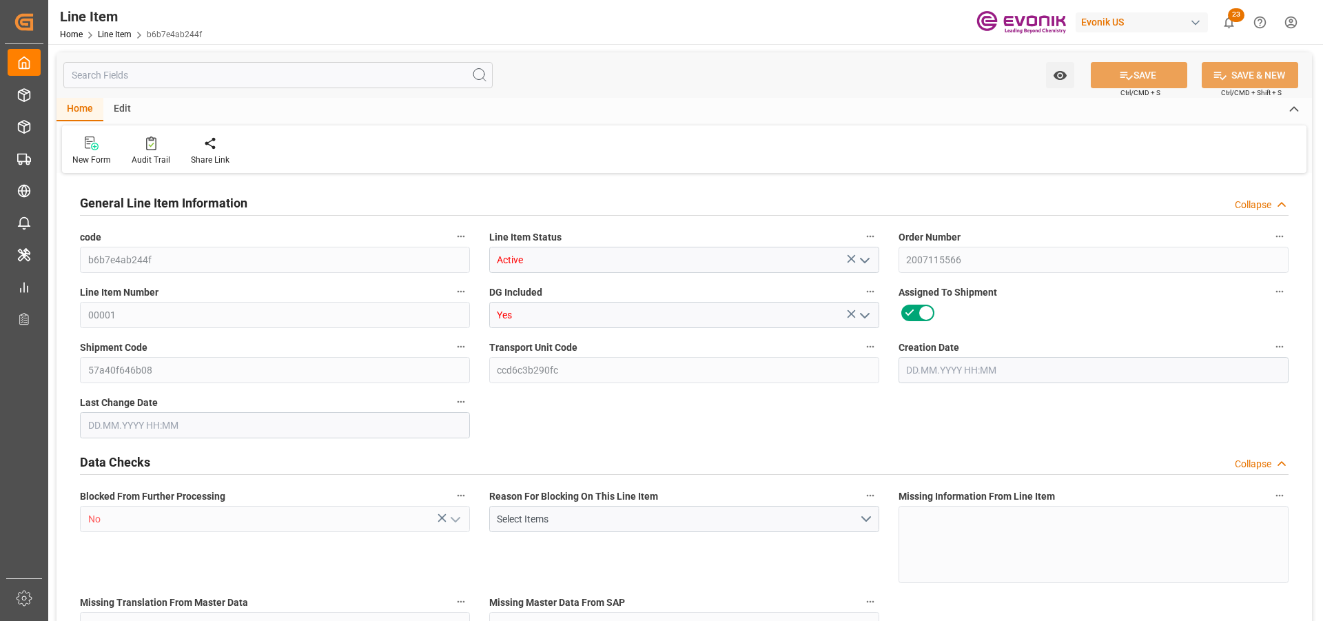
type textarea "KGM"
type input "KGM"
type textarea "KGM"
type input "M3"
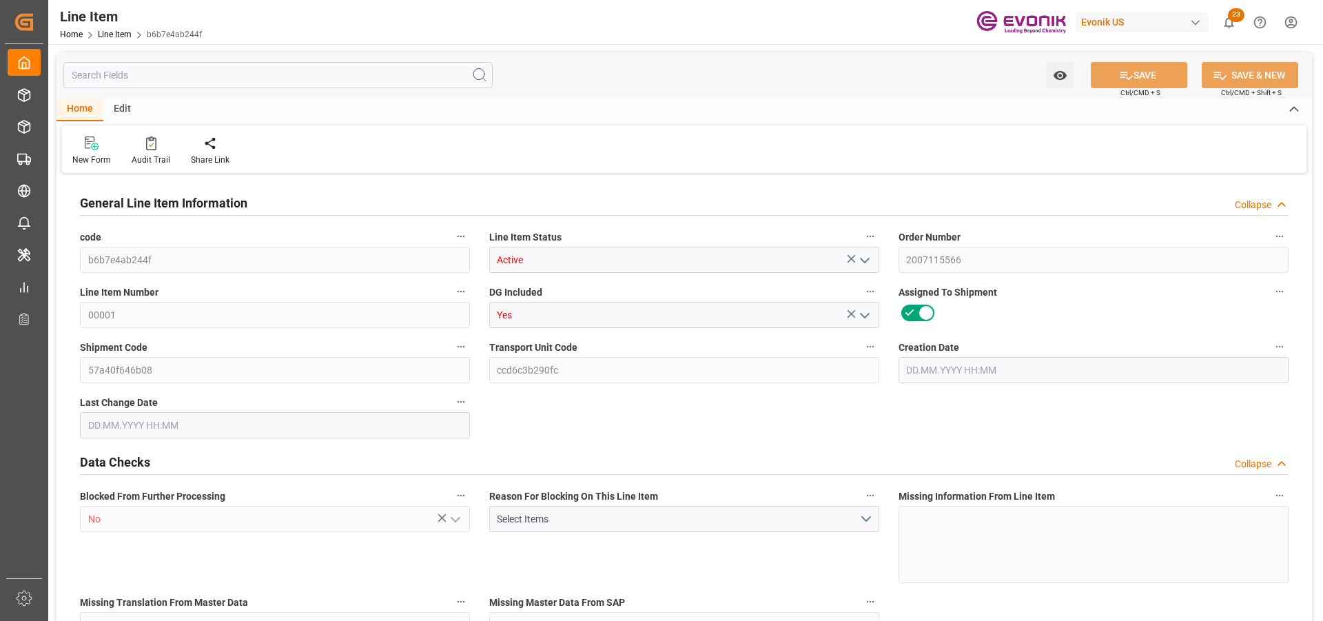
type textarea "DMQ"
type input "M3"
type input "4"
type input "3244.8"
type input "2976"
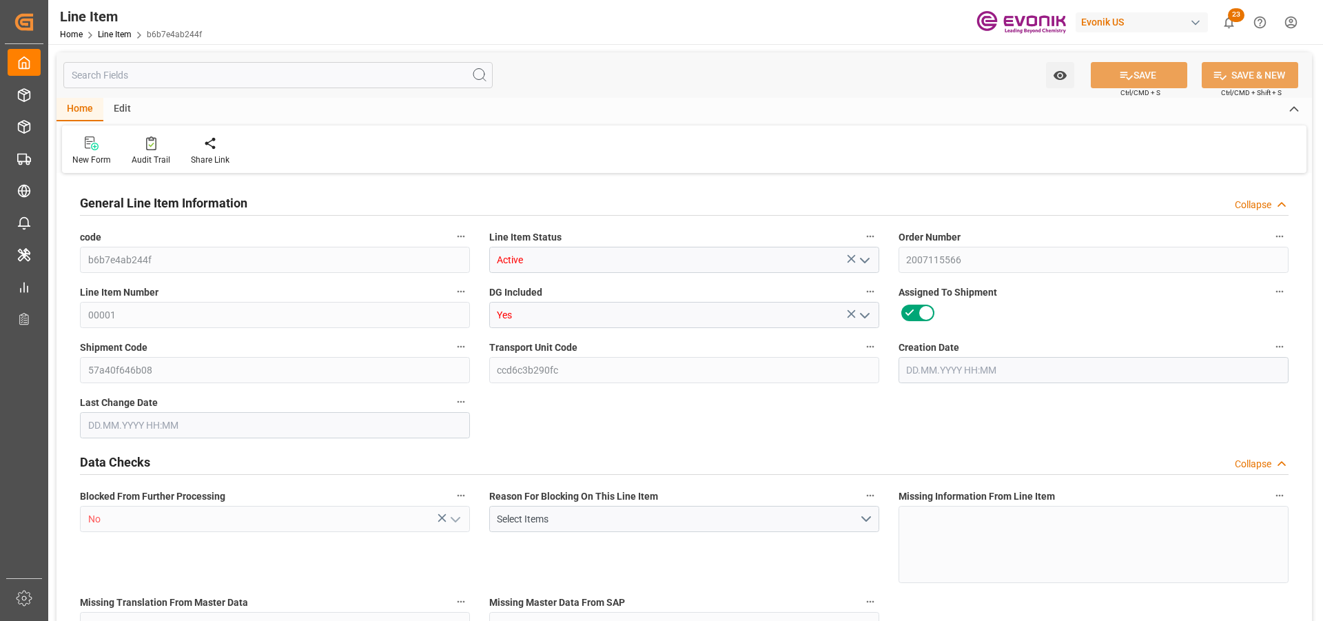
type input "4.6006"
type input "16"
type input "22617.6"
type input "16"
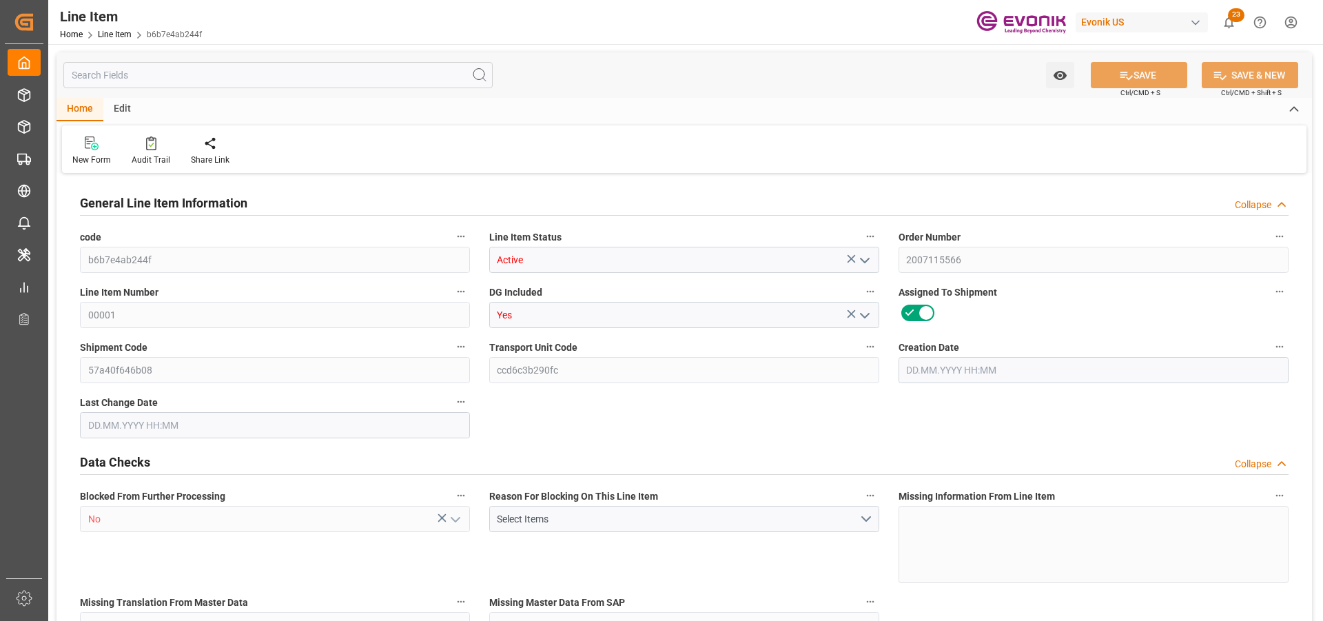
type input "3244.8"
type input "3324.8"
type input "2976"
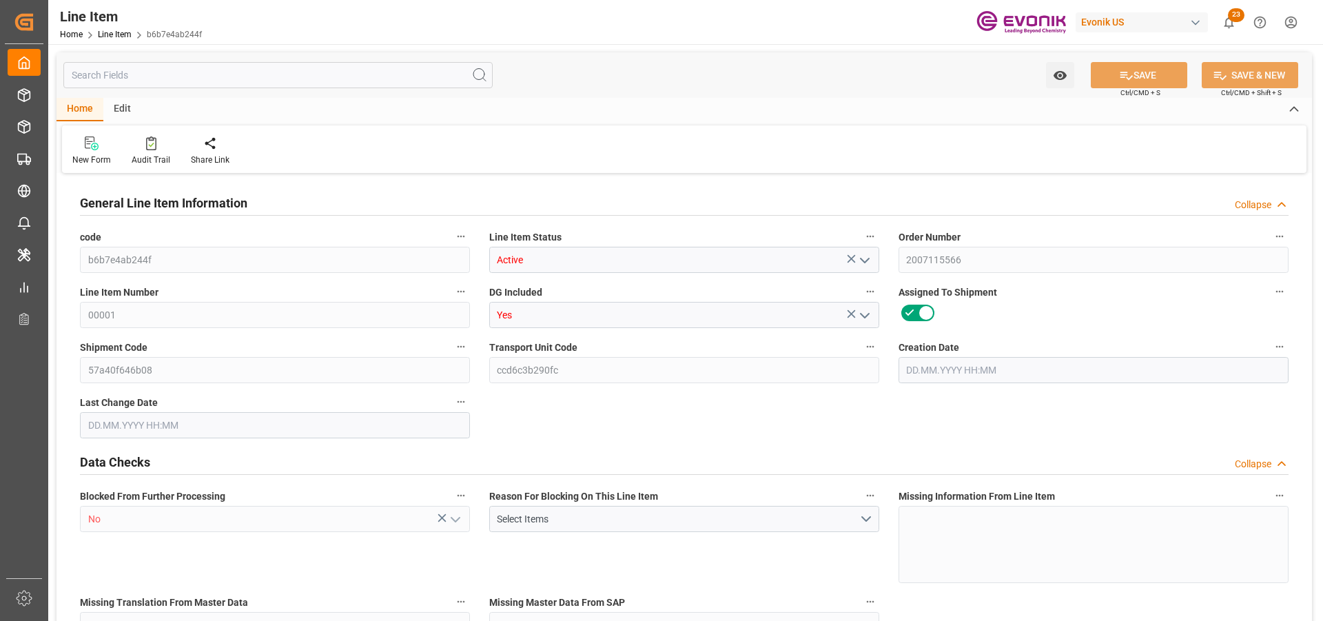
type input "4.6006"
type input "4600.592"
type input "0"
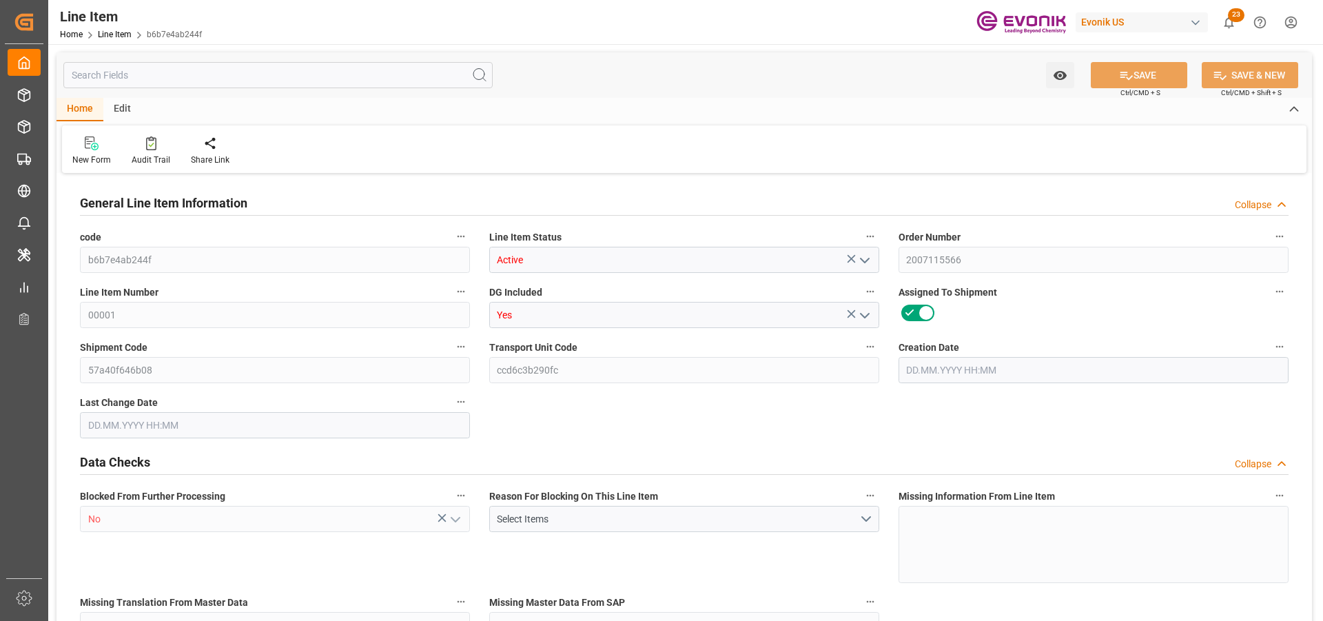
type input "0"
type input "24.09.2025 15:56"
type input "25.09.2025 05:50"
type input "11.12.2025"
type input "02.10.2025"
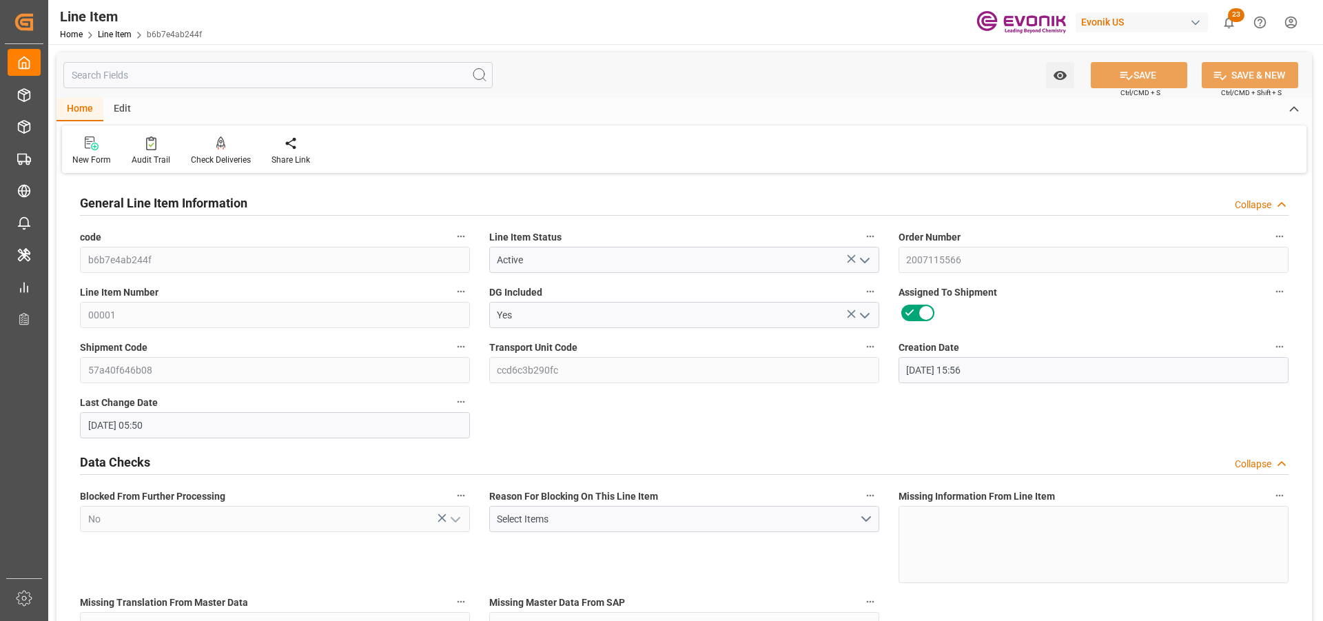
type input "24.09.2025"
click at [172, 78] on input "text" at bounding box center [277, 75] width 429 height 26
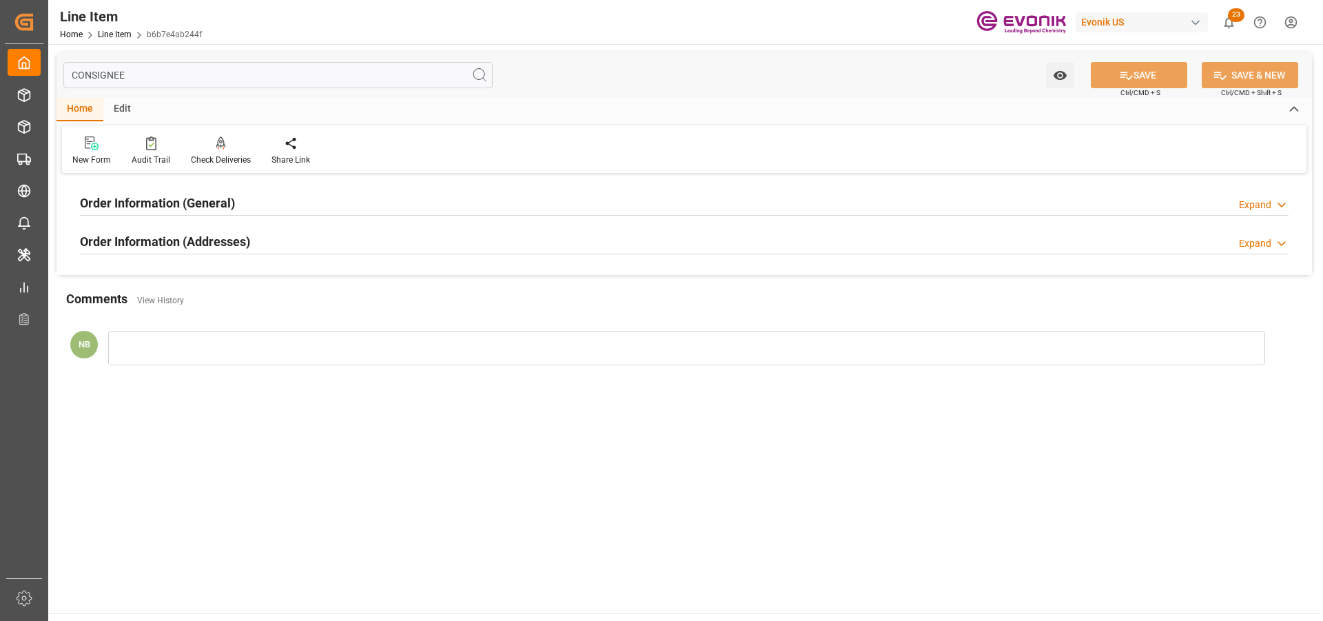
type input "CONSIGNEE"
click at [272, 243] on div "Order Information (Addresses) Expand" at bounding box center [684, 240] width 1209 height 26
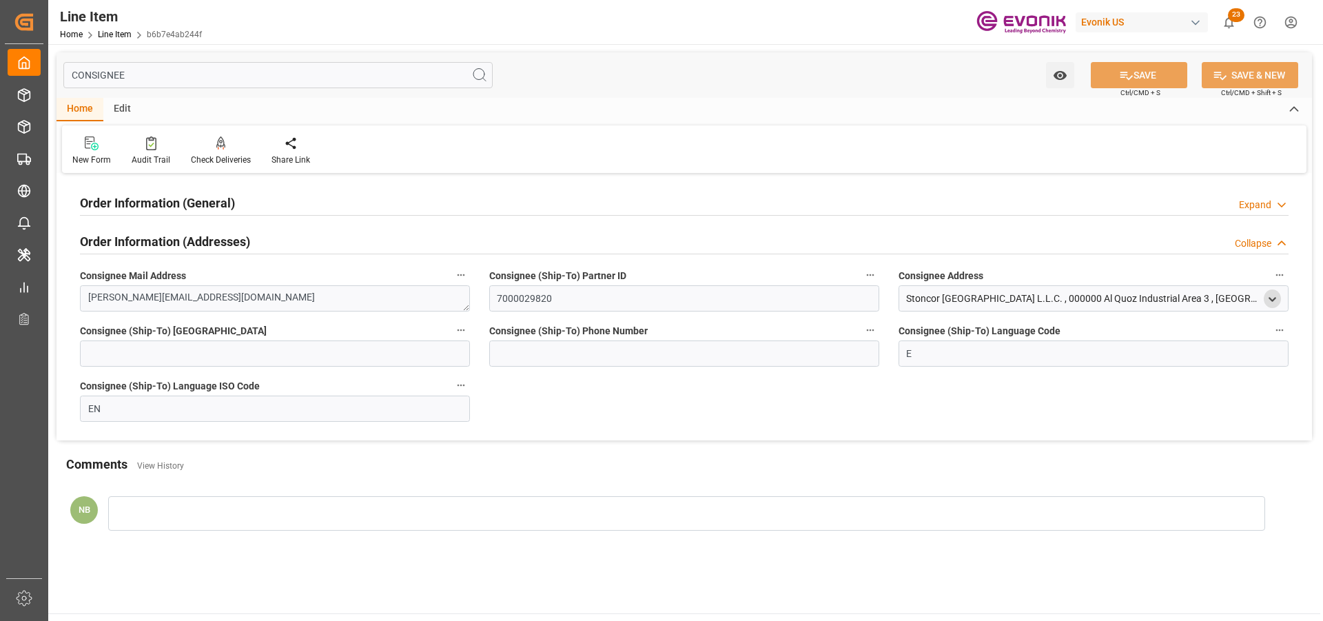
click at [1276, 296] on icon "open menu" at bounding box center [1273, 300] width 12 height 12
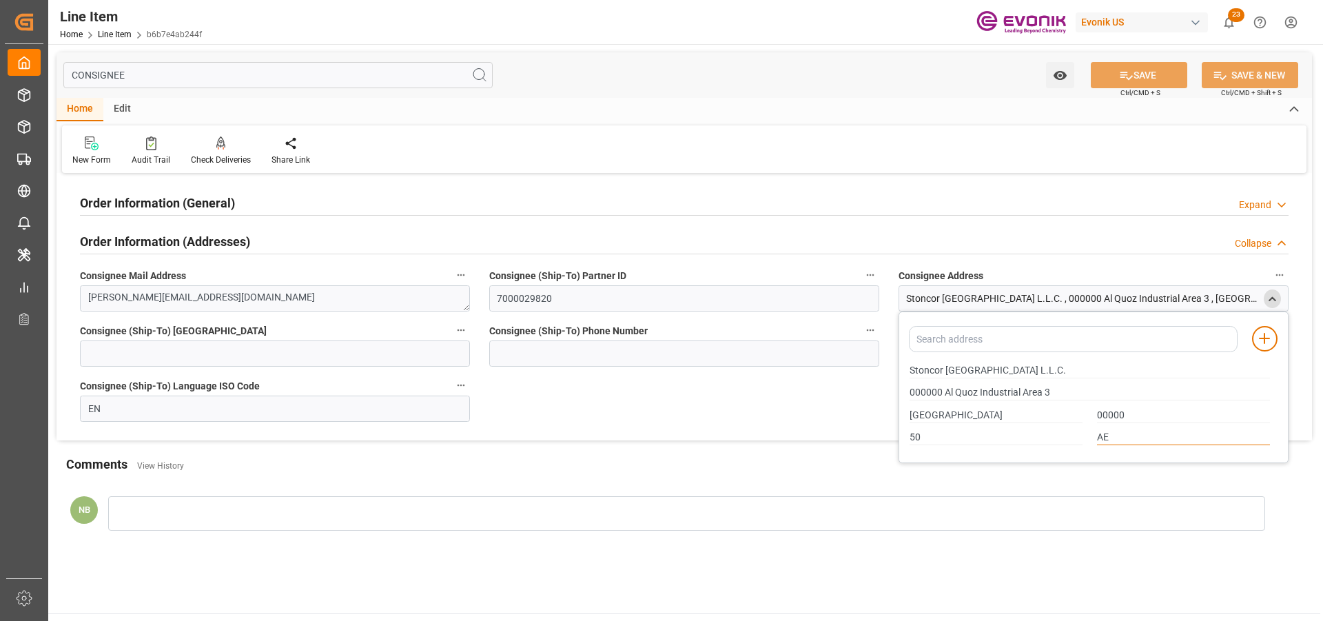
drag, startPoint x: 1125, startPoint y: 436, endPoint x: 1076, endPoint y: 435, distance: 48.9
click at [1076, 435] on div "50 AE" at bounding box center [1090, 438] width 375 height 23
click at [1107, 417] on input "00000" at bounding box center [1183, 415] width 173 height 15
click at [919, 411] on input "Dubai" at bounding box center [996, 415] width 173 height 15
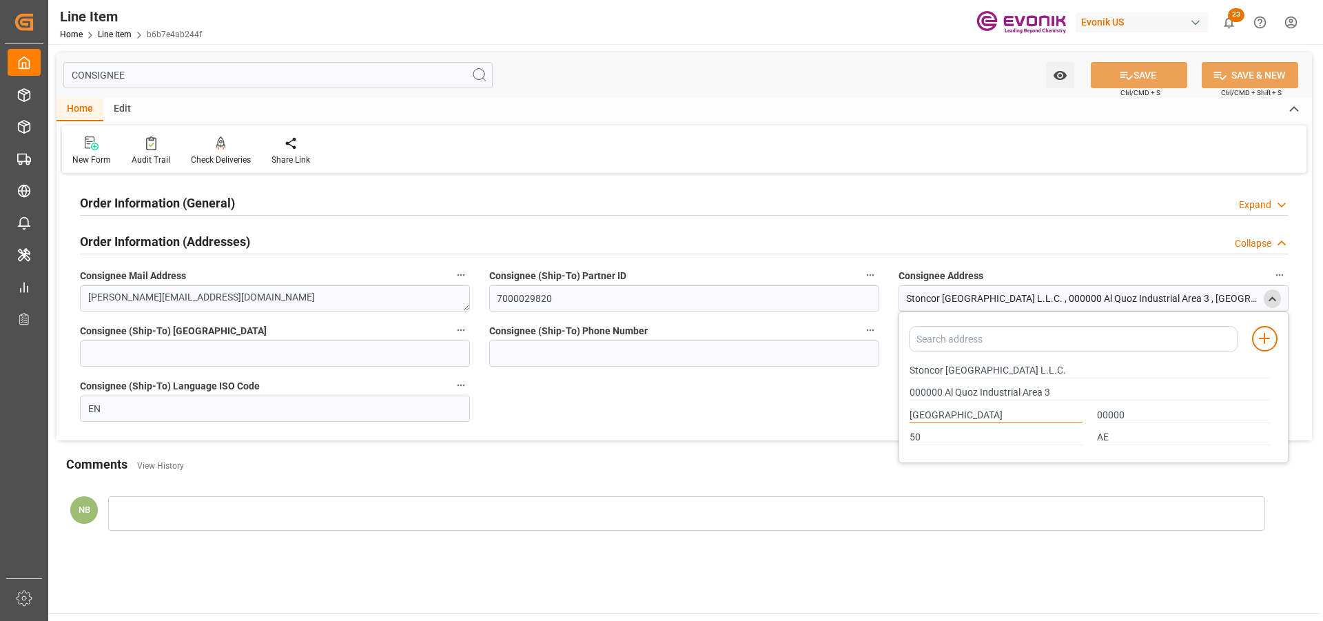
click at [919, 411] on input "Dubai" at bounding box center [996, 415] width 173 height 15
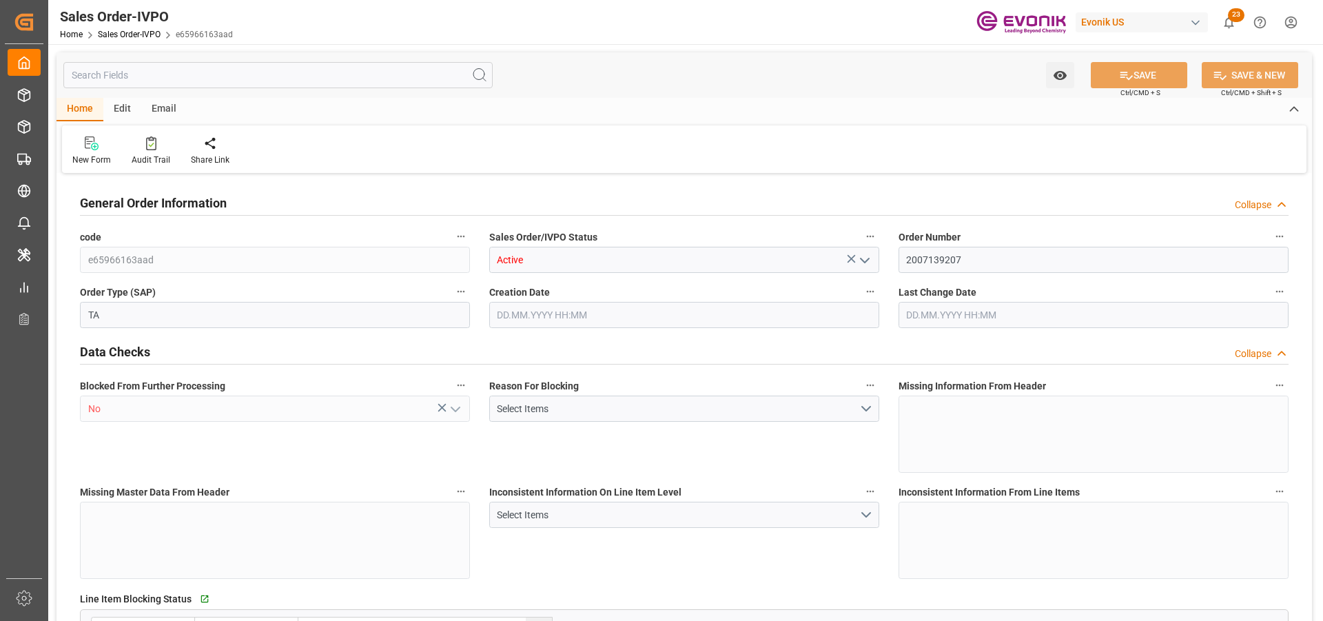
type input "ARBUE"
type input "0"
type input "1"
type input "2"
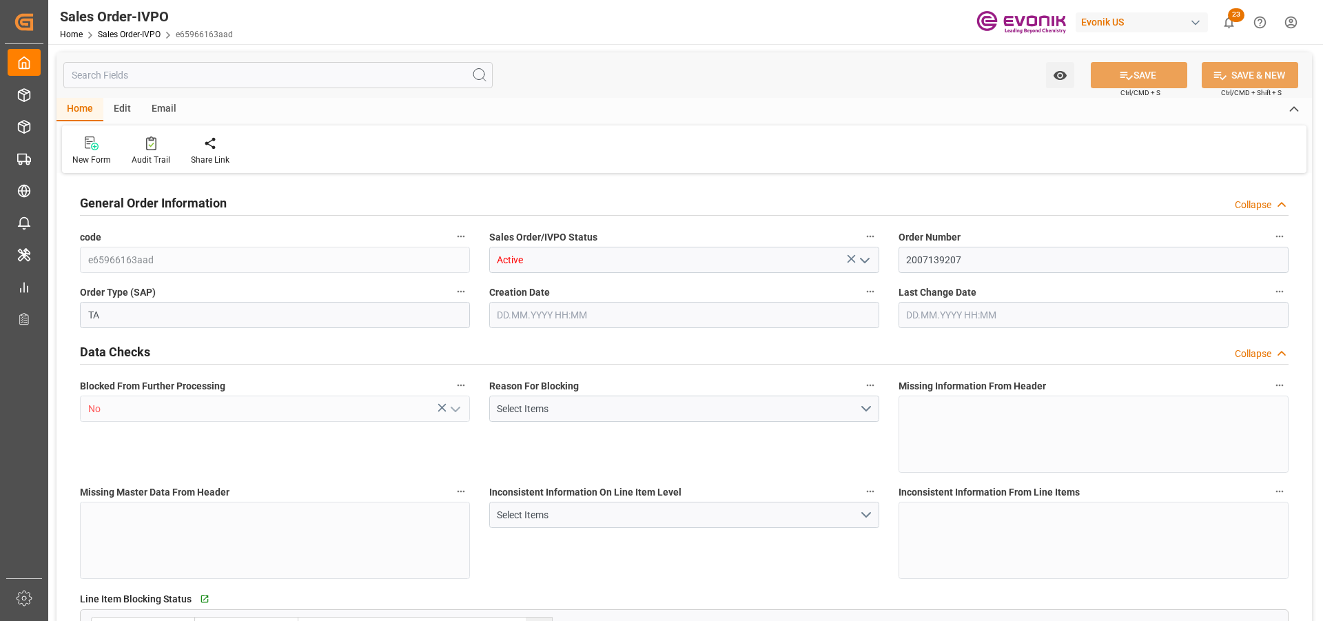
type input "10896"
type input "32.489"
type input "17000"
type input "30"
type input "[DATE] 19:57"
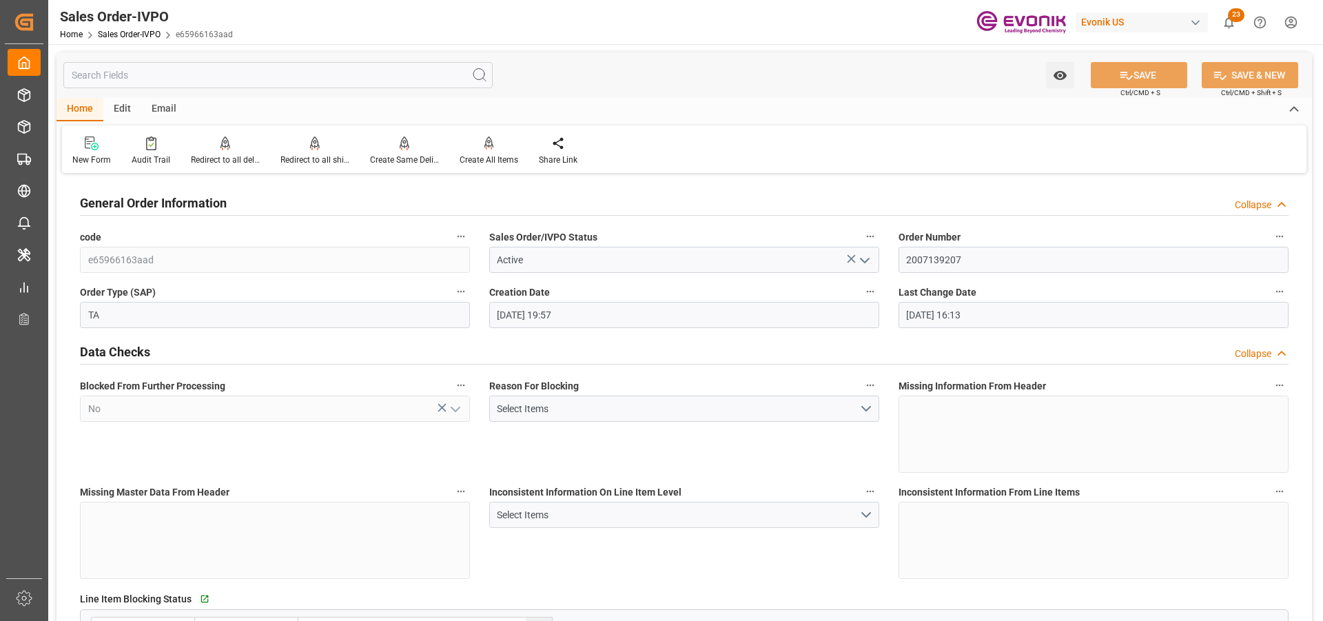
type input "[DATE] 16:13"
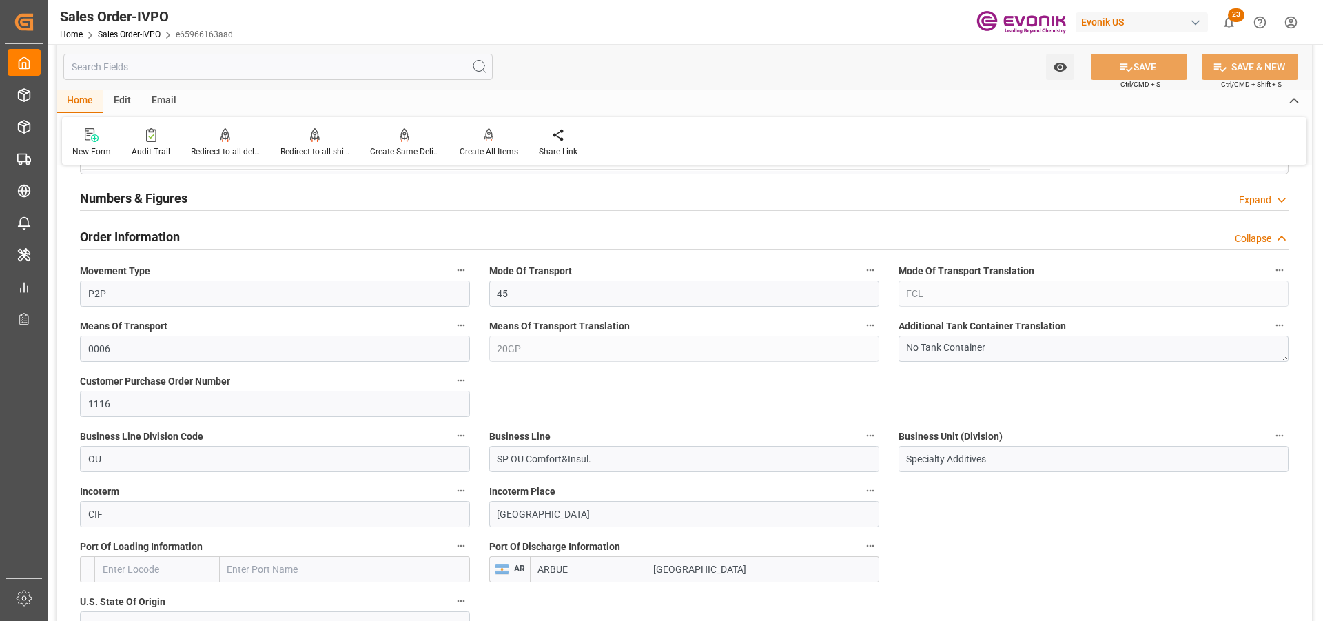
scroll to position [896, 0]
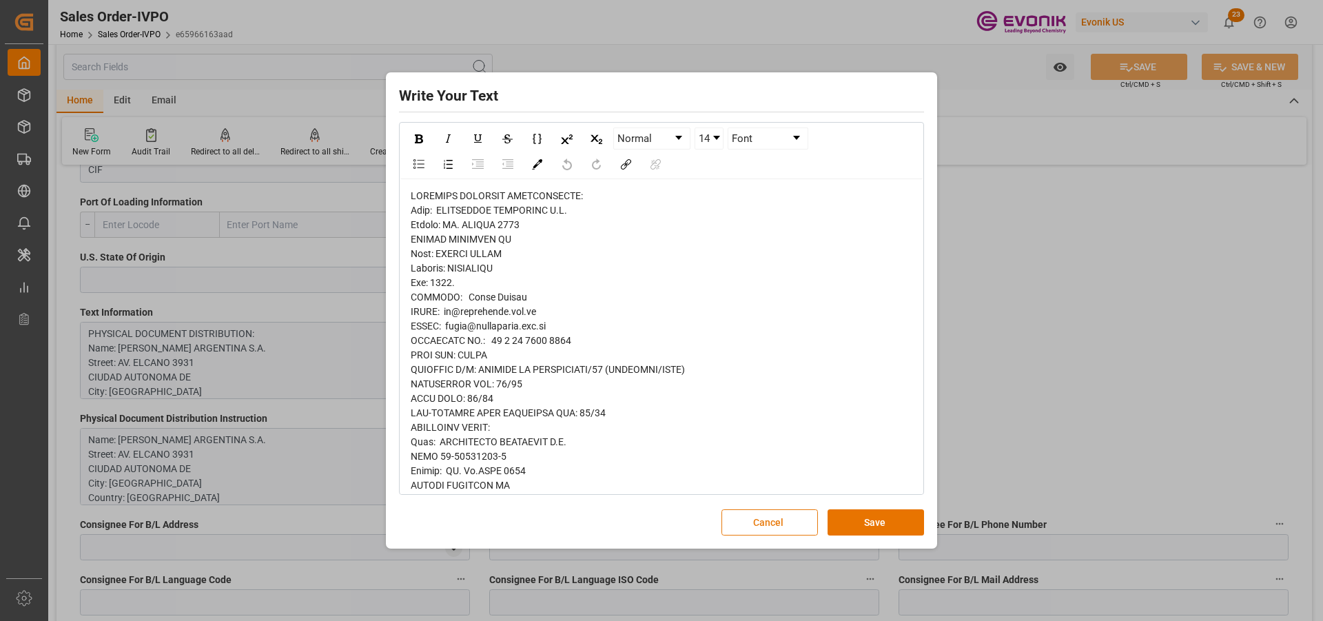
drag, startPoint x: 755, startPoint y: 522, endPoint x: 749, endPoint y: 517, distance: 7.3
click at [755, 521] on button "Cancel" at bounding box center [769, 522] width 96 height 26
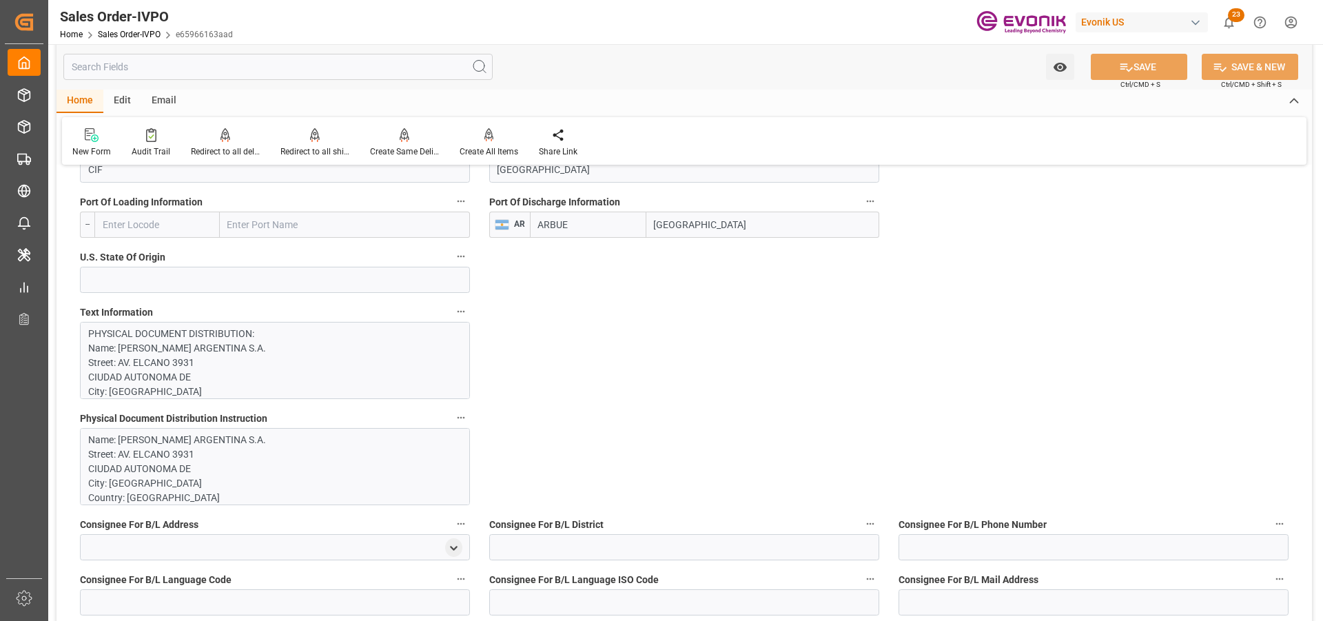
click at [140, 451] on p "Name: [PERSON_NAME] ARGENTINA S.A. Street: AV. ELCANO 3931 [GEOGRAPHIC_DATA]: […" at bounding box center [269, 541] width 363 height 217
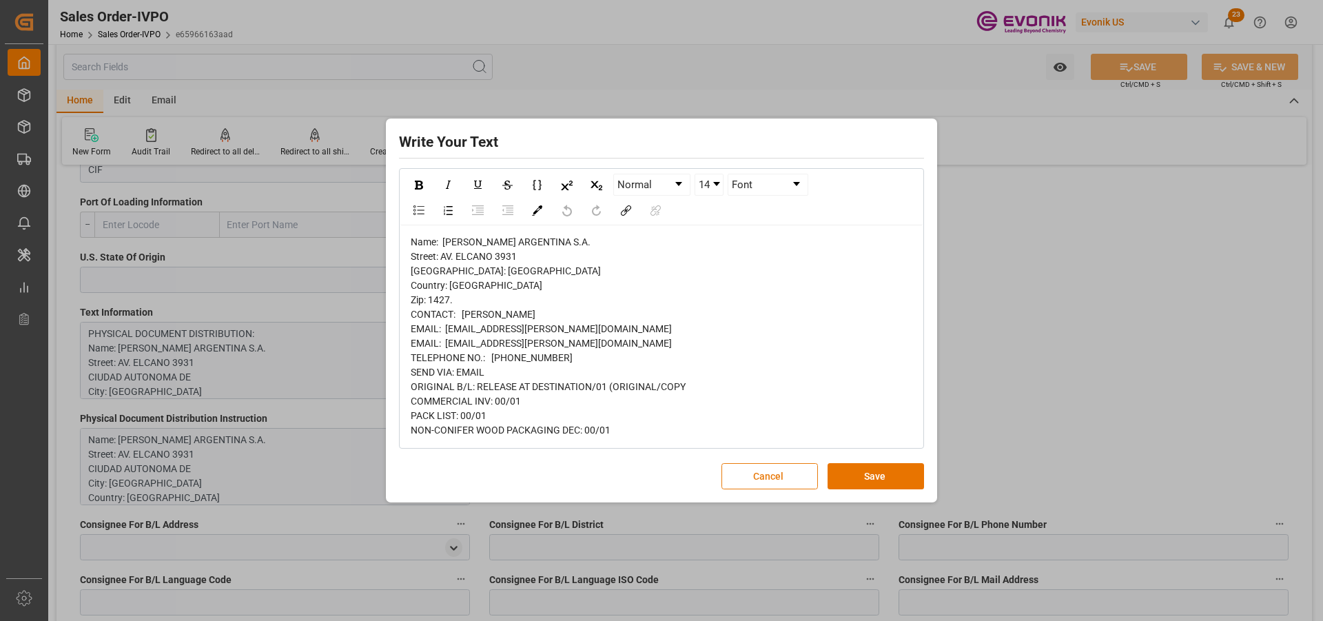
click at [743, 484] on button "Cancel" at bounding box center [769, 476] width 96 height 26
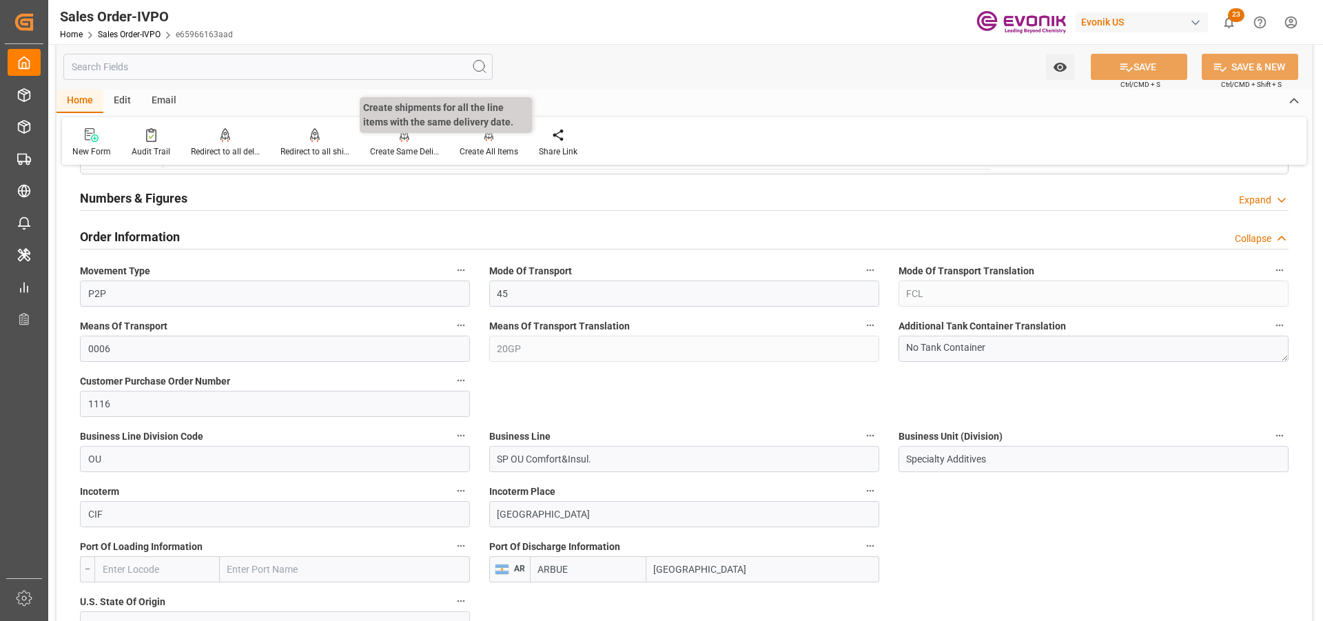
scroll to position [207, 0]
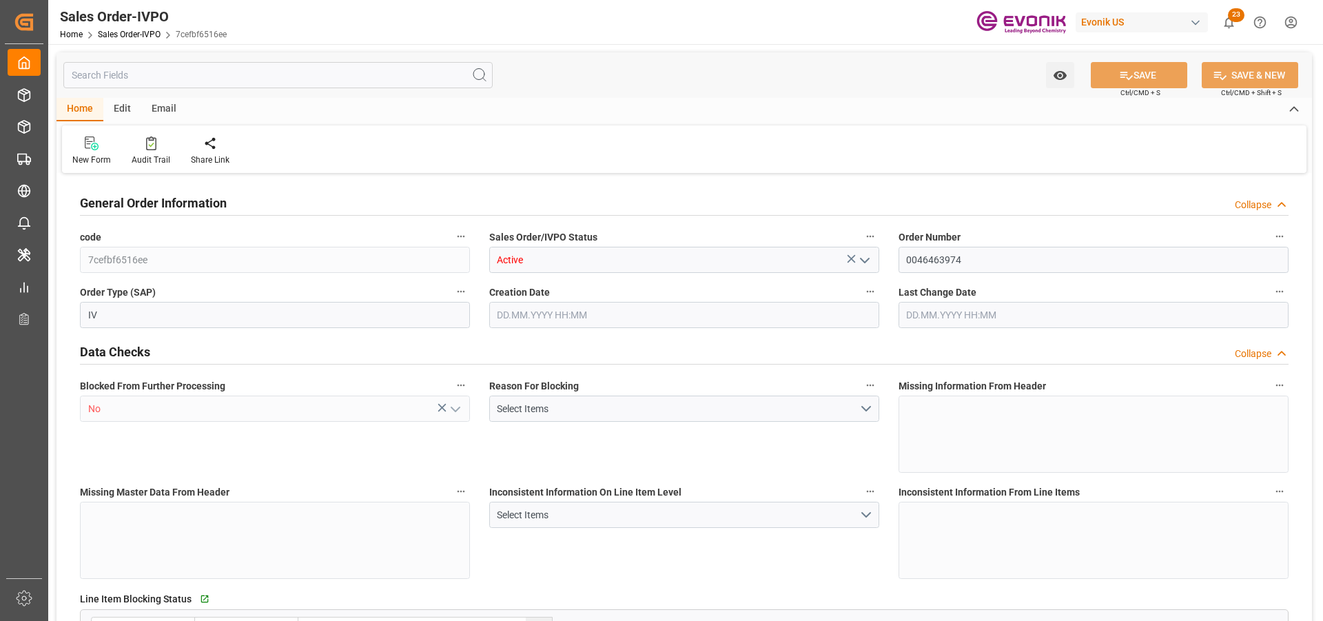
type input "BRSSZ"
type input "0"
type input "1"
type input "2724"
type input "[DATE] 17:27"
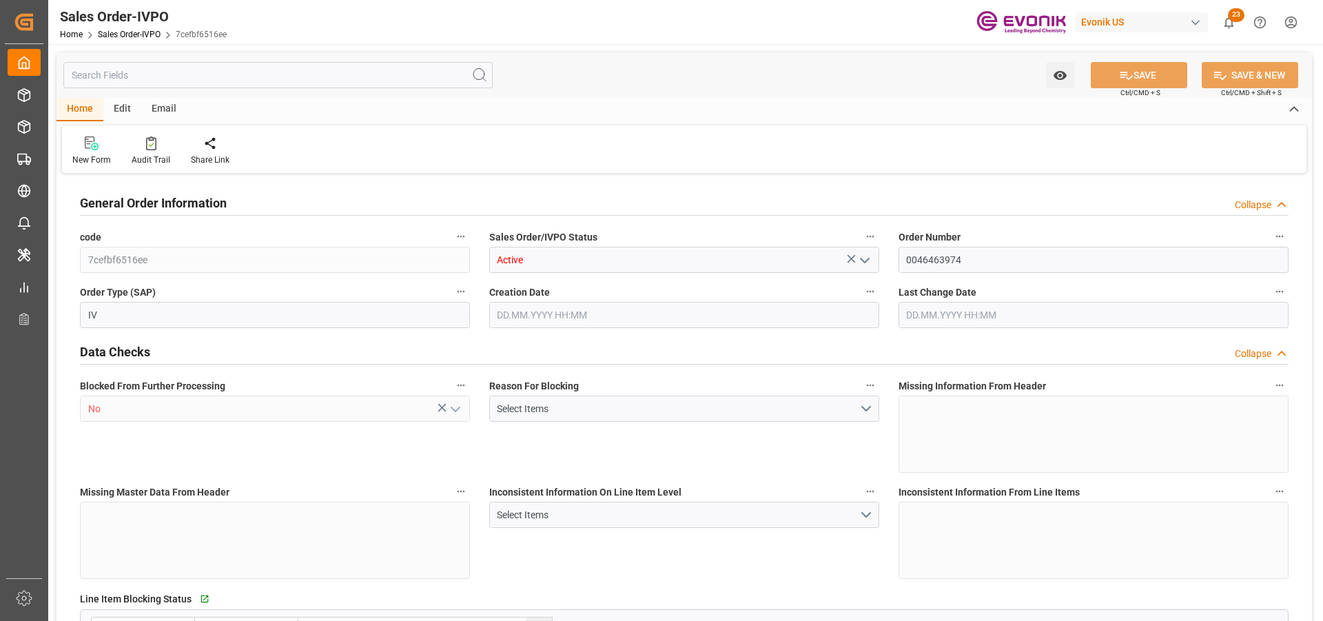
type input "[DATE] 14:52"
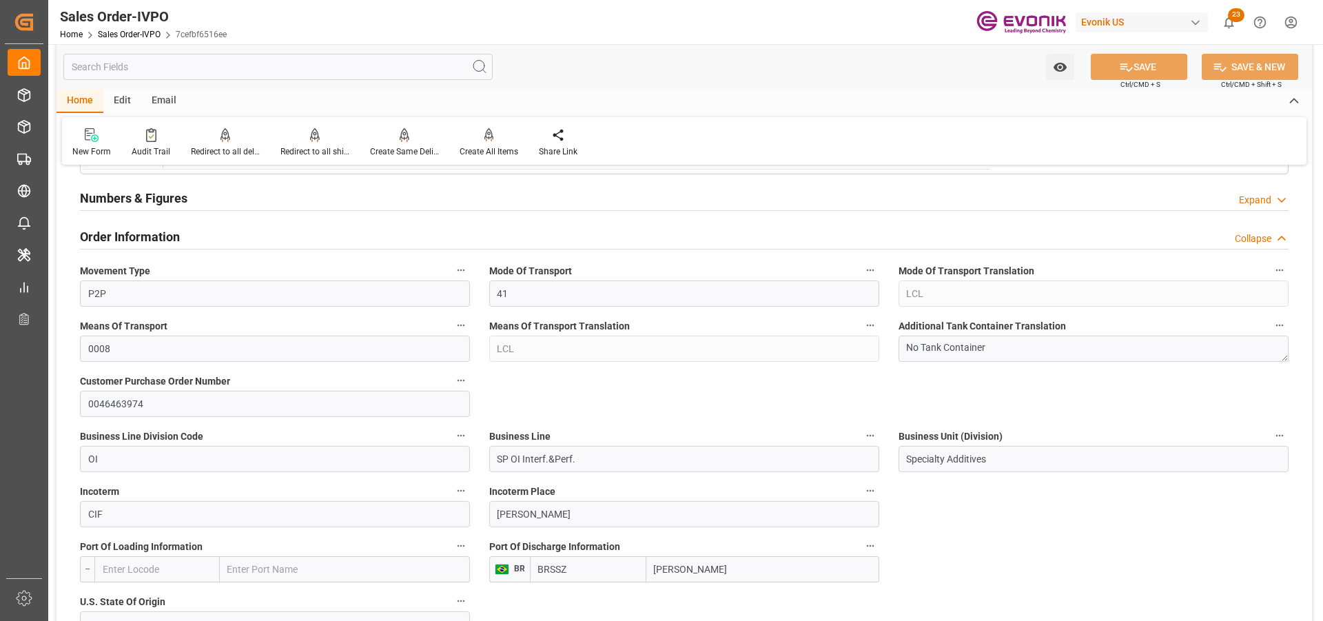
scroll to position [758, 0]
